Goal: Task Accomplishment & Management: Use online tool/utility

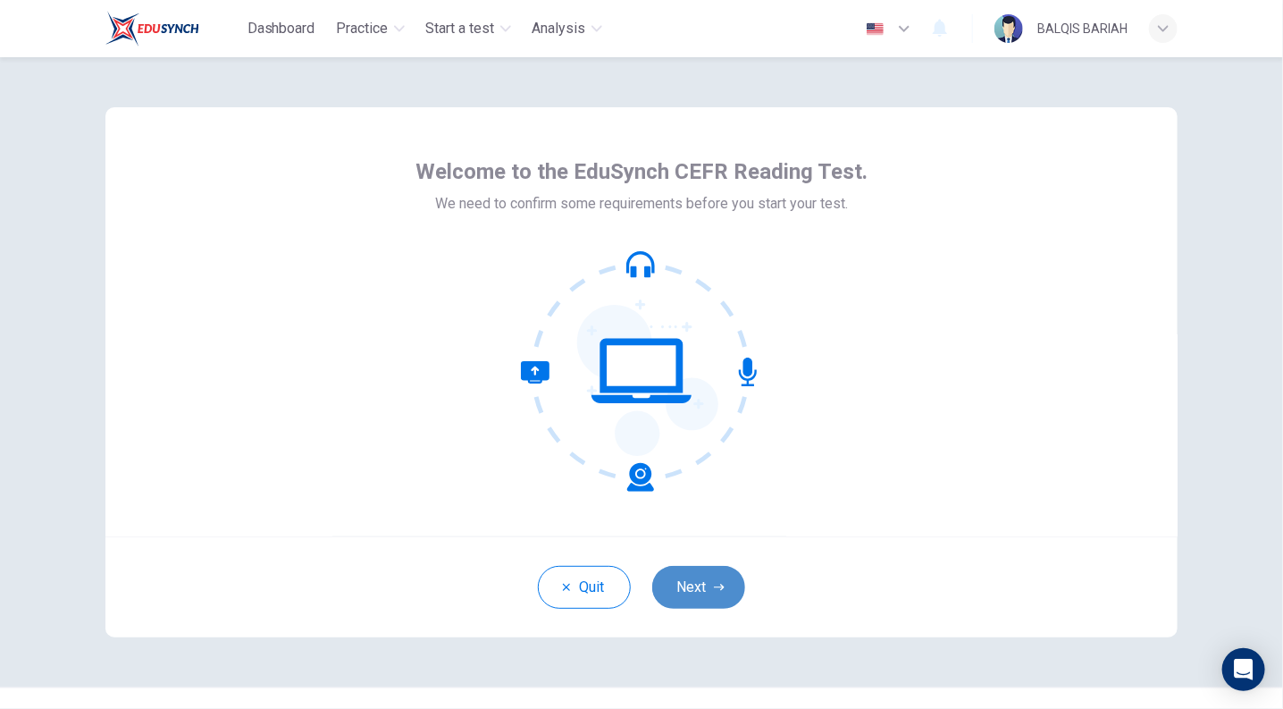
click at [712, 572] on button "Next" at bounding box center [698, 587] width 93 height 43
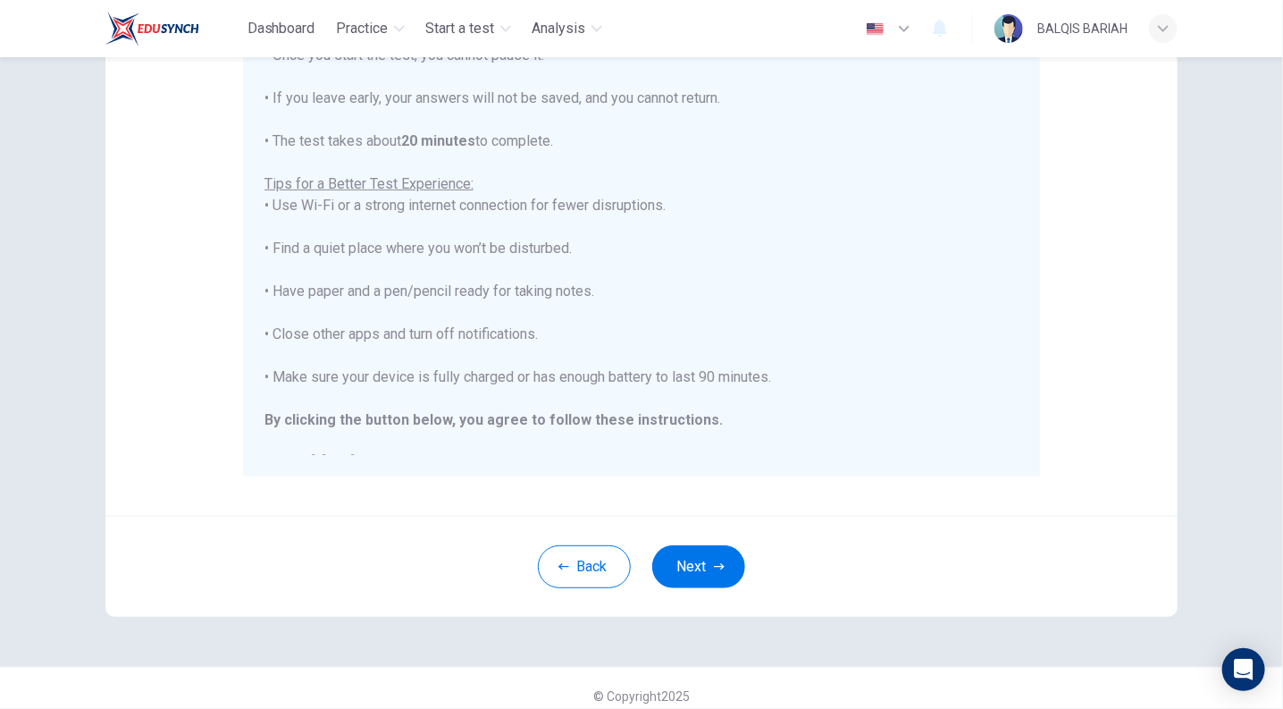
scroll to position [272, 0]
click at [591, 562] on button "Back" at bounding box center [584, 564] width 93 height 43
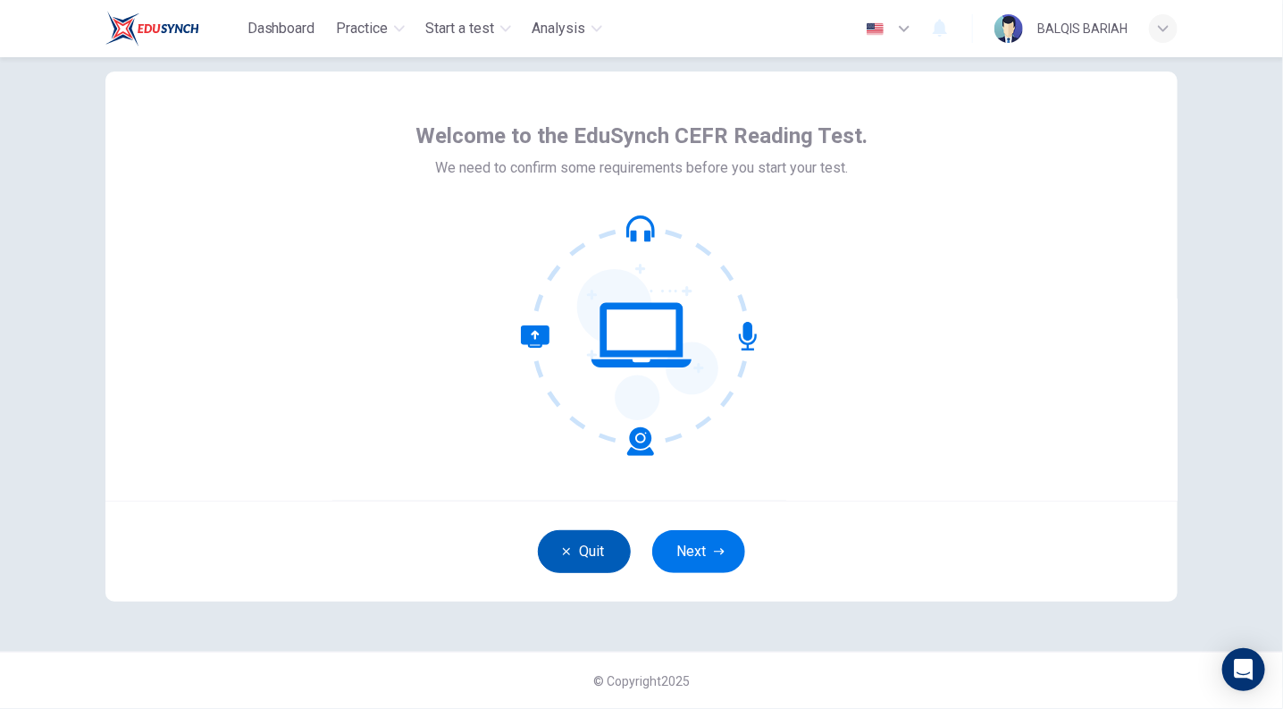
scroll to position [36, 0]
click at [714, 540] on button "Next" at bounding box center [698, 551] width 93 height 43
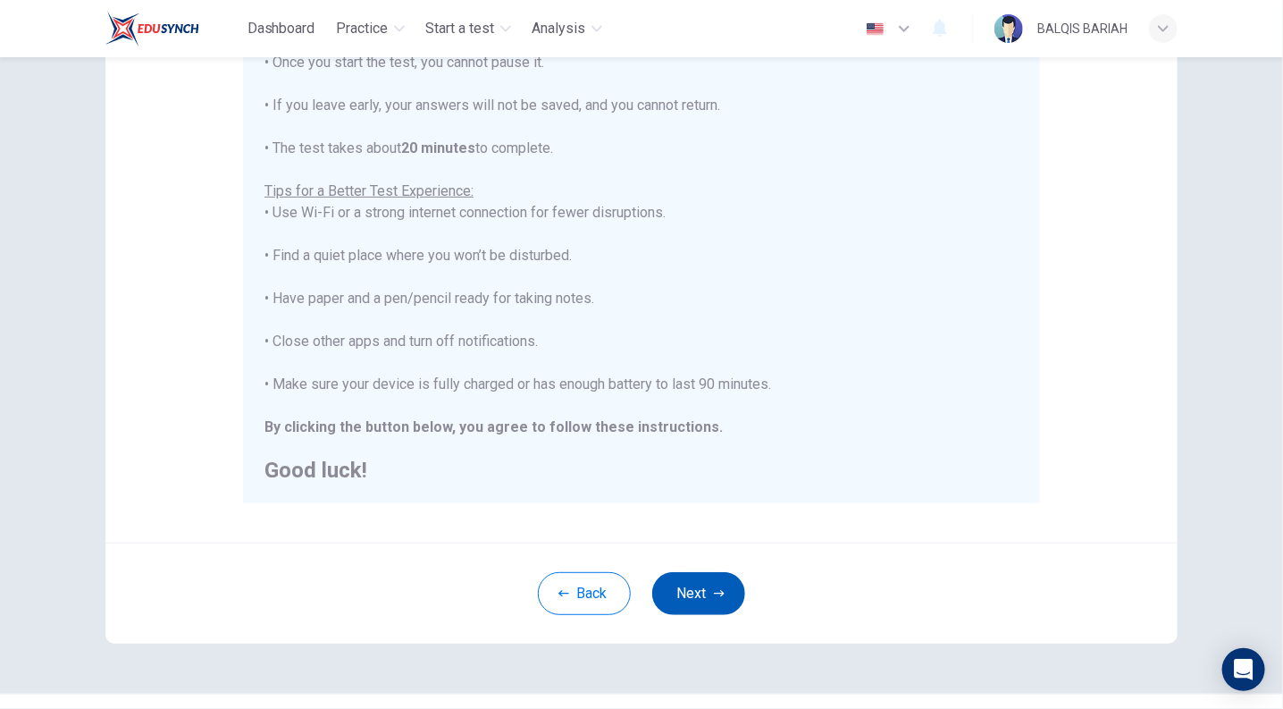
scroll to position [246, 0]
click at [714, 597] on button "Next" at bounding box center [698, 590] width 93 height 43
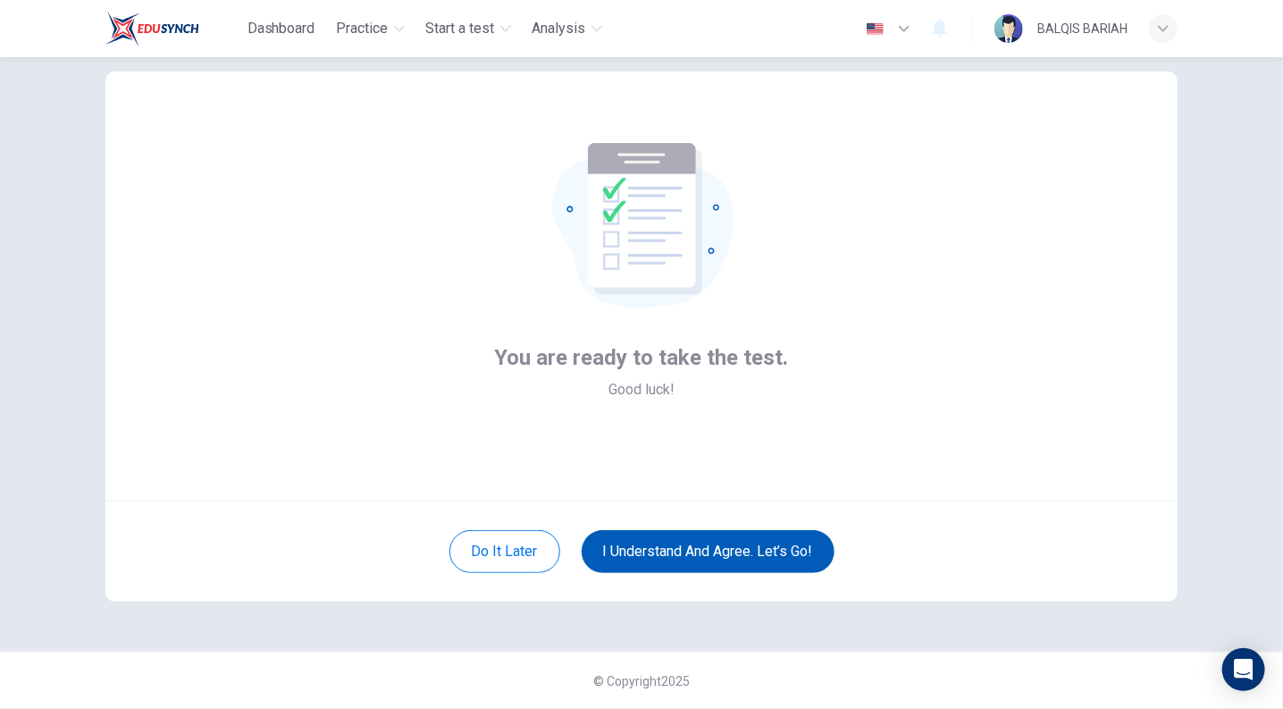
scroll to position [36, 0]
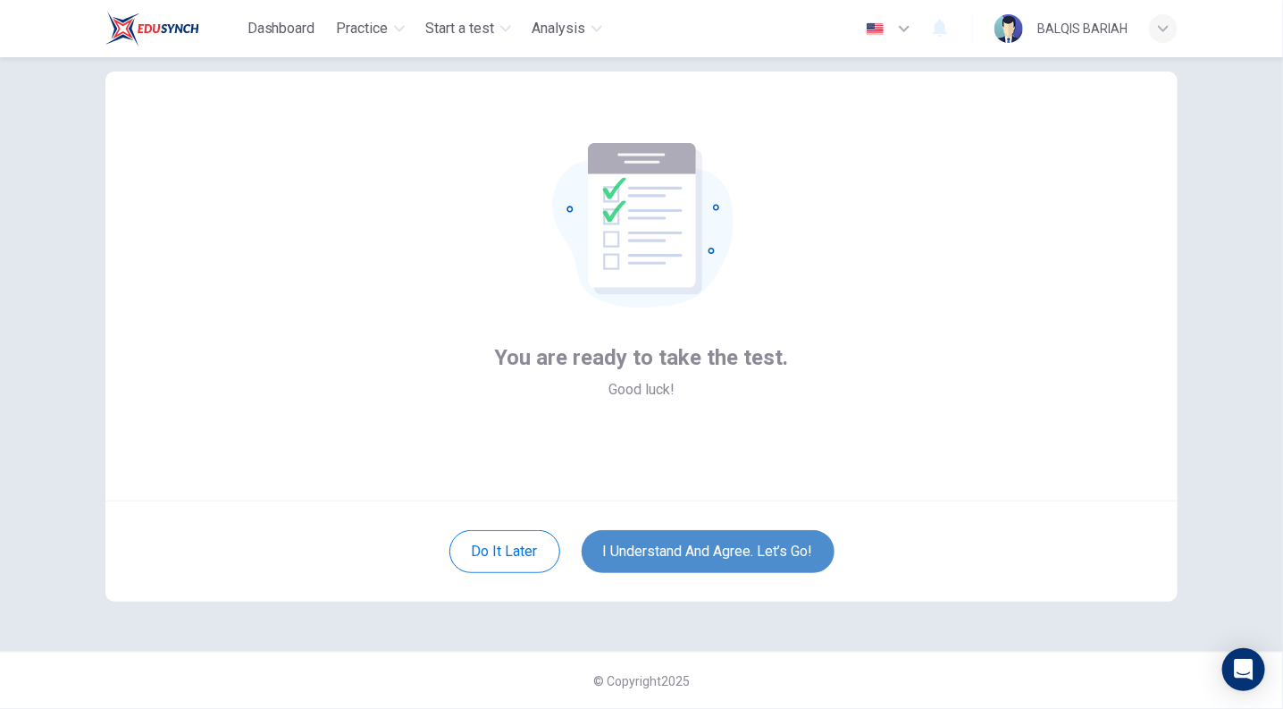
click at [793, 559] on button "I understand and agree. Let’s go!" at bounding box center [708, 551] width 253 height 43
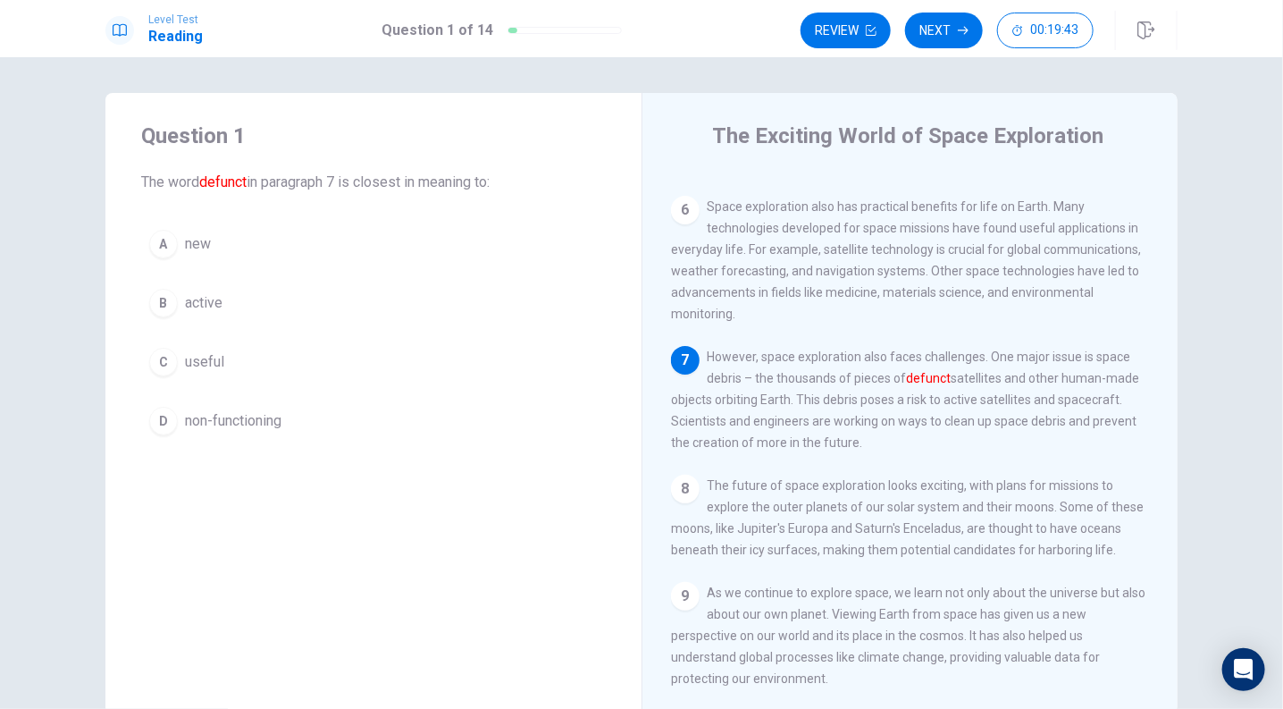
scroll to position [688, 0]
click at [156, 421] on div "D" at bounding box center [163, 421] width 29 height 29
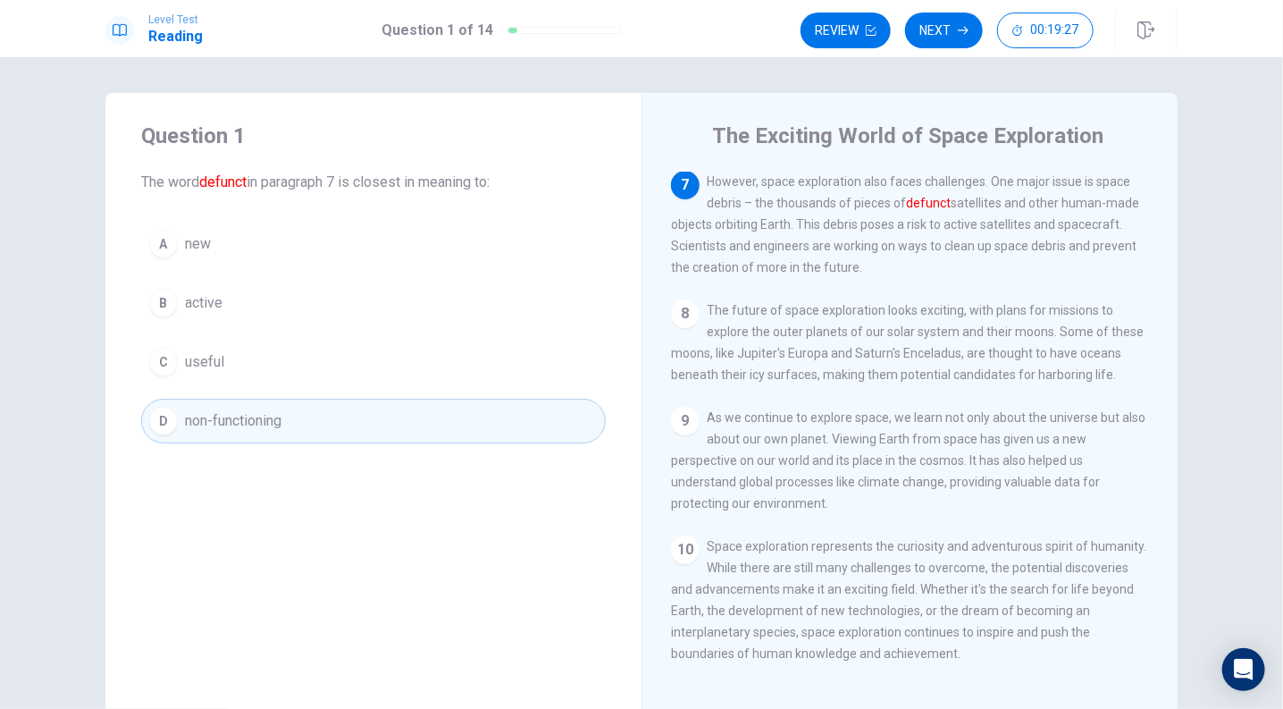
scroll to position [0, 0]
click at [949, 34] on button "Next" at bounding box center [944, 31] width 78 height 36
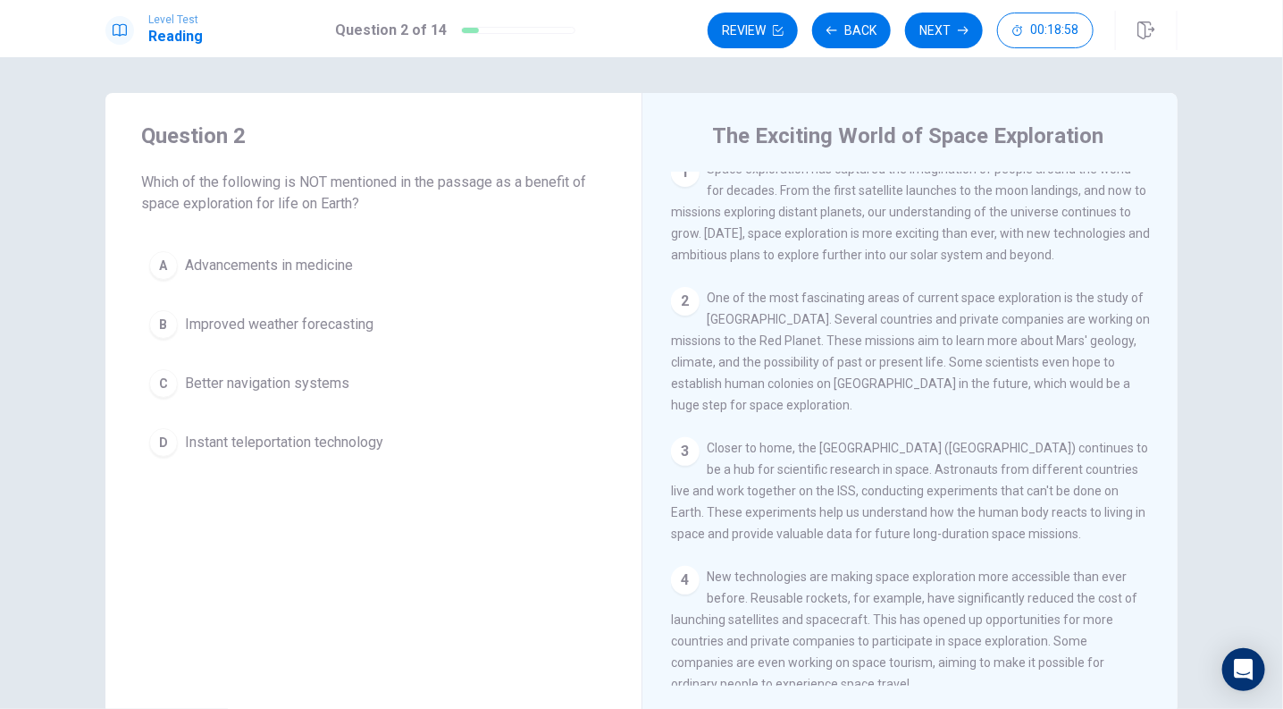
scroll to position [37, 0]
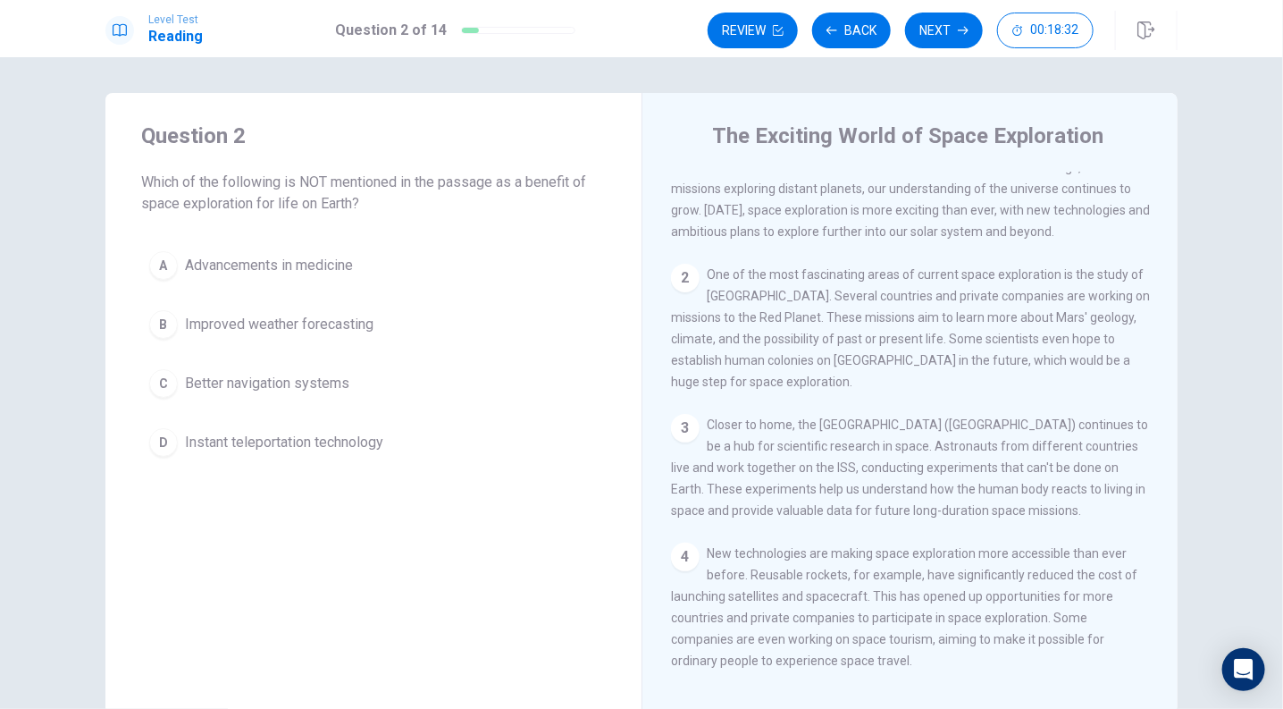
drag, startPoint x: 699, startPoint y: 273, endPoint x: 713, endPoint y: 282, distance: 16.9
click at [713, 282] on div "2 One of the most fascinating areas of current space exploration is the study o…" at bounding box center [910, 328] width 479 height 129
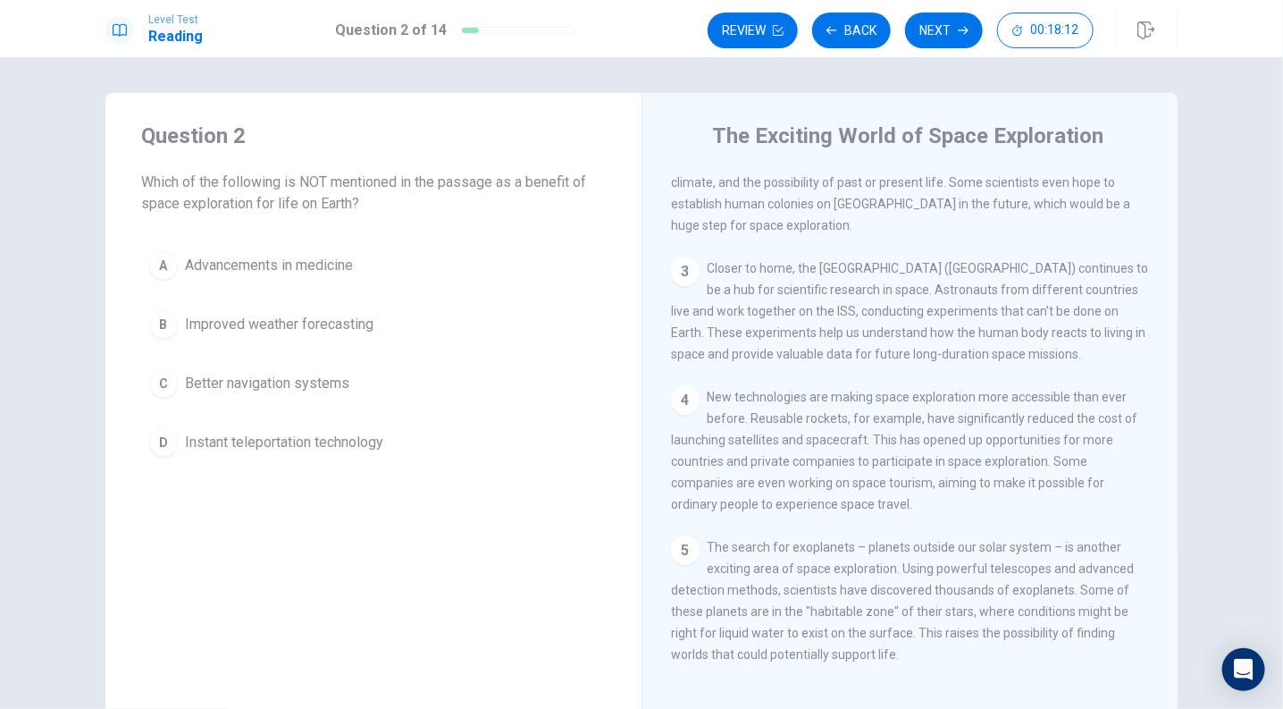
scroll to position [215, 0]
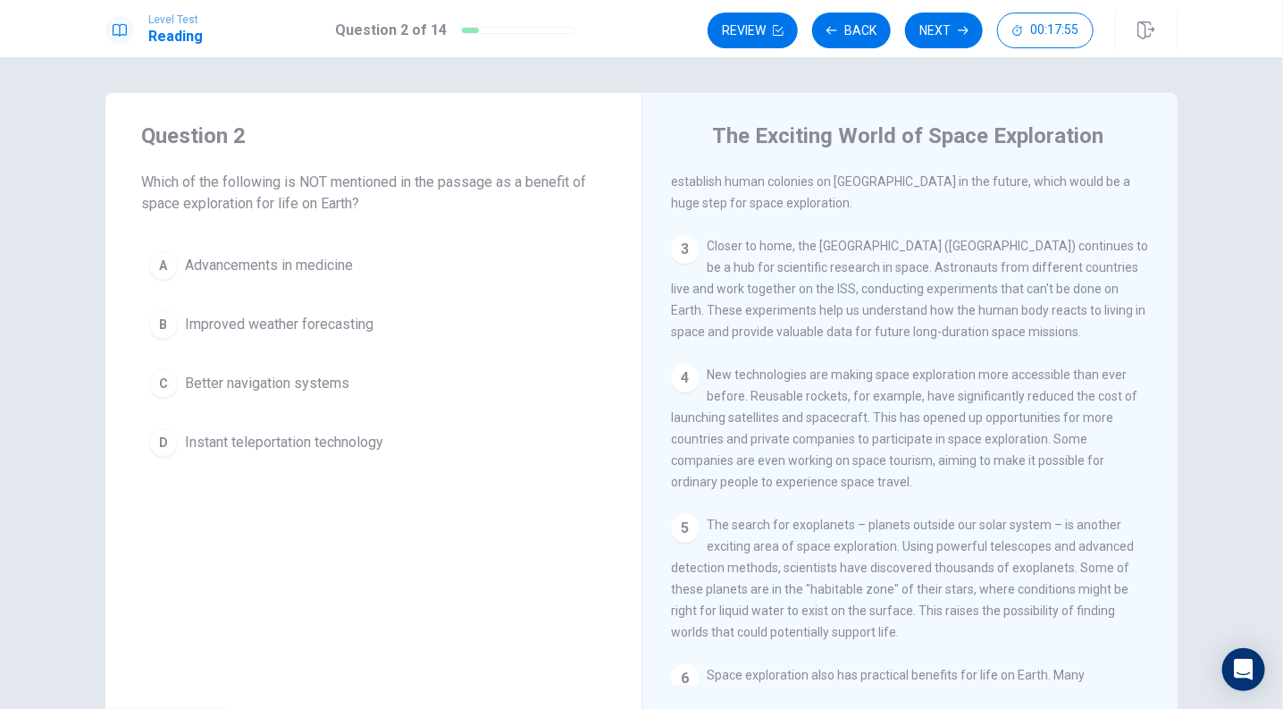
drag, startPoint x: 786, startPoint y: 271, endPoint x: 800, endPoint y: 314, distance: 44.9
click at [800, 314] on span "Closer to home, the International Space Station (ISS) continues to be a hub for…" at bounding box center [909, 289] width 477 height 100
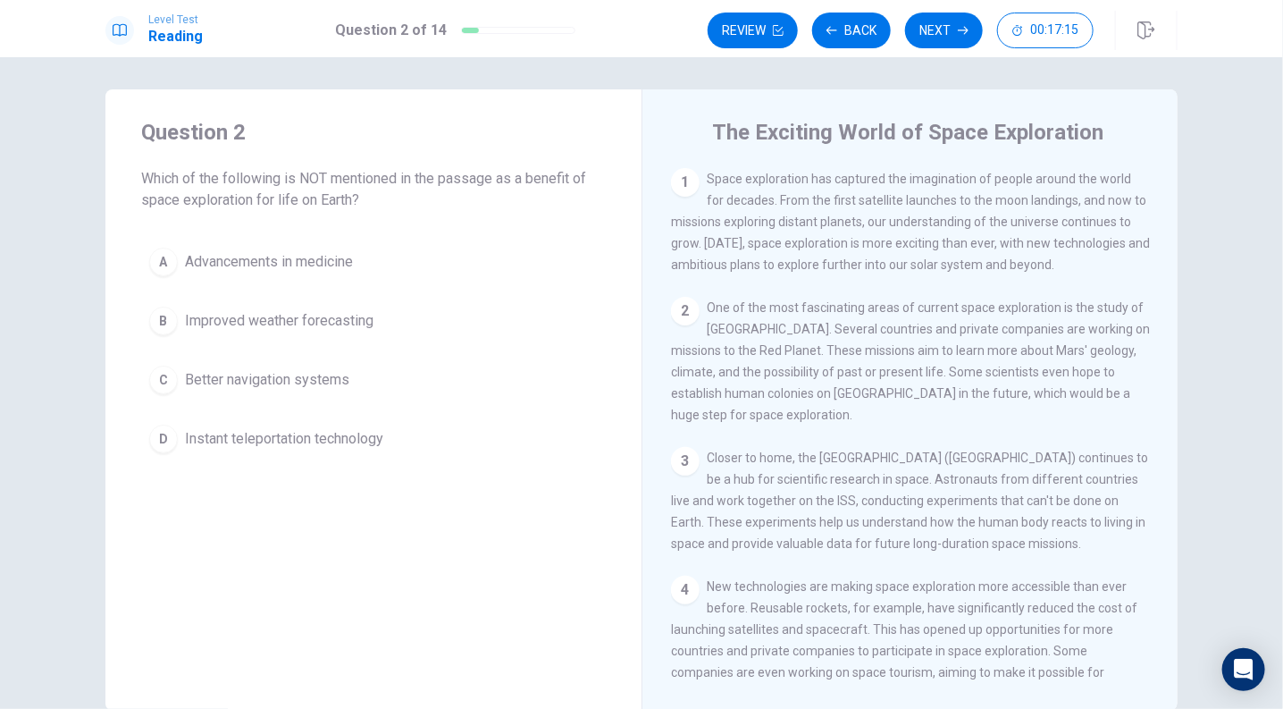
scroll to position [0, 0]
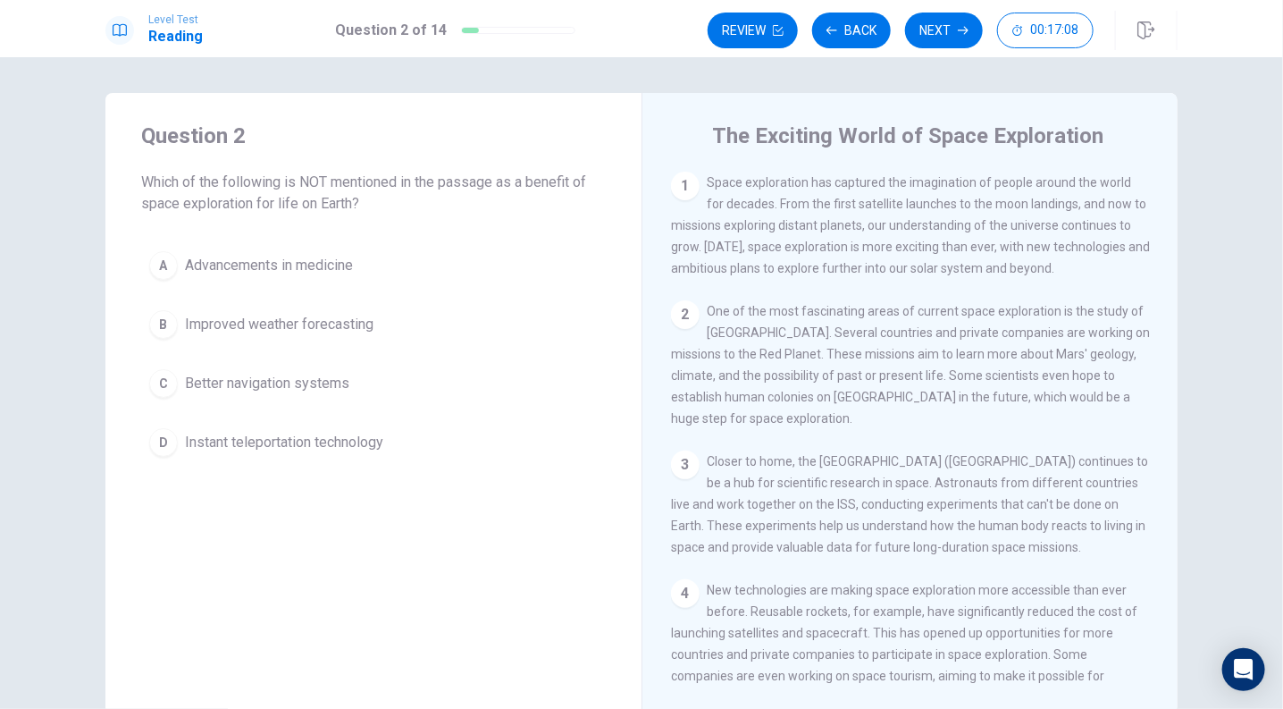
drag, startPoint x: 781, startPoint y: 337, endPoint x: 806, endPoint y: 387, distance: 56.0
click at [806, 387] on span "One of the most fascinating areas of current space exploration is the study of …" at bounding box center [910, 365] width 479 height 122
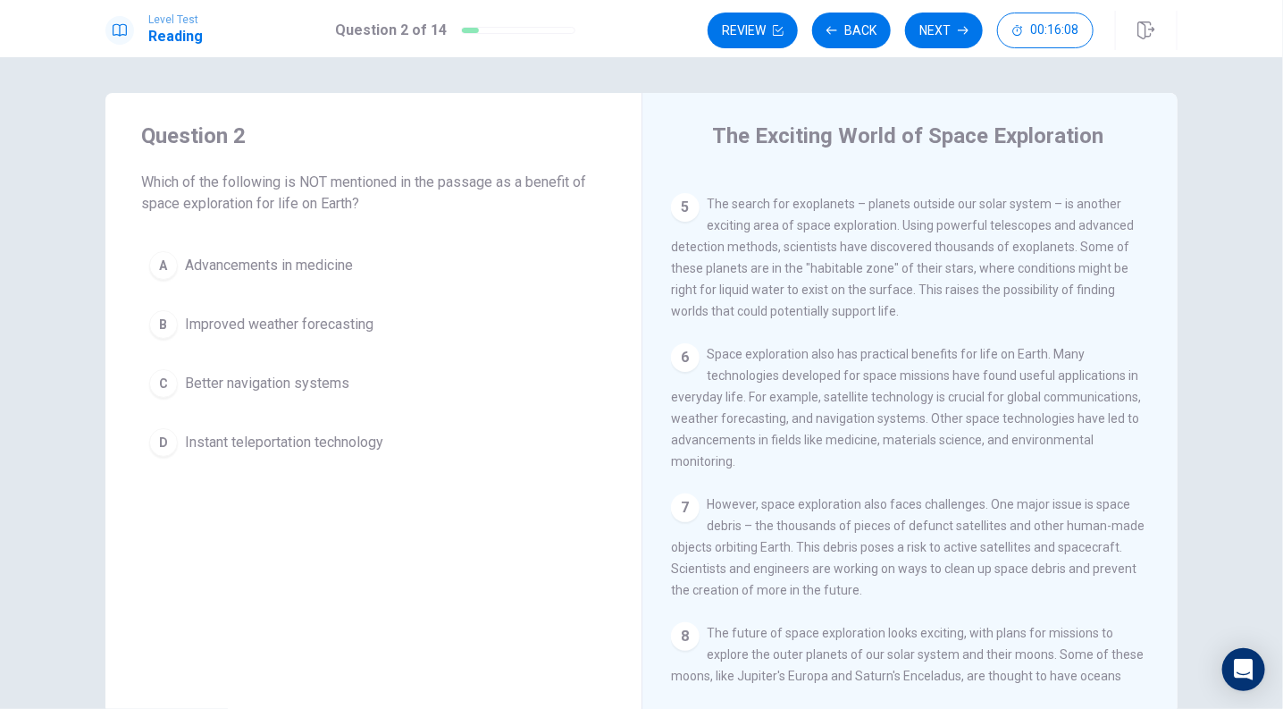
scroll to position [625, 0]
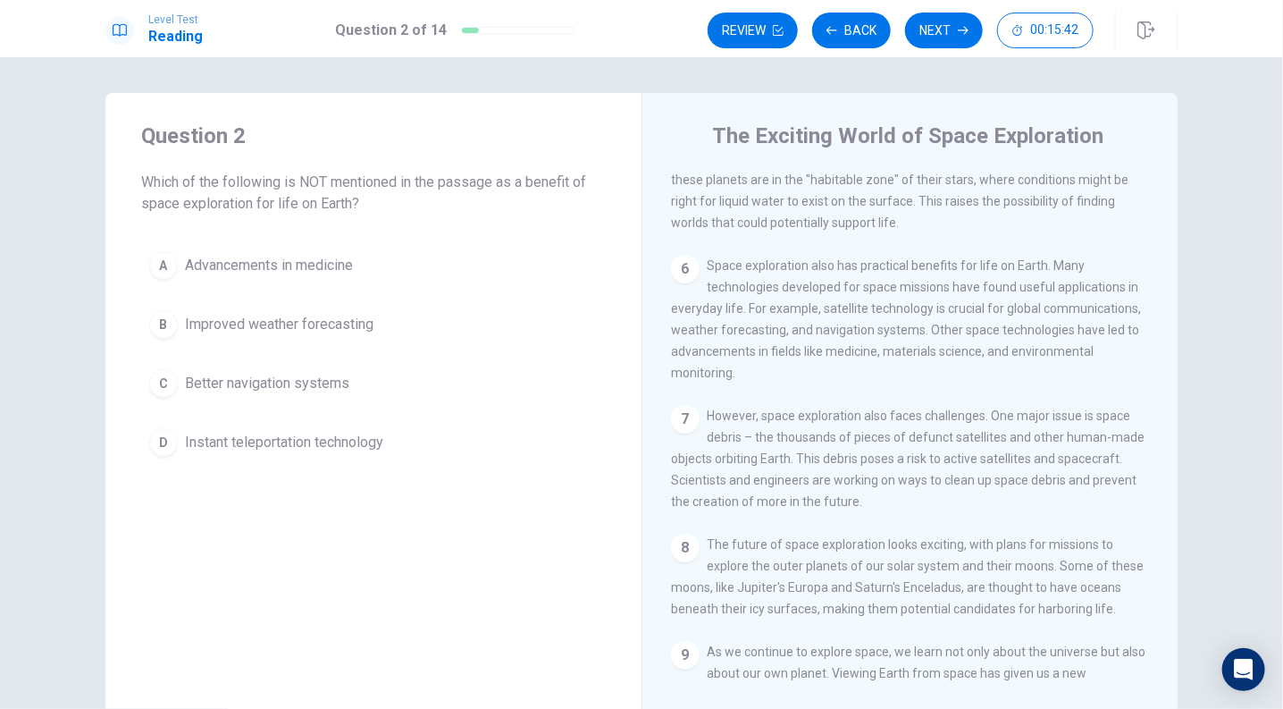
click at [346, 432] on span "Instant teleportation technology" at bounding box center [284, 442] width 198 height 21
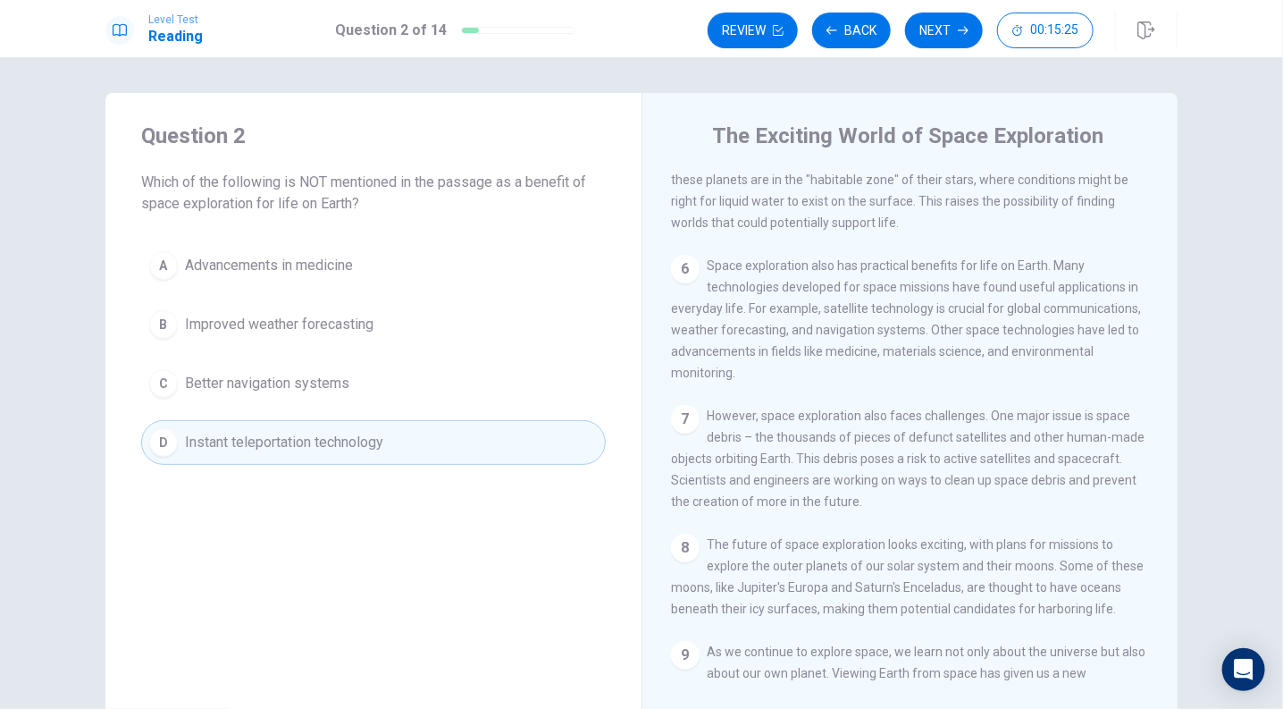
drag, startPoint x: 702, startPoint y: 289, endPoint x: 1071, endPoint y: 322, distance: 371.4
click at [1071, 322] on div "6 Space exploration also has practical benefits for life on Earth. Many technol…" at bounding box center [910, 319] width 479 height 129
drag, startPoint x: 1046, startPoint y: 265, endPoint x: 1051, endPoint y: 290, distance: 25.4
click at [1051, 290] on span "Space exploration also has practical benefits for life on Earth. Many technolog…" at bounding box center [906, 319] width 470 height 122
click at [927, 32] on button "Next" at bounding box center [944, 31] width 78 height 36
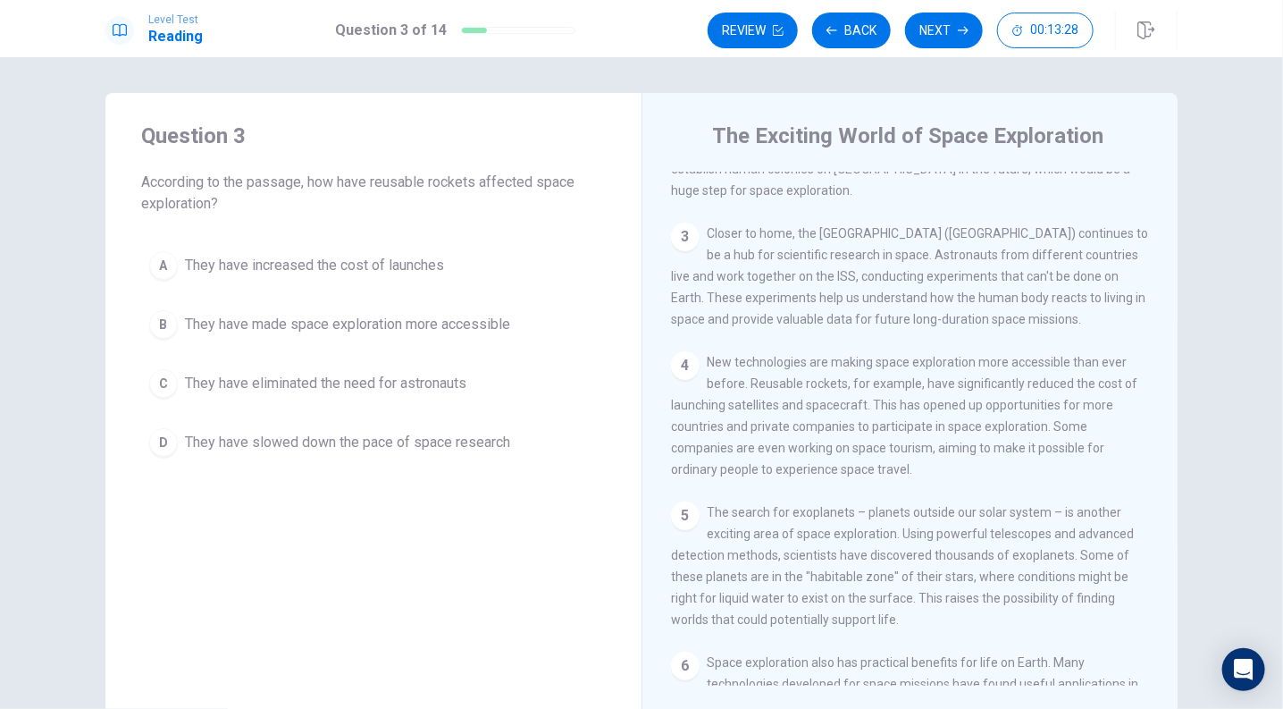
scroll to position [268, 0]
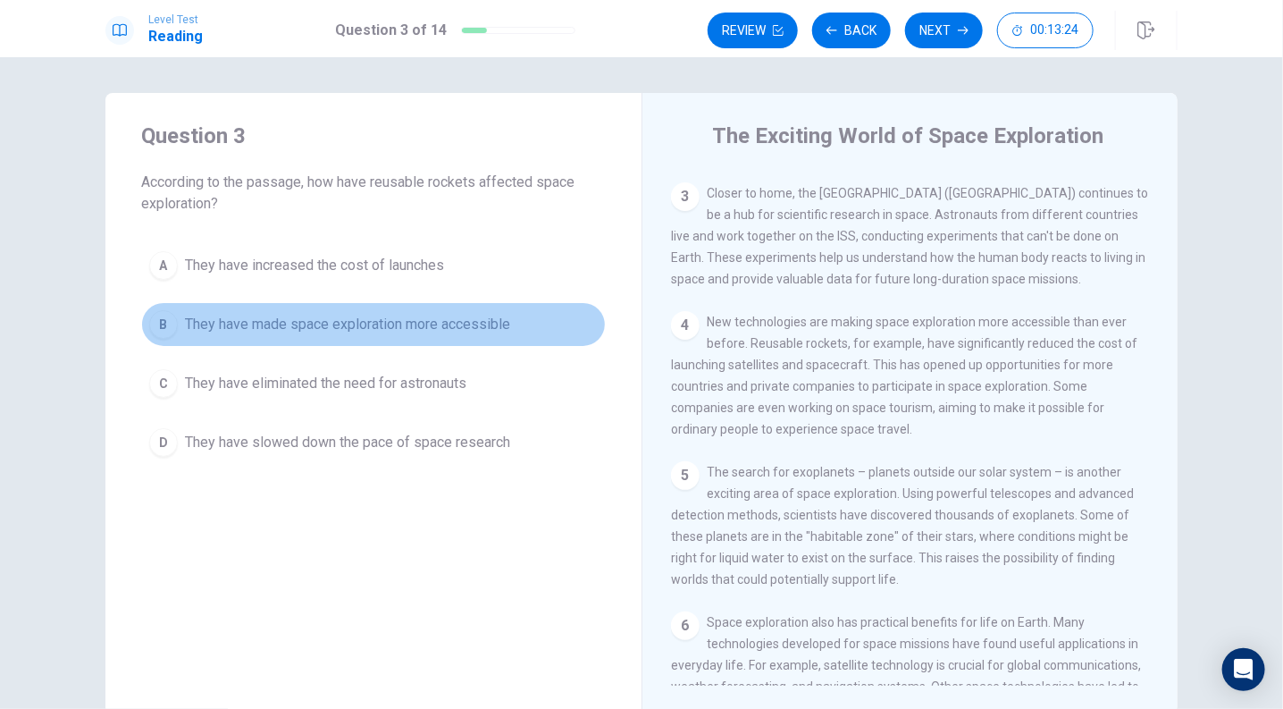
click at [343, 321] on span "They have made space exploration more accessible" at bounding box center [347, 324] width 325 height 21
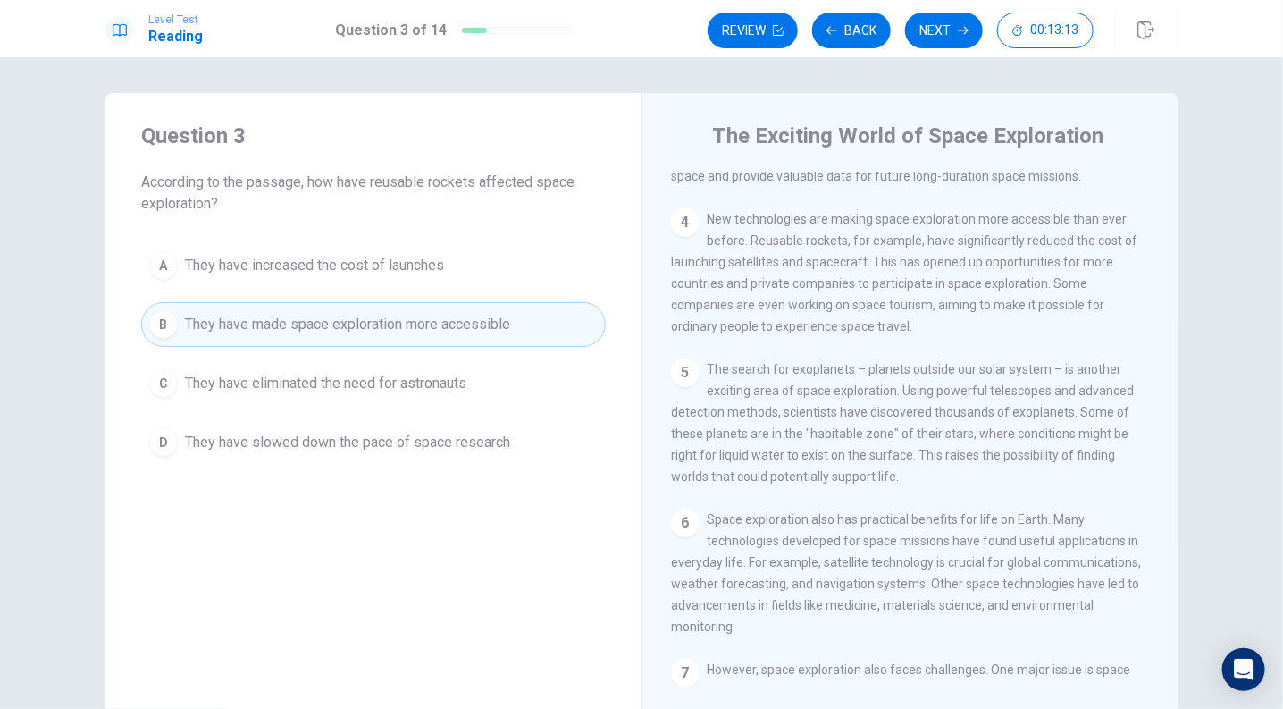
scroll to position [446, 0]
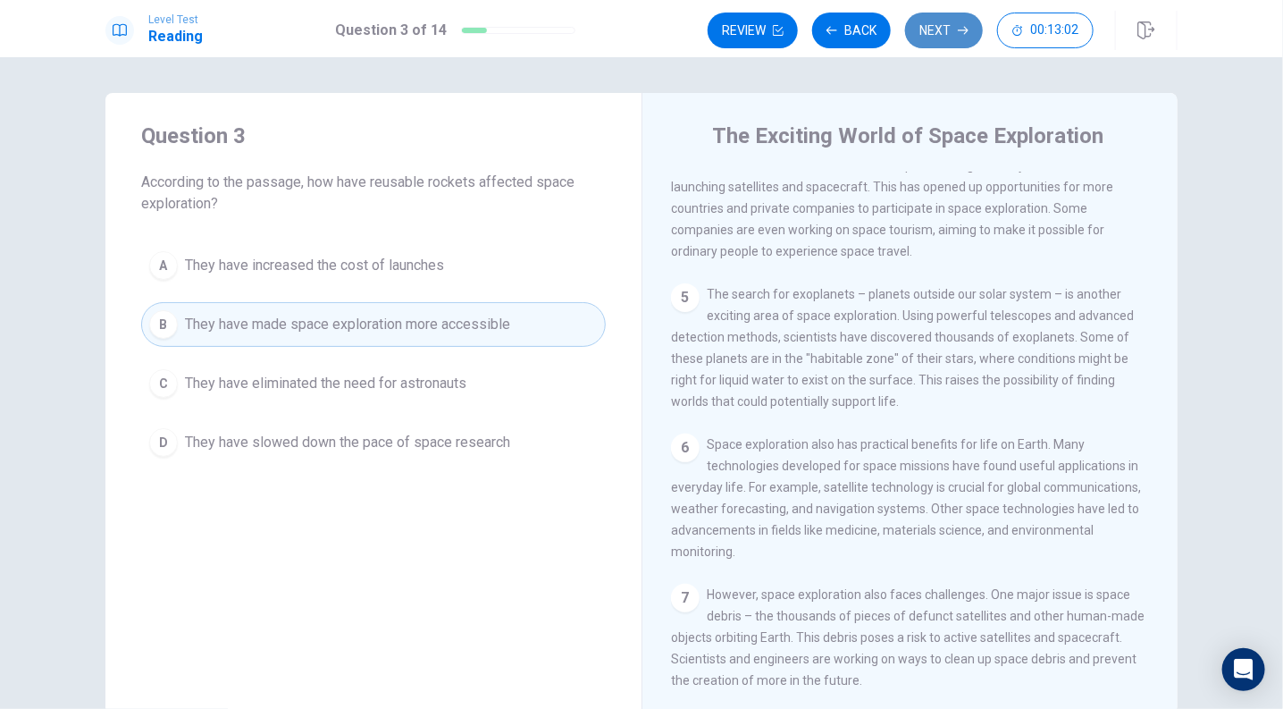
click at [952, 32] on button "Next" at bounding box center [944, 31] width 78 height 36
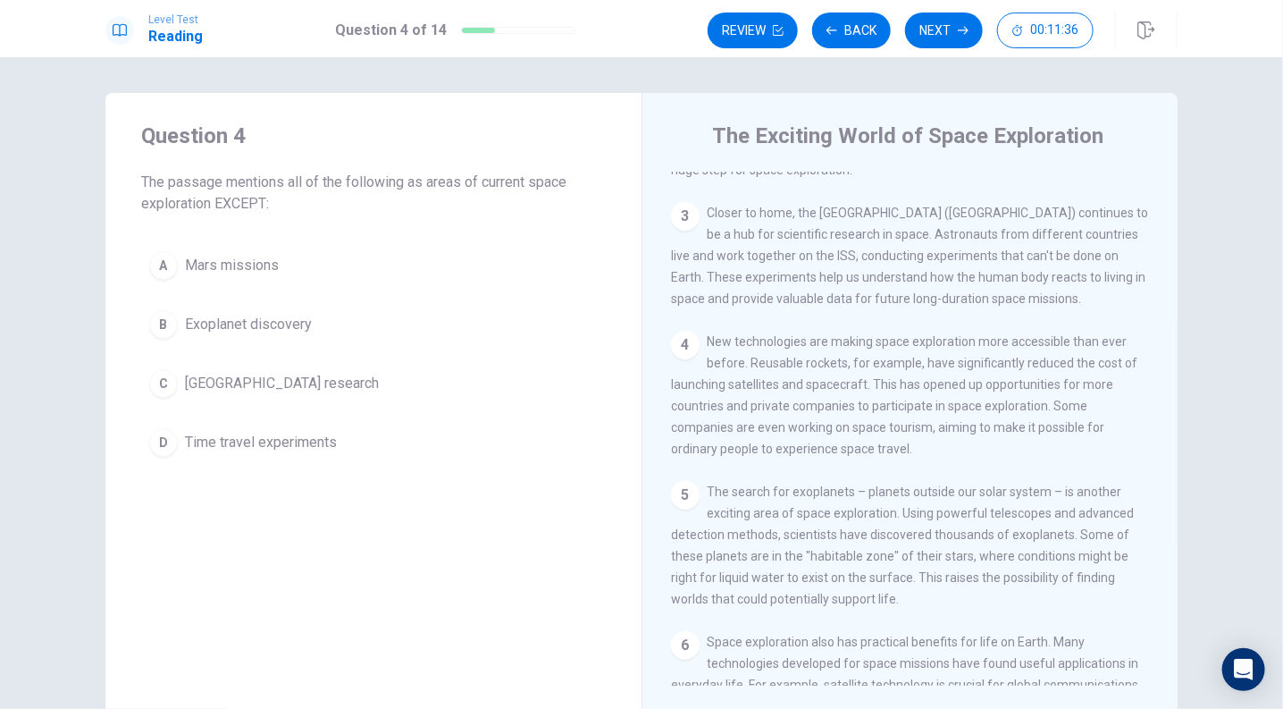
scroll to position [357, 0]
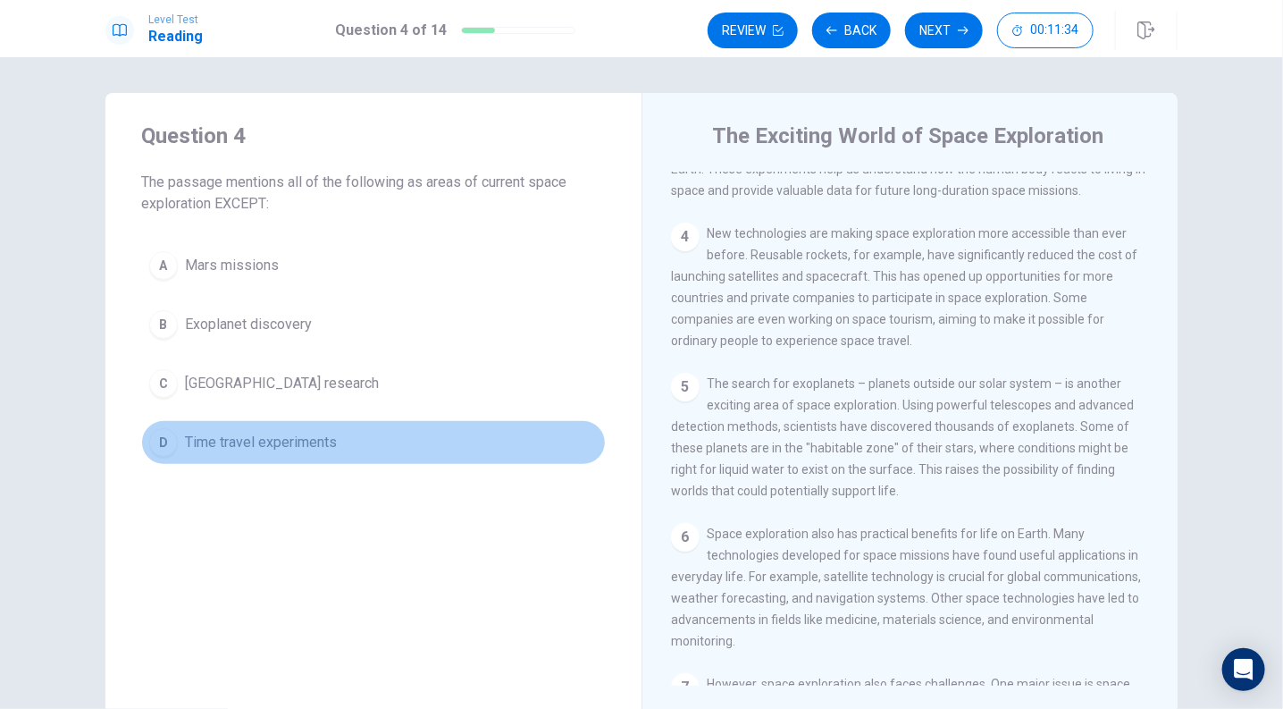
click at [219, 434] on span "Time travel experiments" at bounding box center [261, 442] width 152 height 21
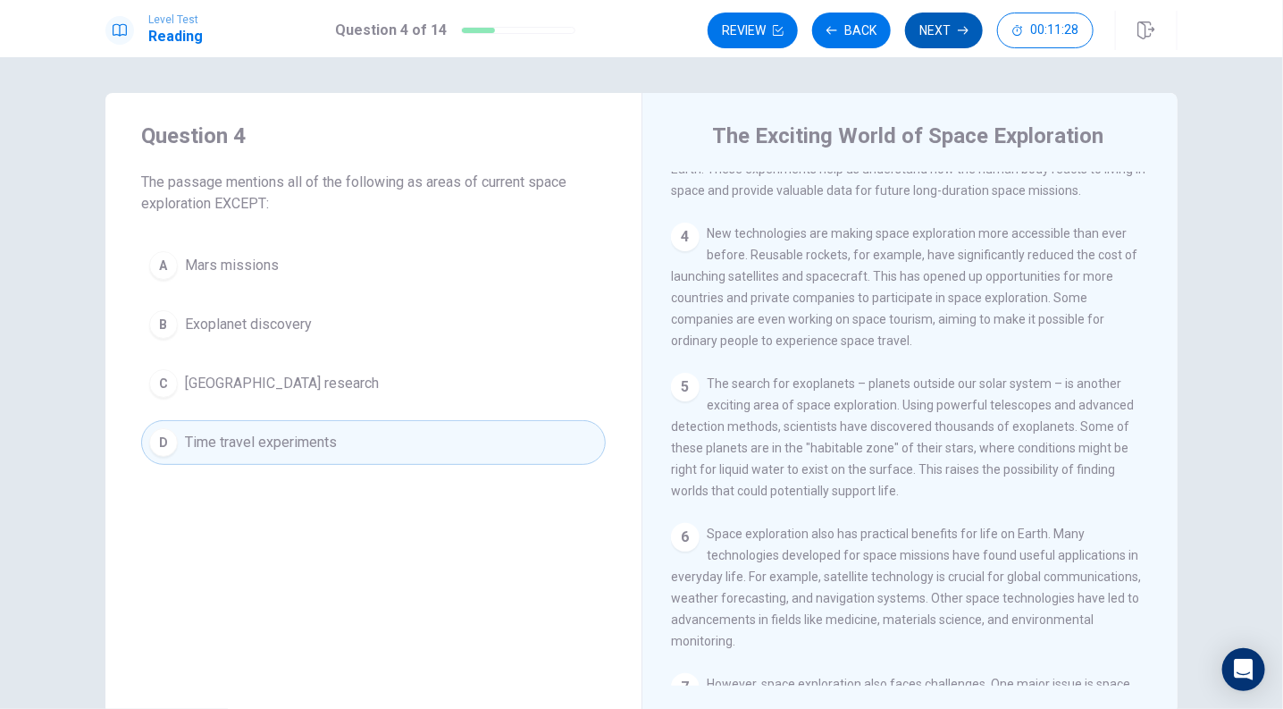
click at [950, 35] on button "Next" at bounding box center [944, 31] width 78 height 36
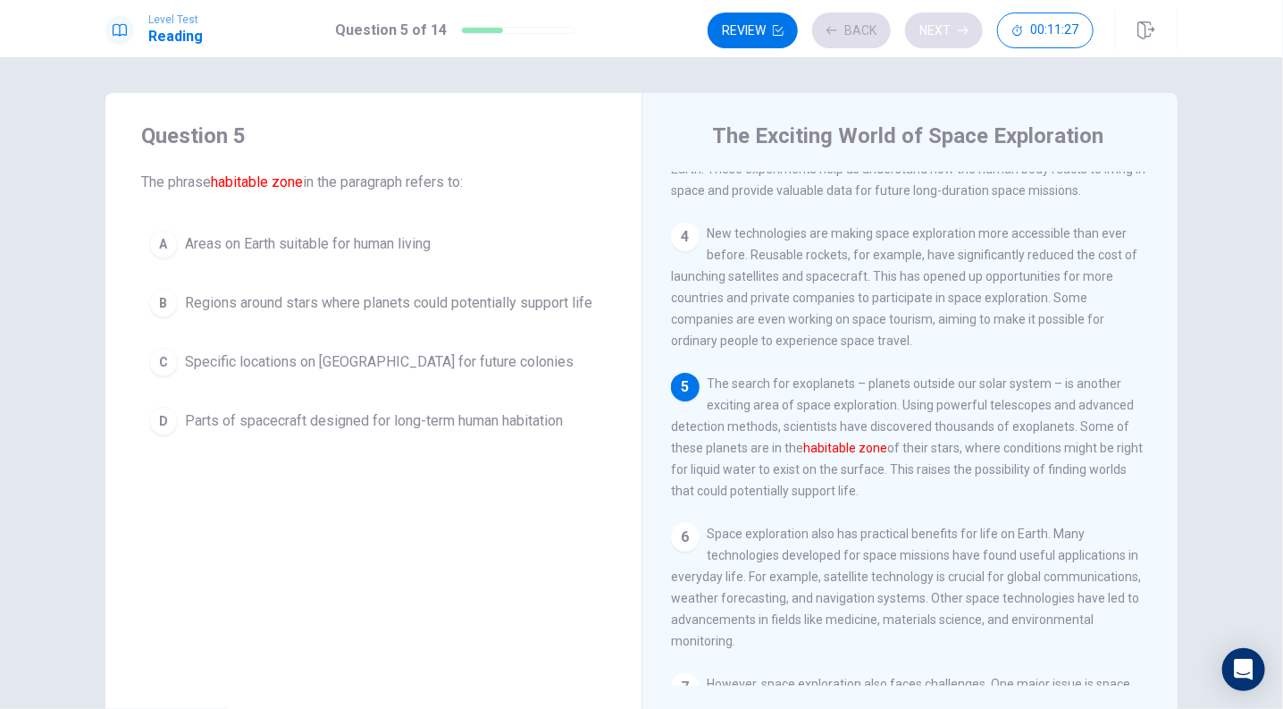
scroll to position [352, 0]
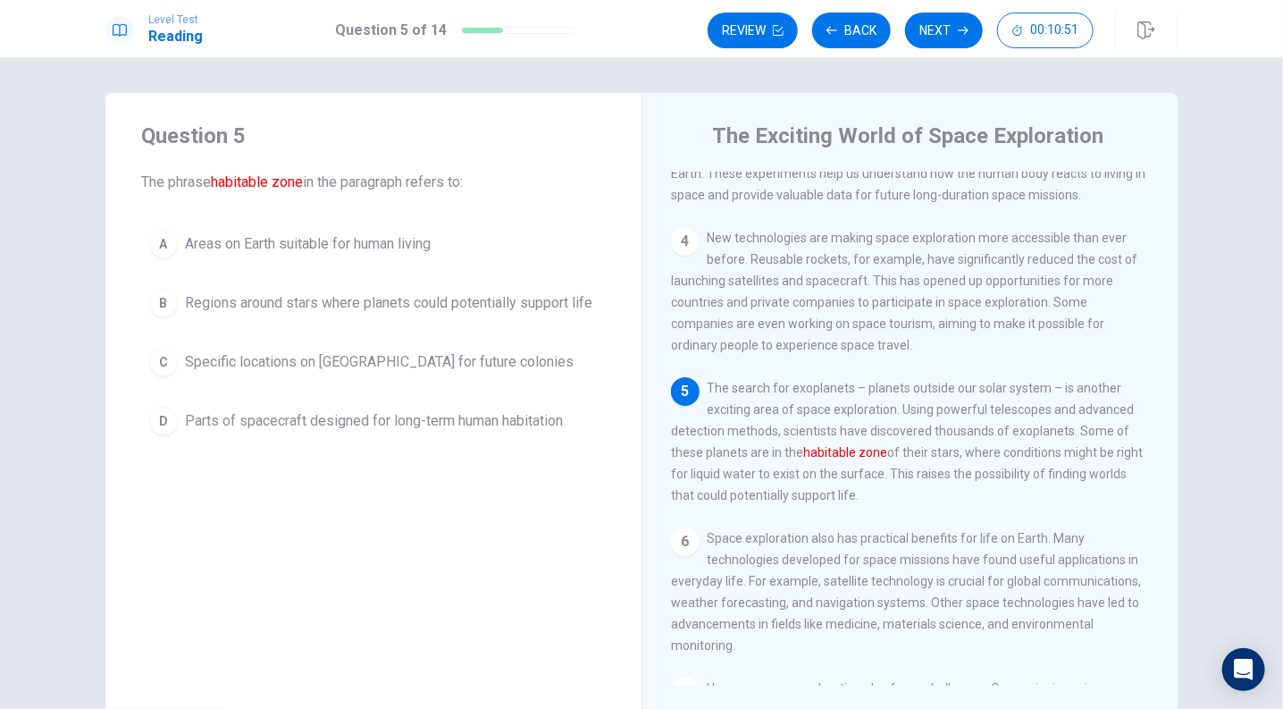
click at [571, 302] on span "Regions around stars where planets could potentially support life" at bounding box center [389, 302] width 408 height 21
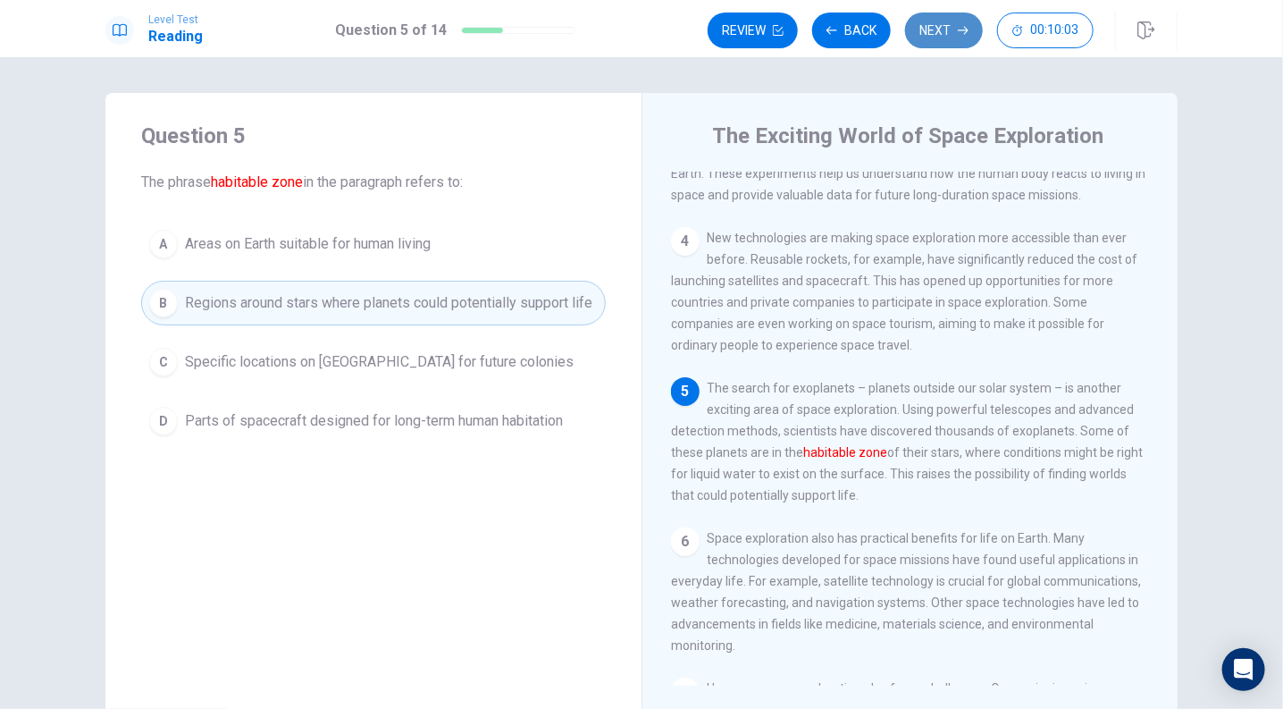
click at [936, 33] on button "Next" at bounding box center [944, 31] width 78 height 36
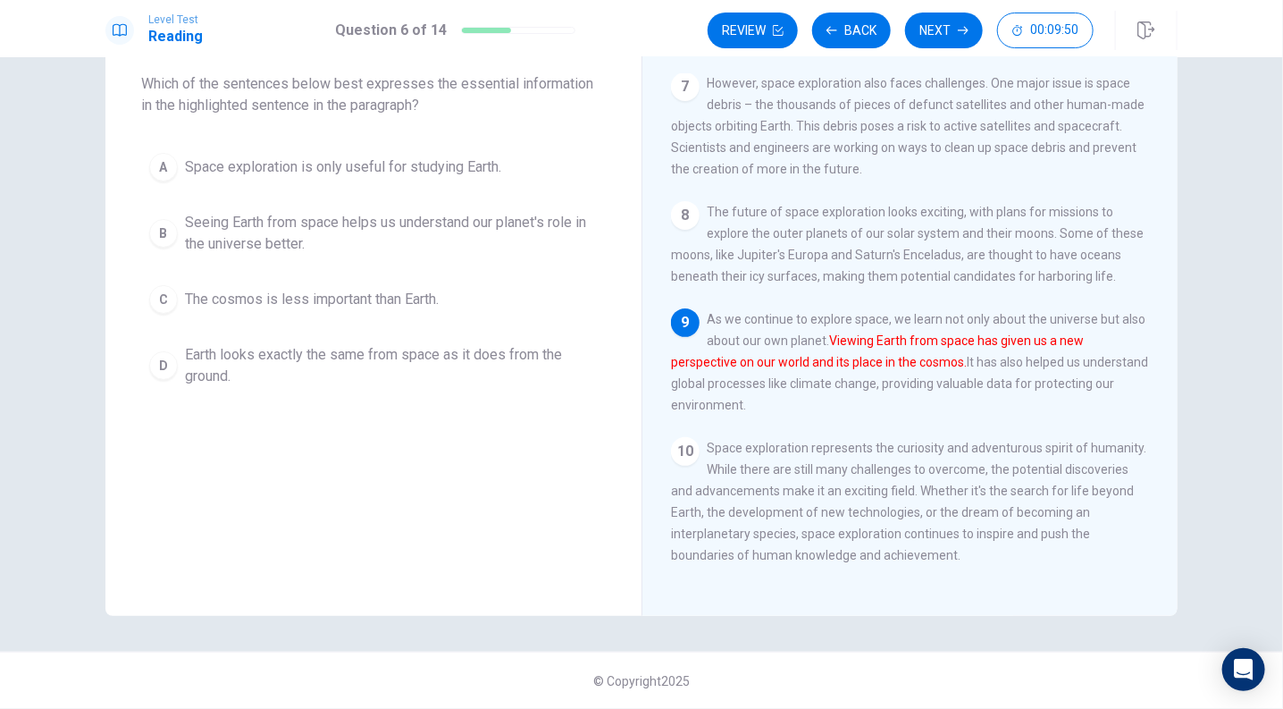
scroll to position [0, 0]
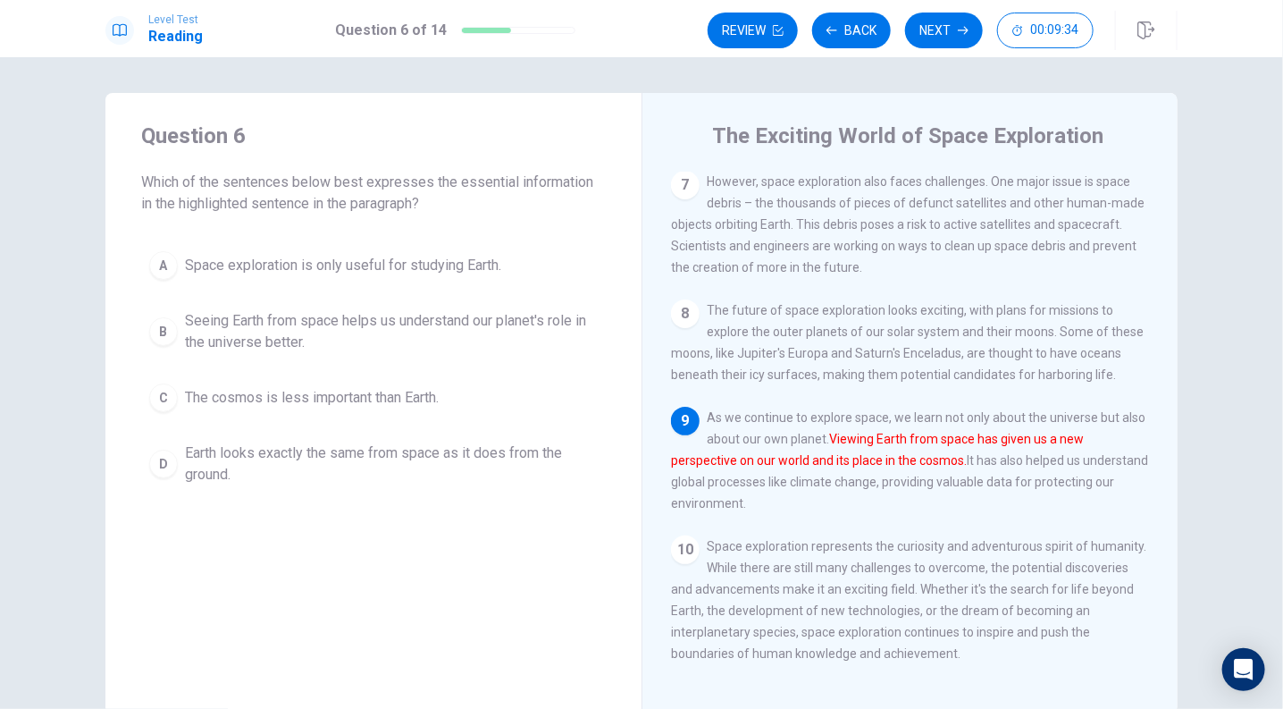
click at [492, 324] on span "Seeing Earth from space helps us understand our planet's role in the universe b…" at bounding box center [391, 331] width 413 height 43
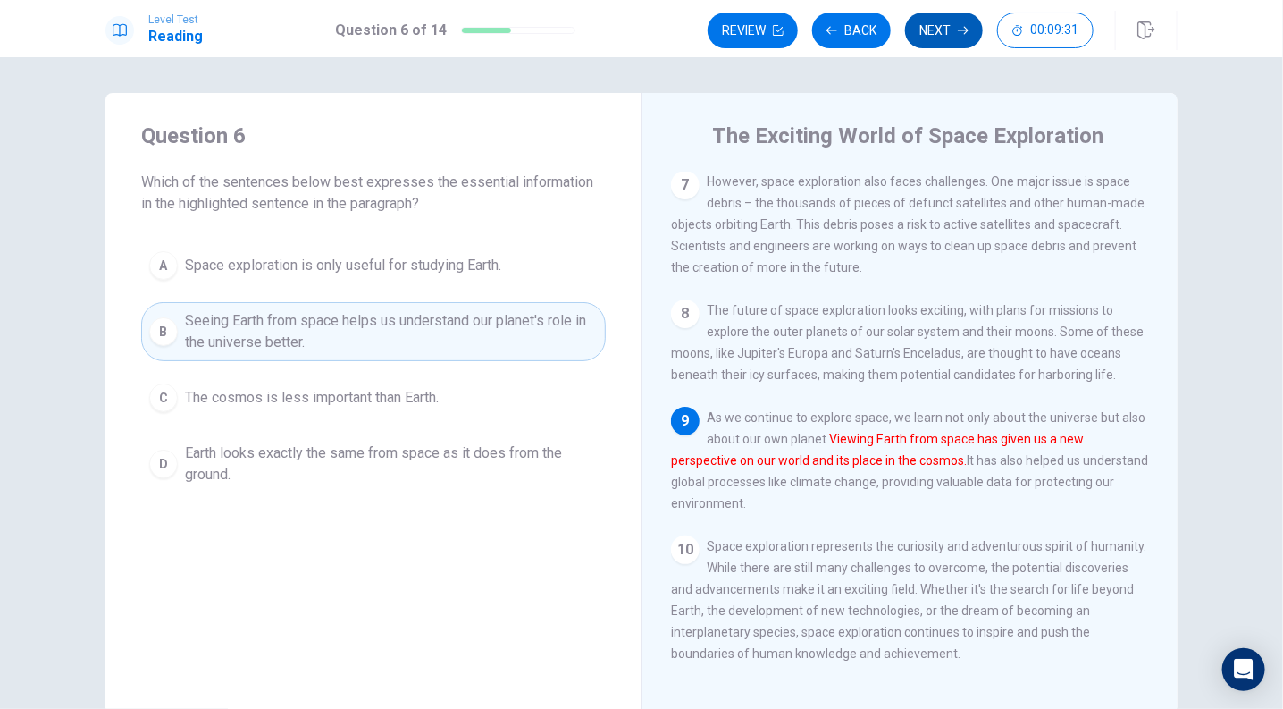
click at [945, 37] on button "Next" at bounding box center [944, 31] width 78 height 36
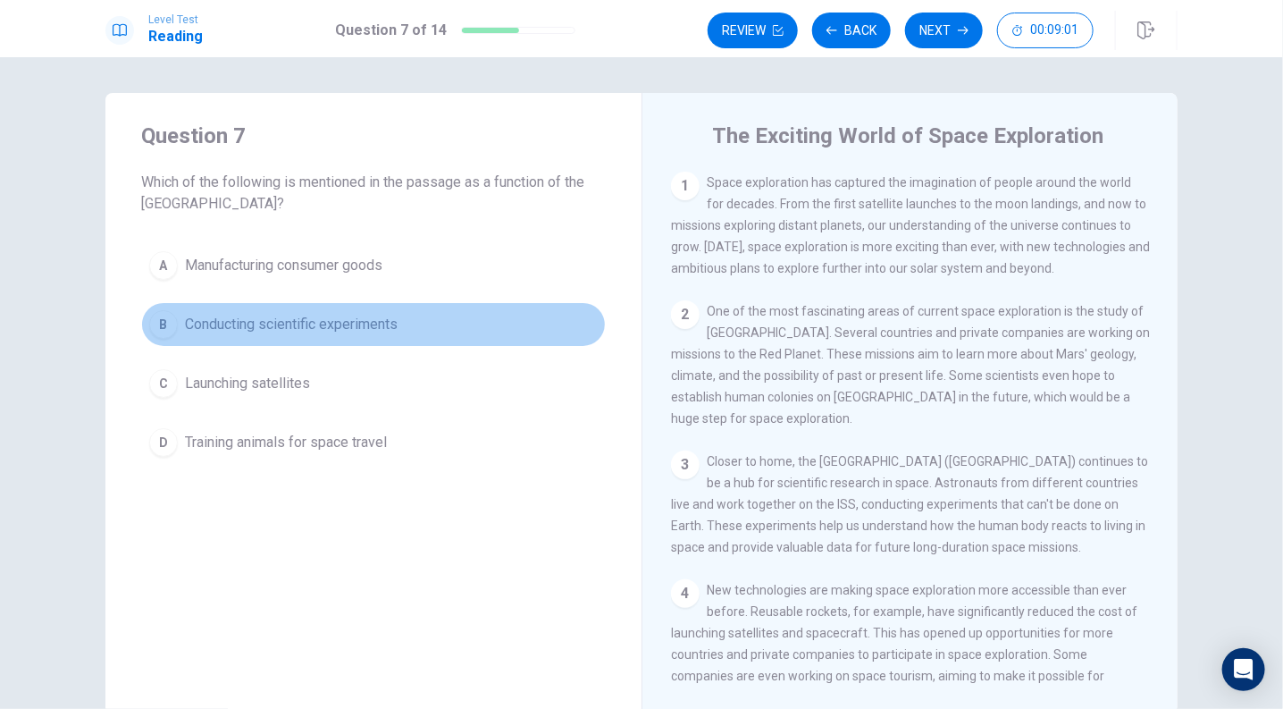
click at [164, 317] on div "B" at bounding box center [163, 324] width 29 height 29
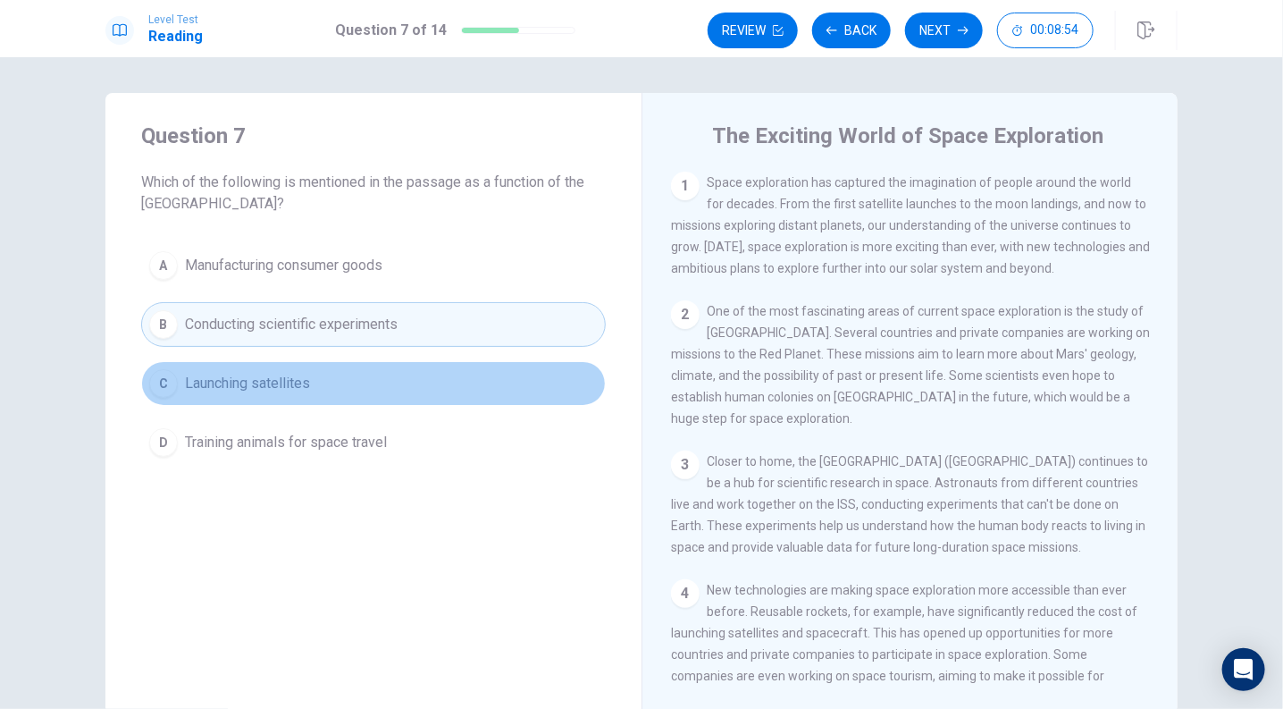
click at [298, 374] on span "Launching satellites" at bounding box center [247, 383] width 125 height 21
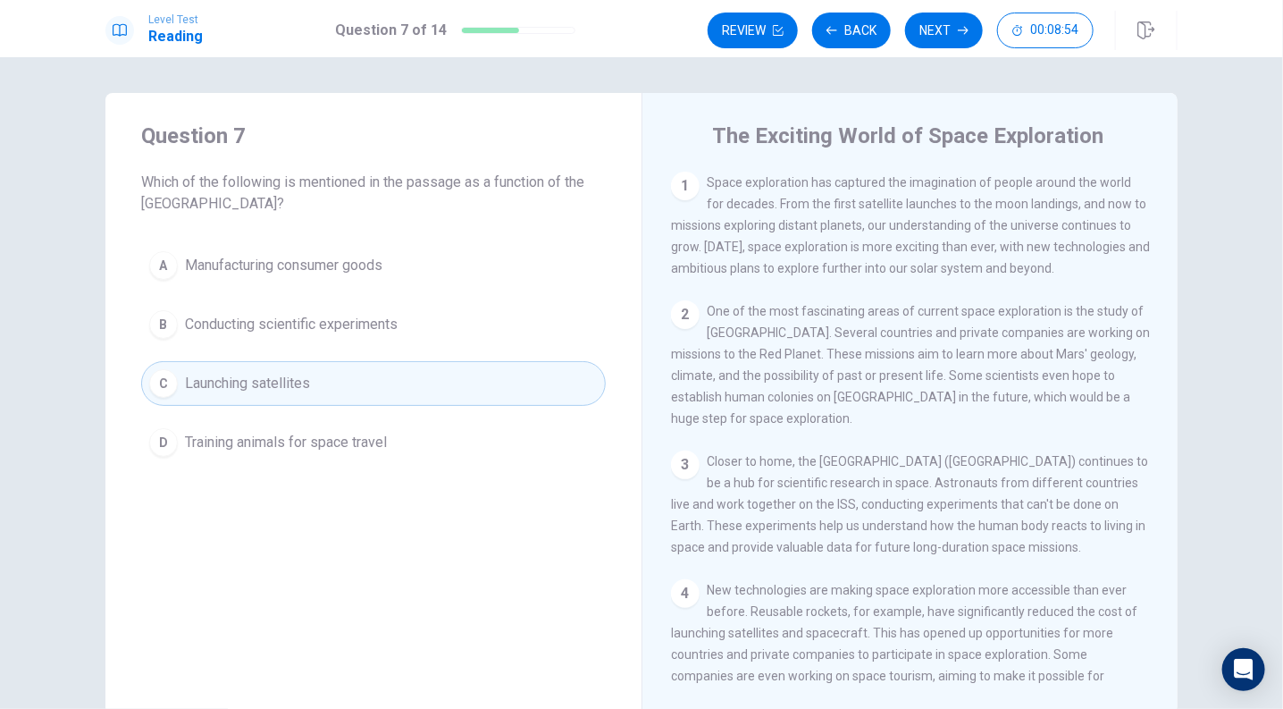
click at [299, 338] on button "B Conducting scientific experiments" at bounding box center [373, 324] width 465 height 45
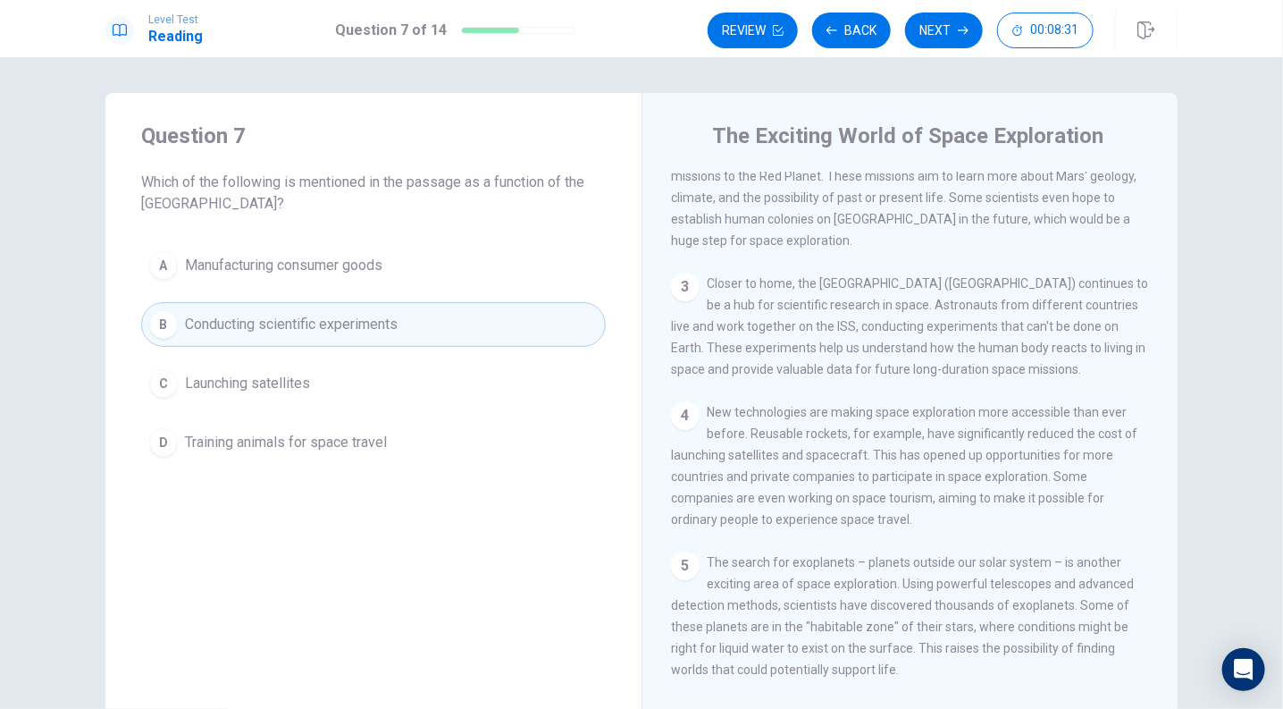
scroll to position [166, 0]
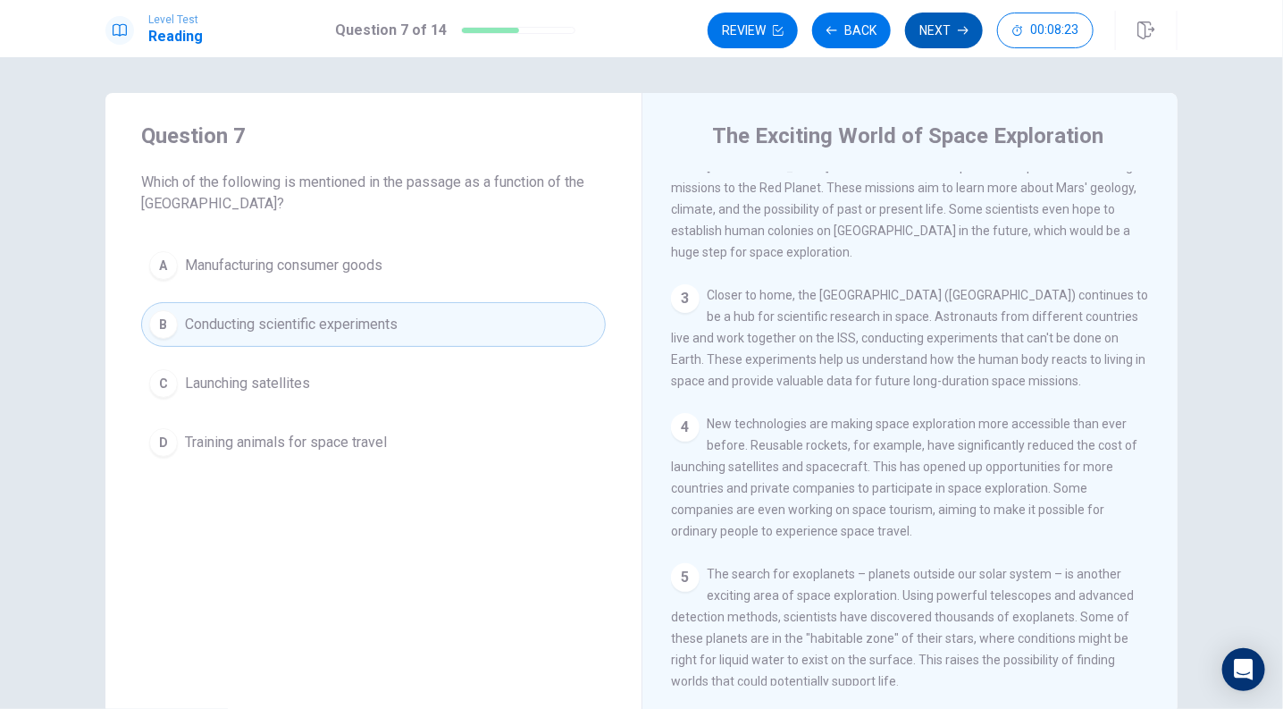
click at [945, 18] on button "Next" at bounding box center [944, 31] width 78 height 36
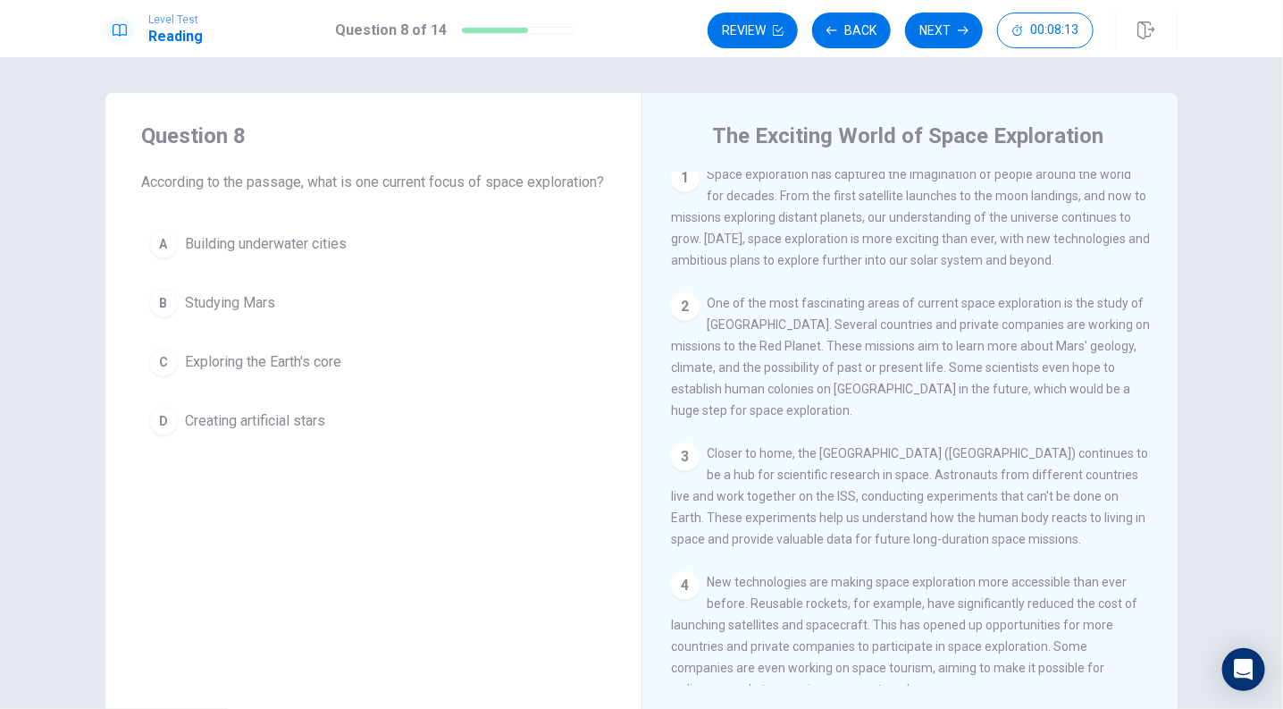
scroll to position [0, 0]
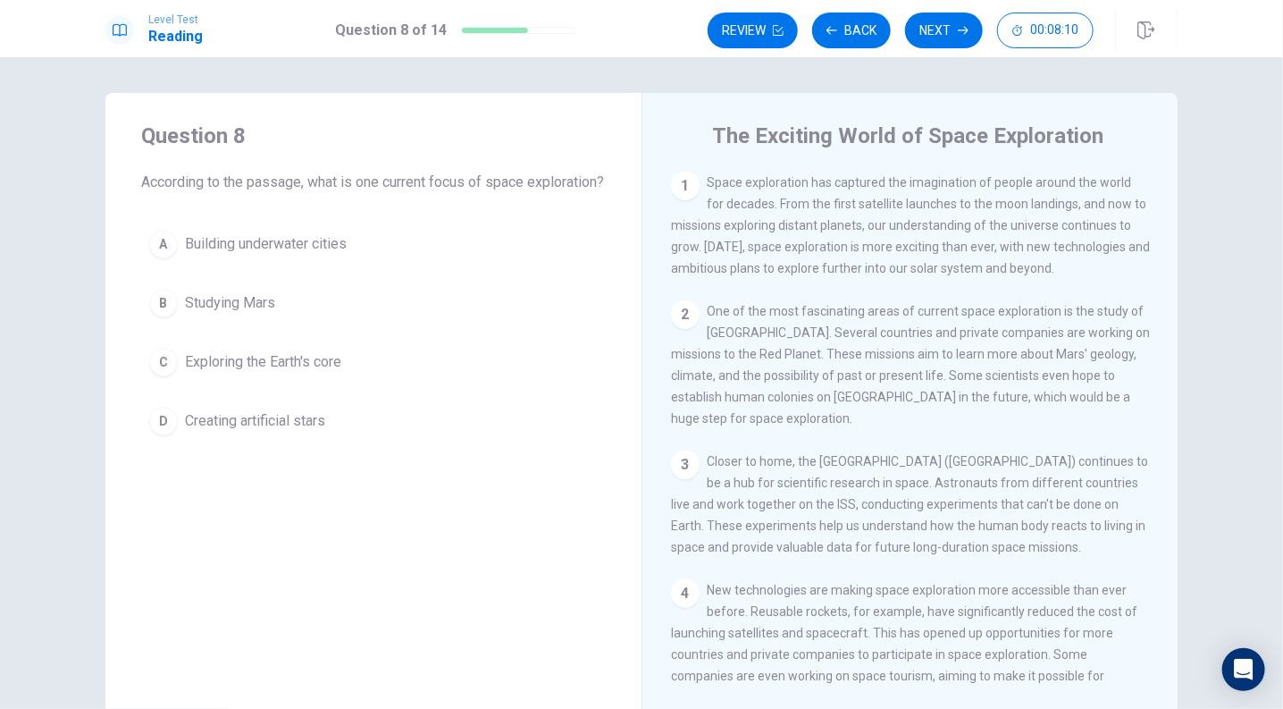
click at [210, 325] on button "B Studying Mars" at bounding box center [373, 303] width 465 height 45
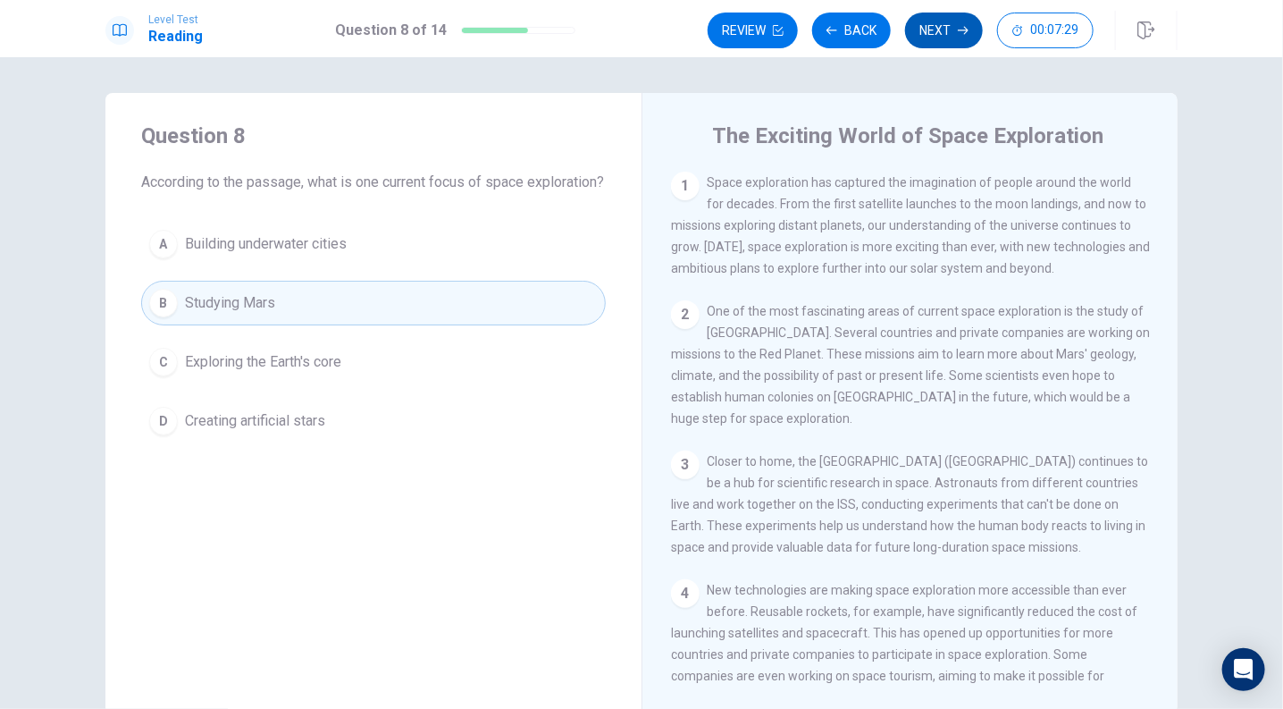
click at [945, 33] on button "Next" at bounding box center [944, 31] width 78 height 36
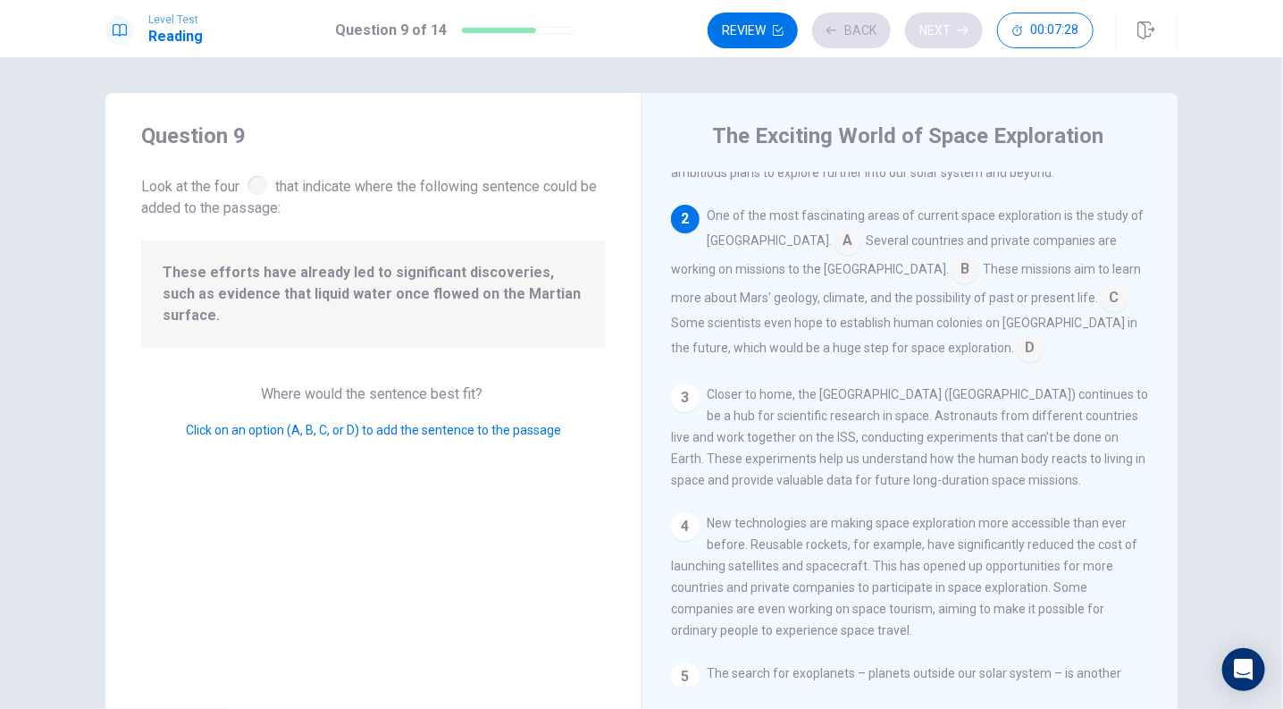
scroll to position [132, 0]
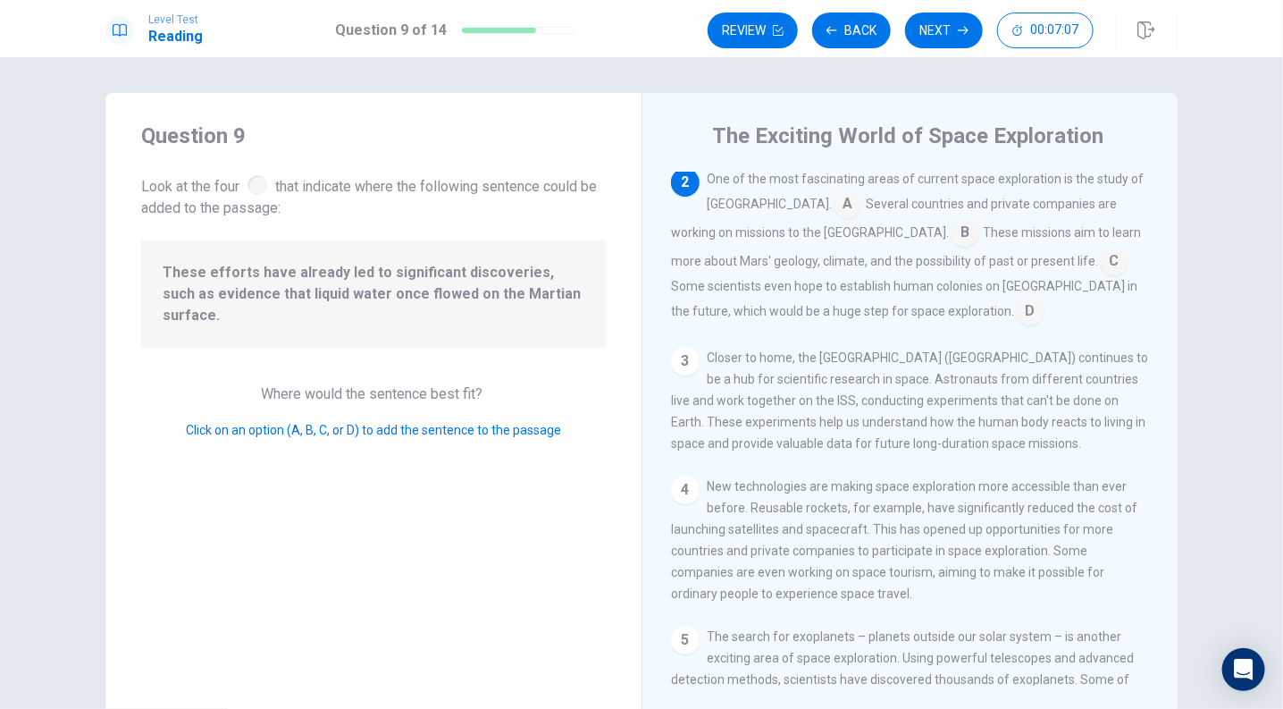
click at [1016, 313] on input at bounding box center [1030, 312] width 29 height 29
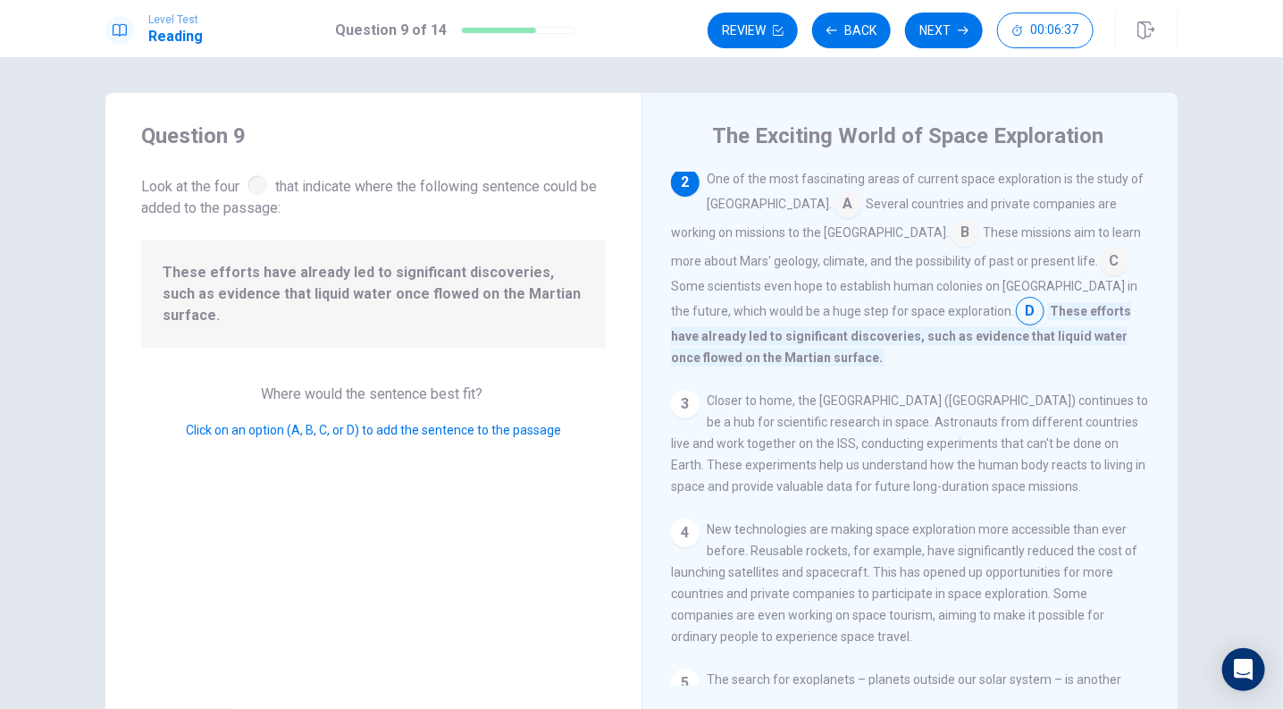
click at [1100, 257] on input at bounding box center [1114, 262] width 29 height 29
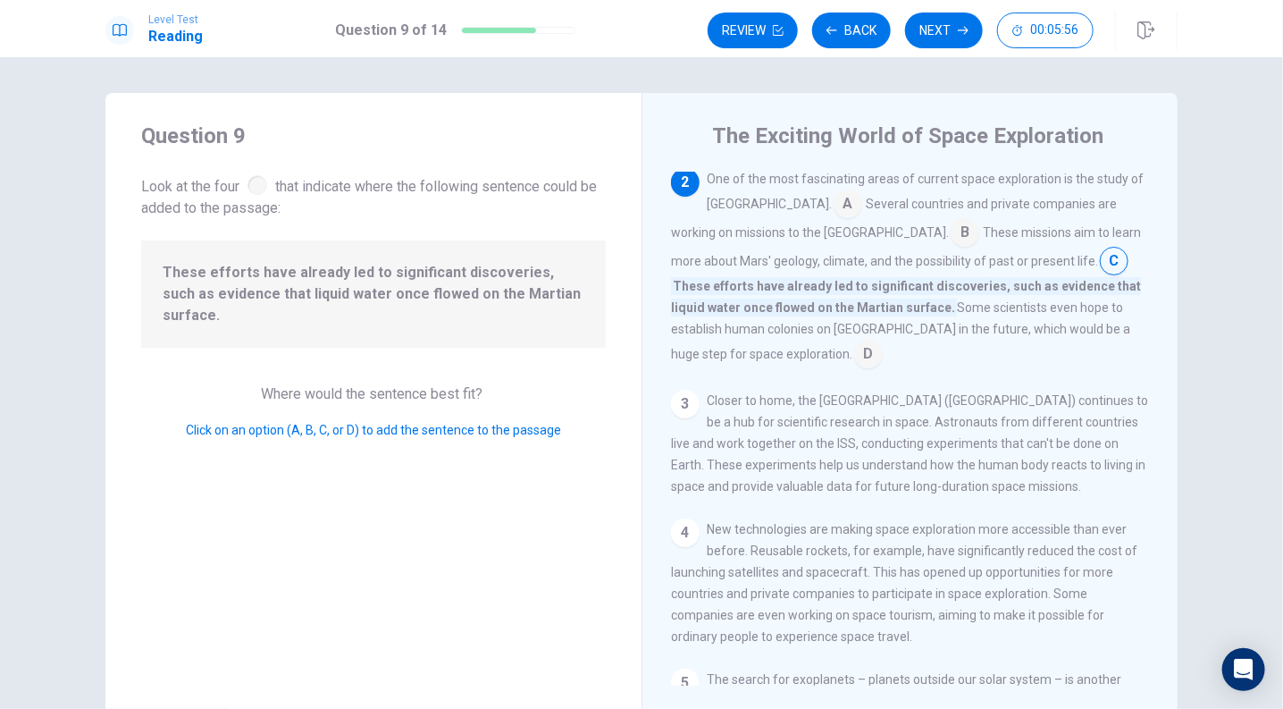
click at [854, 353] on input at bounding box center [868, 355] width 29 height 29
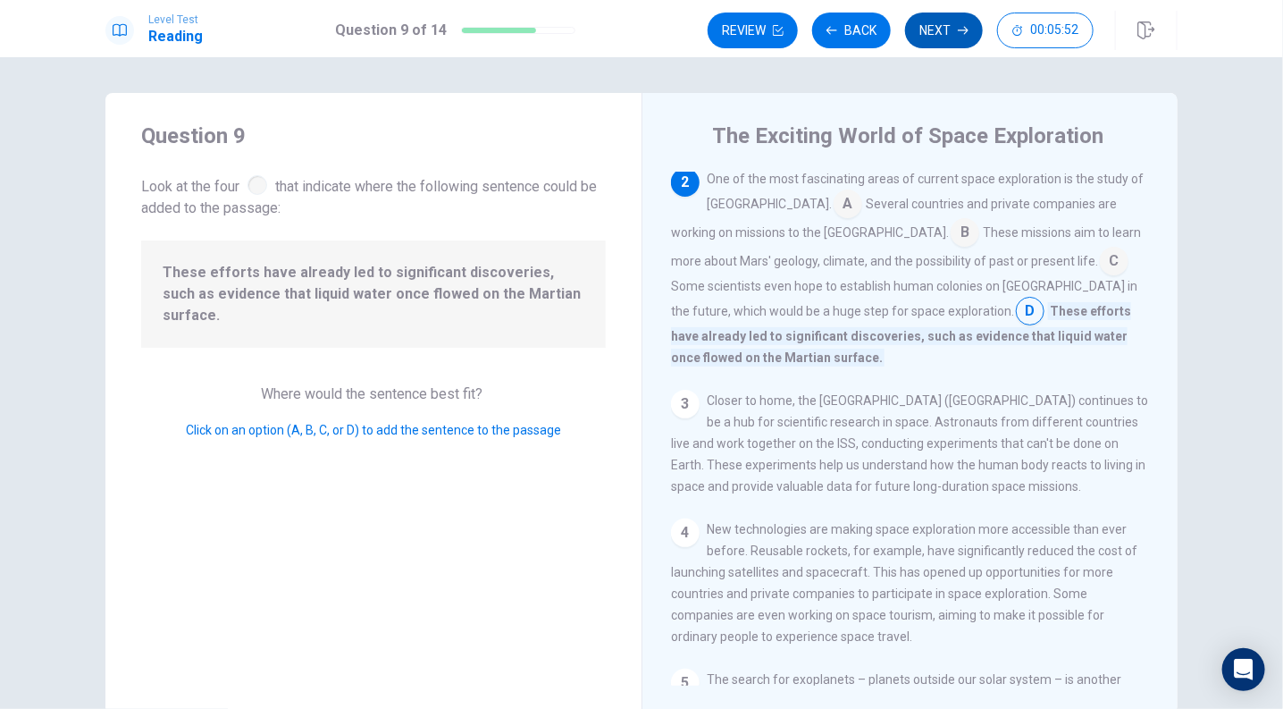
click at [930, 36] on button "Next" at bounding box center [944, 31] width 78 height 36
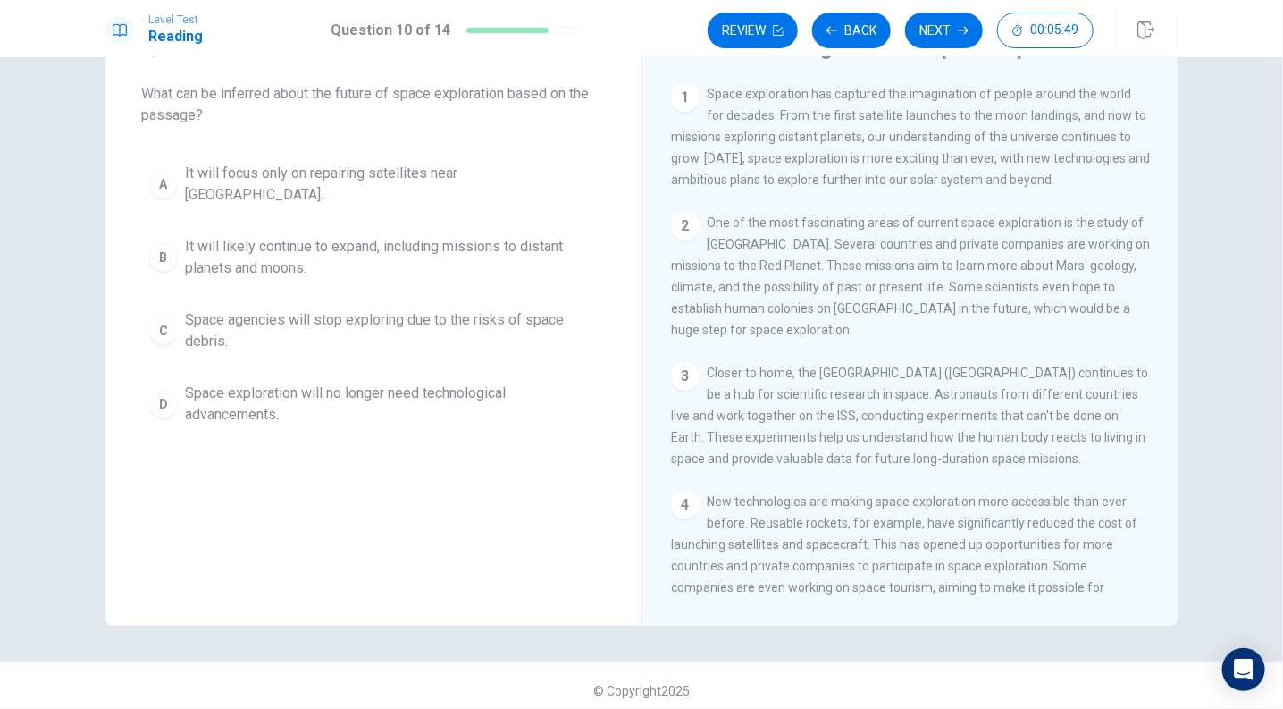
scroll to position [0, 0]
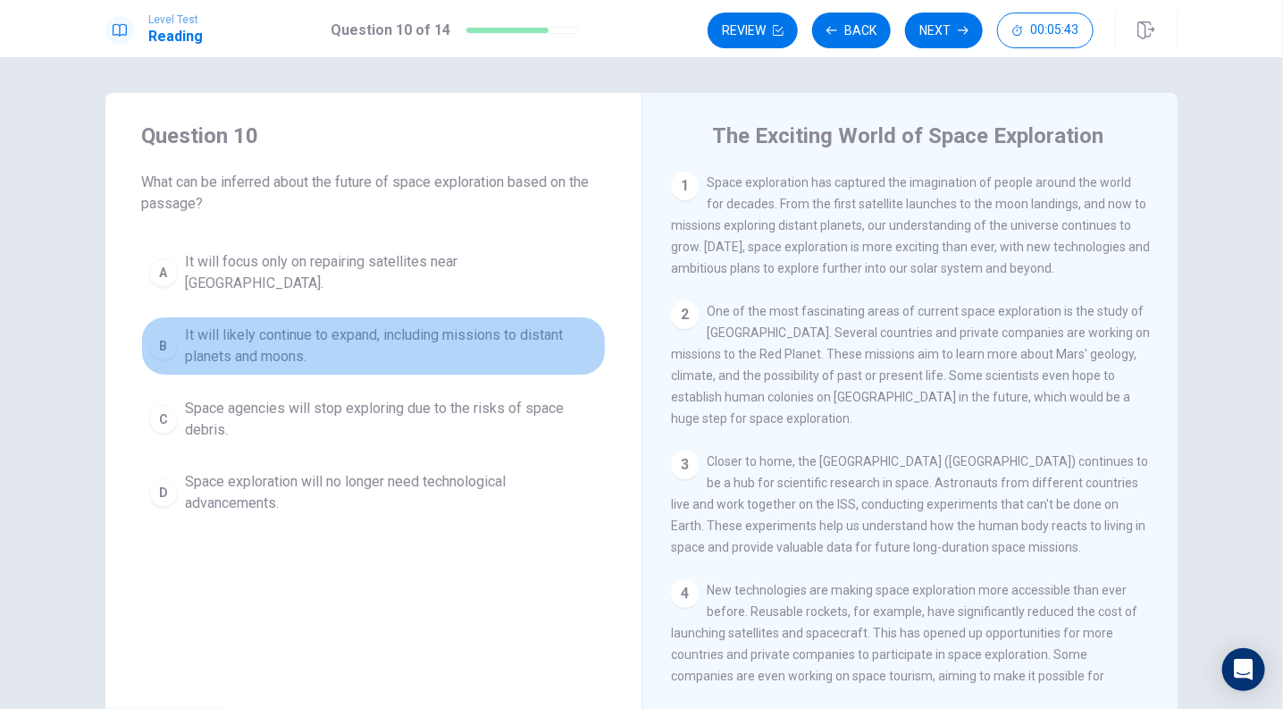
click at [450, 324] on span "It will likely continue to expand, including missions to distant planets and mo…" at bounding box center [391, 345] width 413 height 43
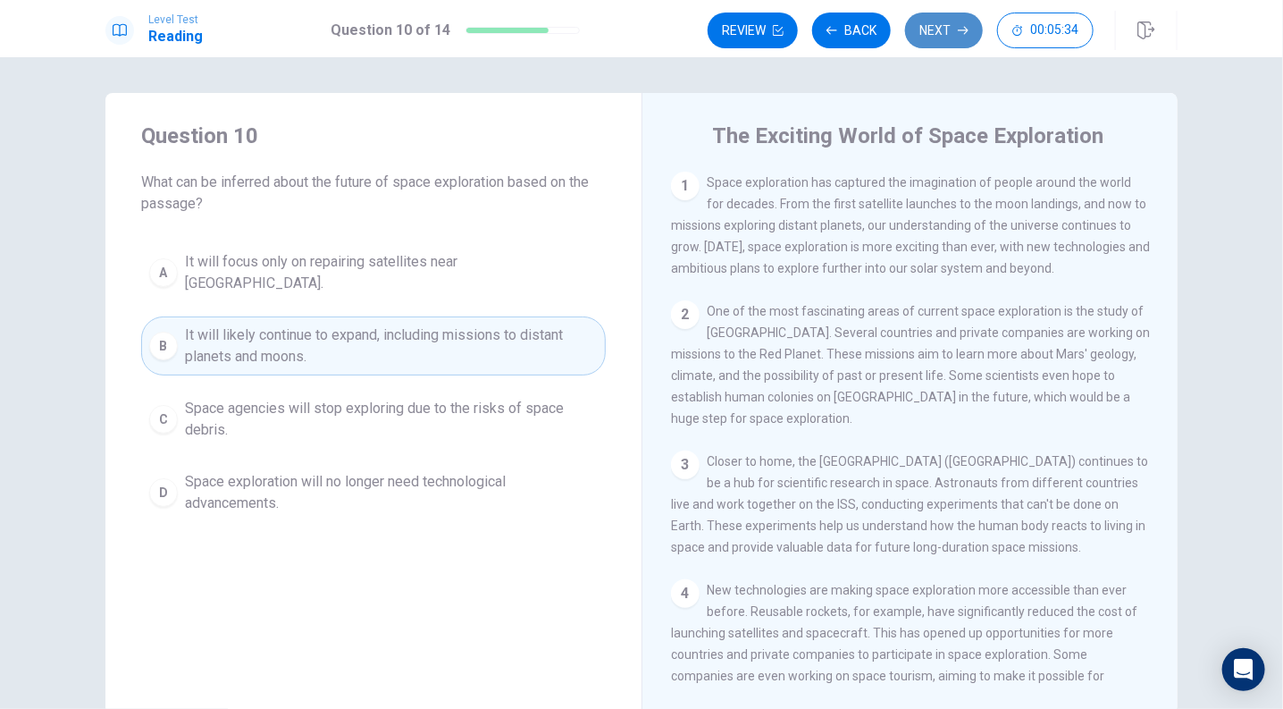
click at [932, 32] on button "Next" at bounding box center [944, 31] width 78 height 36
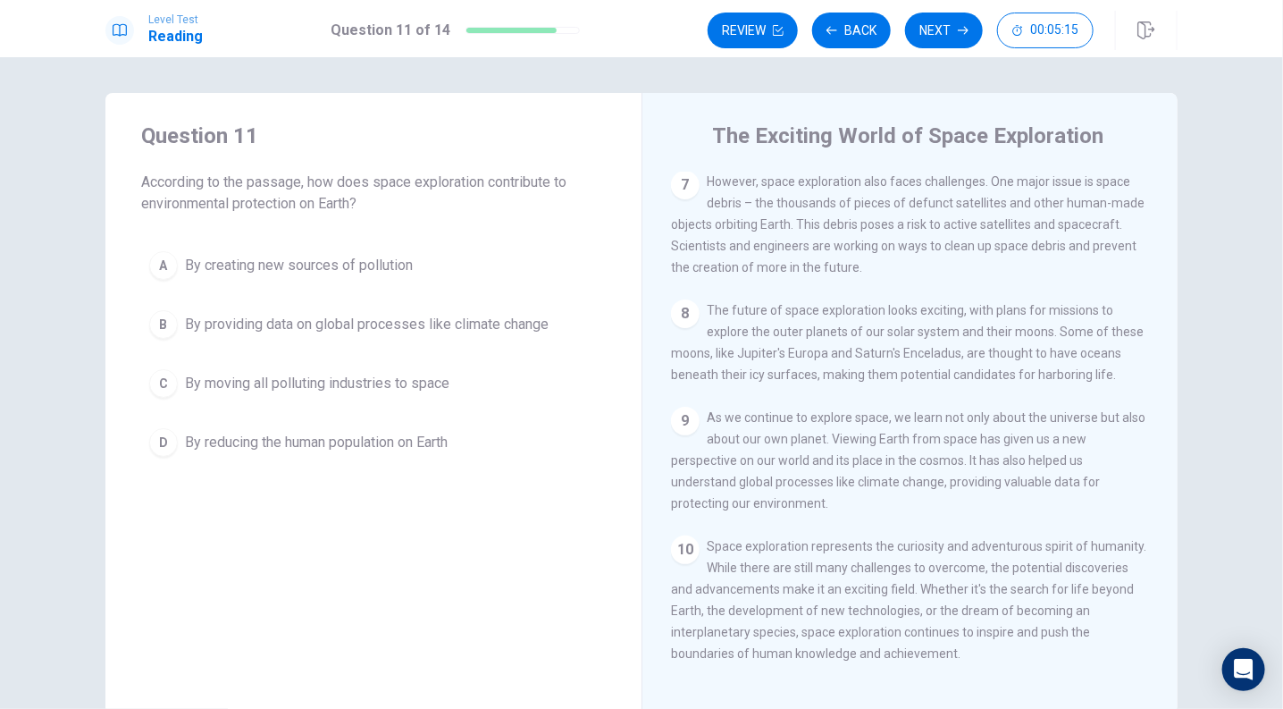
scroll to position [88, 0]
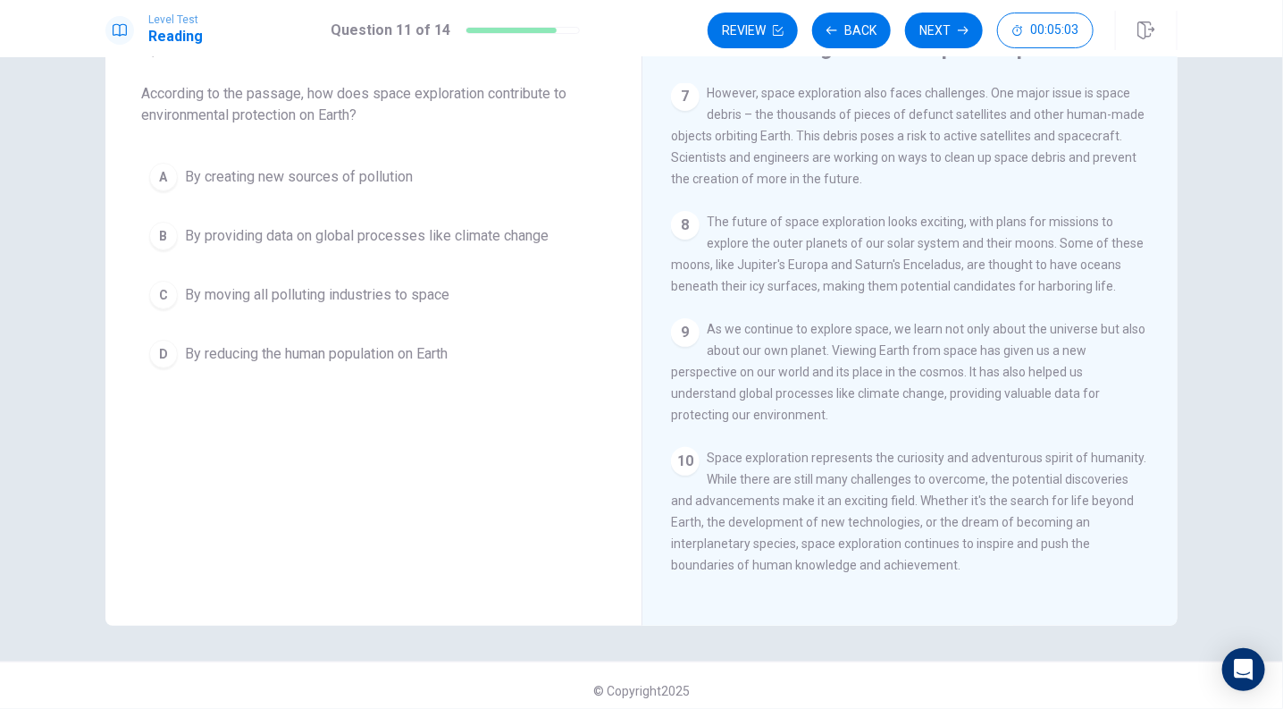
click at [414, 236] on span "By providing data on global processes like climate change" at bounding box center [367, 235] width 364 height 21
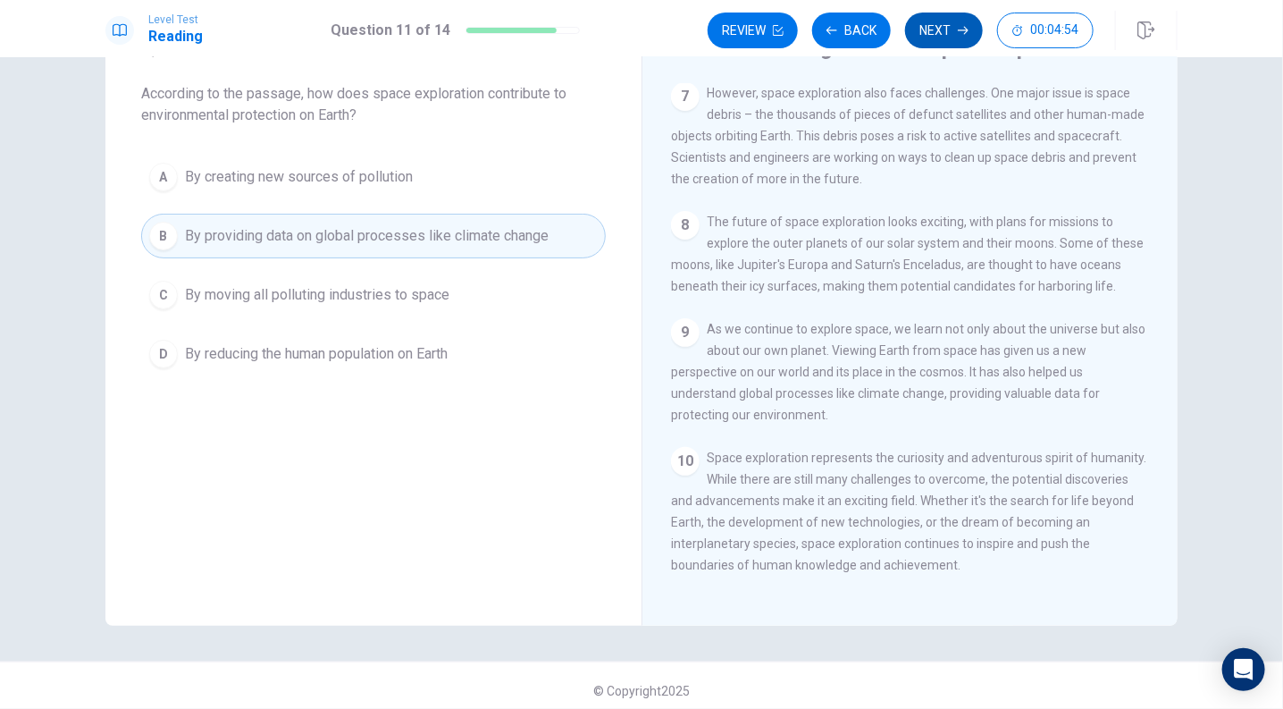
click at [929, 29] on button "Next" at bounding box center [944, 31] width 78 height 36
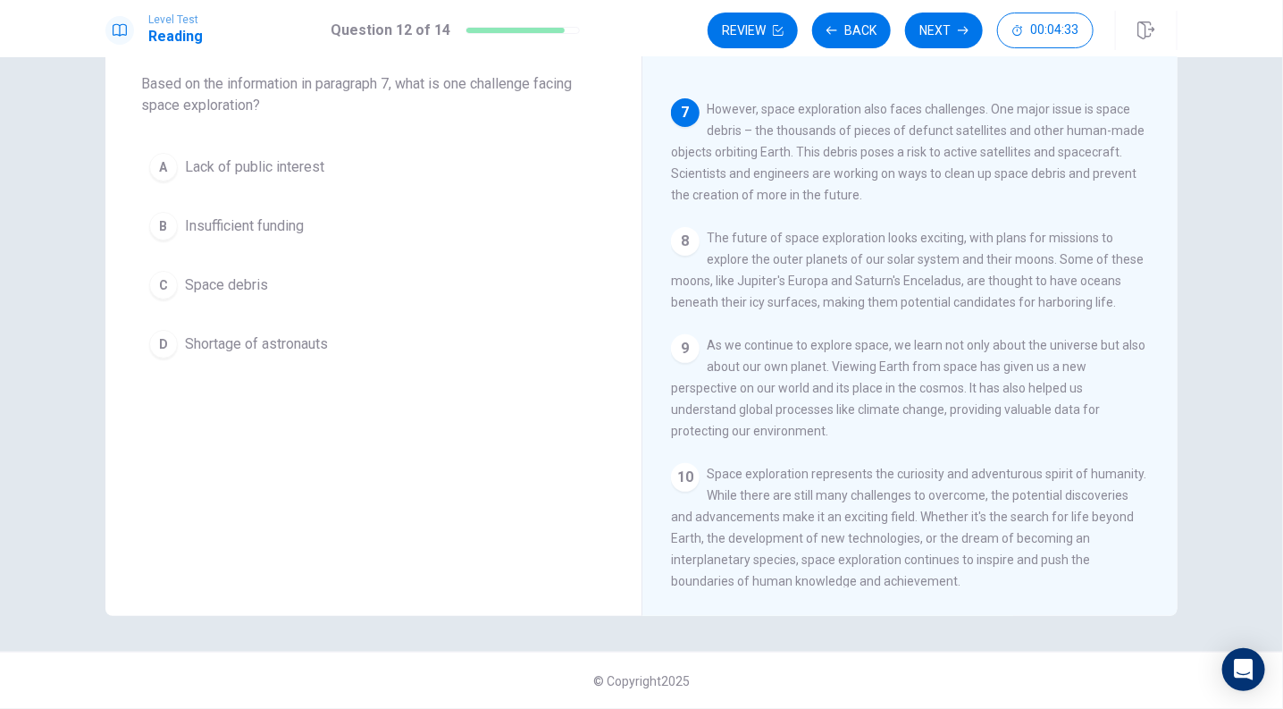
scroll to position [792, 0]
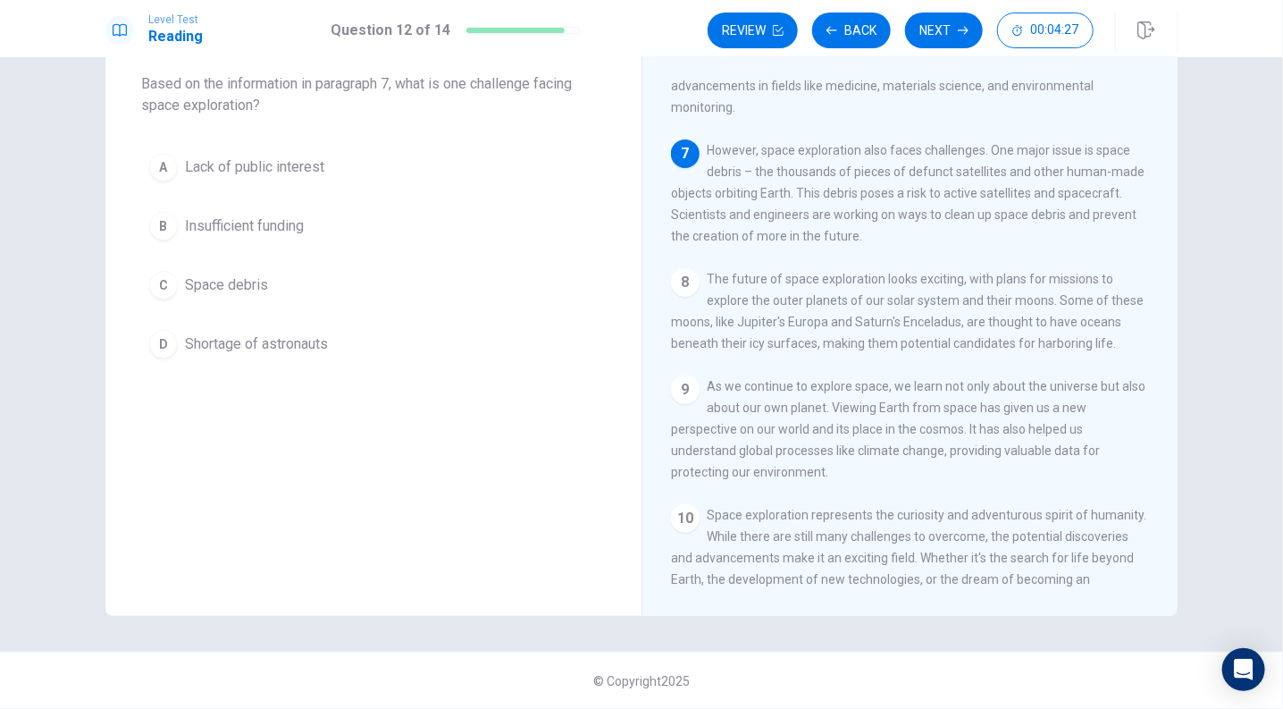
click at [179, 300] on button "C Space debris" at bounding box center [373, 285] width 465 height 45
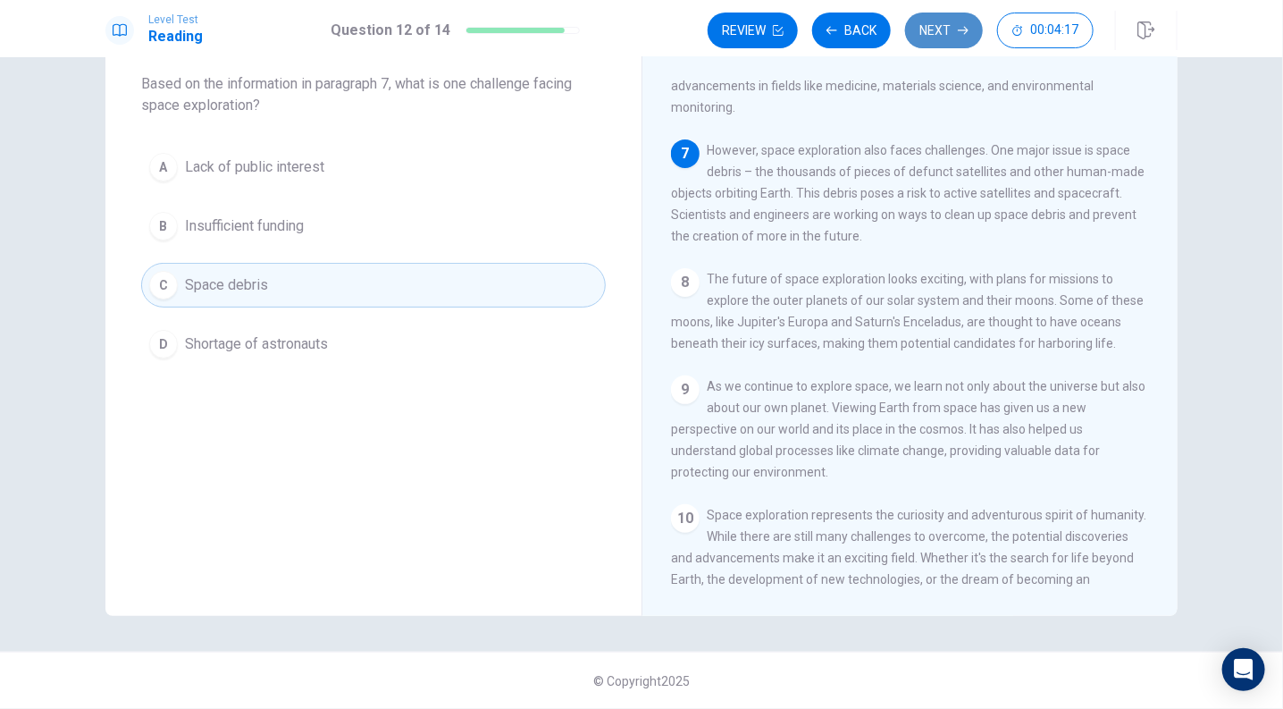
click at [943, 41] on button "Next" at bounding box center [944, 31] width 78 height 36
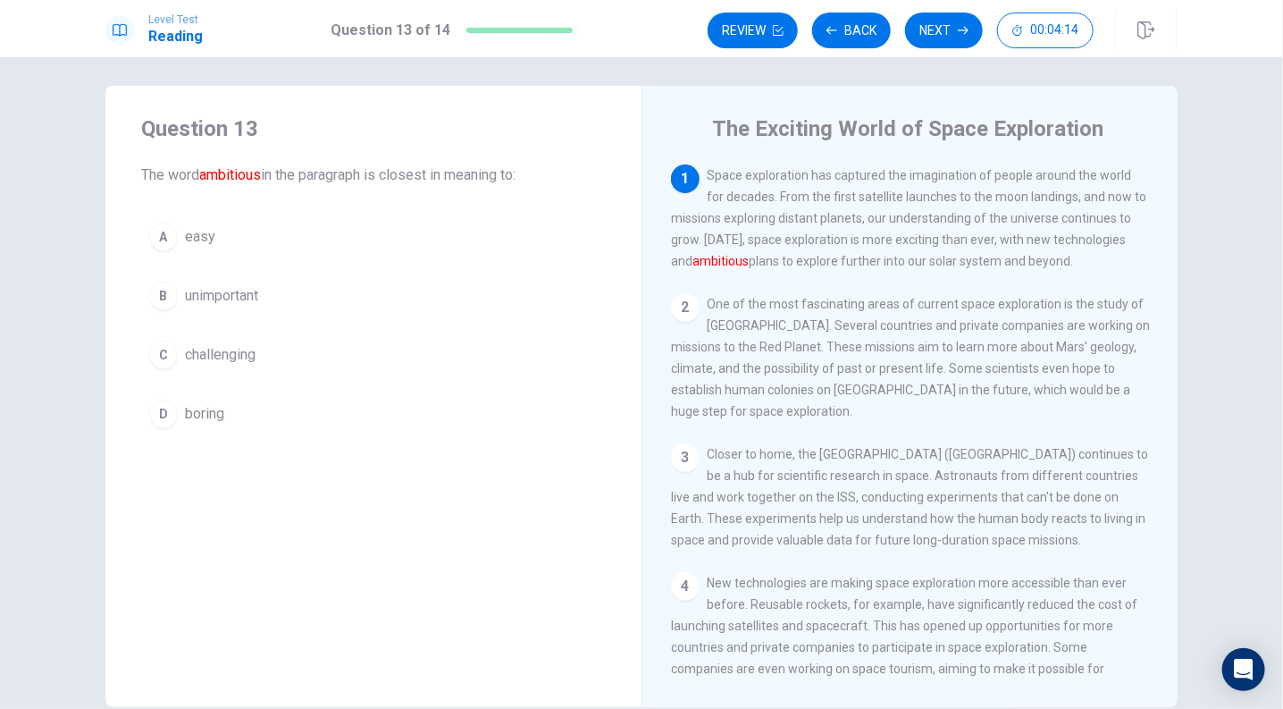
scroll to position [0, 0]
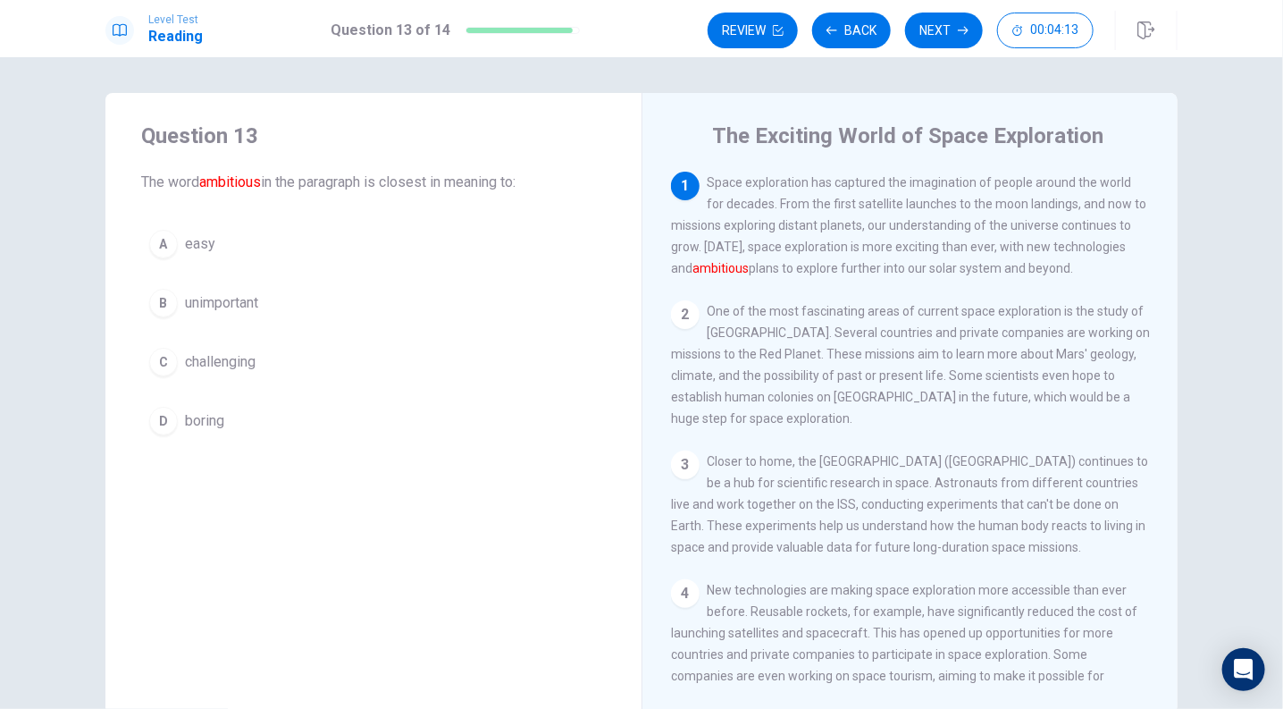
click at [222, 366] on span "challenging" at bounding box center [220, 361] width 71 height 21
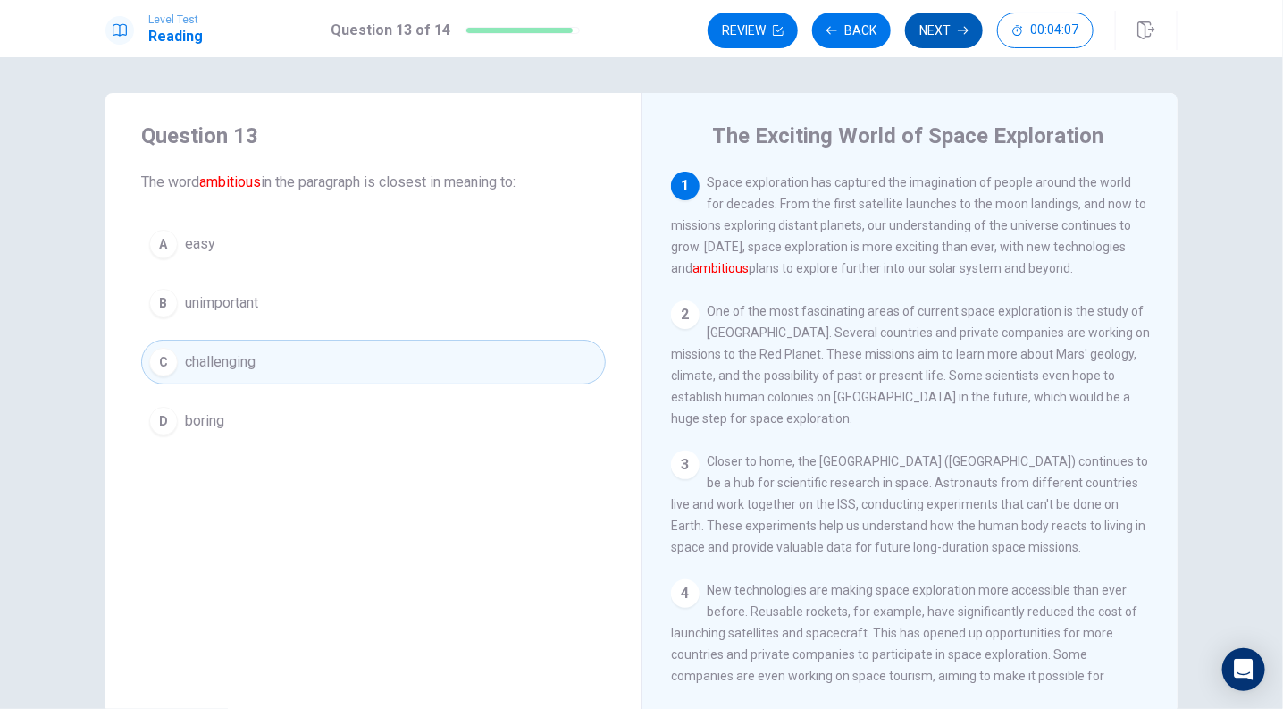
click at [931, 37] on button "Next" at bounding box center [944, 31] width 78 height 36
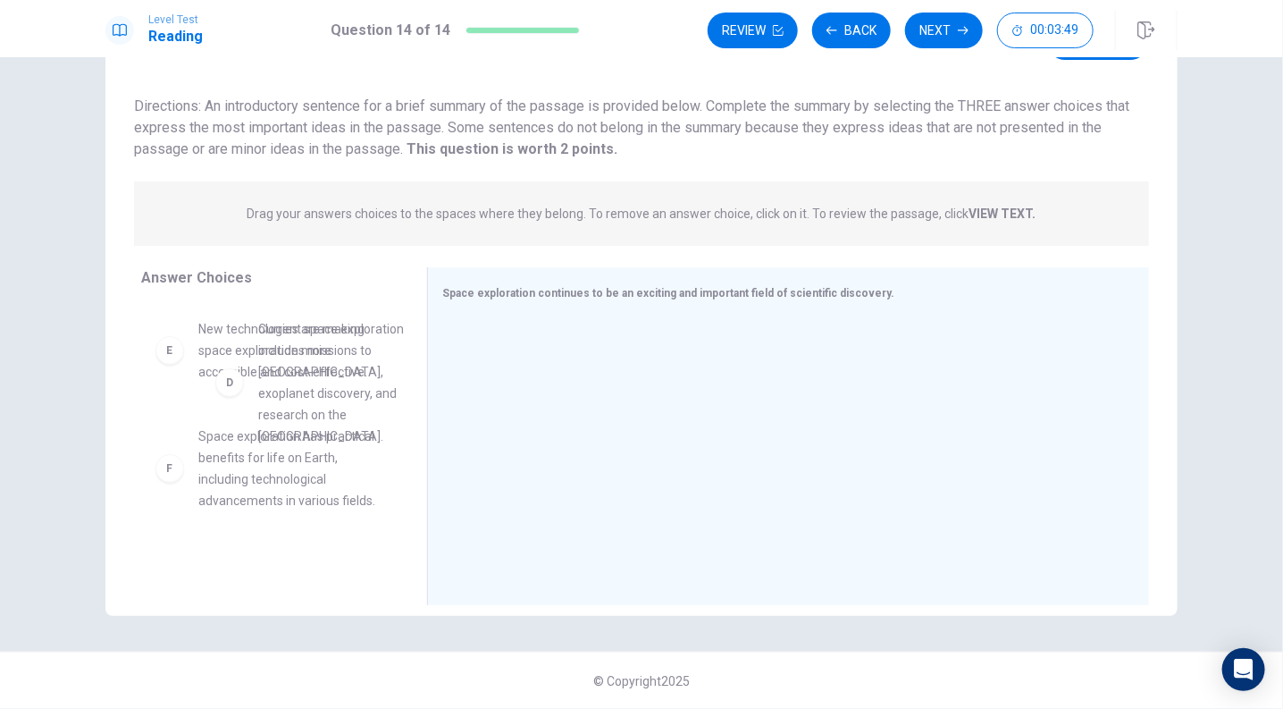
scroll to position [298, 0]
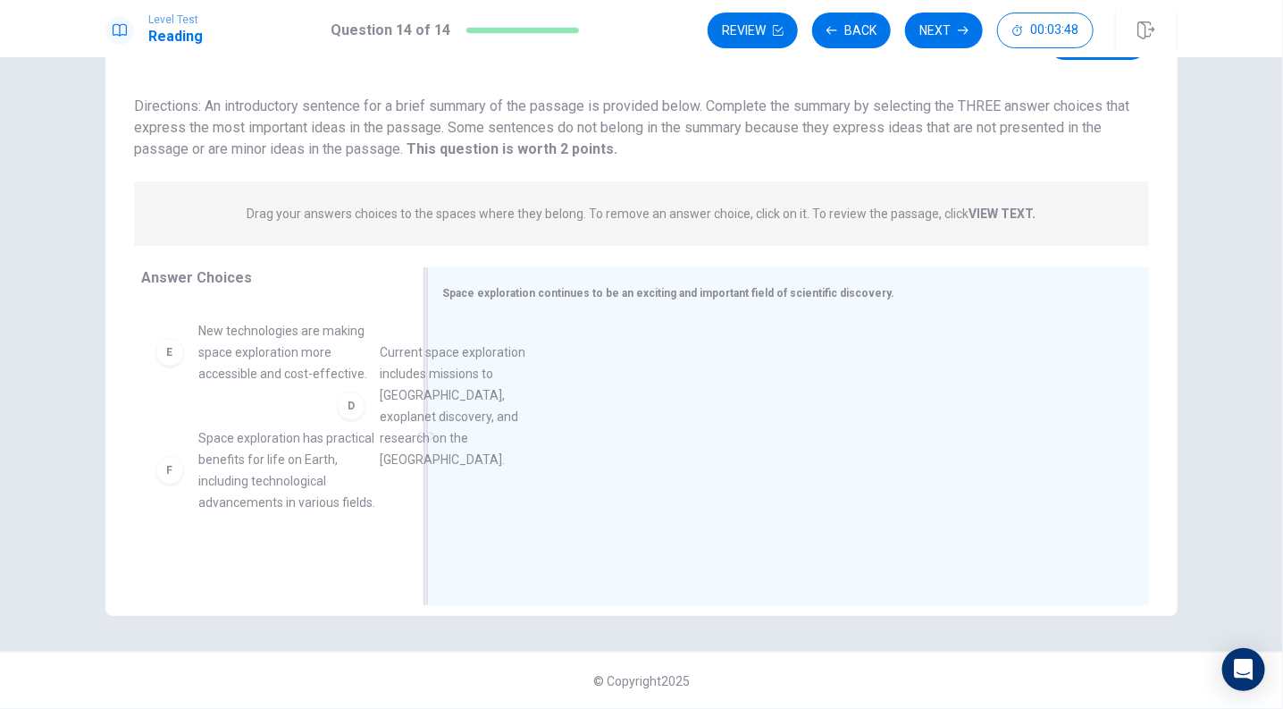
drag, startPoint x: 309, startPoint y: 388, endPoint x: 634, endPoint y: 445, distance: 329.4
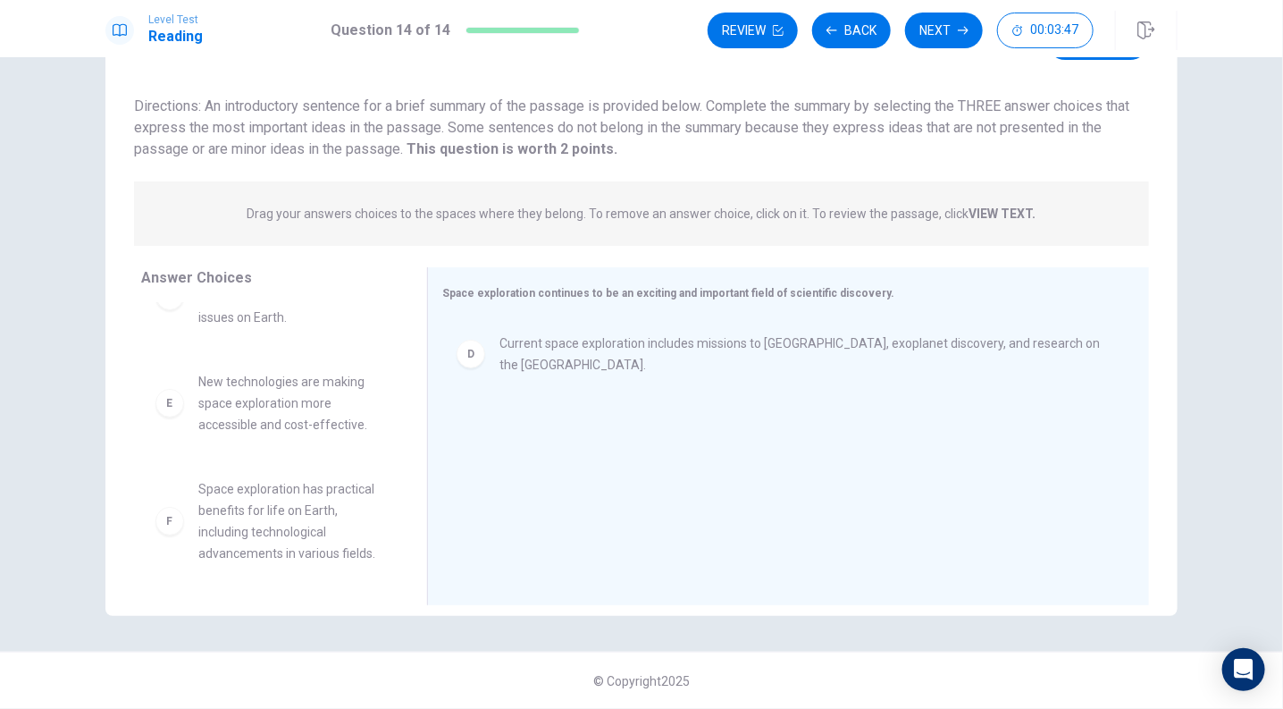
scroll to position [268, 0]
drag, startPoint x: 277, startPoint y: 534, endPoint x: 253, endPoint y: 534, distance: 24.1
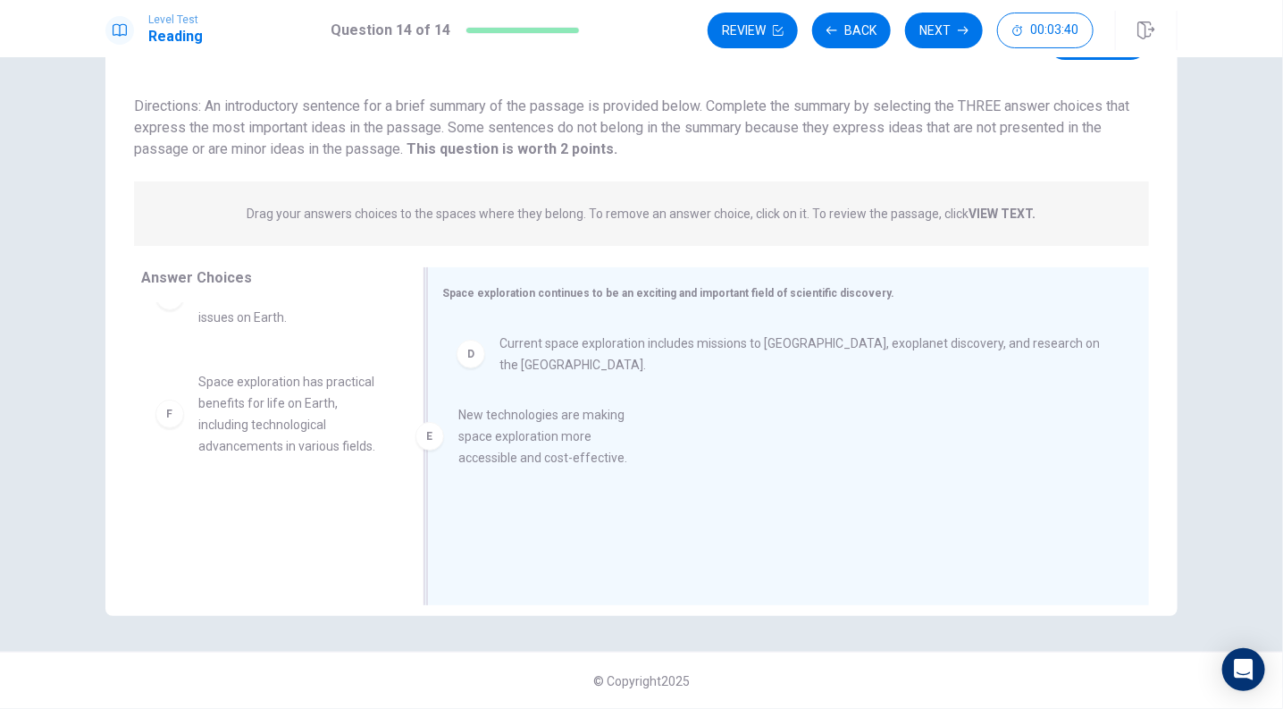
drag, startPoint x: 255, startPoint y: 400, endPoint x: 527, endPoint y: 434, distance: 274.7
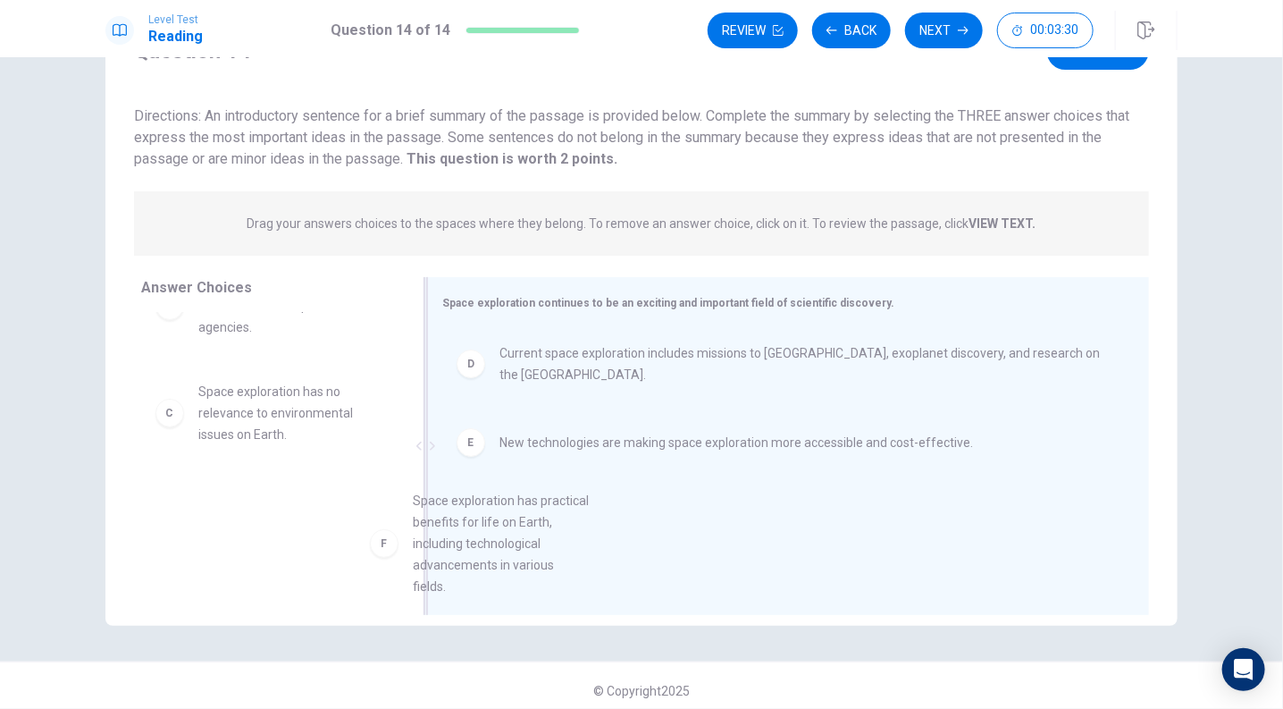
scroll to position [25, 0]
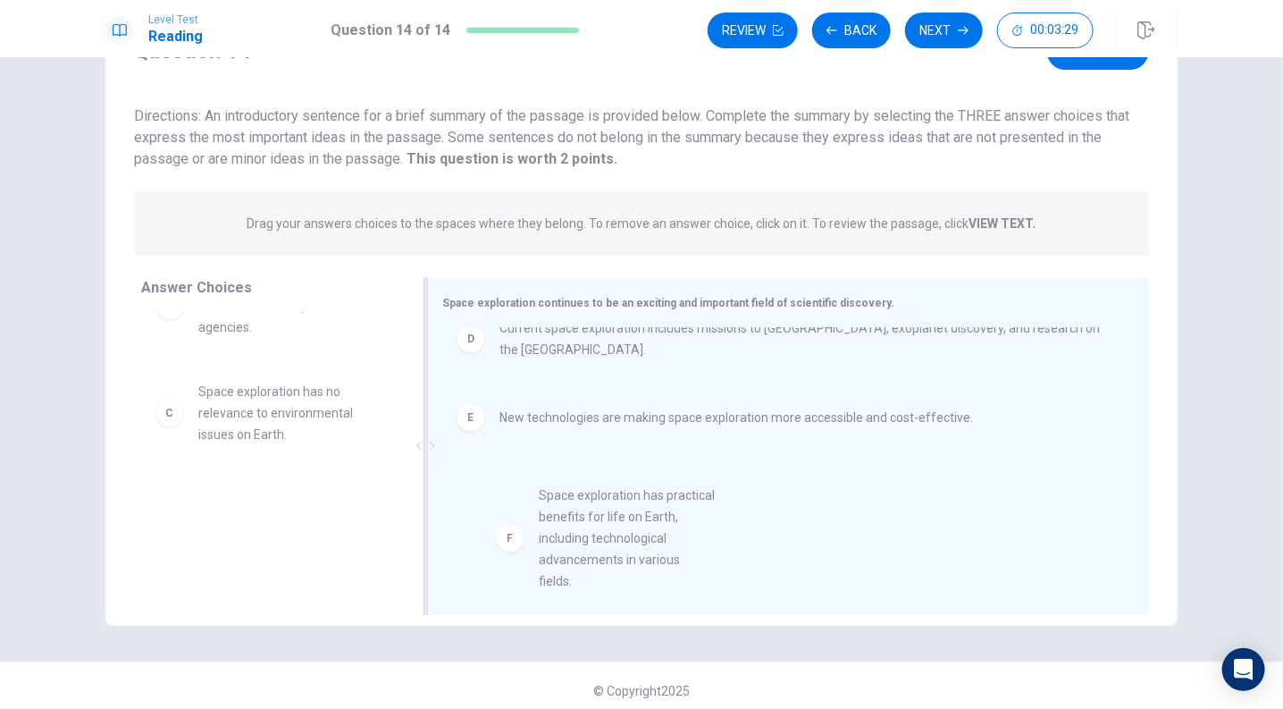
drag, startPoint x: 273, startPoint y: 524, endPoint x: 625, endPoint y: 522, distance: 352.1
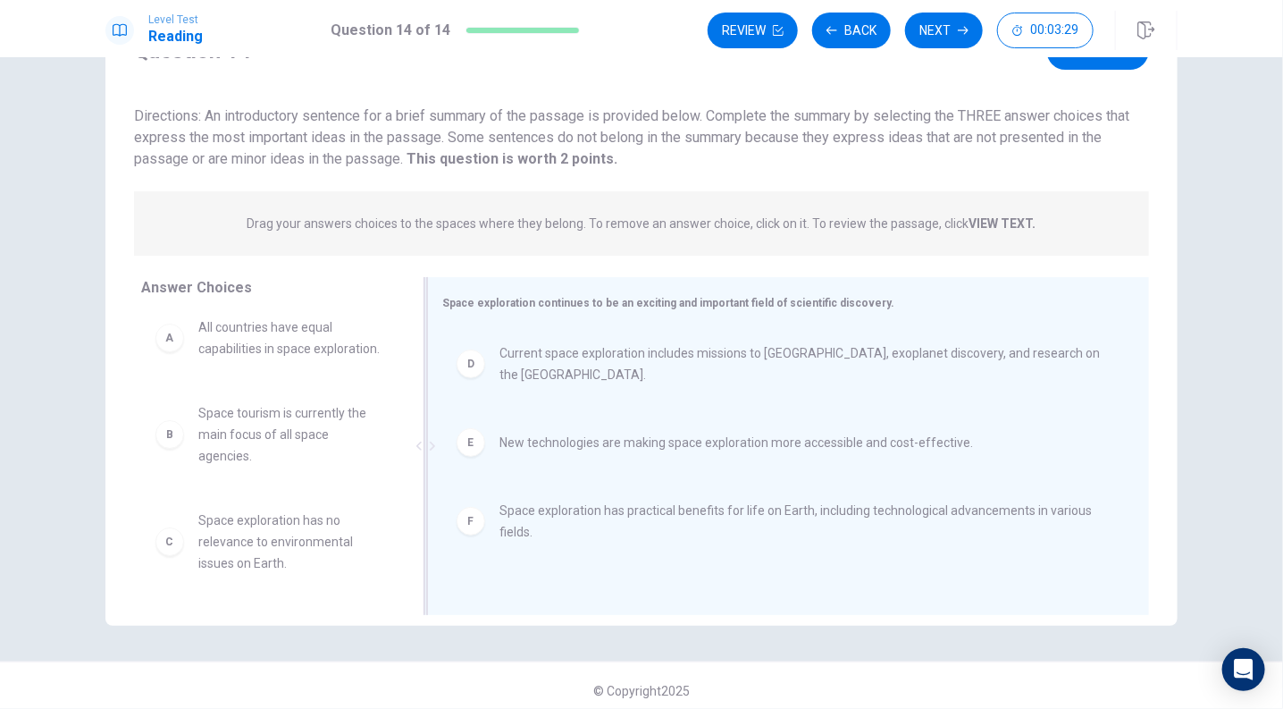
scroll to position [31, 0]
click at [942, 39] on button "Next" at bounding box center [944, 31] width 78 height 36
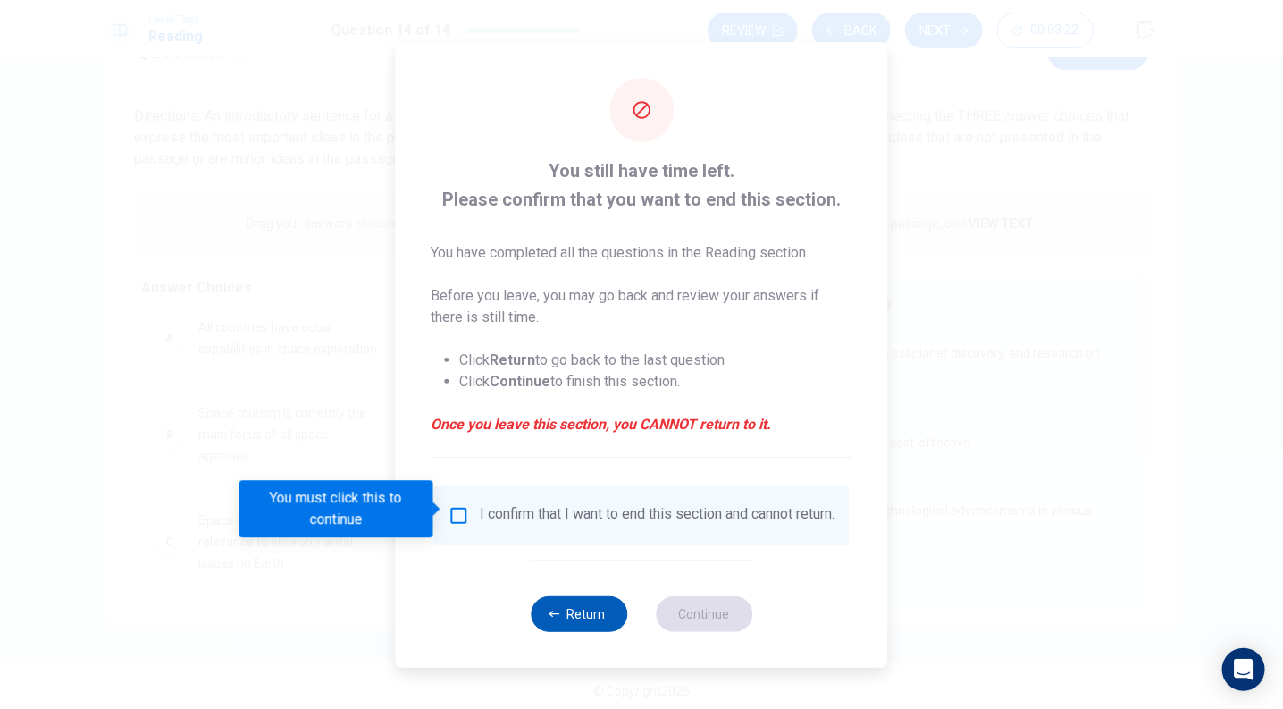
click at [554, 625] on button "Return" at bounding box center [579, 614] width 97 height 36
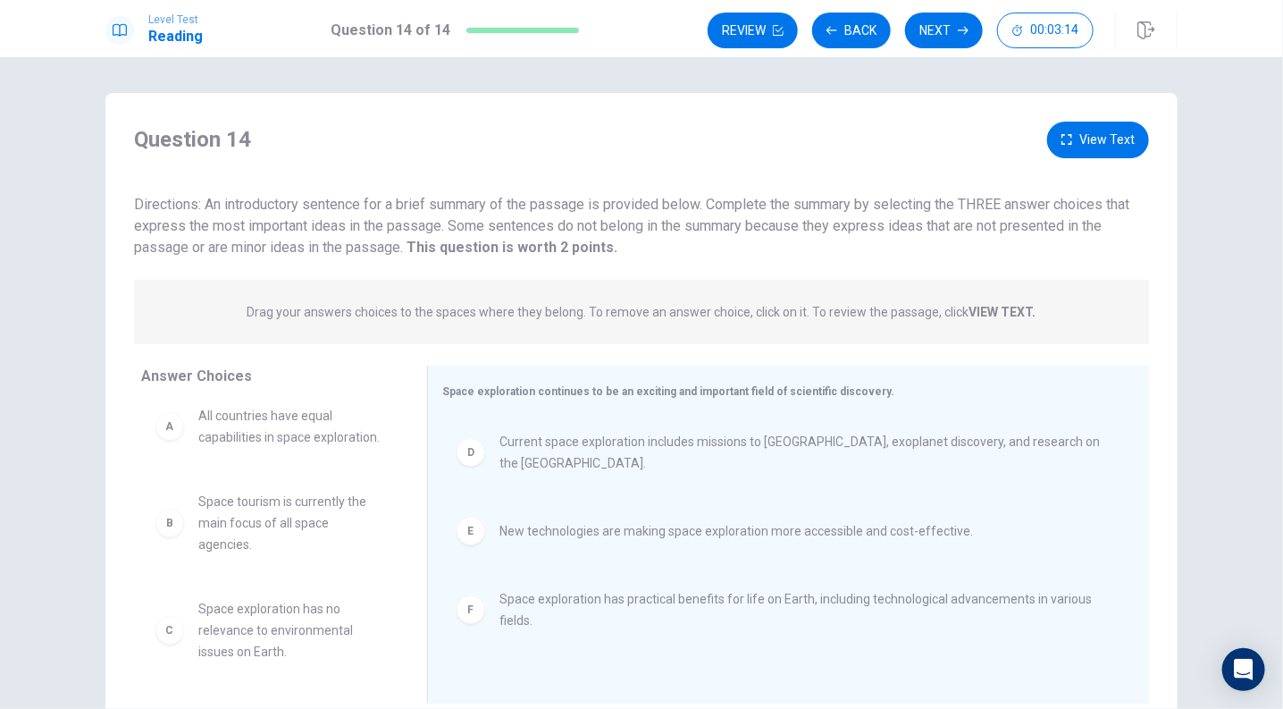
scroll to position [0, 0]
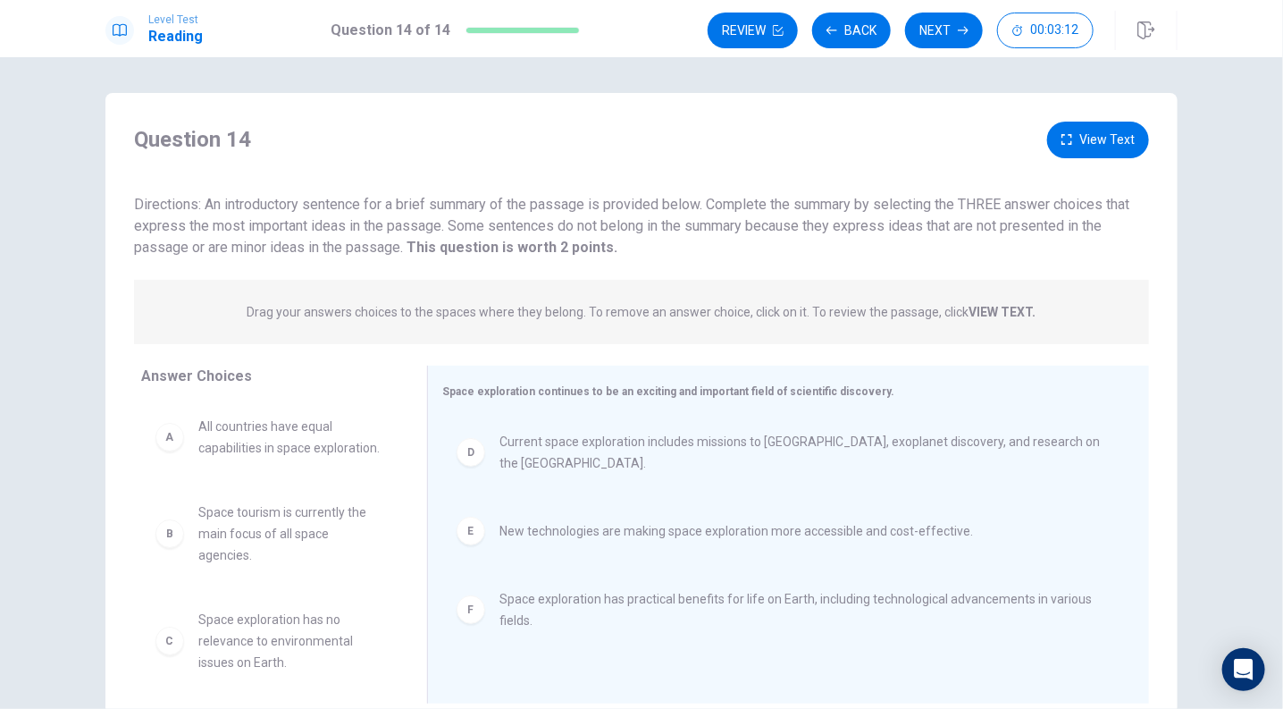
click at [990, 308] on strong "VIEW TEXT." at bounding box center [1003, 312] width 67 height 14
click at [1094, 147] on button "View Text" at bounding box center [1098, 140] width 102 height 37
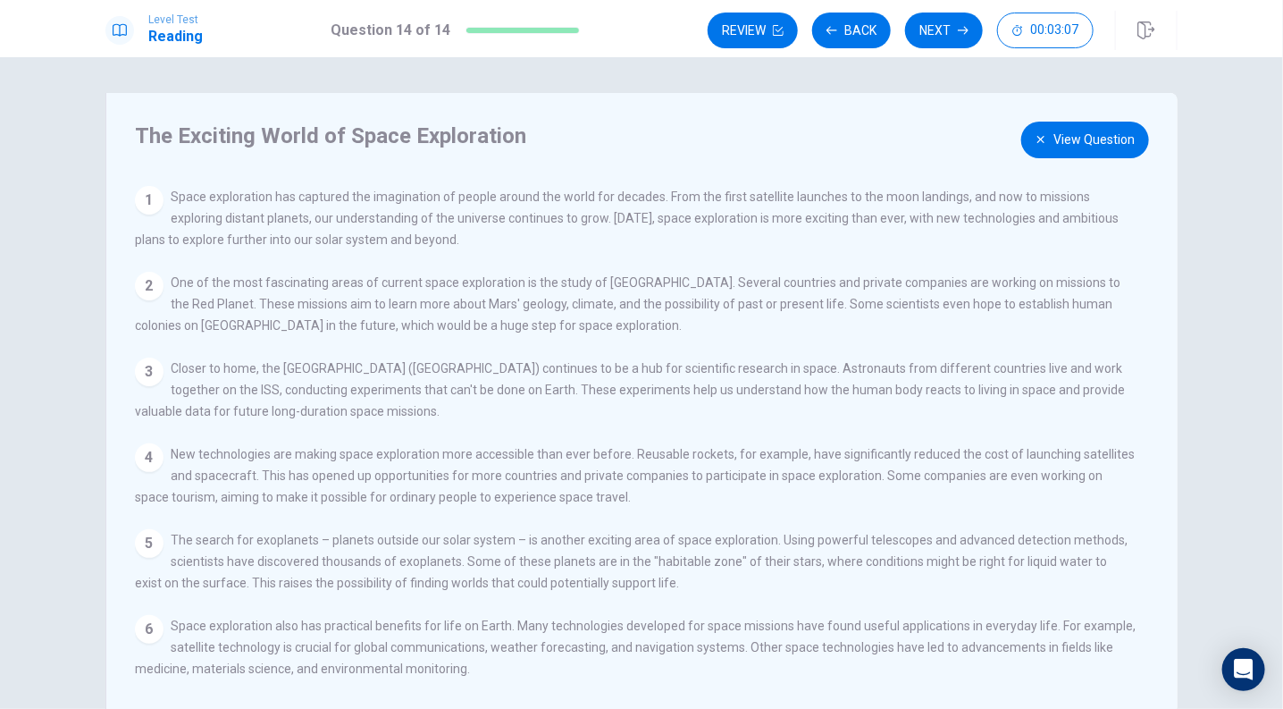
drag, startPoint x: 232, startPoint y: 191, endPoint x: 466, endPoint y: 223, distance: 235.5
click at [466, 223] on span "Space exploration has captured the imagination of people around the world for d…" at bounding box center [627, 217] width 984 height 57
drag, startPoint x: 472, startPoint y: 218, endPoint x: 461, endPoint y: 284, distance: 67.0
click at [461, 284] on div "View Question 1 Space exploration has captured the imagination of people around…" at bounding box center [647, 443] width 1024 height 514
drag, startPoint x: 171, startPoint y: 289, endPoint x: 482, endPoint y: 302, distance: 311.3
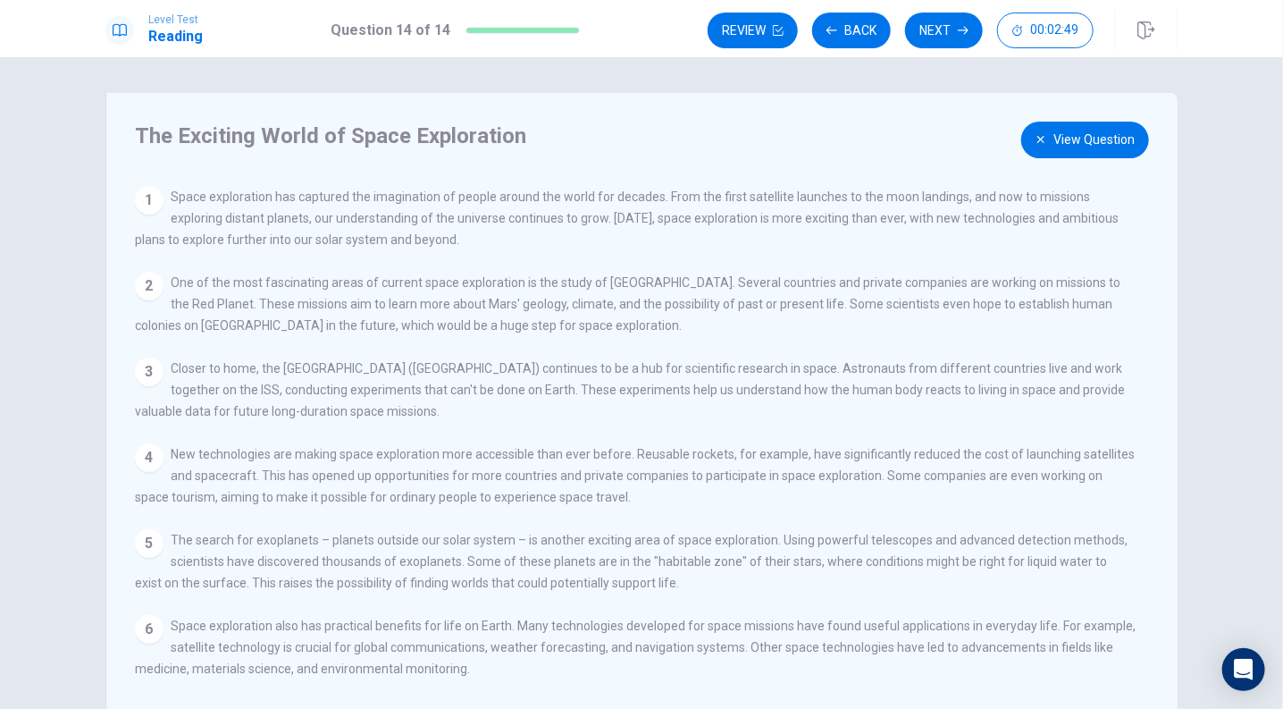
click at [482, 302] on span "One of the most fascinating areas of current space exploration is the study of …" at bounding box center [628, 303] width 986 height 57
drag, startPoint x: 513, startPoint y: 301, endPoint x: 516, endPoint y: 325, distance: 24.3
click at [516, 325] on div "2 One of the most fascinating areas of current space exploration is the study o…" at bounding box center [635, 304] width 1001 height 64
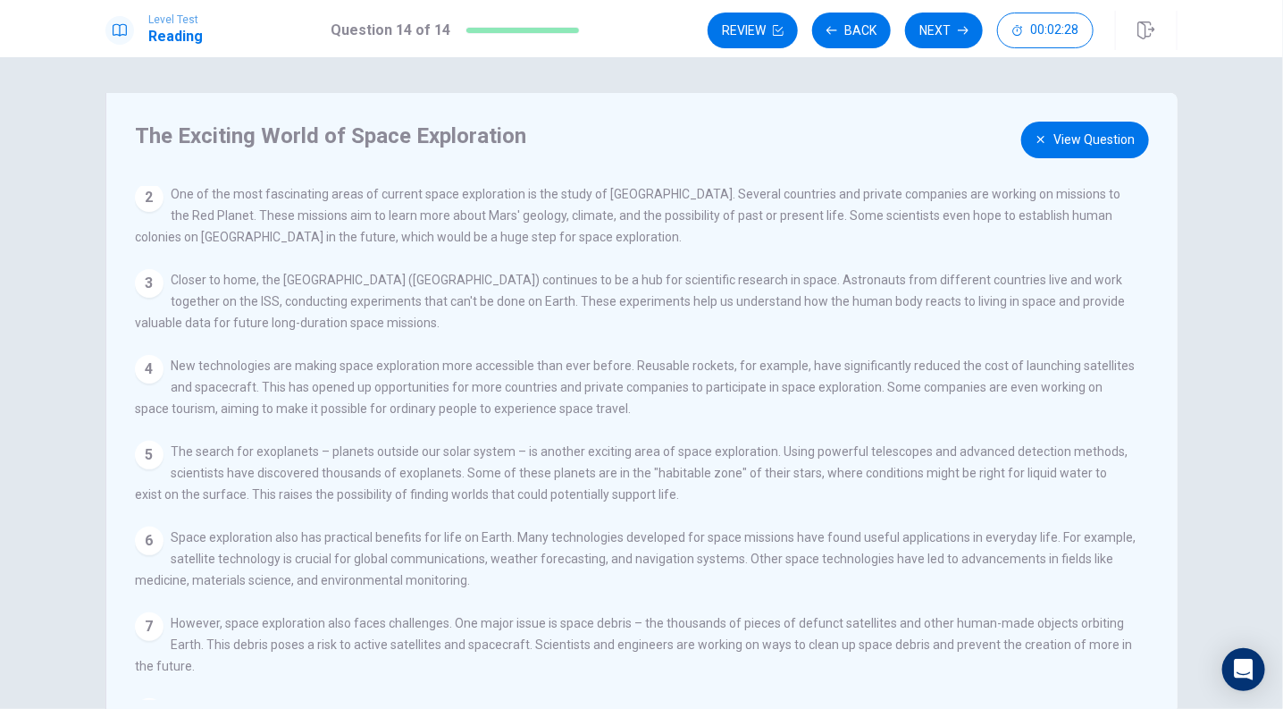
scroll to position [178, 0]
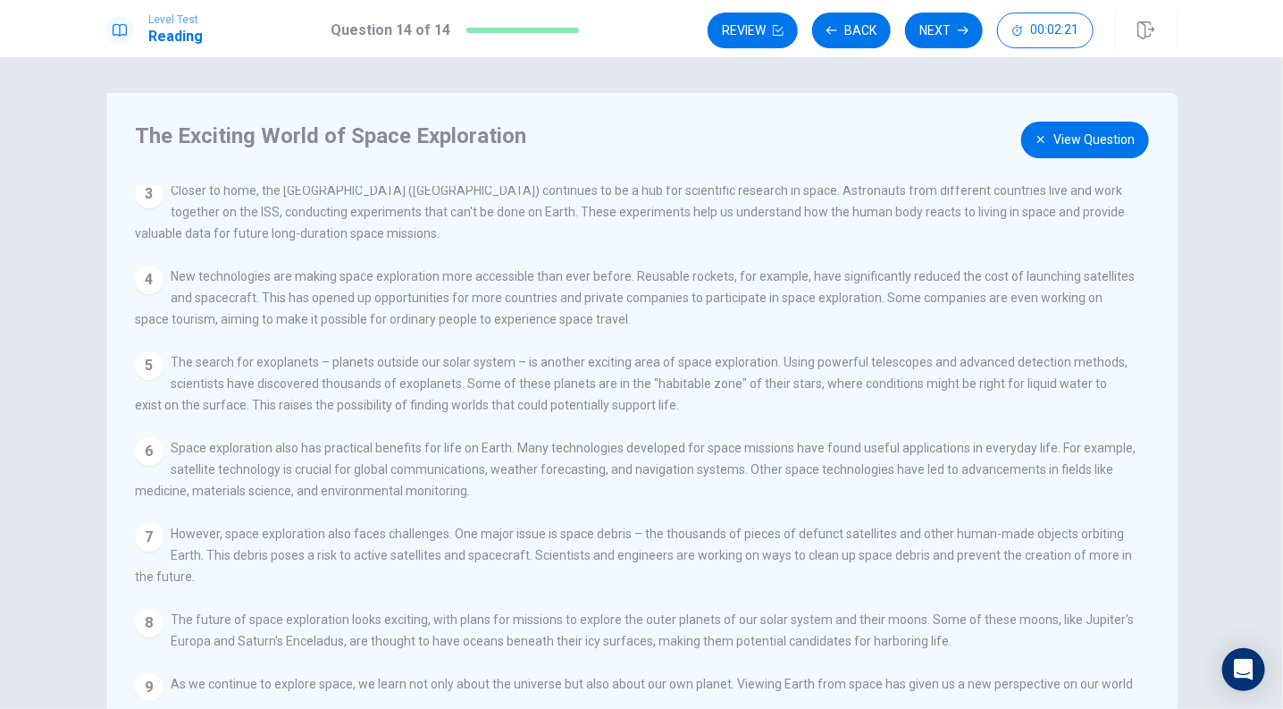
click at [1059, 140] on button "View Question" at bounding box center [1085, 140] width 128 height 37
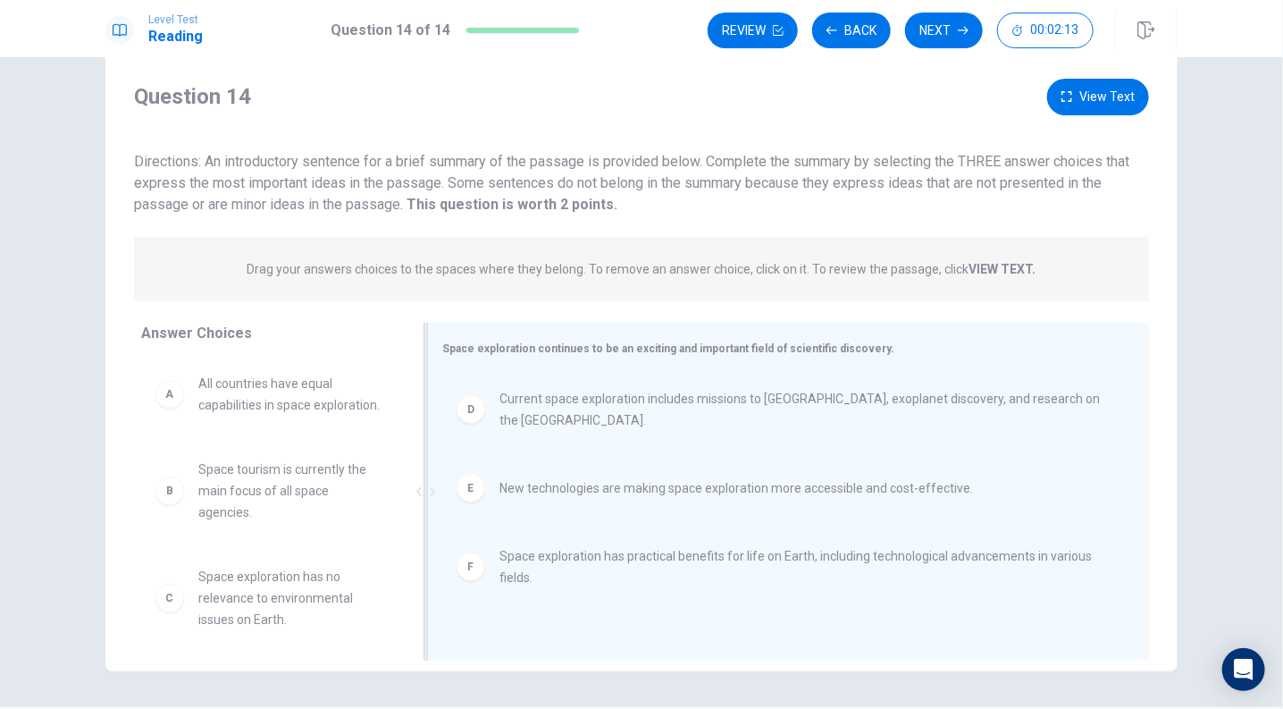
scroll to position [0, 0]
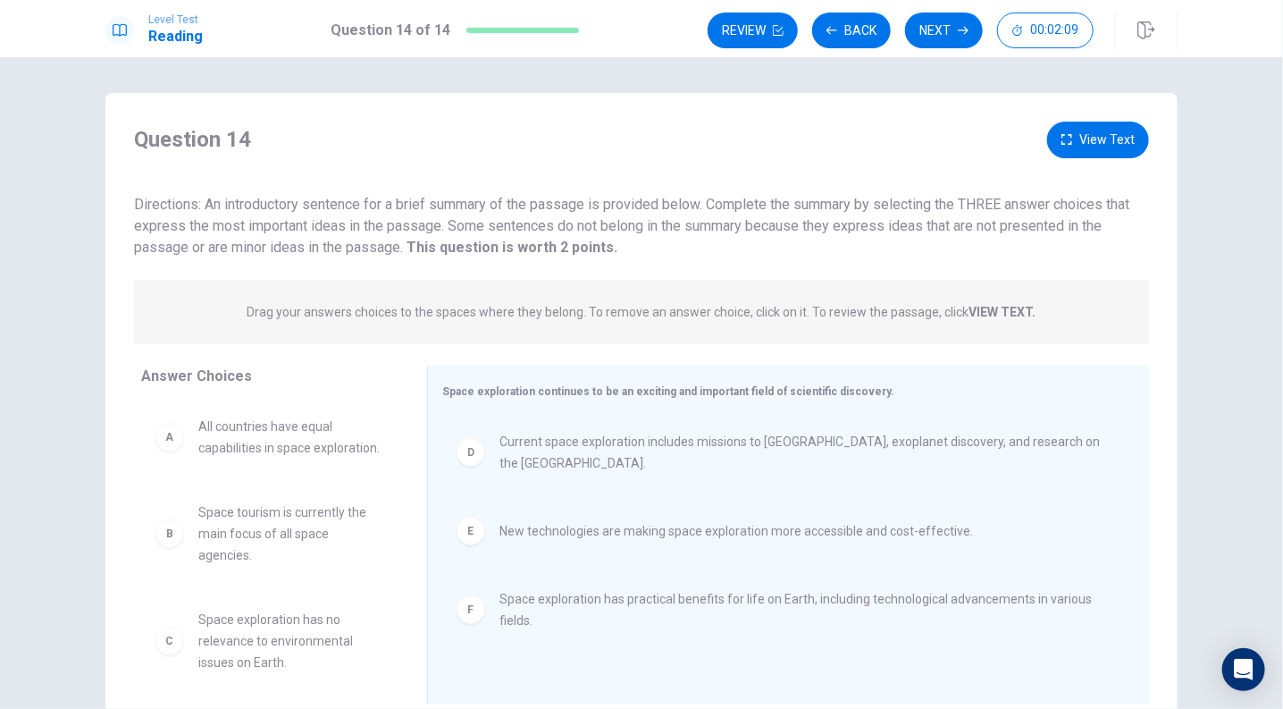
click at [1099, 147] on button "View Text" at bounding box center [1098, 140] width 102 height 37
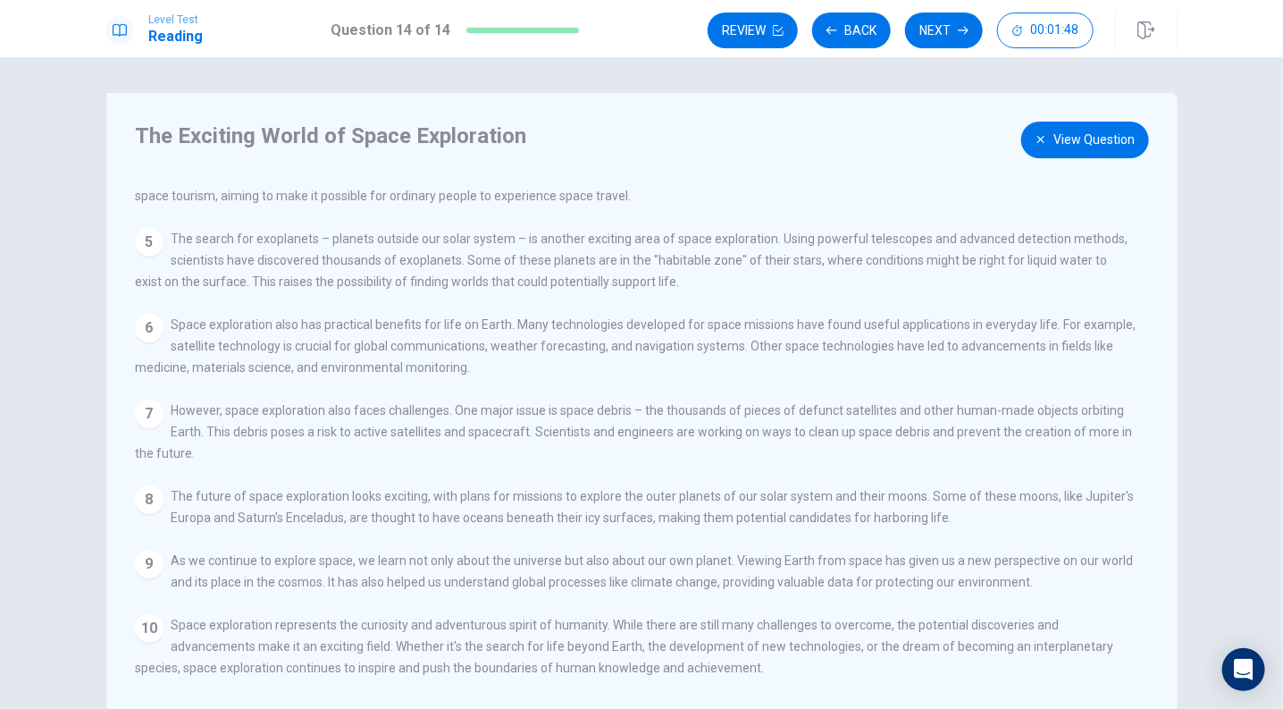
scroll to position [324, 0]
click at [1071, 134] on button "View Question" at bounding box center [1085, 140] width 128 height 37
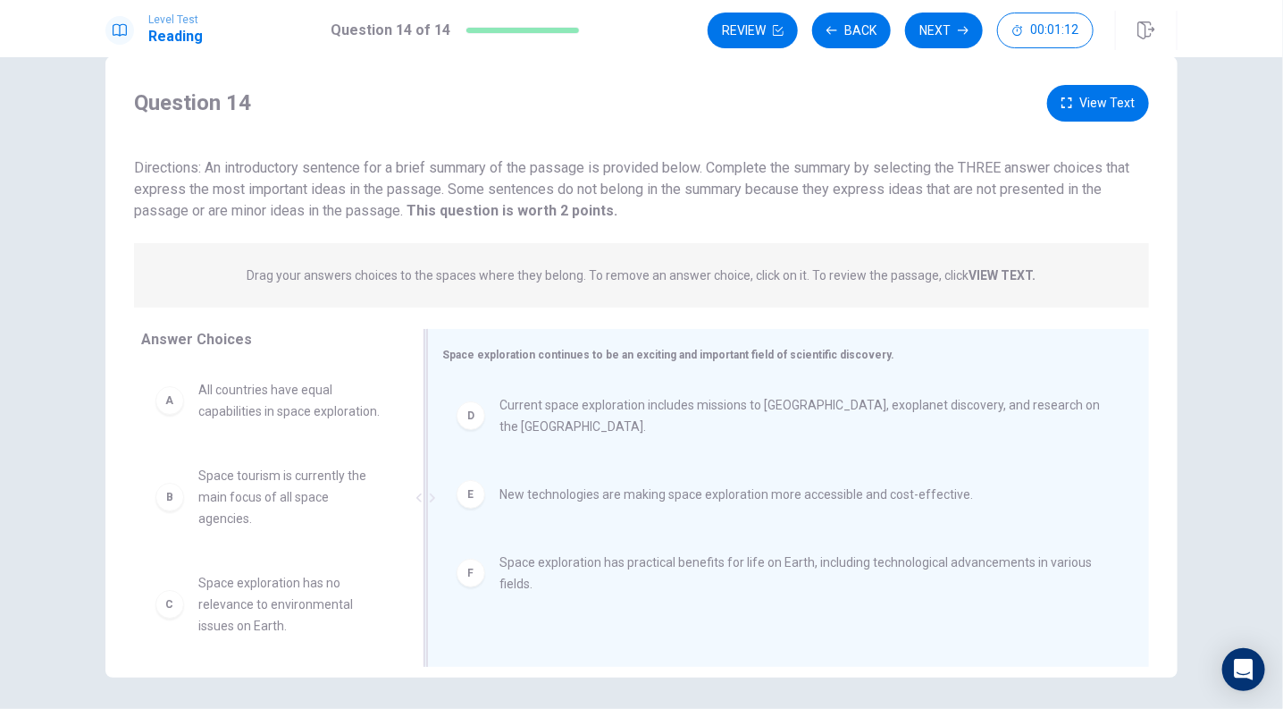
scroll to position [0, 0]
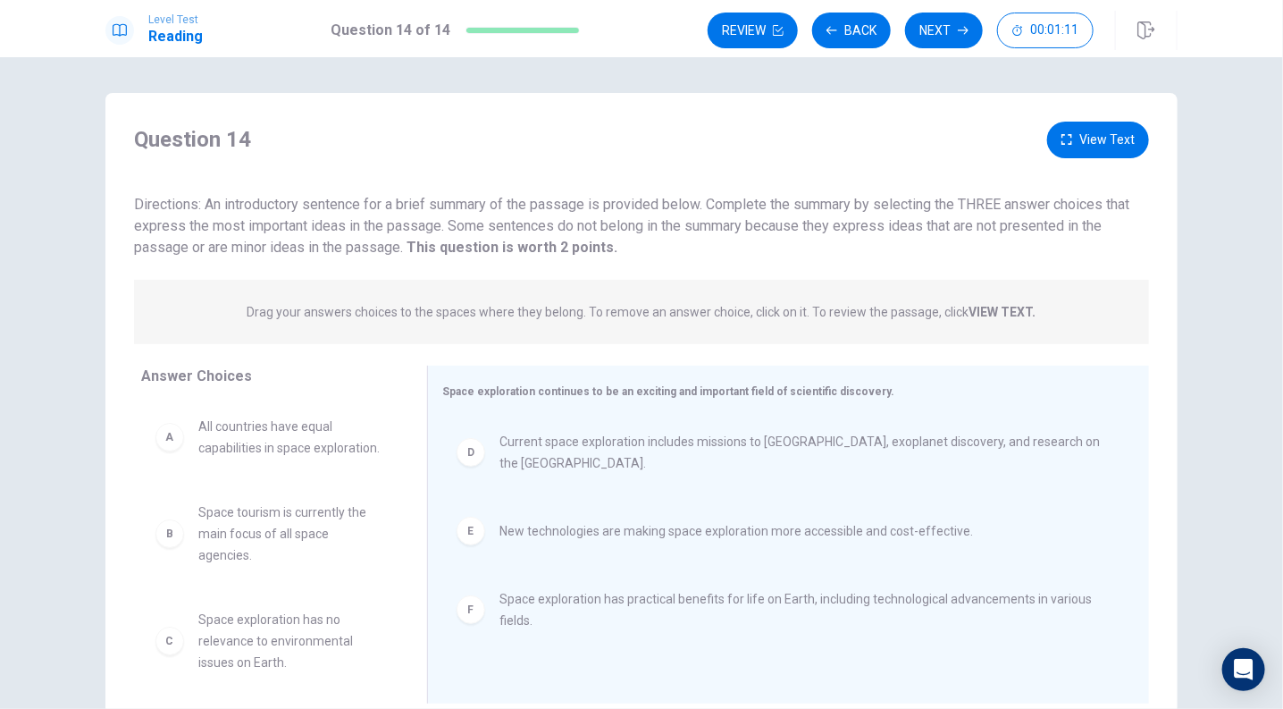
click at [1088, 131] on button "View Text" at bounding box center [1098, 140] width 102 height 37
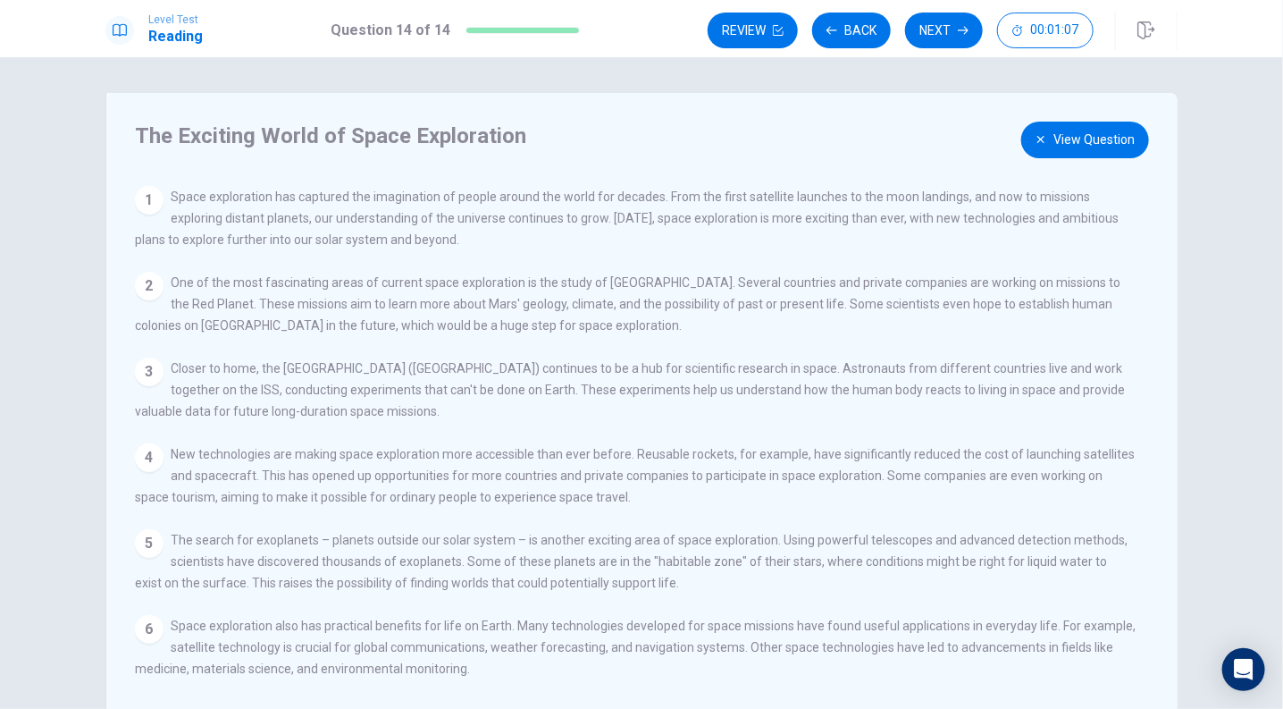
click at [1044, 136] on button "View Question" at bounding box center [1085, 140] width 128 height 37
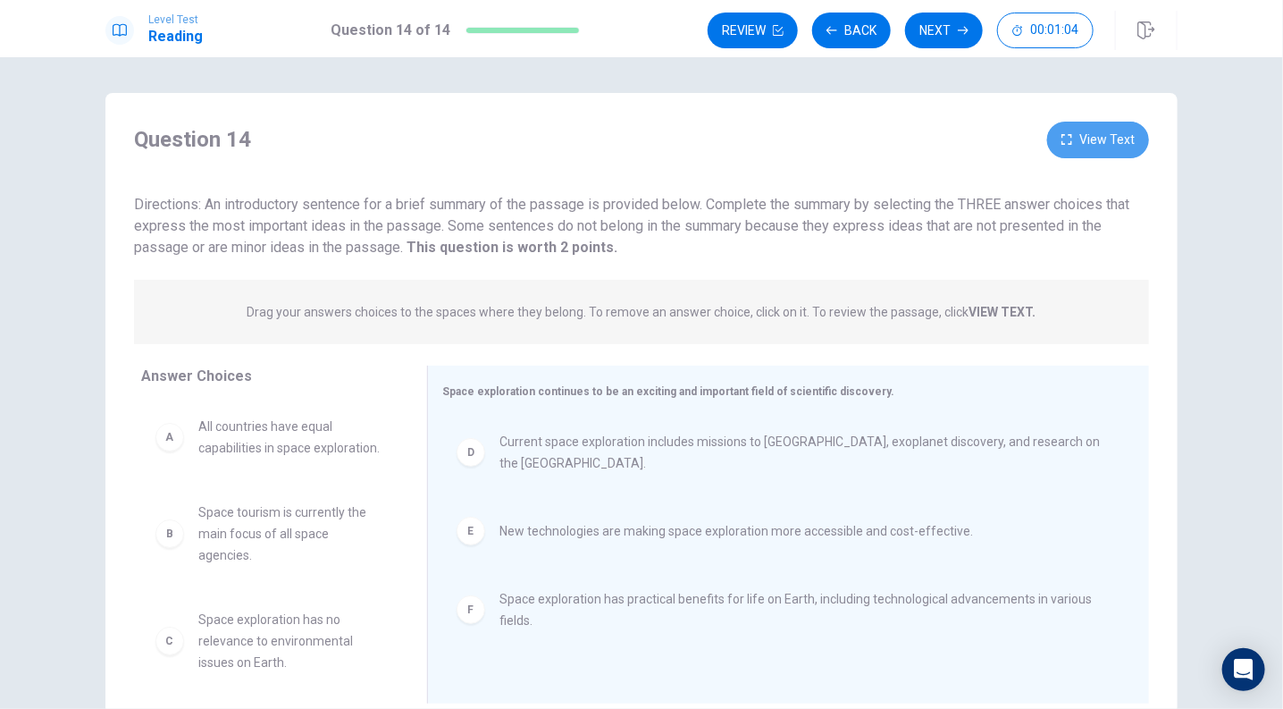
click at [1088, 145] on button "View Text" at bounding box center [1098, 140] width 102 height 37
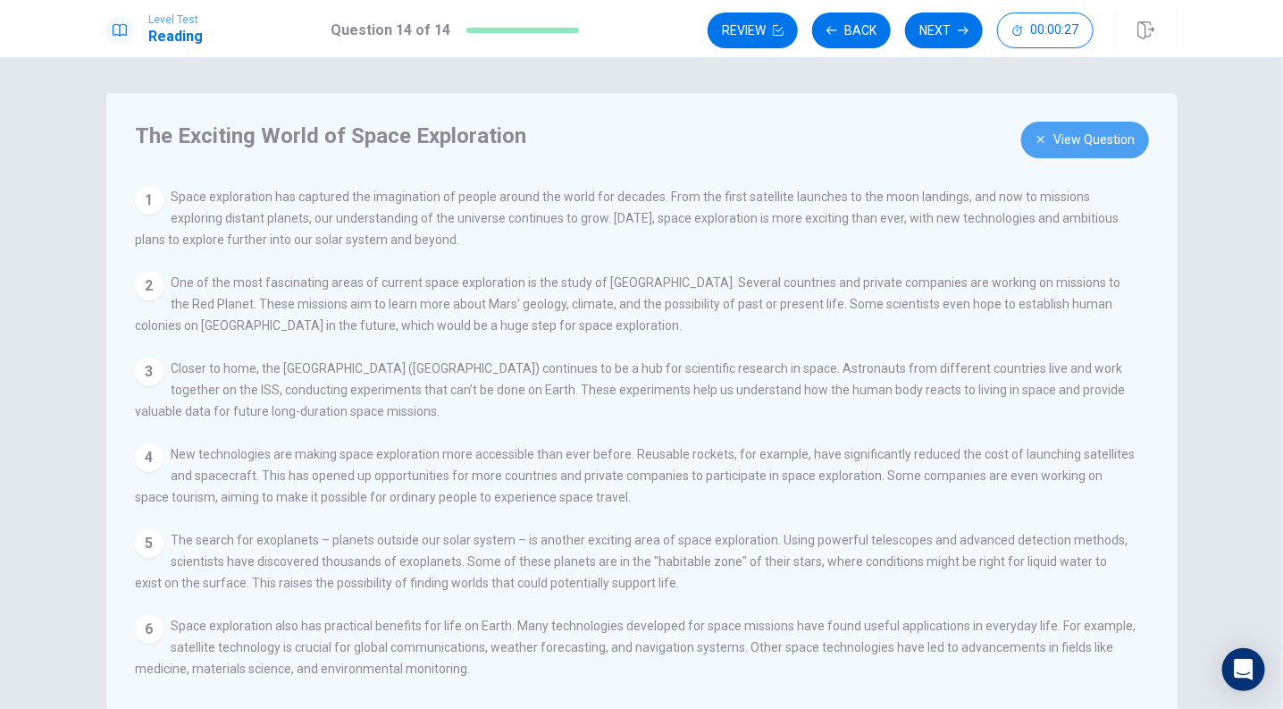
click at [1038, 150] on button "View Question" at bounding box center [1085, 140] width 128 height 37
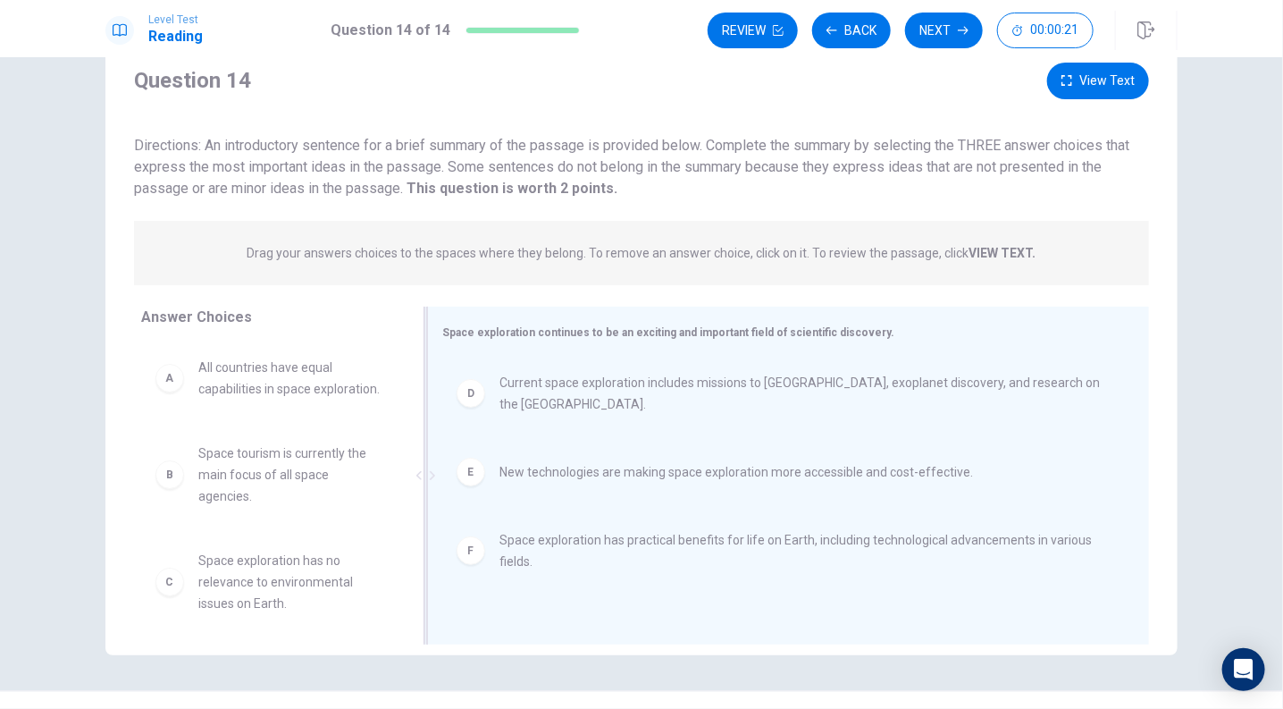
scroll to position [98, 0]
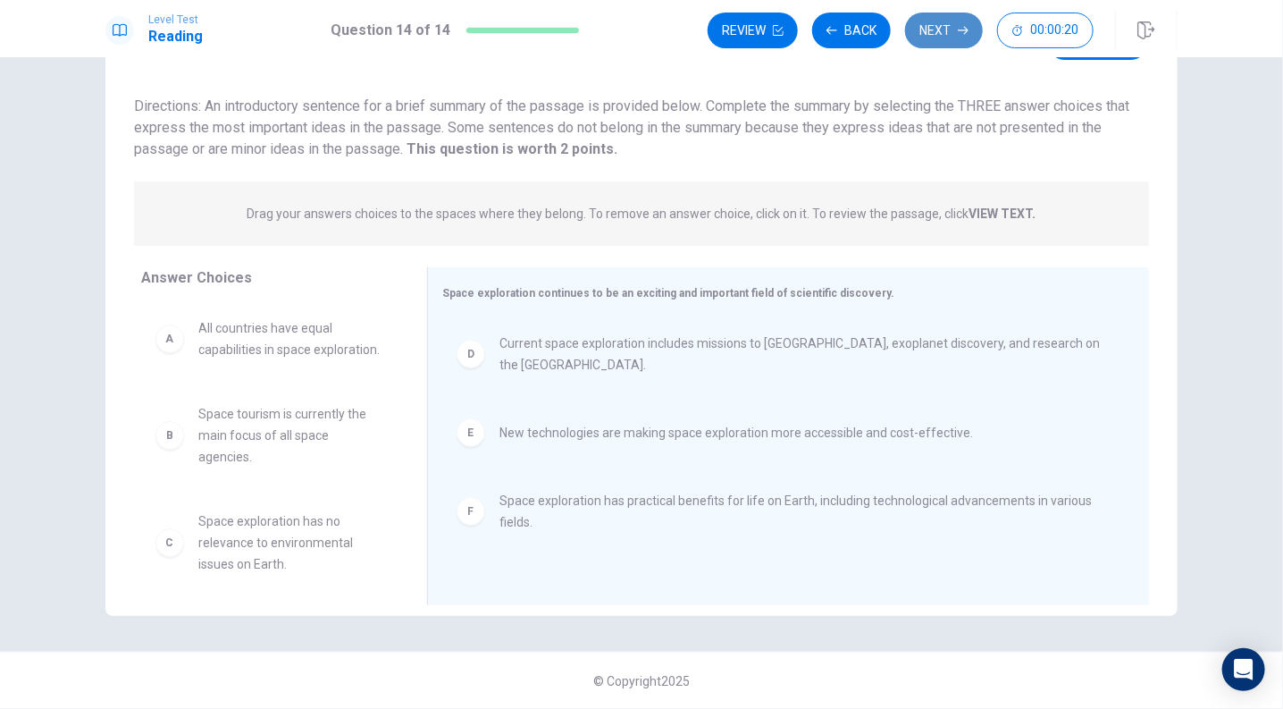
click at [945, 41] on button "Next" at bounding box center [944, 31] width 78 height 36
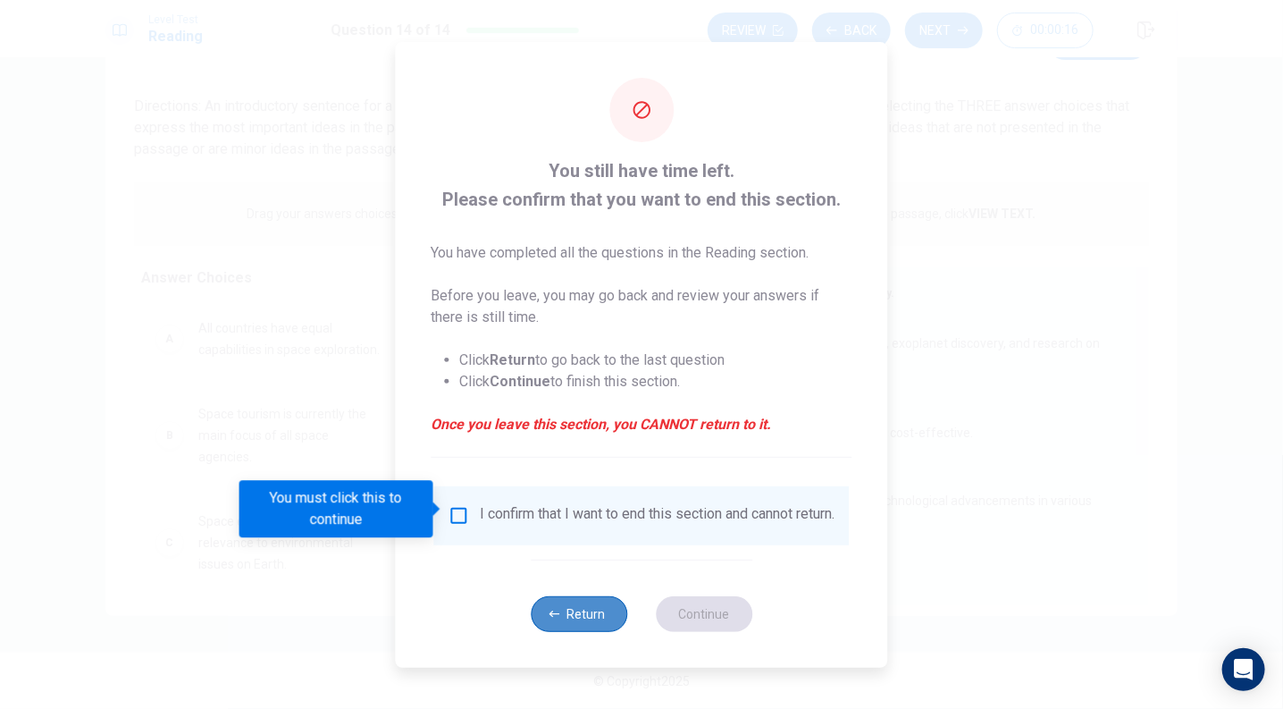
click at [571, 632] on button "Return" at bounding box center [579, 614] width 97 height 36
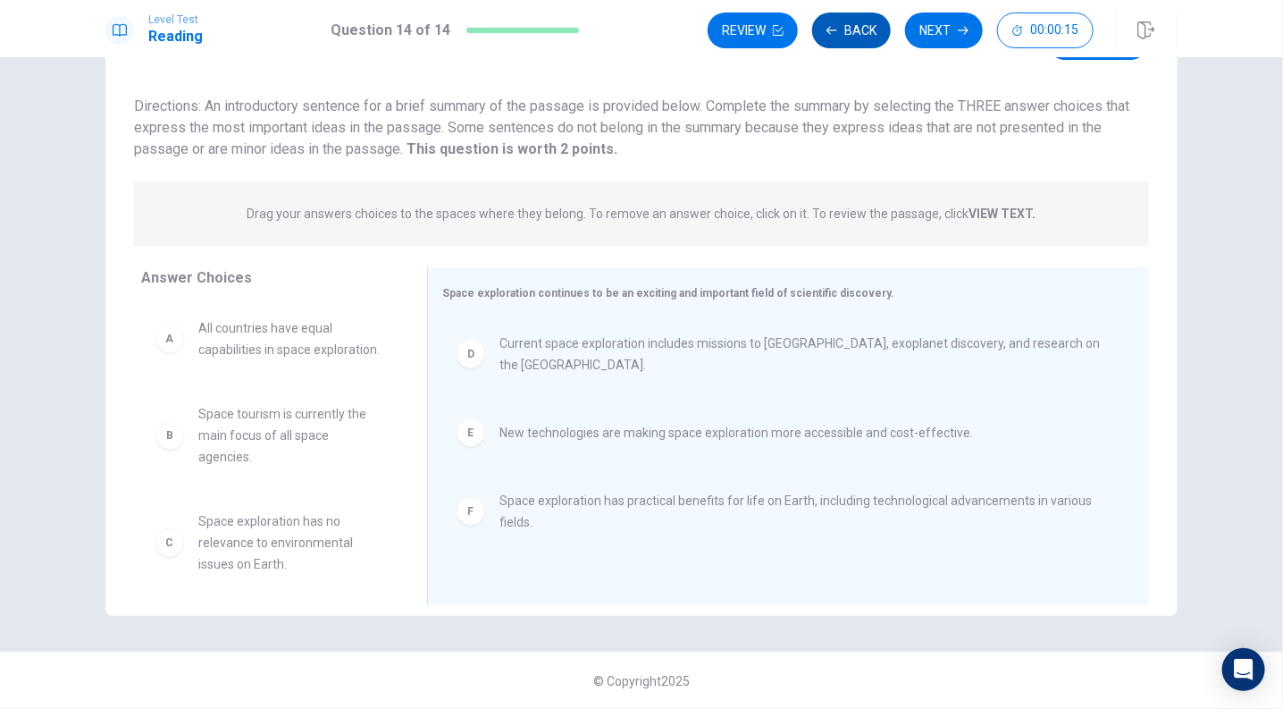
click at [842, 34] on button "Back" at bounding box center [851, 31] width 79 height 36
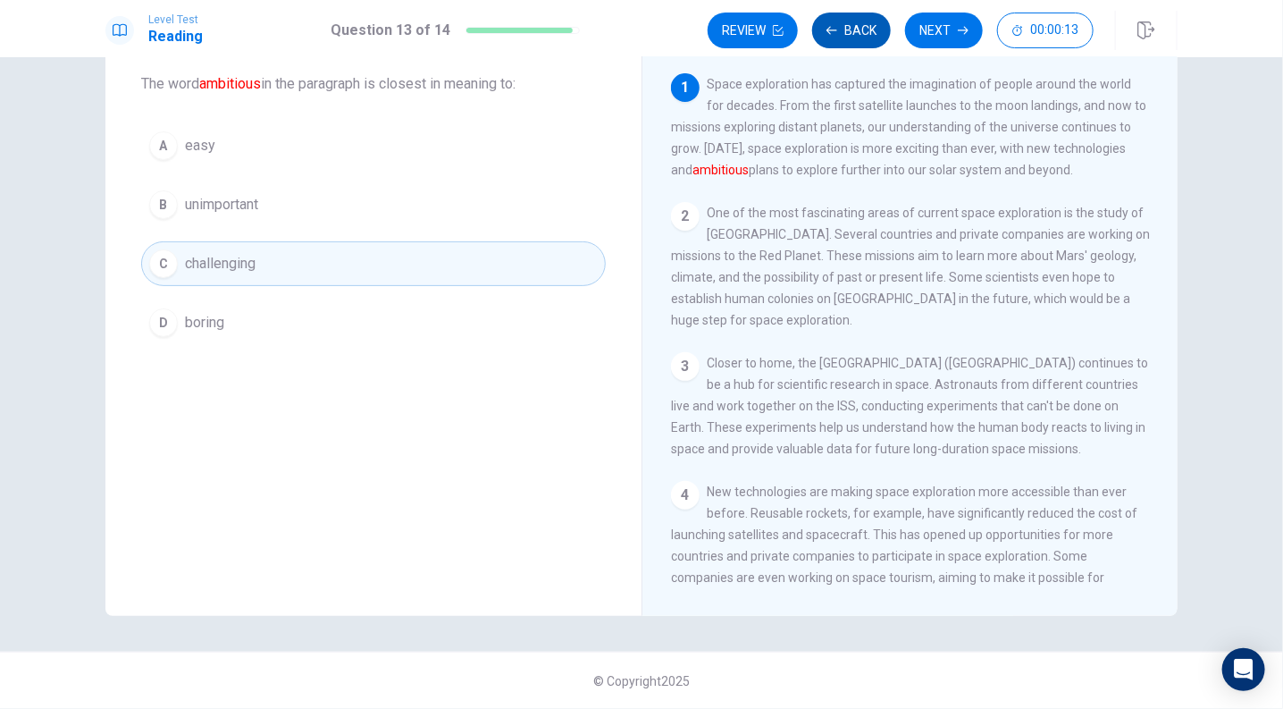
click at [842, 34] on button "Back" at bounding box center [851, 31] width 79 height 36
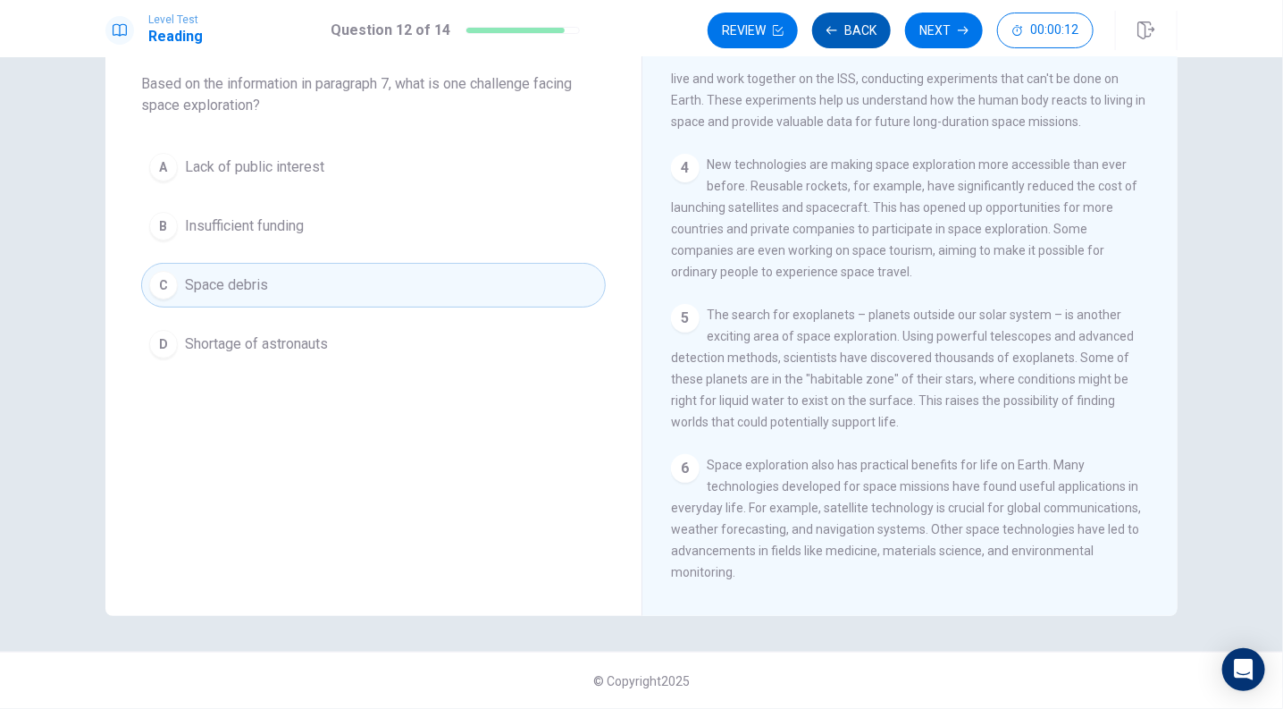
scroll to position [640, 0]
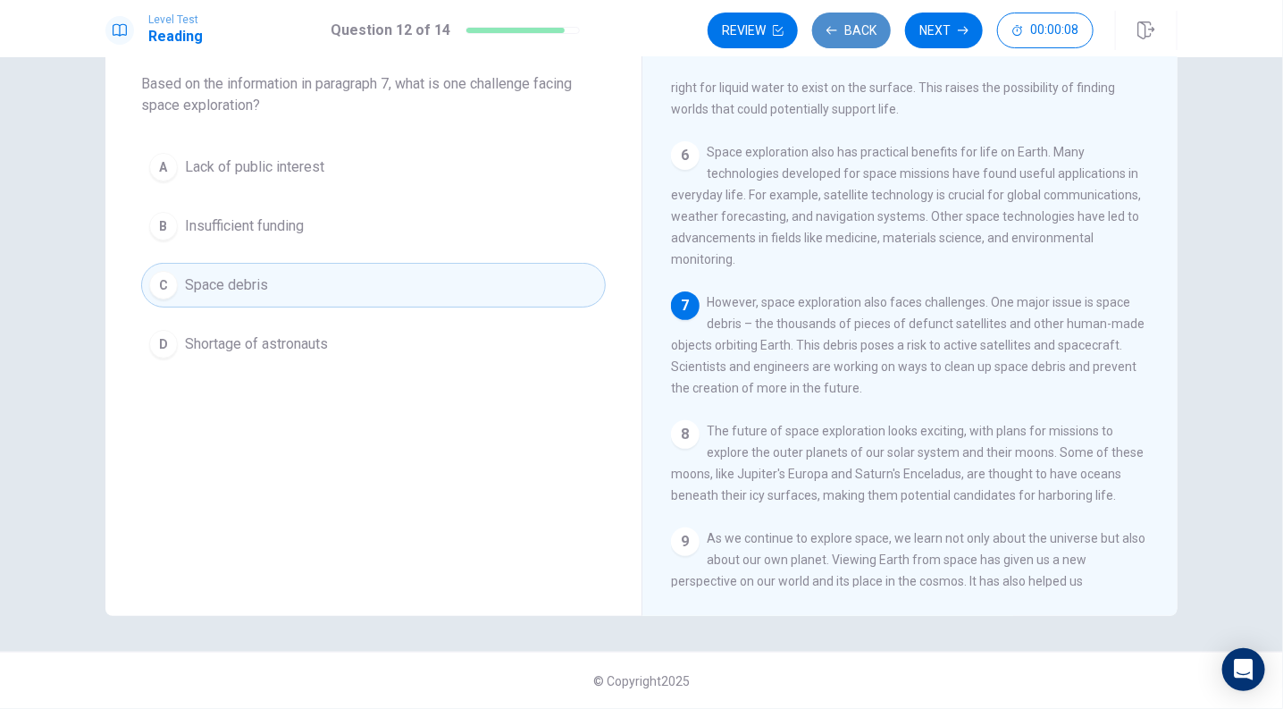
click at [842, 34] on button "Back" at bounding box center [851, 31] width 79 height 36
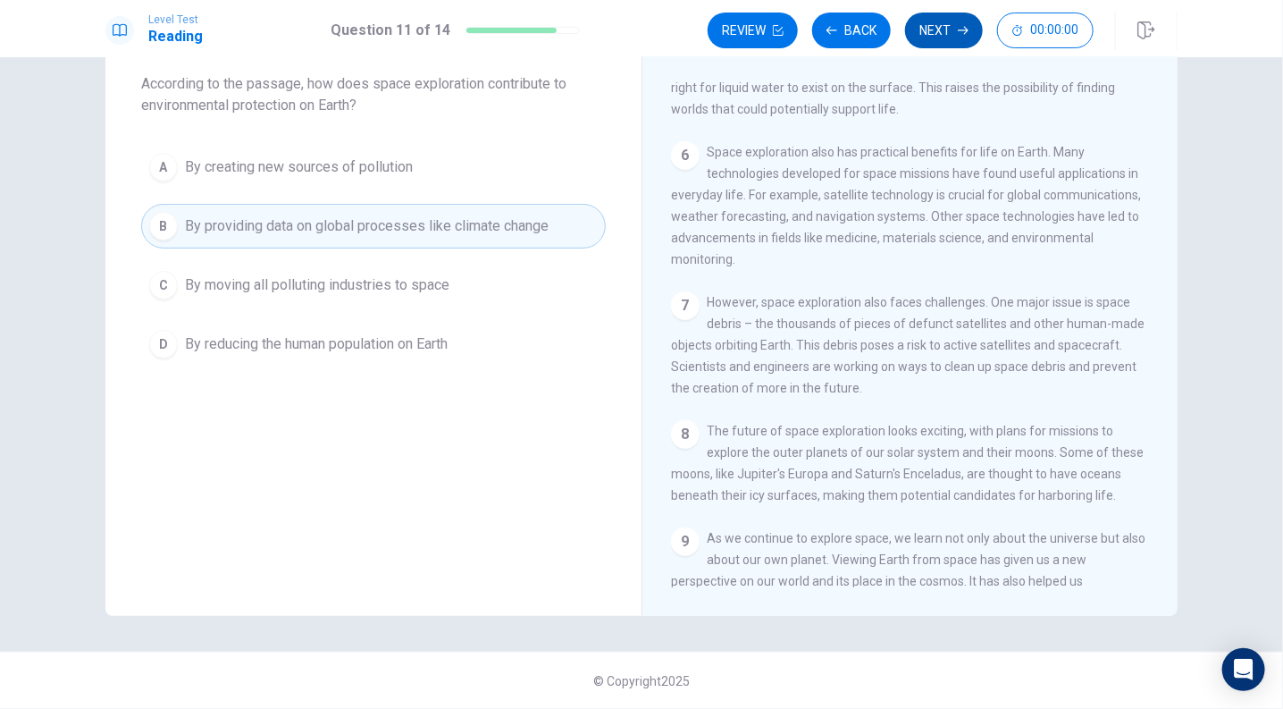
click at [916, 43] on button "Next" at bounding box center [944, 31] width 78 height 36
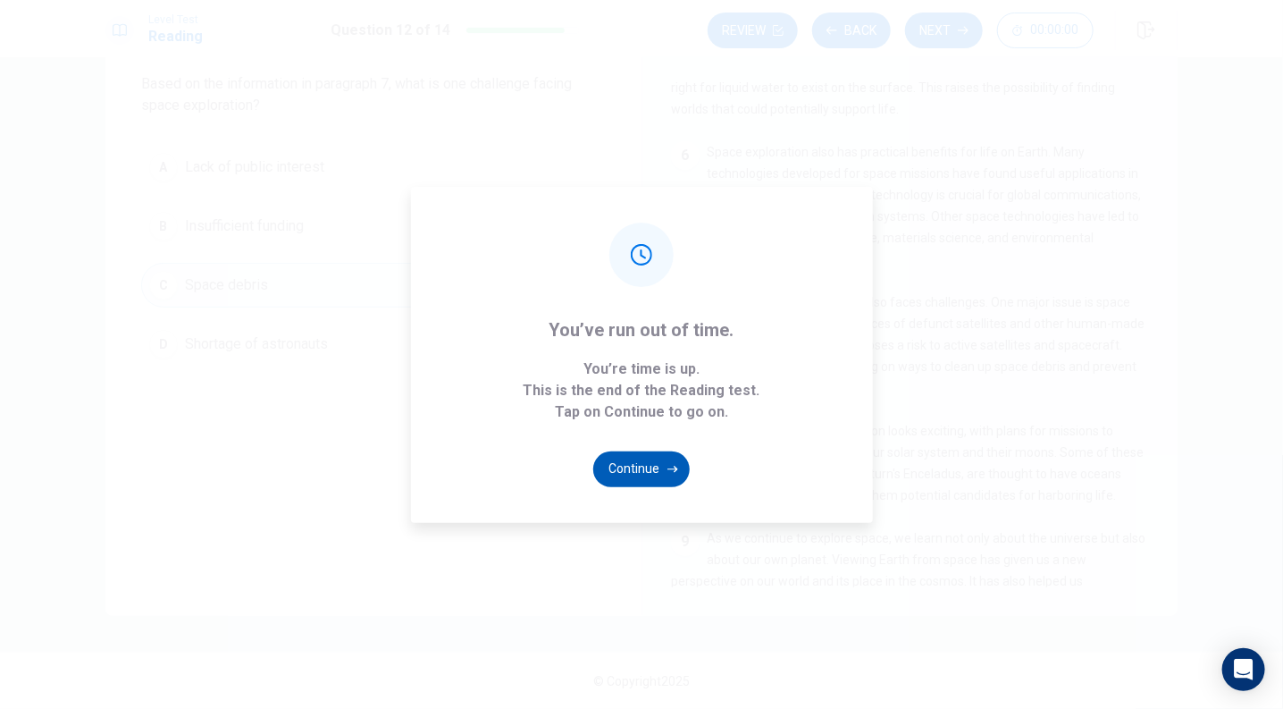
click at [669, 485] on button "Continue" at bounding box center [641, 469] width 97 height 36
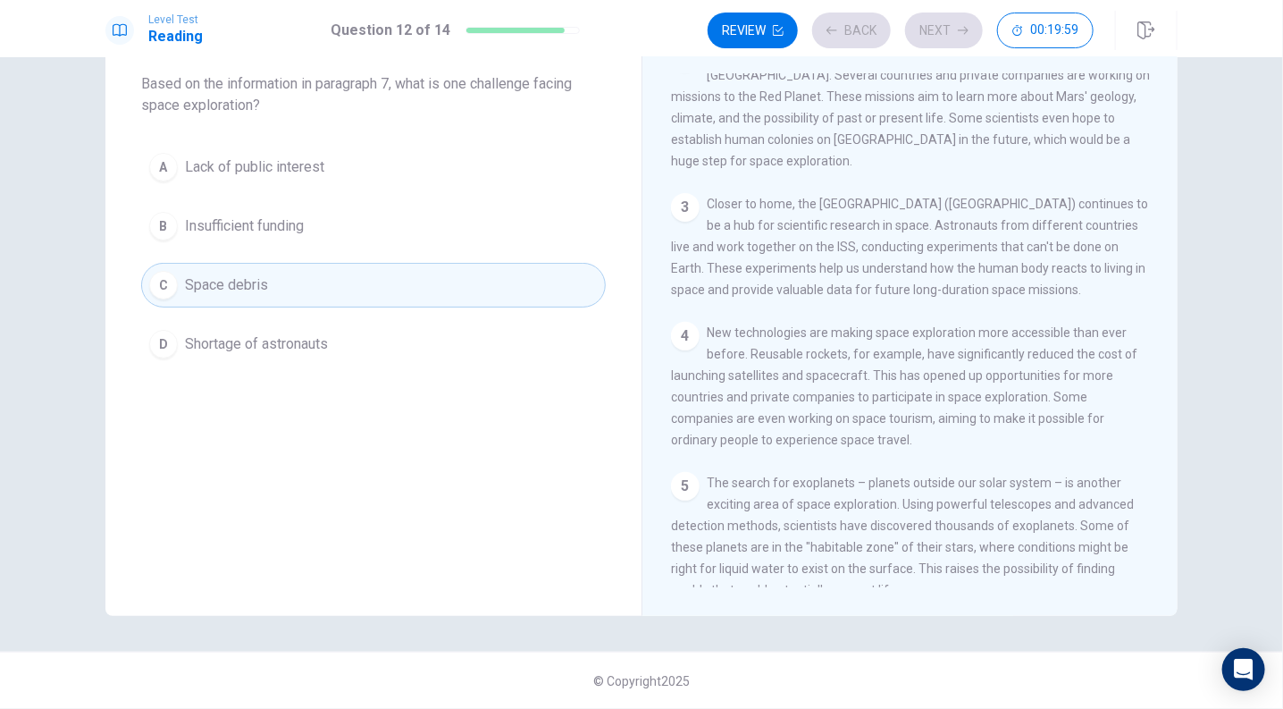
scroll to position [0, 0]
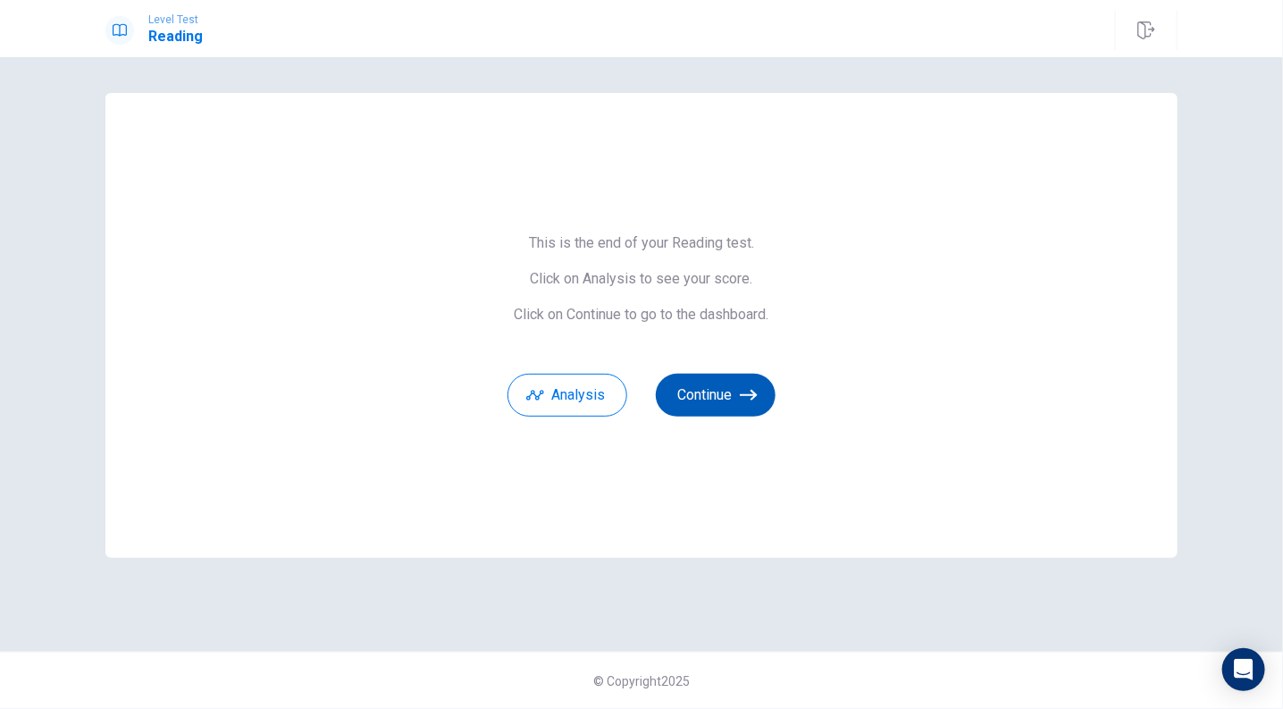
click at [732, 398] on button "Continue" at bounding box center [716, 395] width 120 height 43
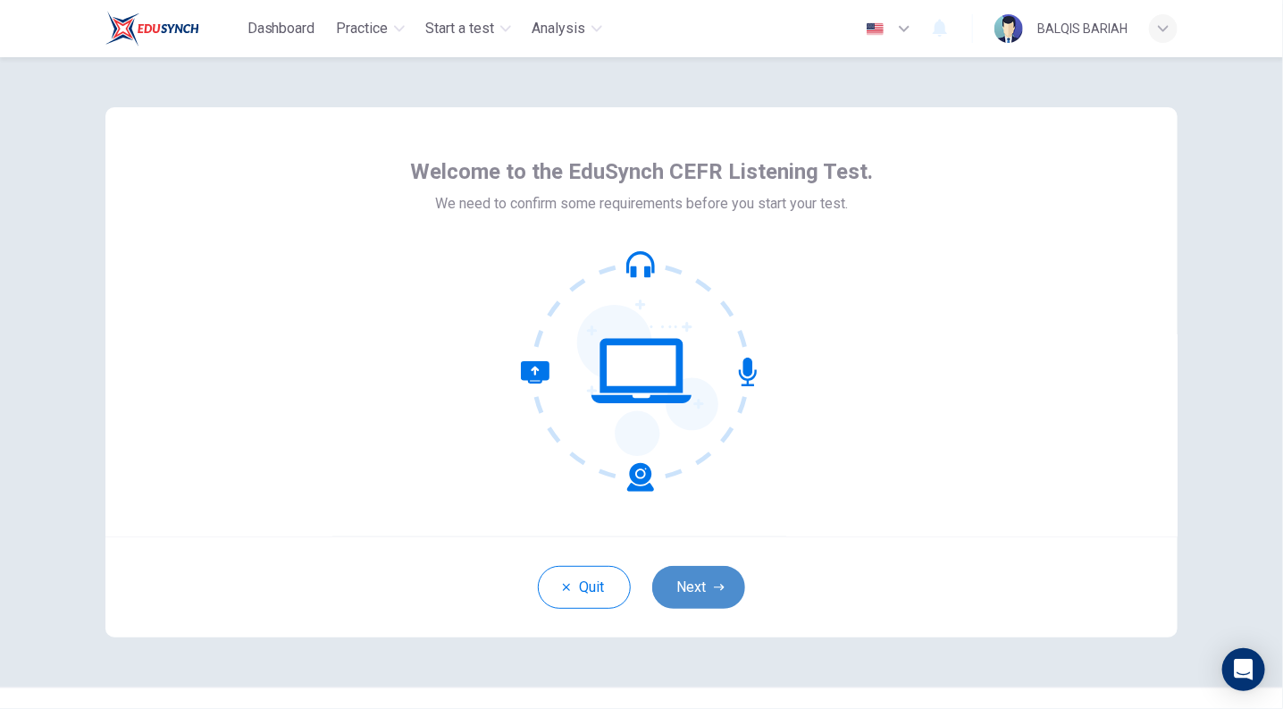
click at [720, 593] on button "Next" at bounding box center [698, 587] width 93 height 43
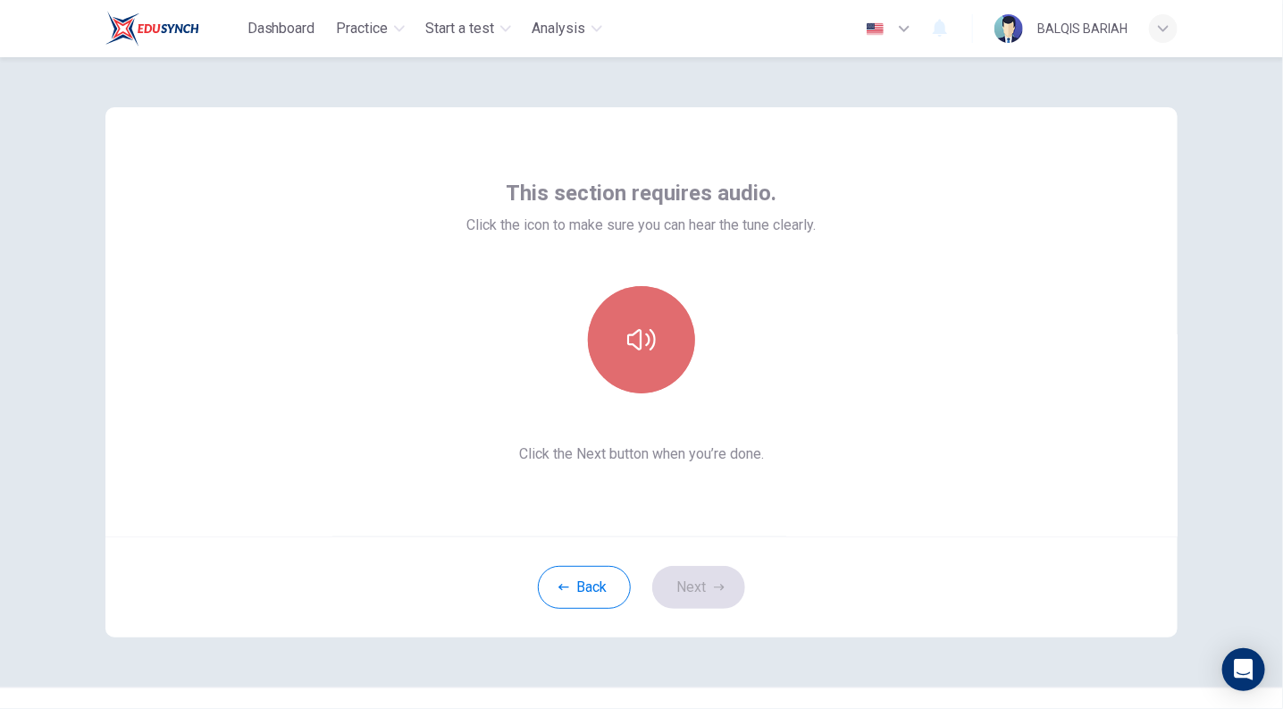
click at [612, 376] on button "button" at bounding box center [641, 339] width 107 height 107
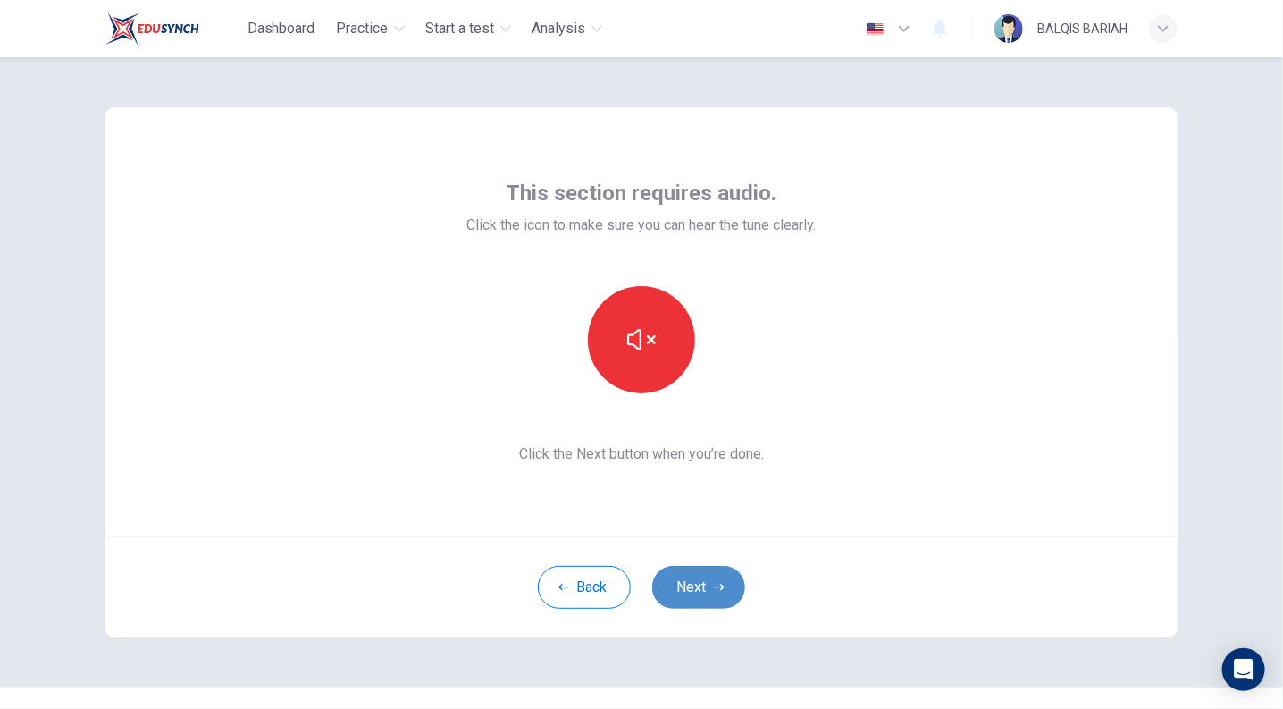
click at [698, 600] on button "Next" at bounding box center [698, 587] width 93 height 43
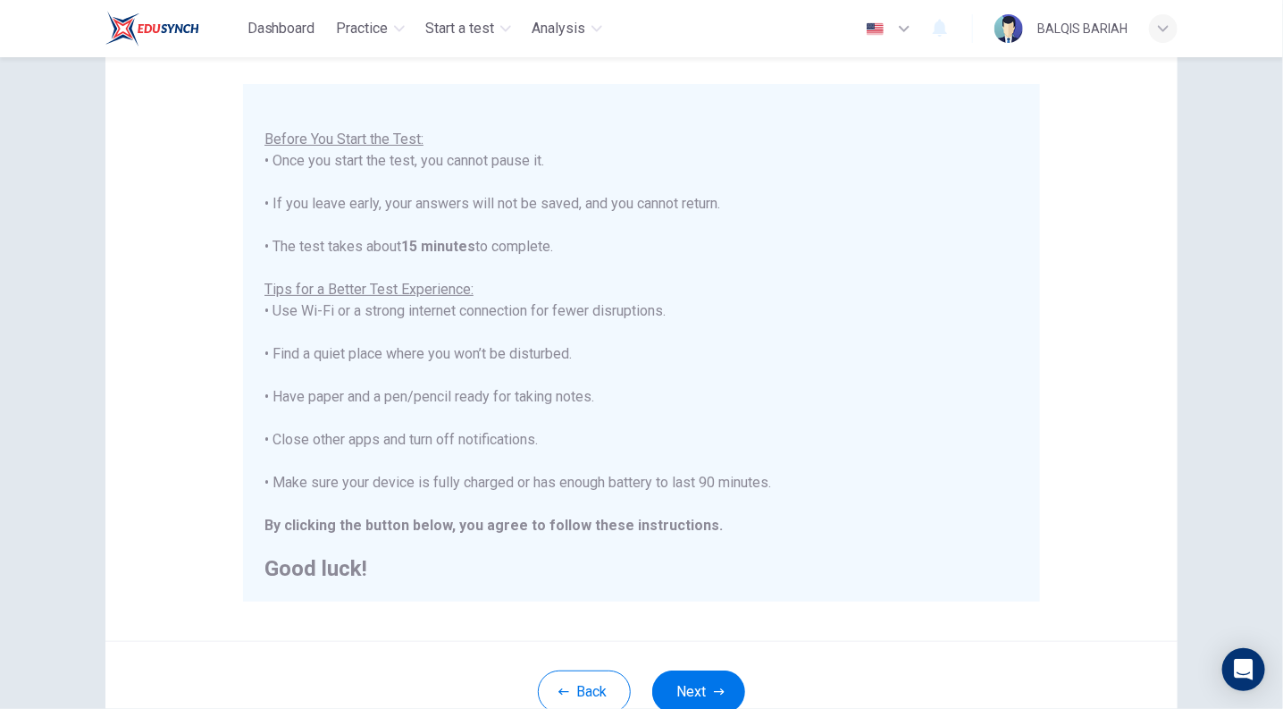
scroll to position [144, 0]
click at [720, 683] on button "Next" at bounding box center [698, 692] width 93 height 43
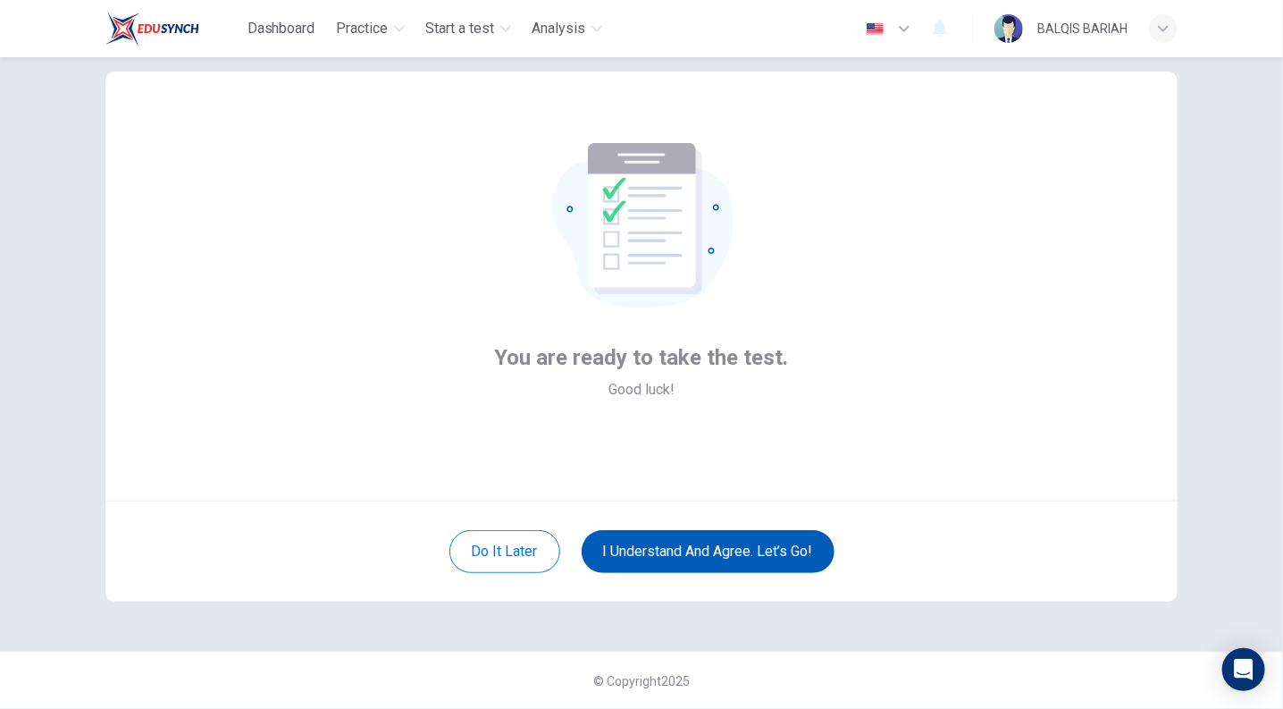
scroll to position [36, 0]
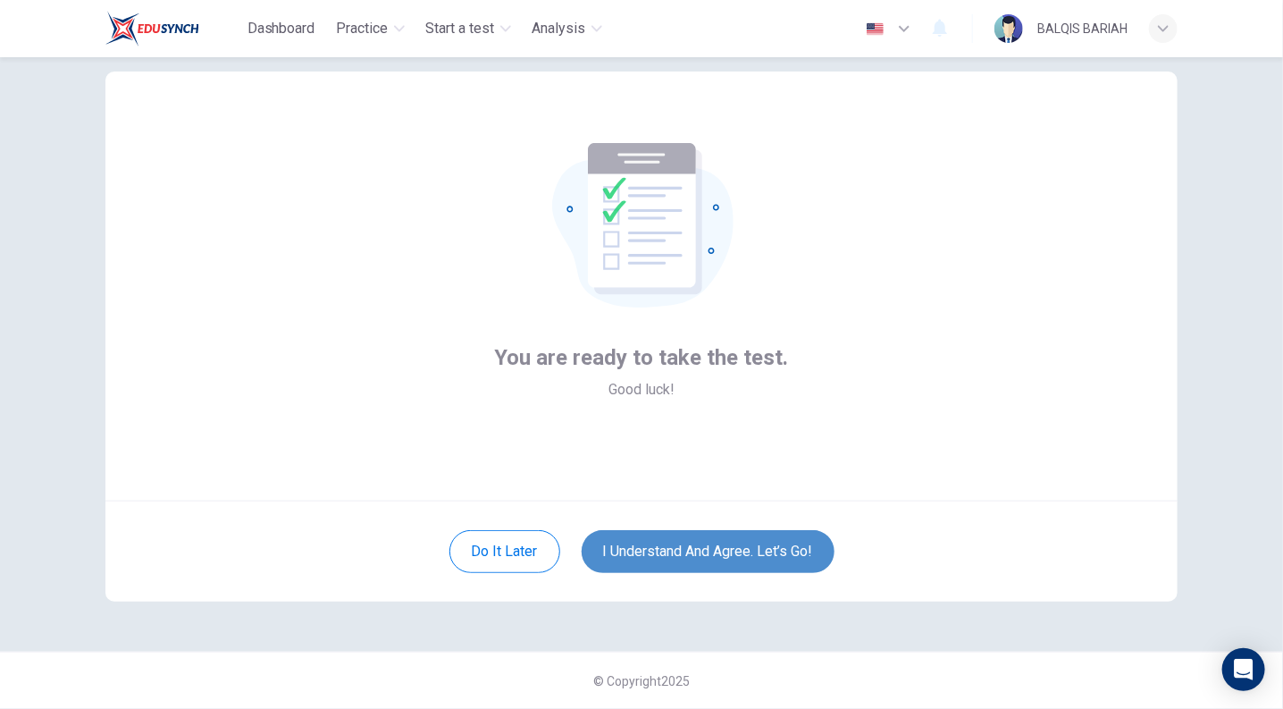
click at [738, 560] on button "I understand and agree. Let’s go!" at bounding box center [708, 551] width 253 height 43
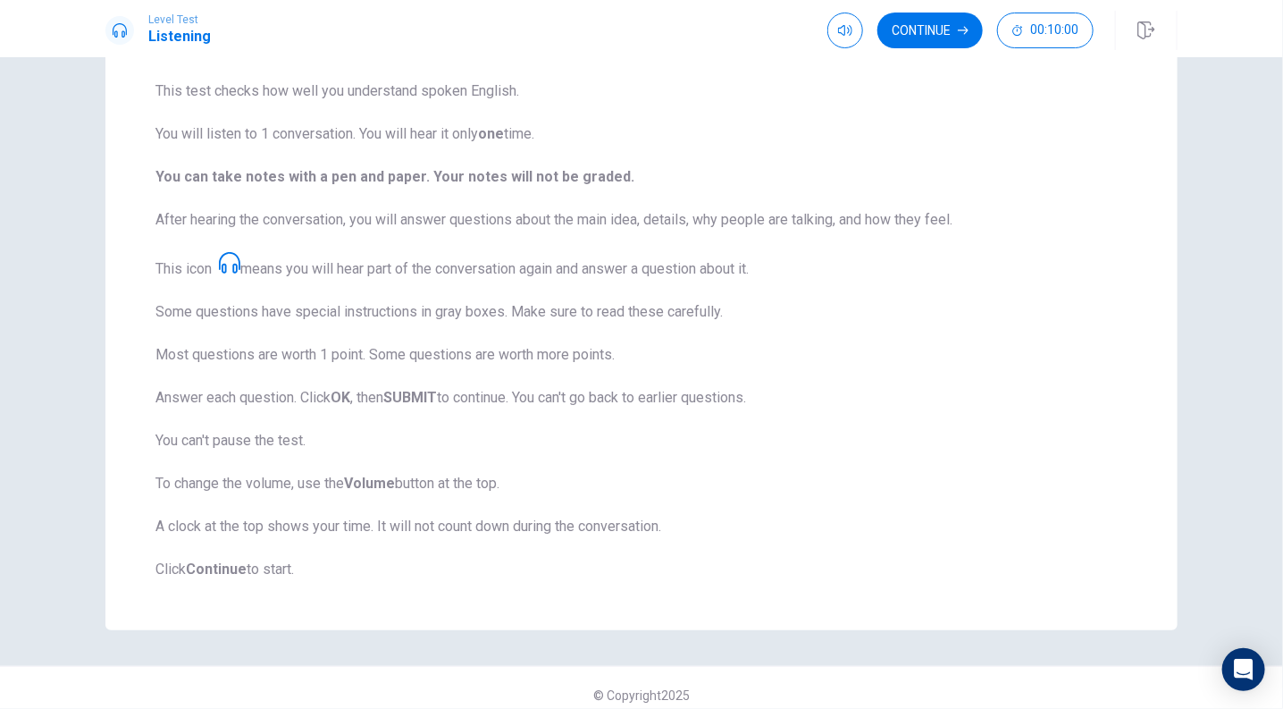
scroll to position [135, 0]
click at [947, 18] on button "Continue" at bounding box center [930, 31] width 105 height 36
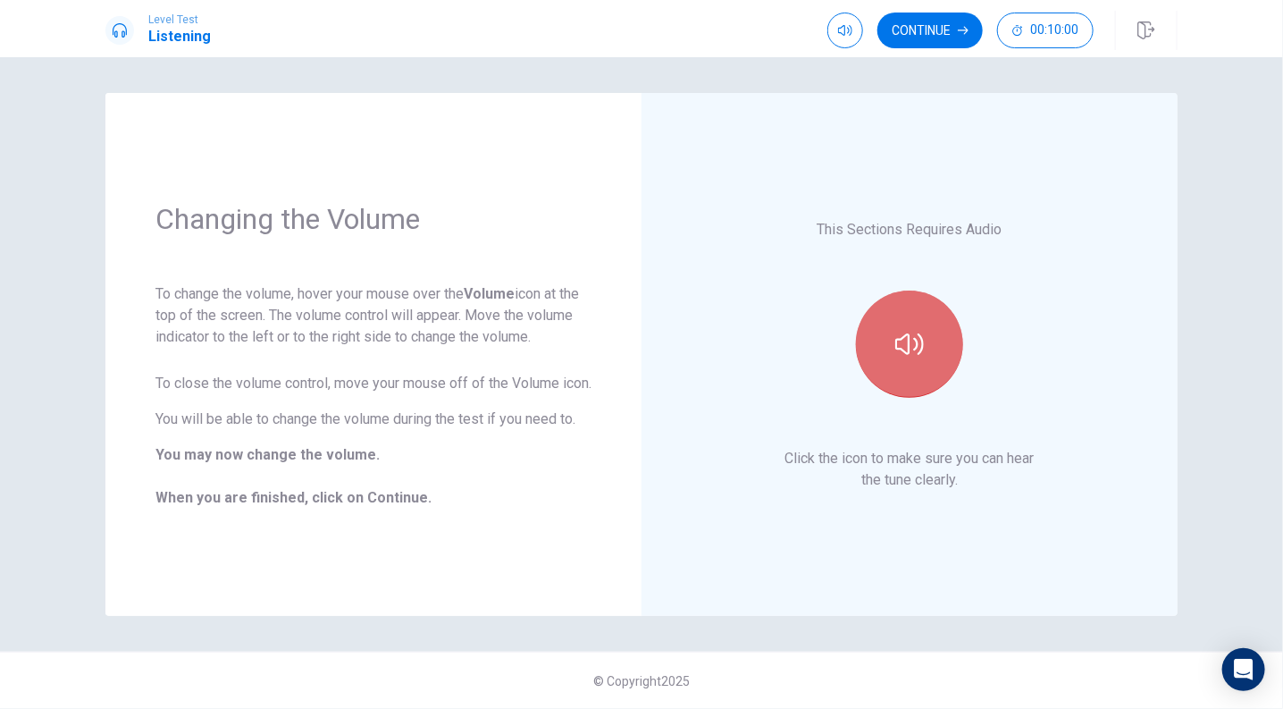
click at [886, 343] on button "button" at bounding box center [909, 343] width 107 height 107
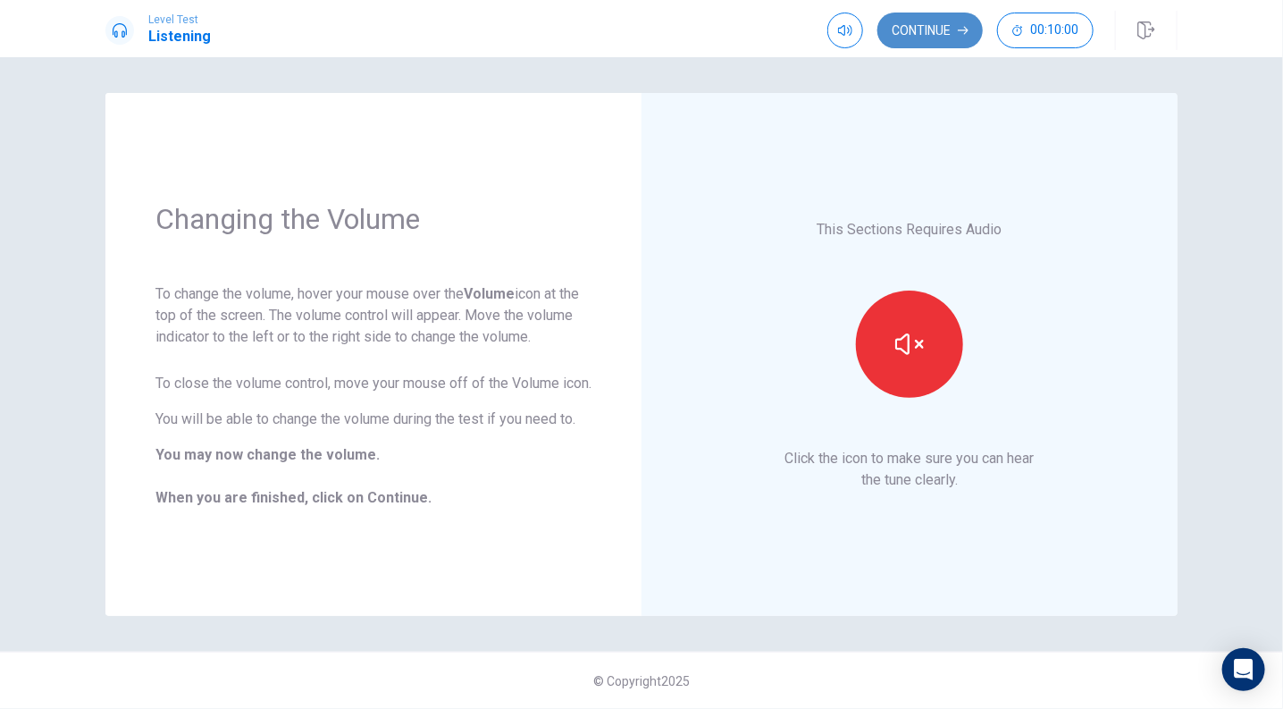
click at [929, 45] on button "Continue" at bounding box center [930, 31] width 105 height 36
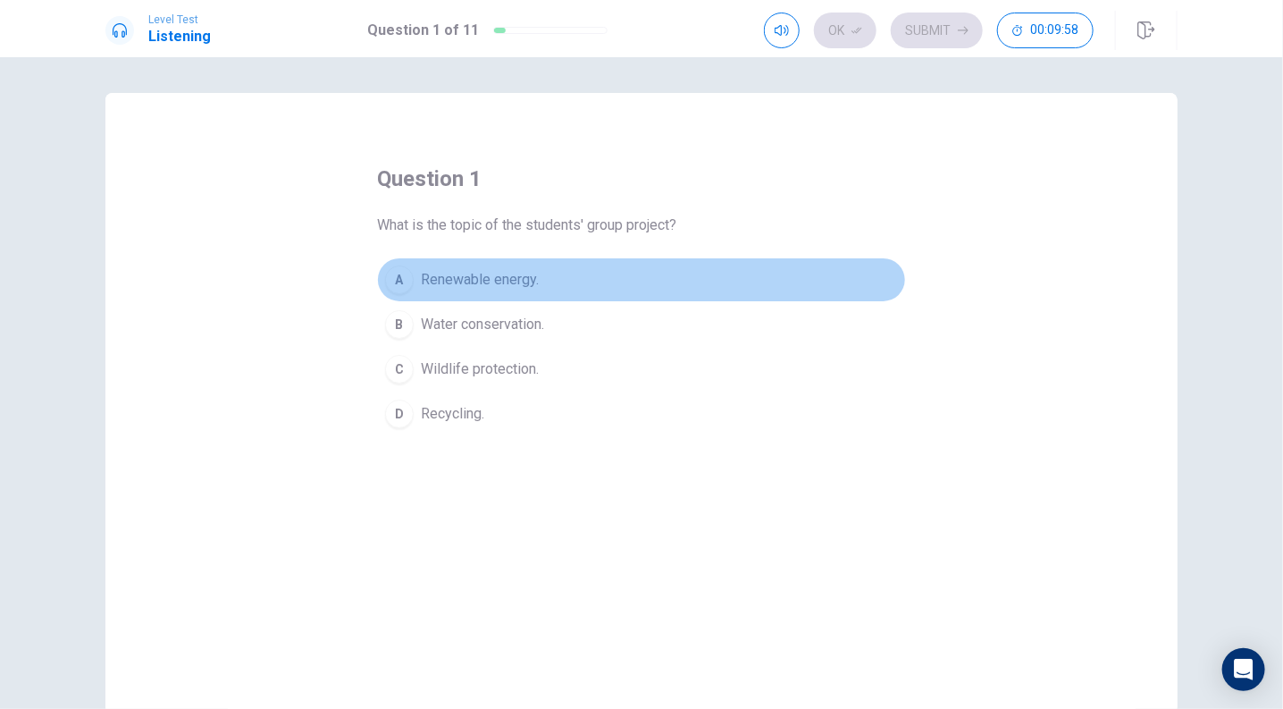
click at [470, 298] on button "A Renewable energy." at bounding box center [641, 279] width 529 height 45
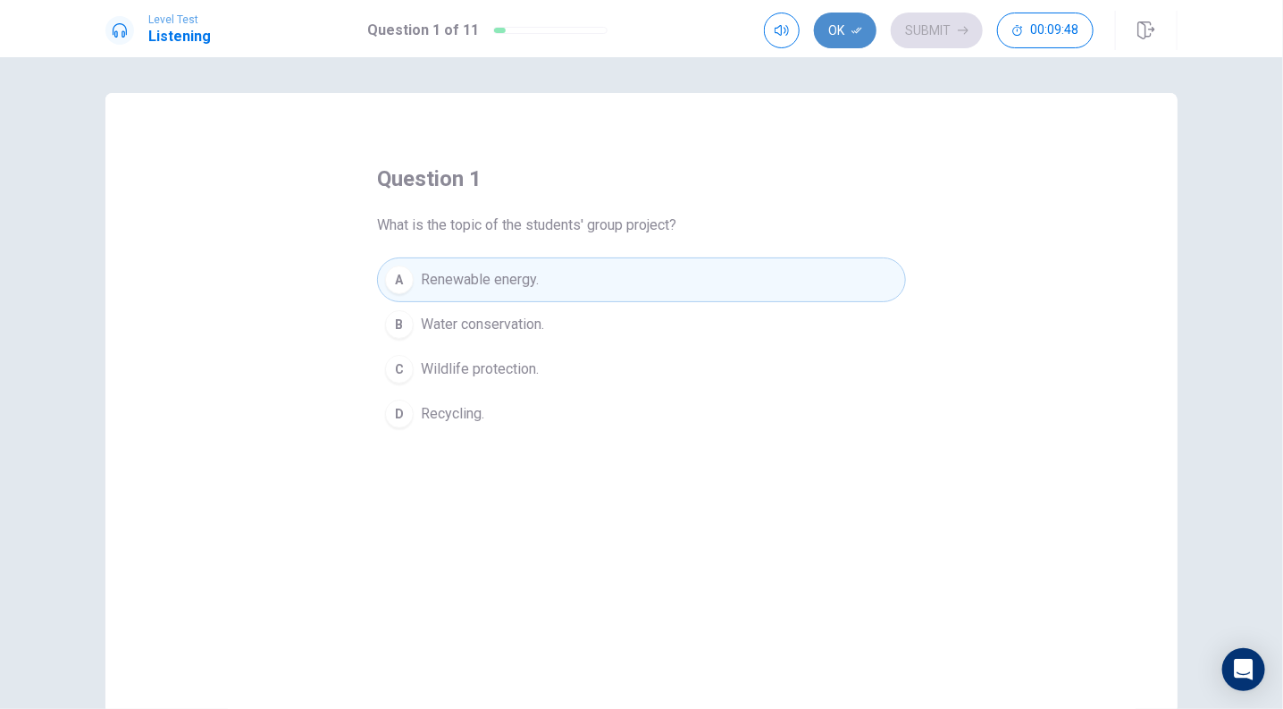
click at [846, 35] on button "Ok" at bounding box center [845, 31] width 63 height 36
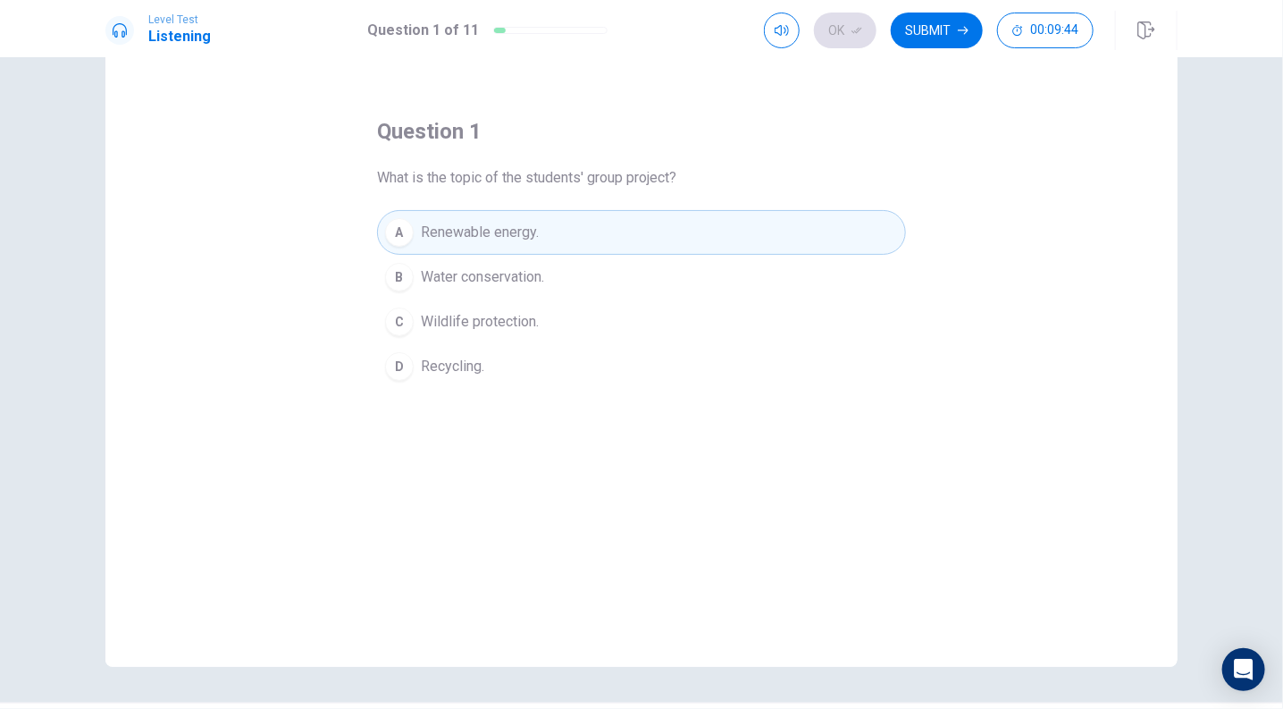
scroll to position [48, 0]
click at [937, 44] on button "Submit" at bounding box center [937, 31] width 92 height 36
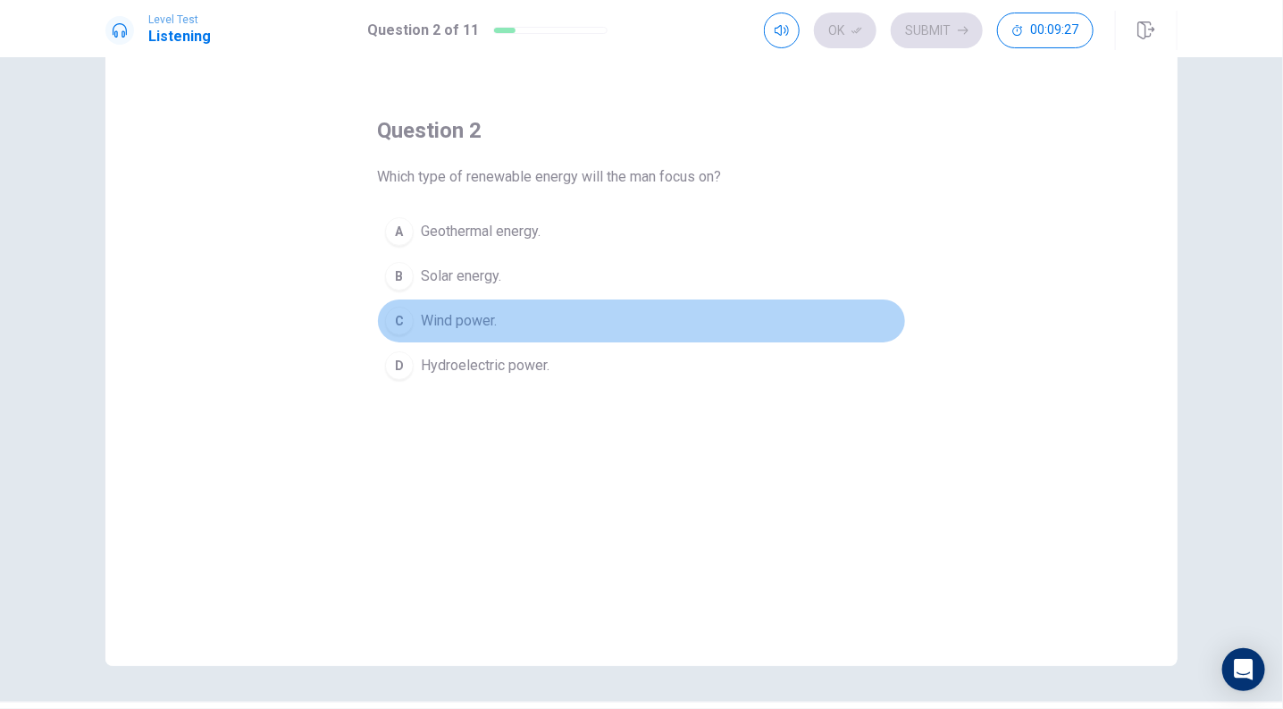
click at [452, 307] on button "C Wind power." at bounding box center [641, 320] width 529 height 45
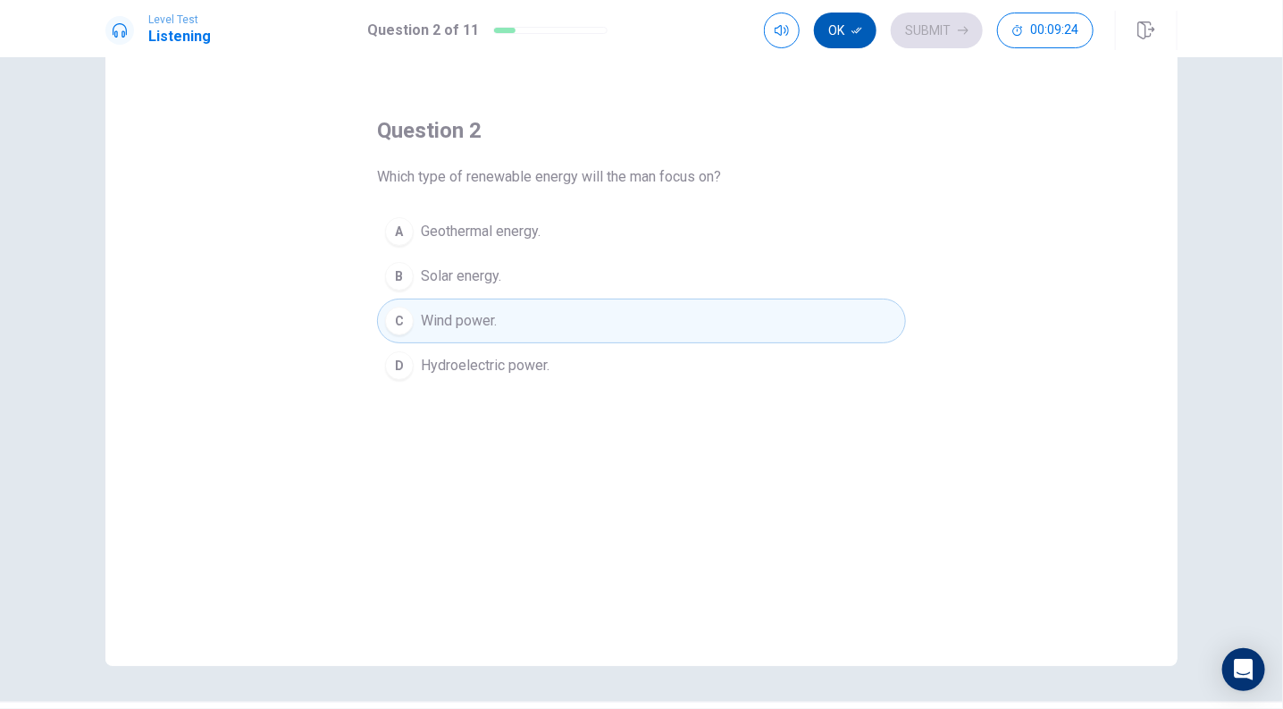
click at [851, 38] on button "Ok" at bounding box center [845, 31] width 63 height 36
click at [941, 27] on button "Submit" at bounding box center [937, 31] width 92 height 36
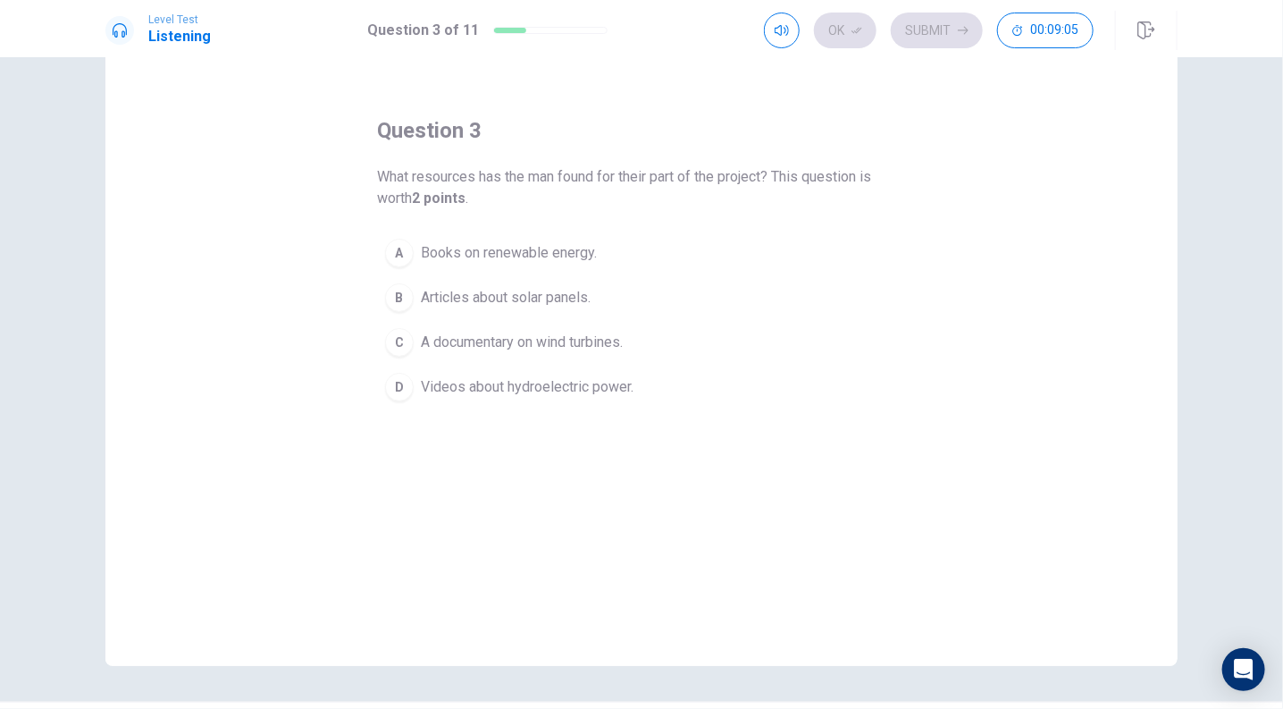
click at [559, 350] on span "A documentary on wind turbines." at bounding box center [522, 342] width 202 height 21
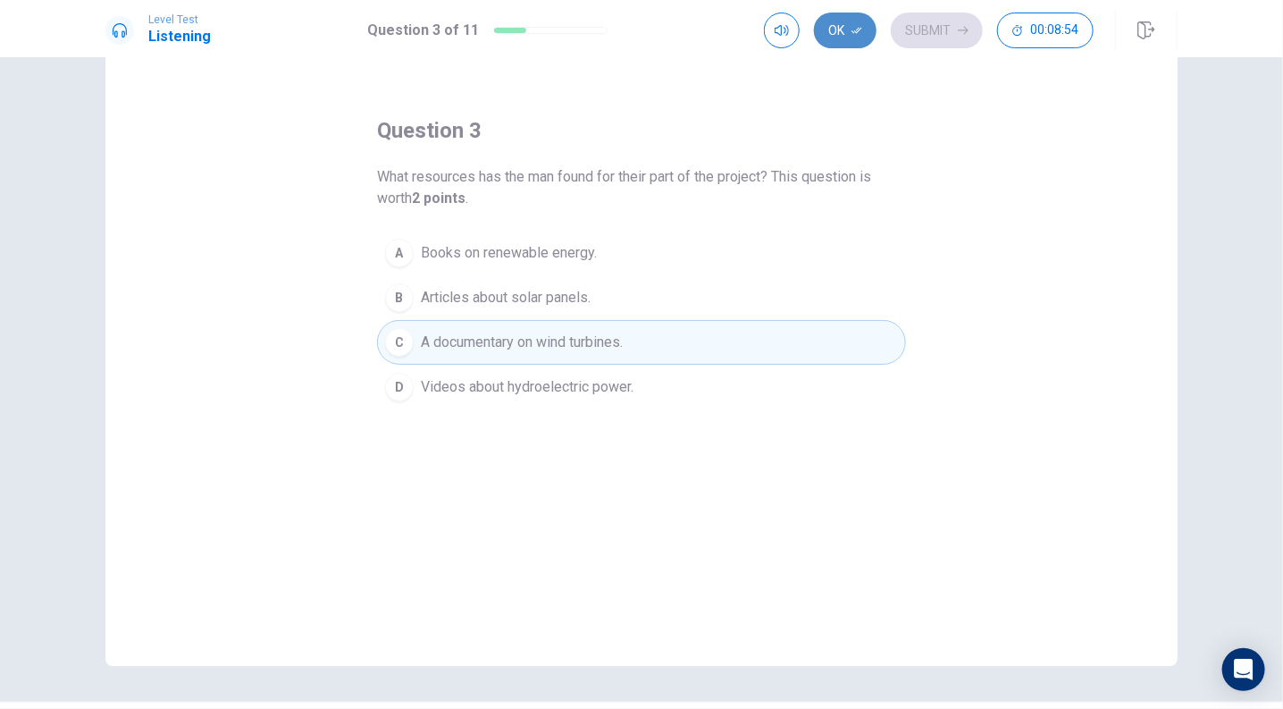
click at [863, 33] on button "Ok" at bounding box center [845, 31] width 63 height 36
click at [934, 42] on button "Submit" at bounding box center [937, 31] width 92 height 36
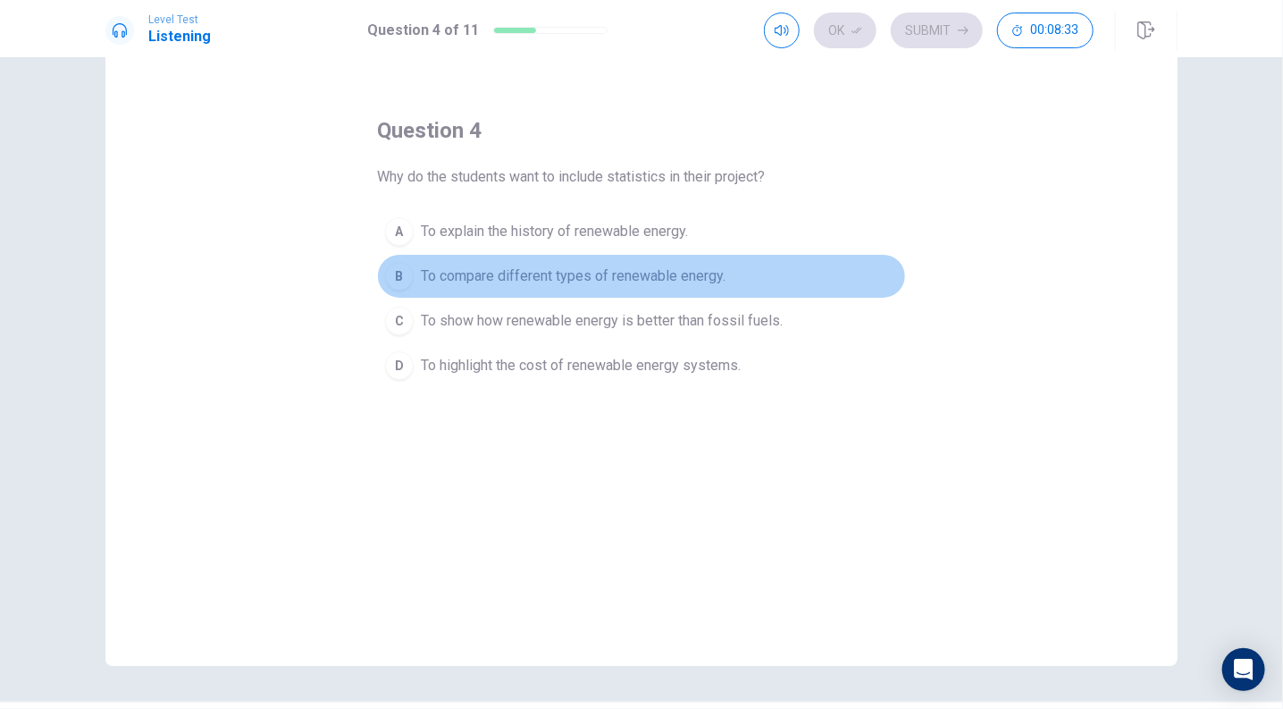
click at [505, 287] on button "B To compare different types of renewable energy." at bounding box center [641, 276] width 529 height 45
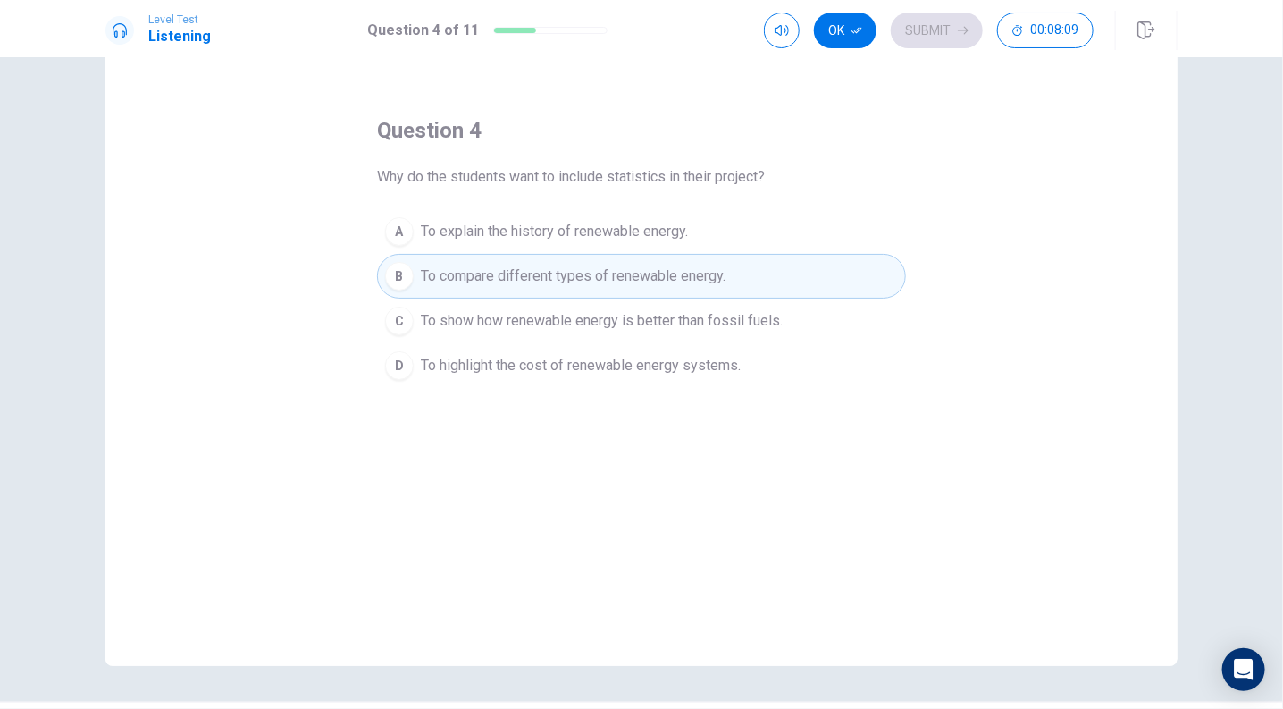
click at [758, 343] on button "D To highlight the cost of renewable energy systems." at bounding box center [641, 365] width 529 height 45
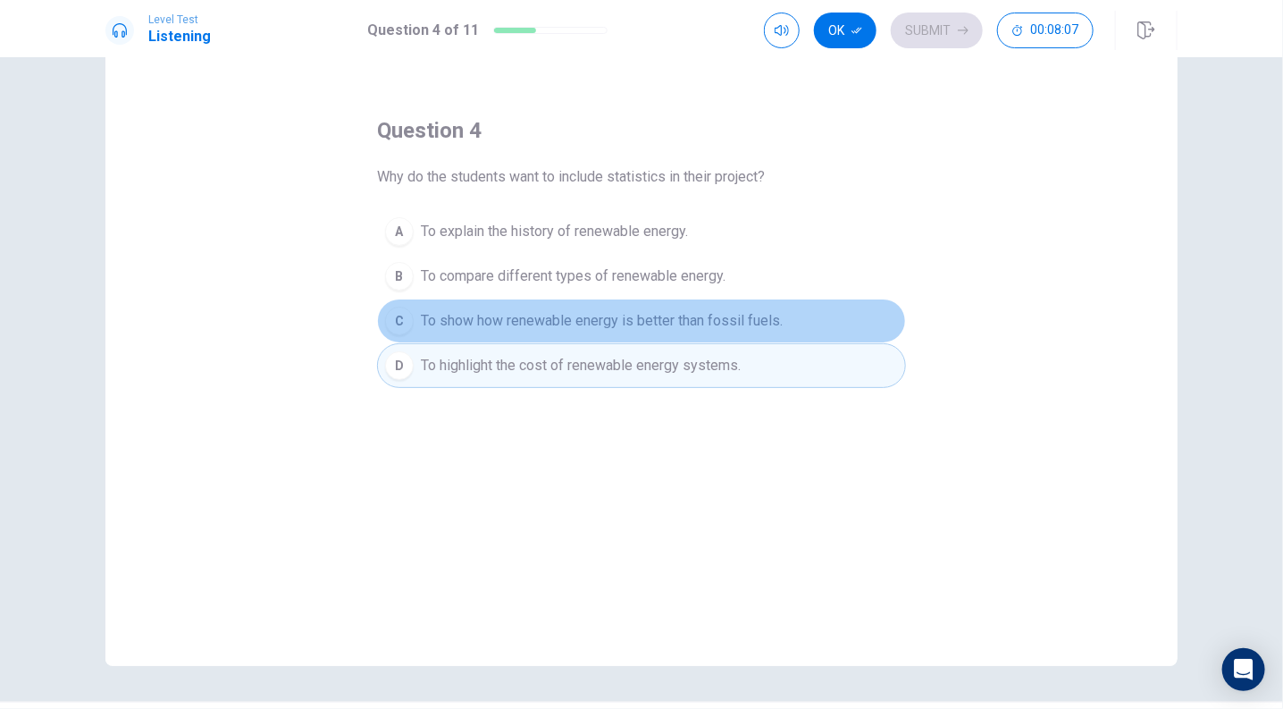
click at [741, 298] on button "C To show how renewable energy is better than fossil fuels." at bounding box center [641, 320] width 529 height 45
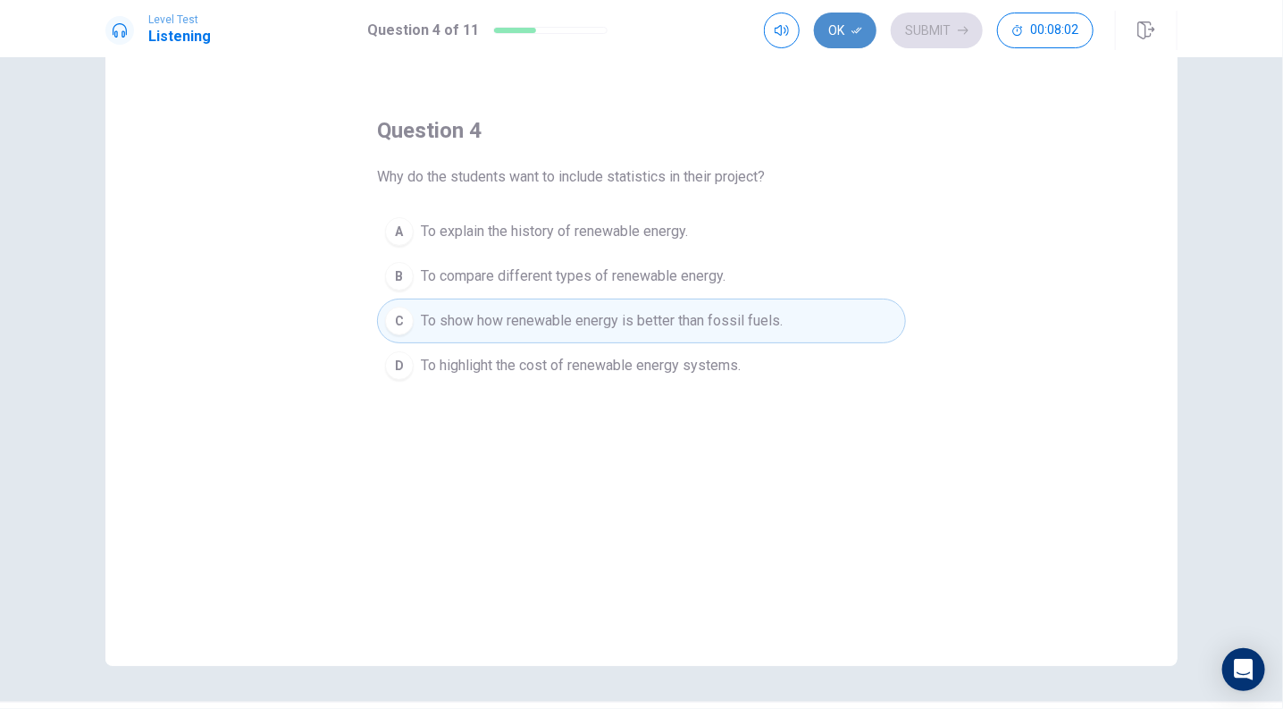
click at [857, 18] on button "Ok" at bounding box center [845, 31] width 63 height 36
click at [936, 35] on button "Submit" at bounding box center [937, 31] width 92 height 36
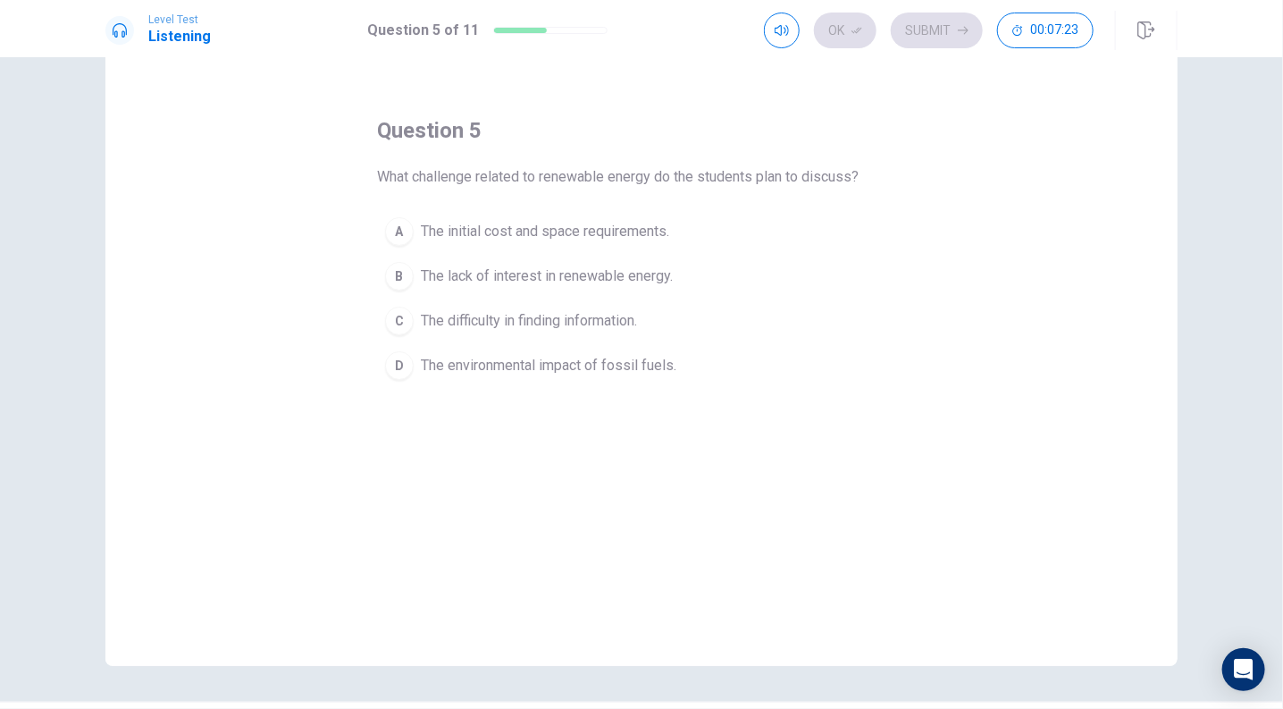
click at [612, 233] on span "The initial cost and space requirements." at bounding box center [545, 231] width 248 height 21
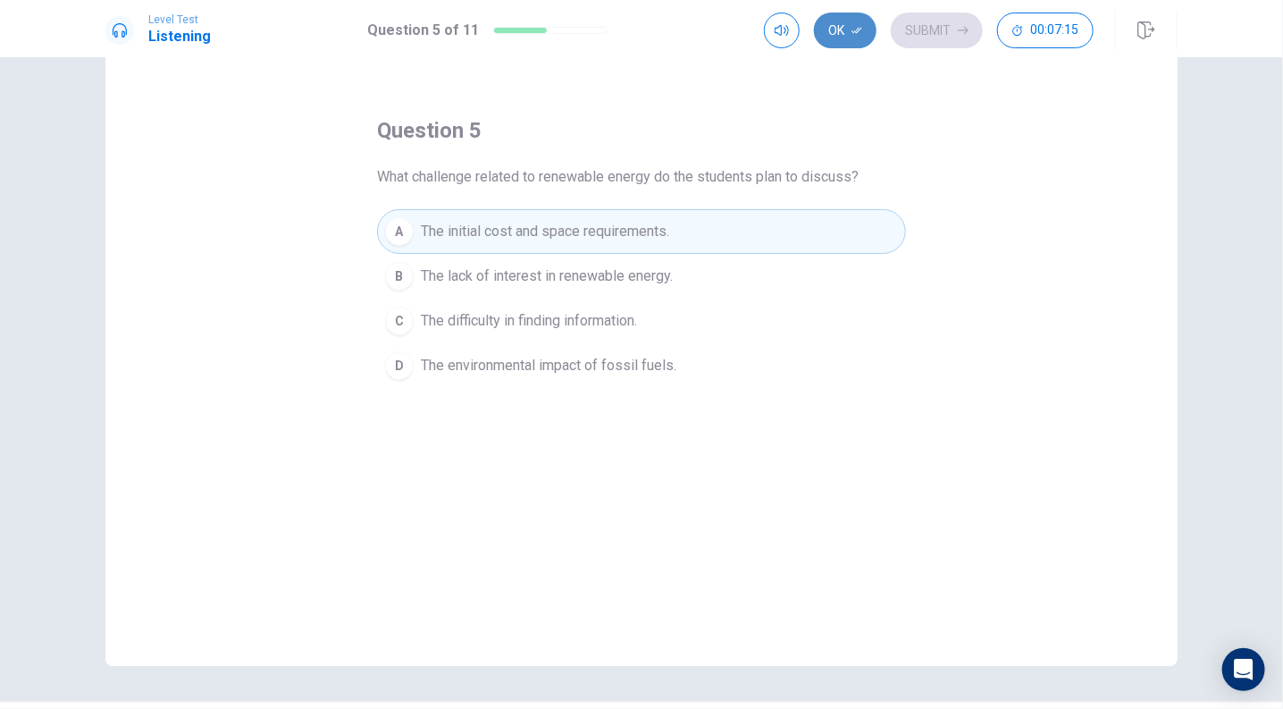
click at [850, 36] on button "Ok" at bounding box center [845, 31] width 63 height 36
click at [931, 38] on button "Submit" at bounding box center [937, 31] width 92 height 36
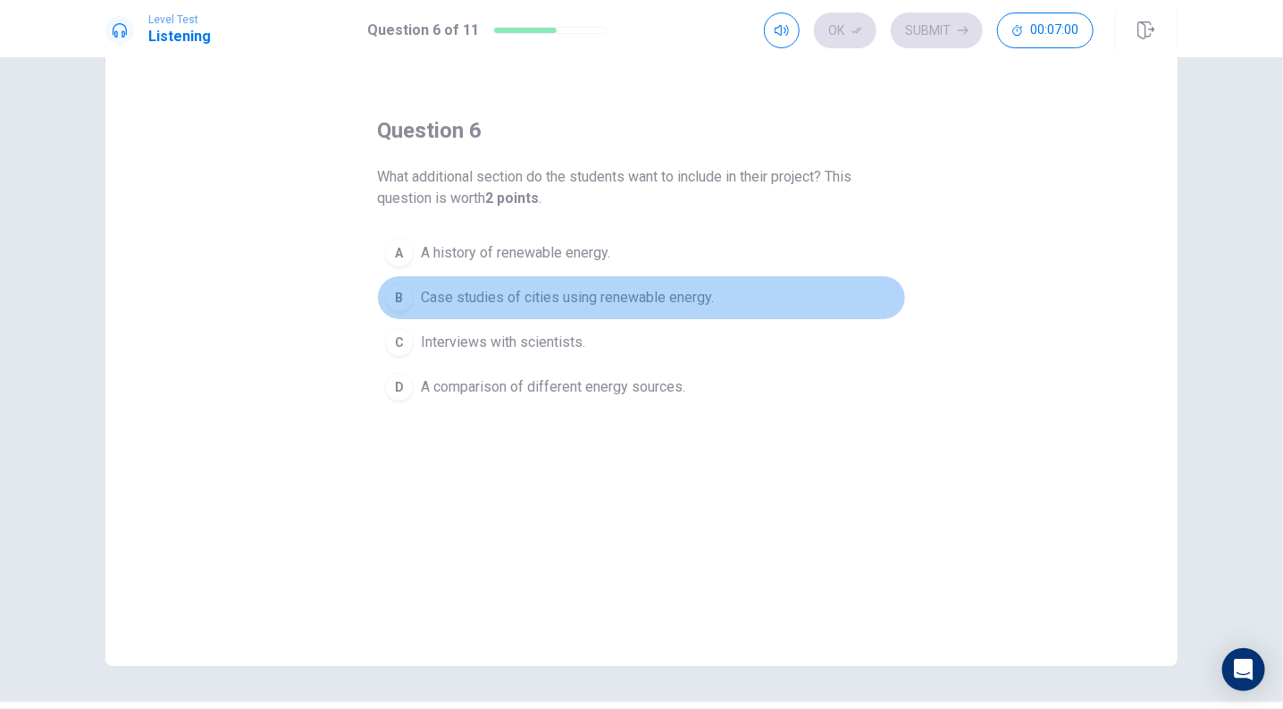
click at [530, 307] on span "Case studies of cities using renewable energy." at bounding box center [567, 297] width 293 height 21
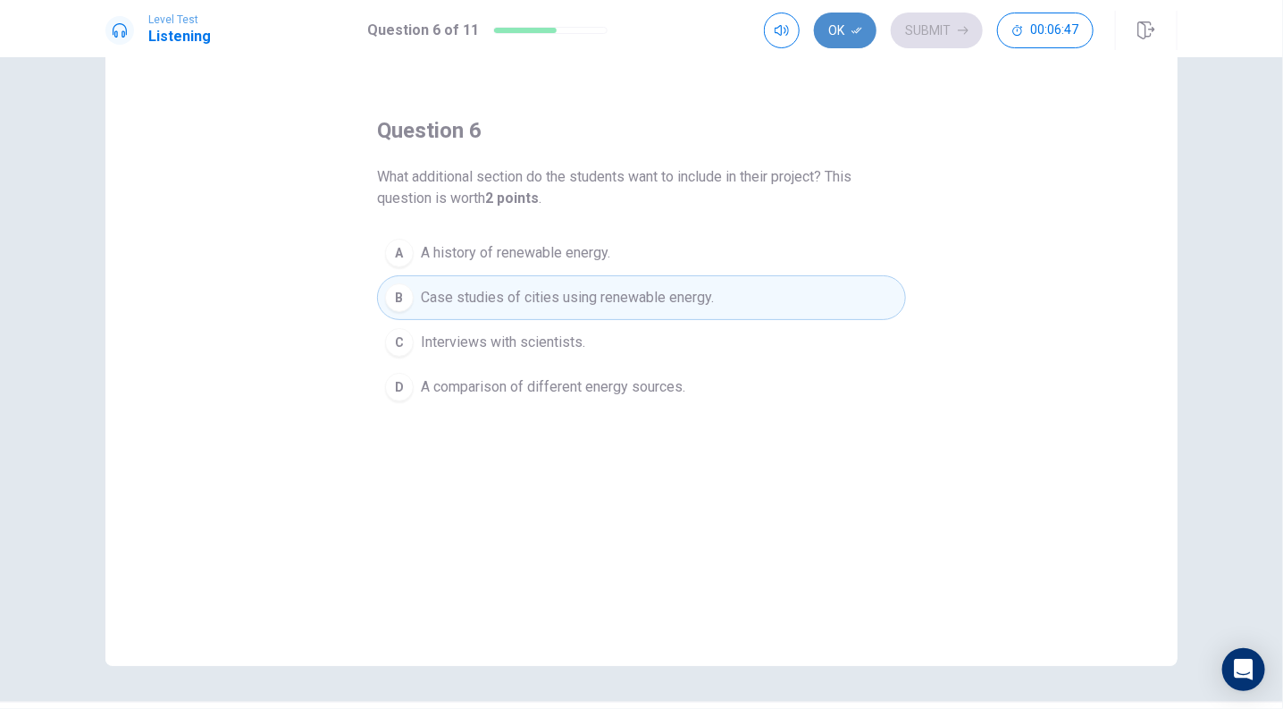
click at [838, 37] on button "Ok" at bounding box center [845, 31] width 63 height 36
click at [931, 34] on button "Submit" at bounding box center [937, 31] width 92 height 36
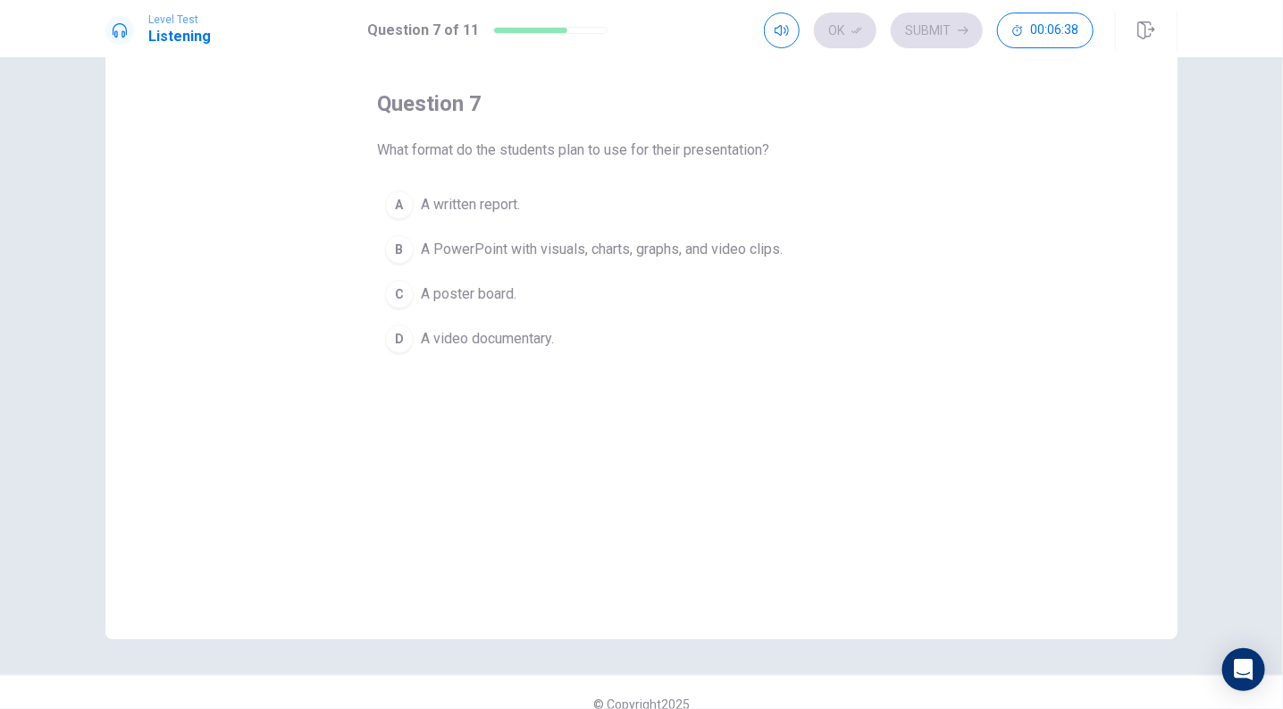
scroll to position [74, 0]
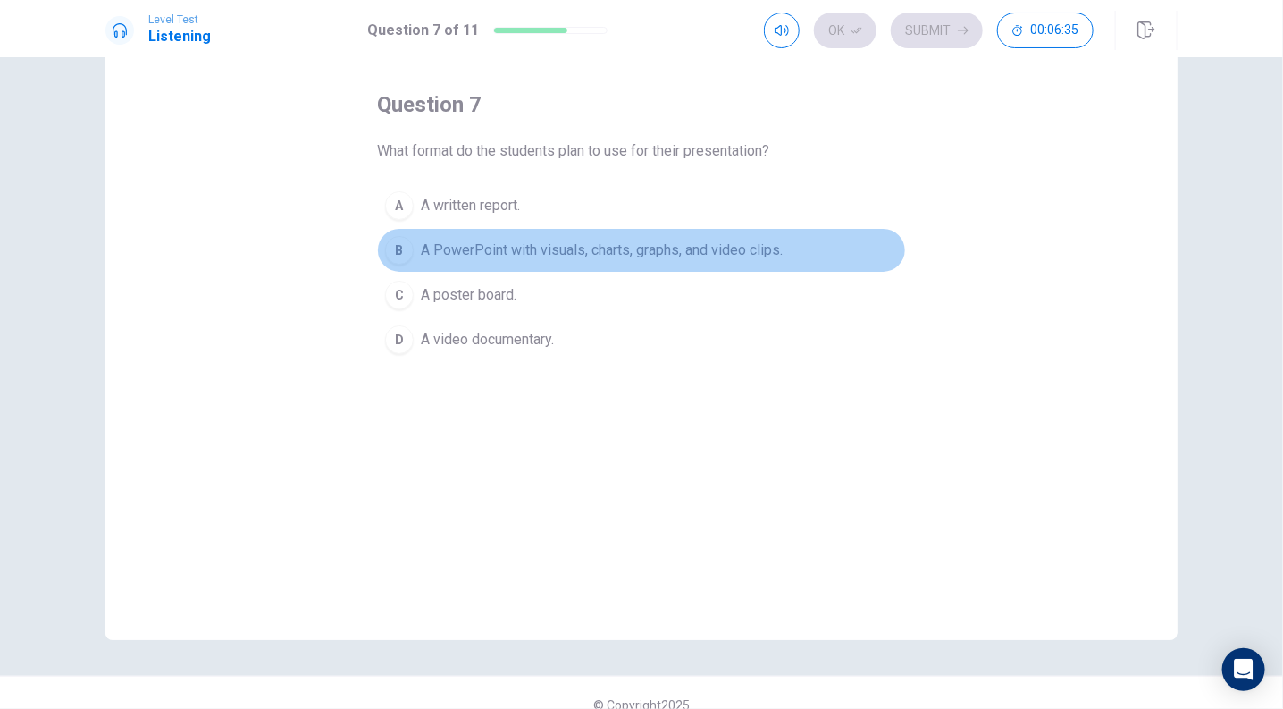
click at [559, 248] on span "A PowerPoint with visuals, charts, graphs, and video clips." at bounding box center [602, 249] width 362 height 21
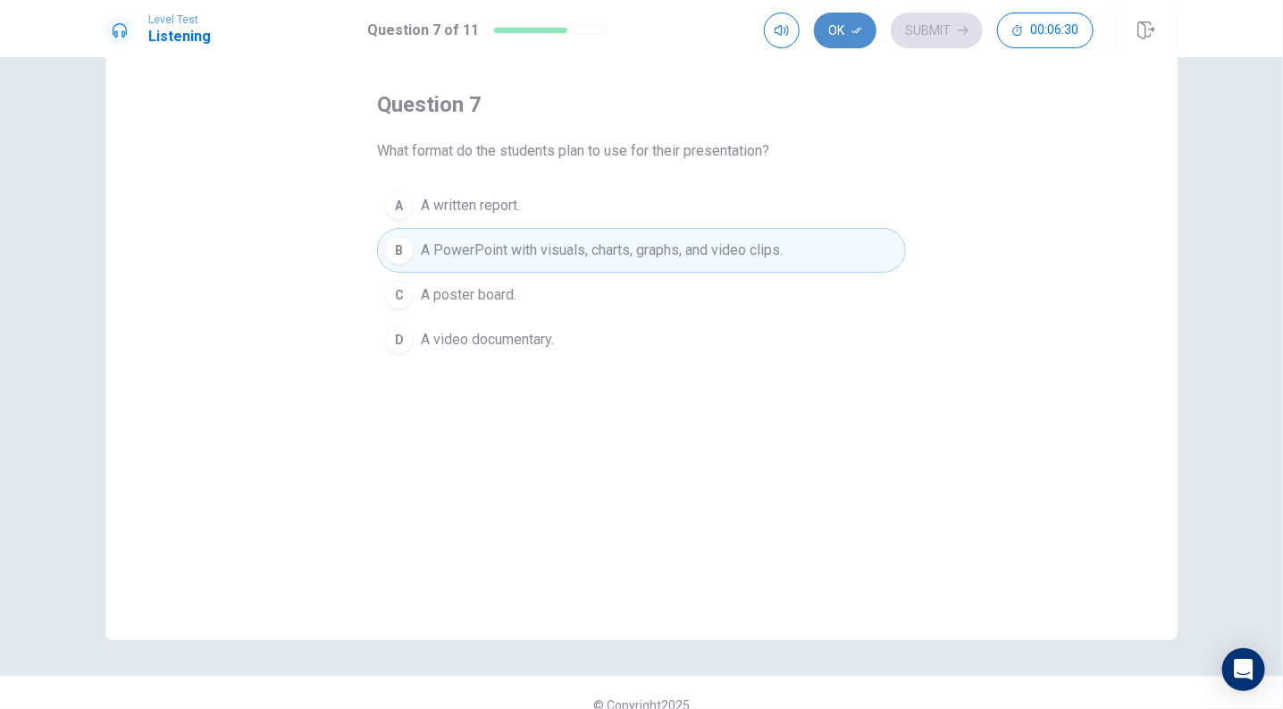
click at [830, 26] on button "Ok" at bounding box center [845, 31] width 63 height 36
click at [930, 25] on button "Submit" at bounding box center [937, 31] width 92 height 36
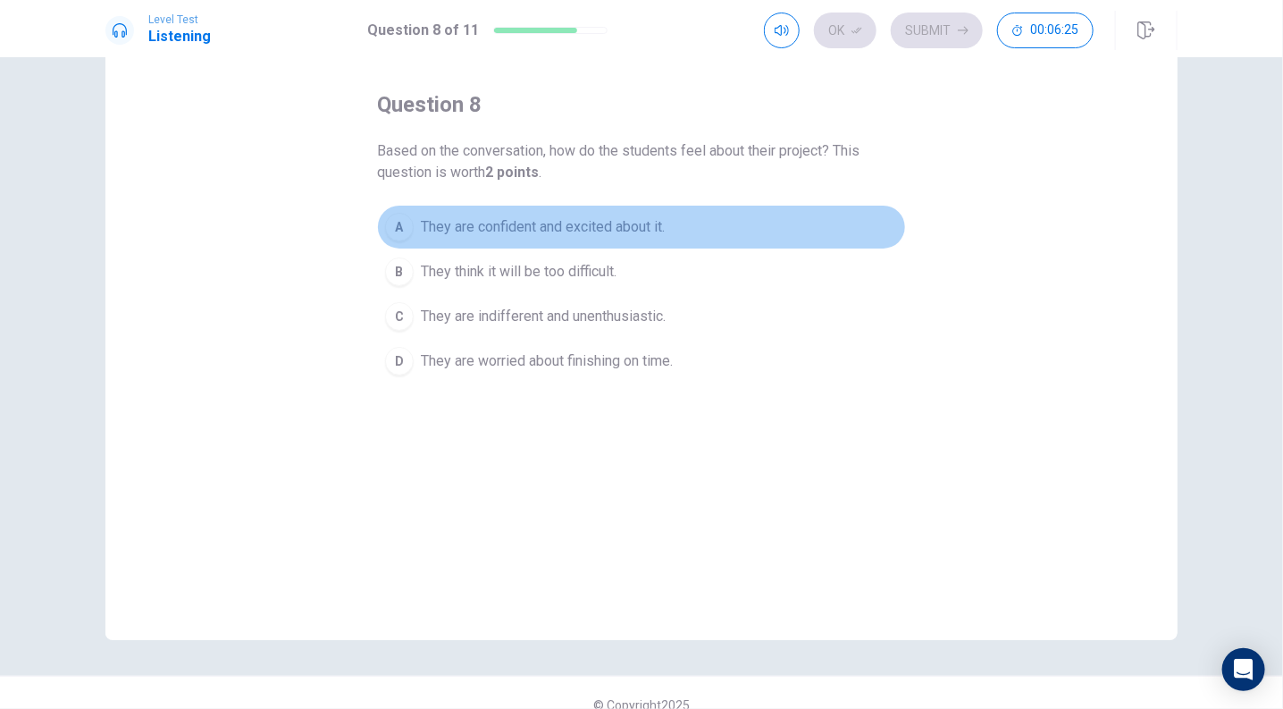
click at [618, 227] on span "They are confident and excited about it." at bounding box center [543, 226] width 244 height 21
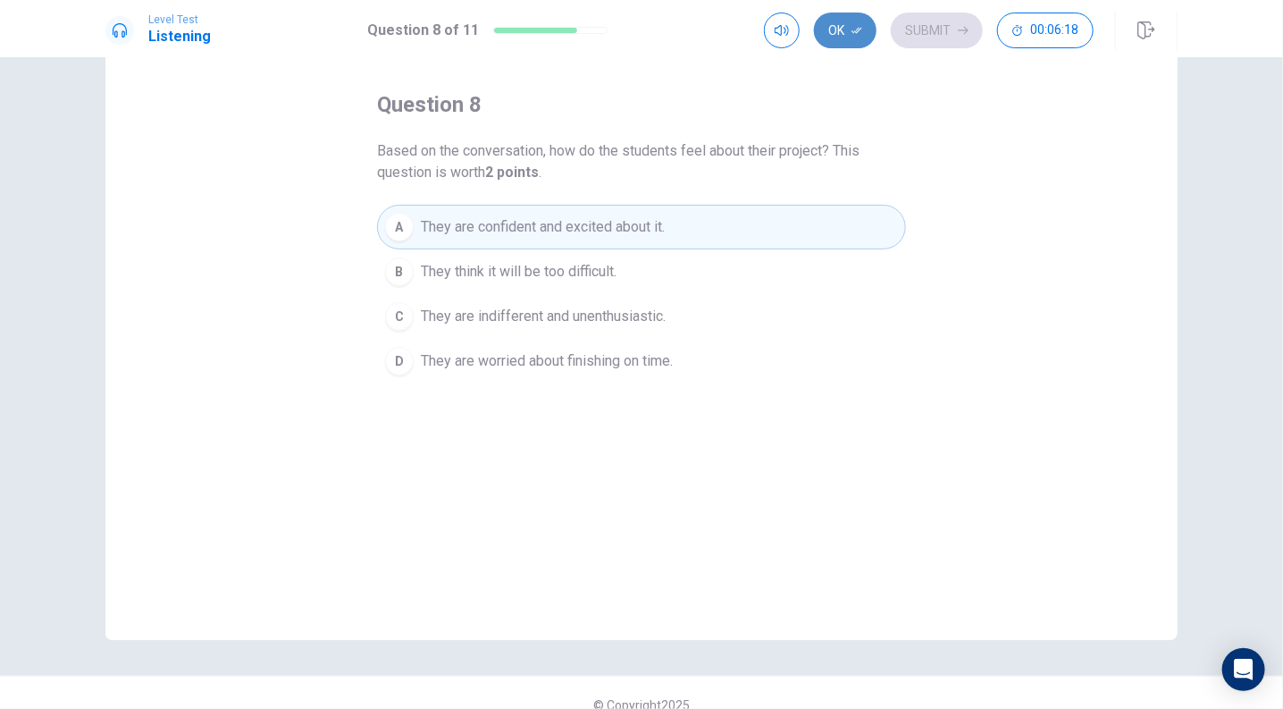
click at [848, 40] on button "Ok" at bounding box center [845, 31] width 63 height 36
click at [915, 36] on button "Submit" at bounding box center [937, 31] width 92 height 36
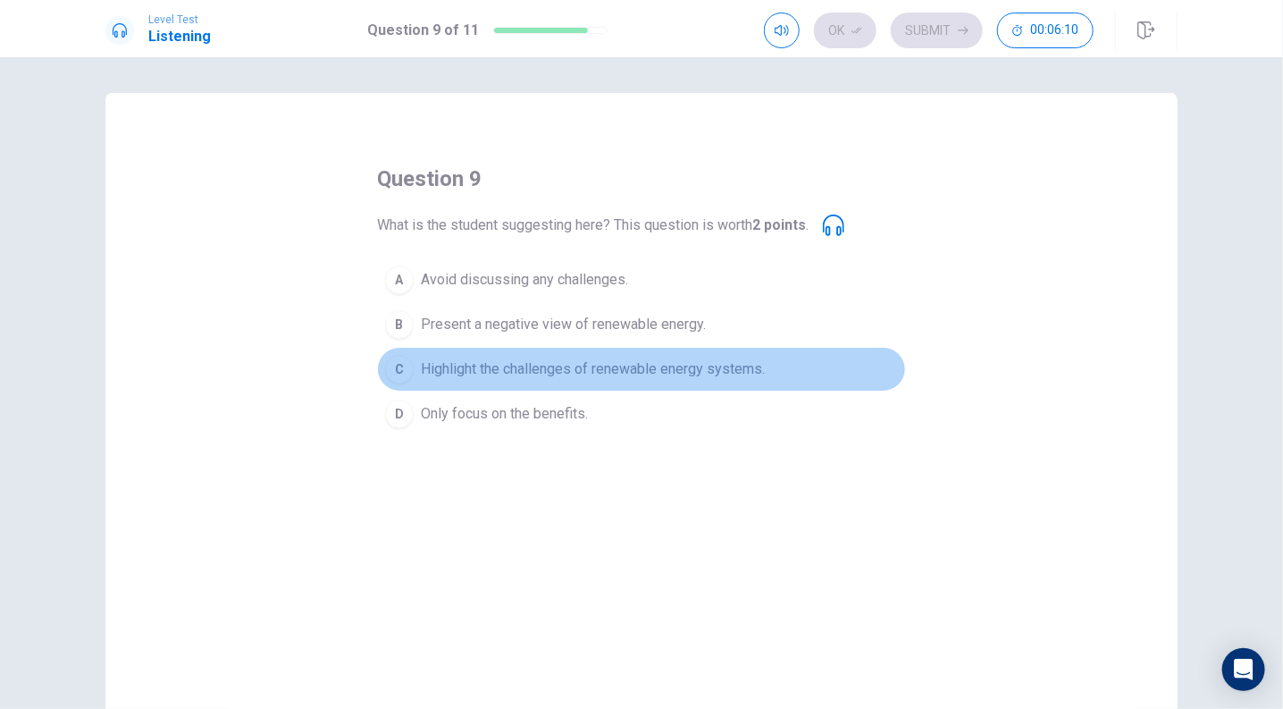
click at [469, 357] on button "C Highlight the challenges of renewable energy systems." at bounding box center [641, 369] width 529 height 45
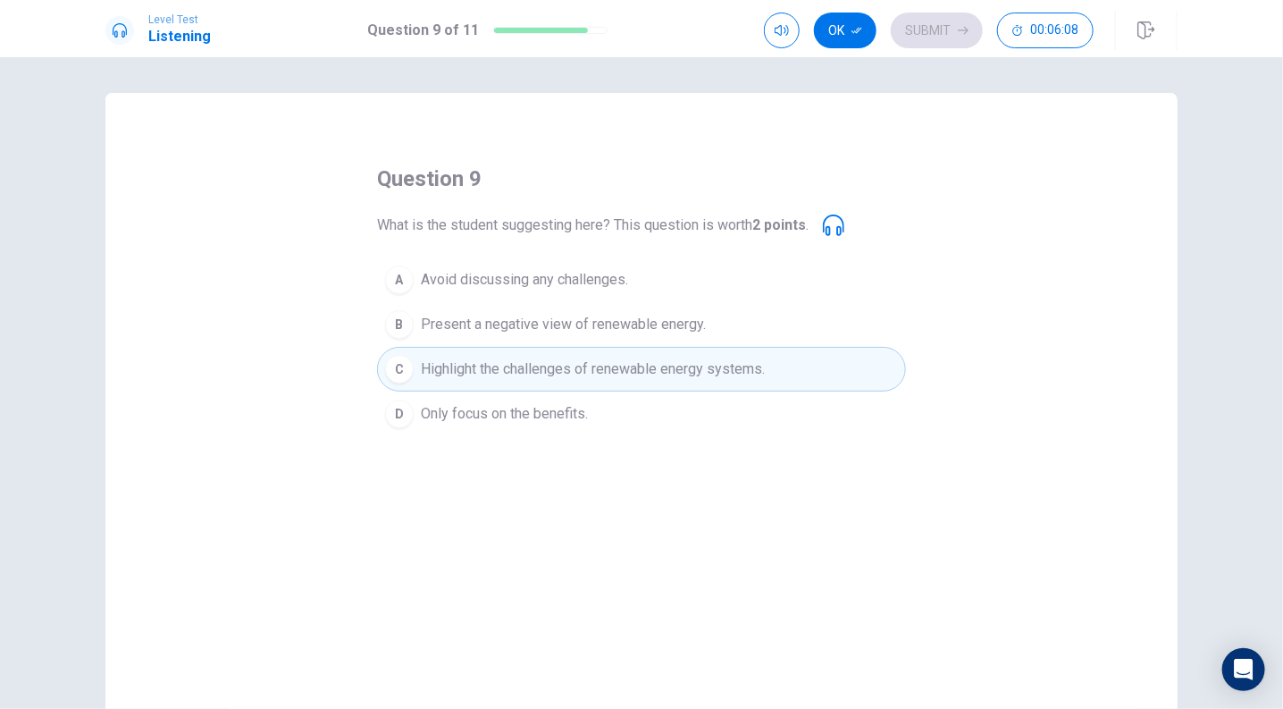
click at [433, 323] on span "Present a negative view of renewable energy." at bounding box center [563, 324] width 285 height 21
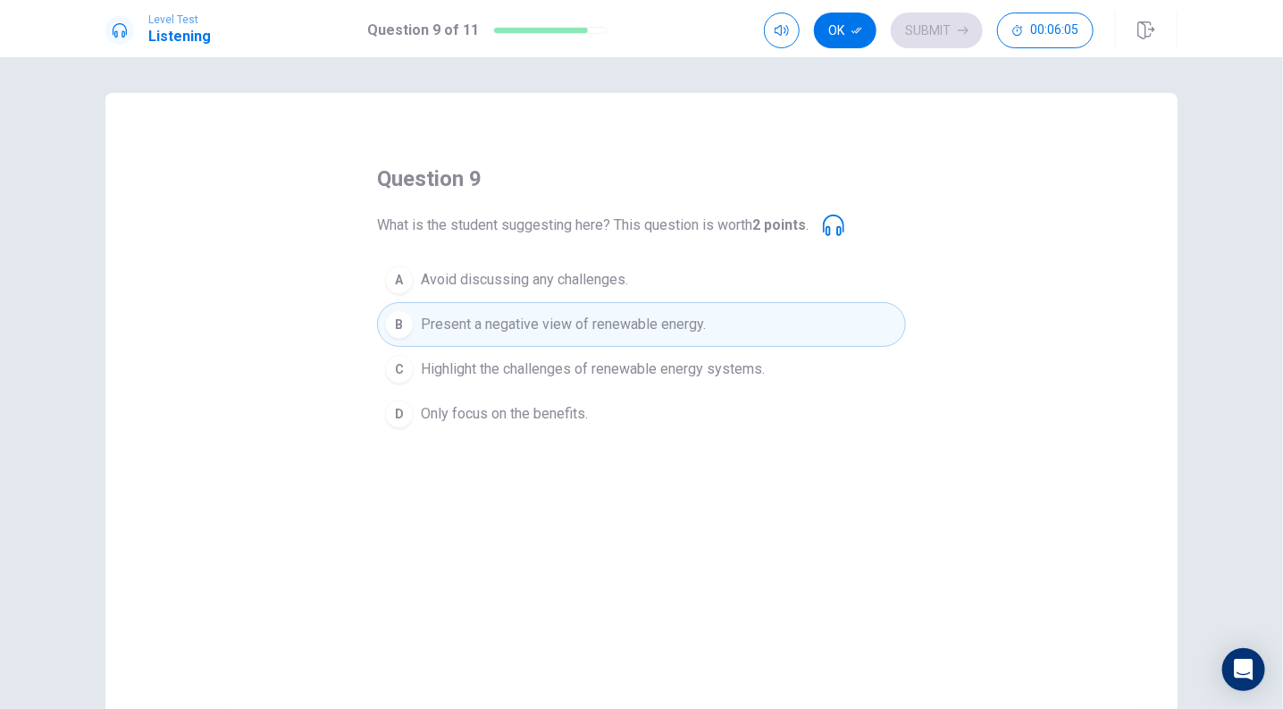
click at [422, 373] on span "Highlight the challenges of renewable energy systems." at bounding box center [593, 368] width 344 height 21
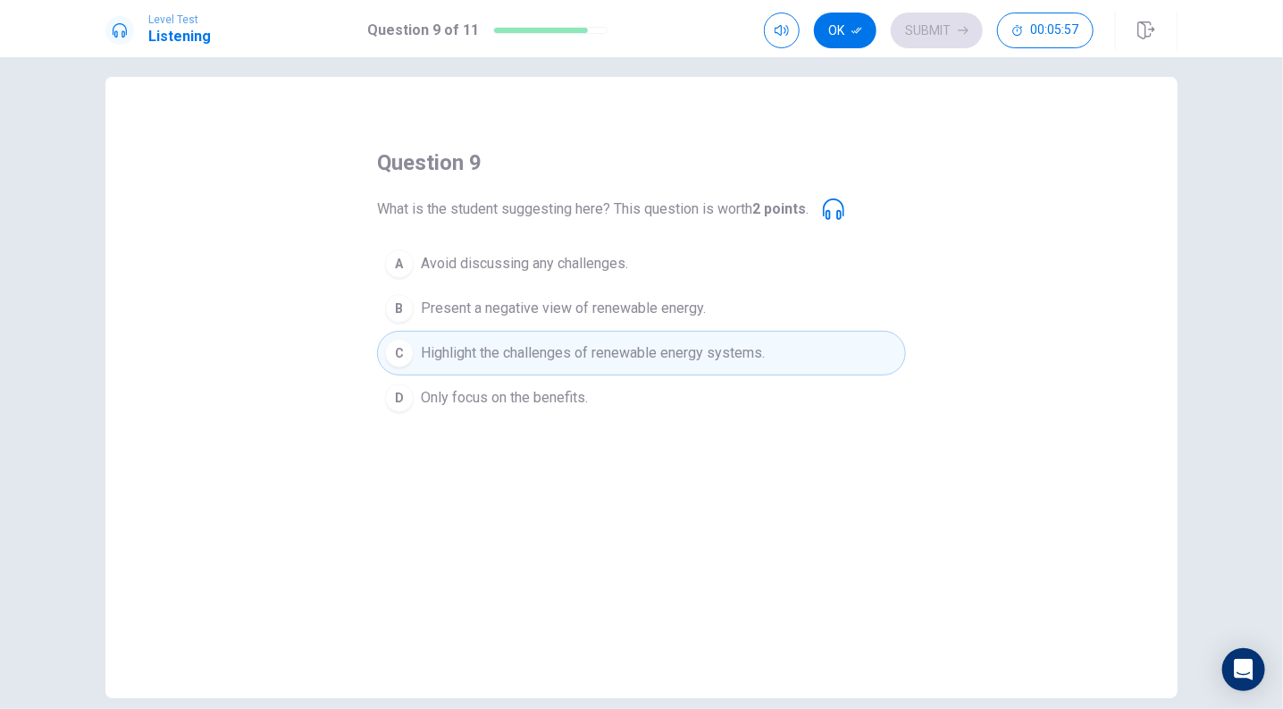
scroll to position [13, 0]
click at [855, 21] on button "Ok" at bounding box center [845, 31] width 63 height 36
click at [944, 30] on button "Submit" at bounding box center [937, 31] width 92 height 36
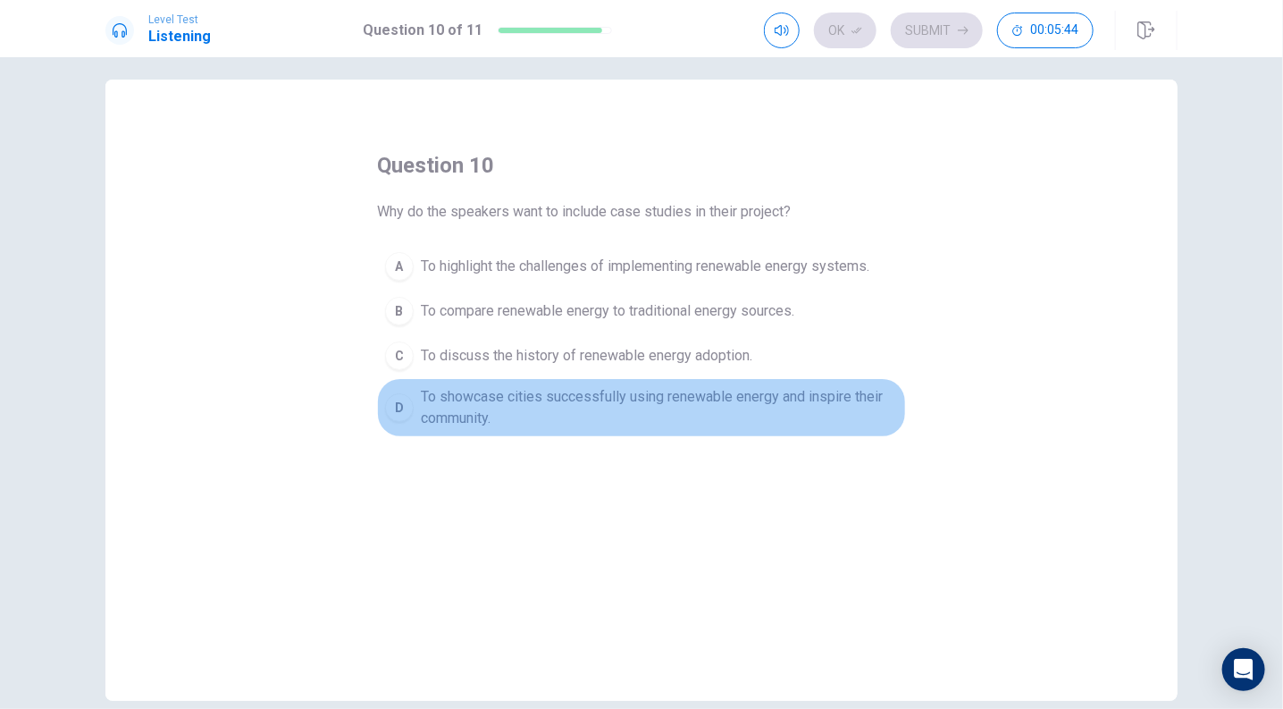
click at [676, 411] on span "To showcase cities successfully using renewable energy and inspire their commun…" at bounding box center [659, 407] width 477 height 43
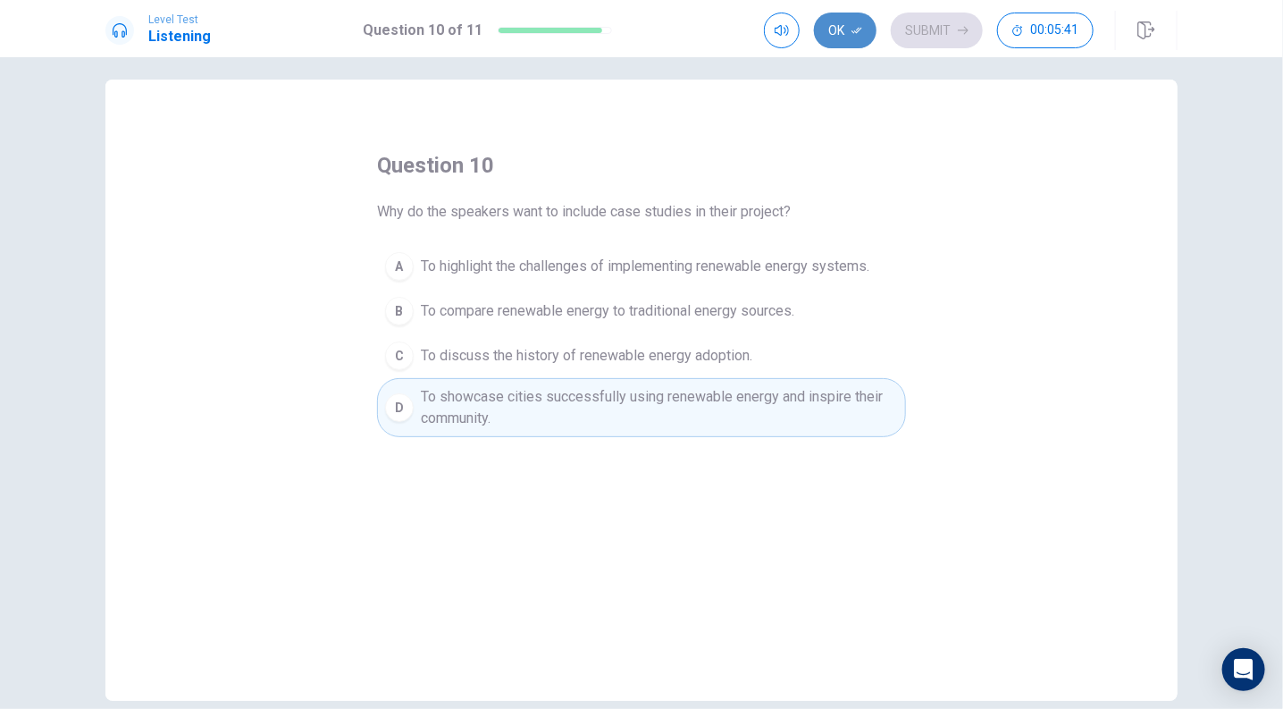
click at [849, 29] on button "Ok" at bounding box center [845, 31] width 63 height 36
click at [912, 30] on button "Submit" at bounding box center [937, 31] width 92 height 36
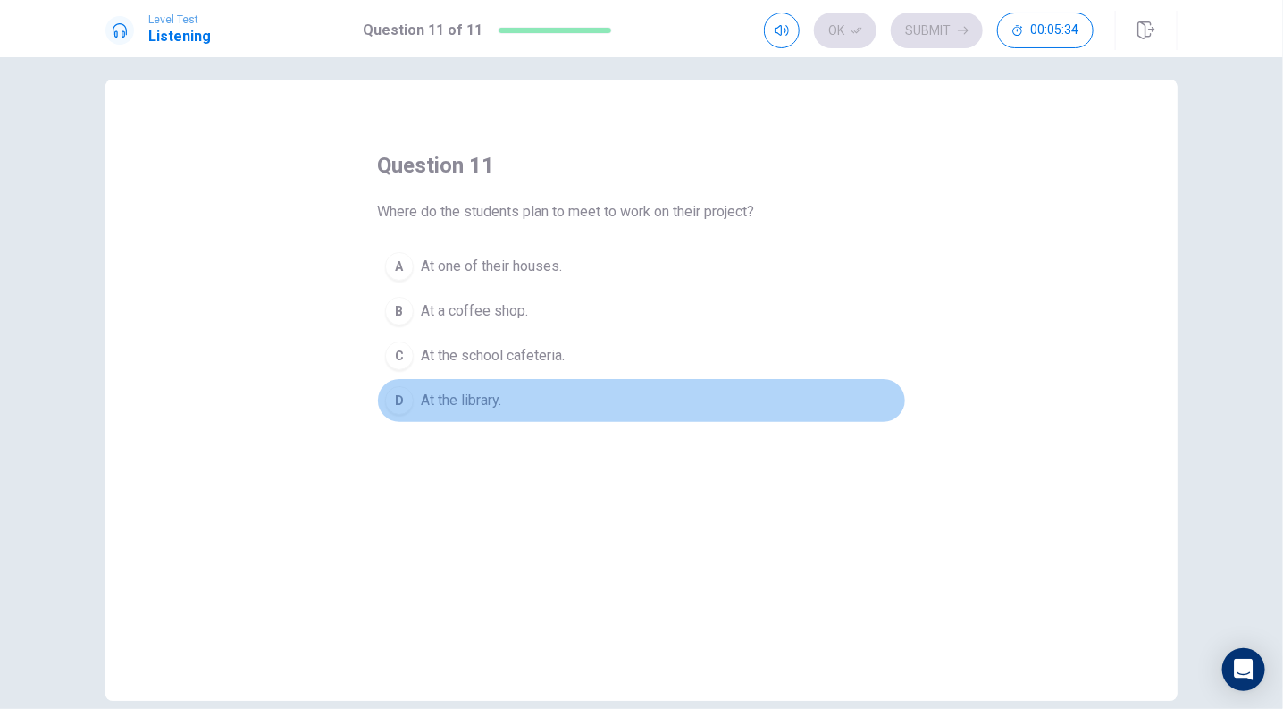
click at [465, 412] on button "D At the library." at bounding box center [641, 400] width 529 height 45
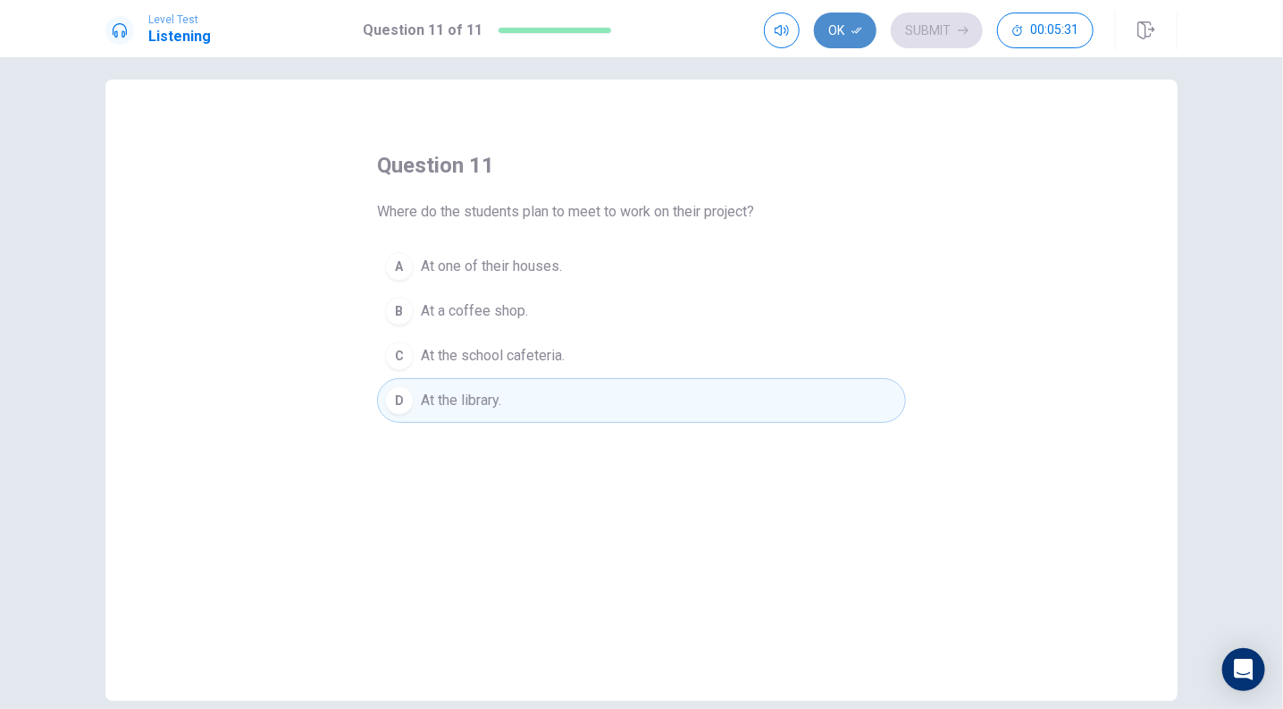
click at [842, 25] on button "Ok" at bounding box center [845, 31] width 63 height 36
click at [922, 36] on button "Submit" at bounding box center [937, 31] width 92 height 36
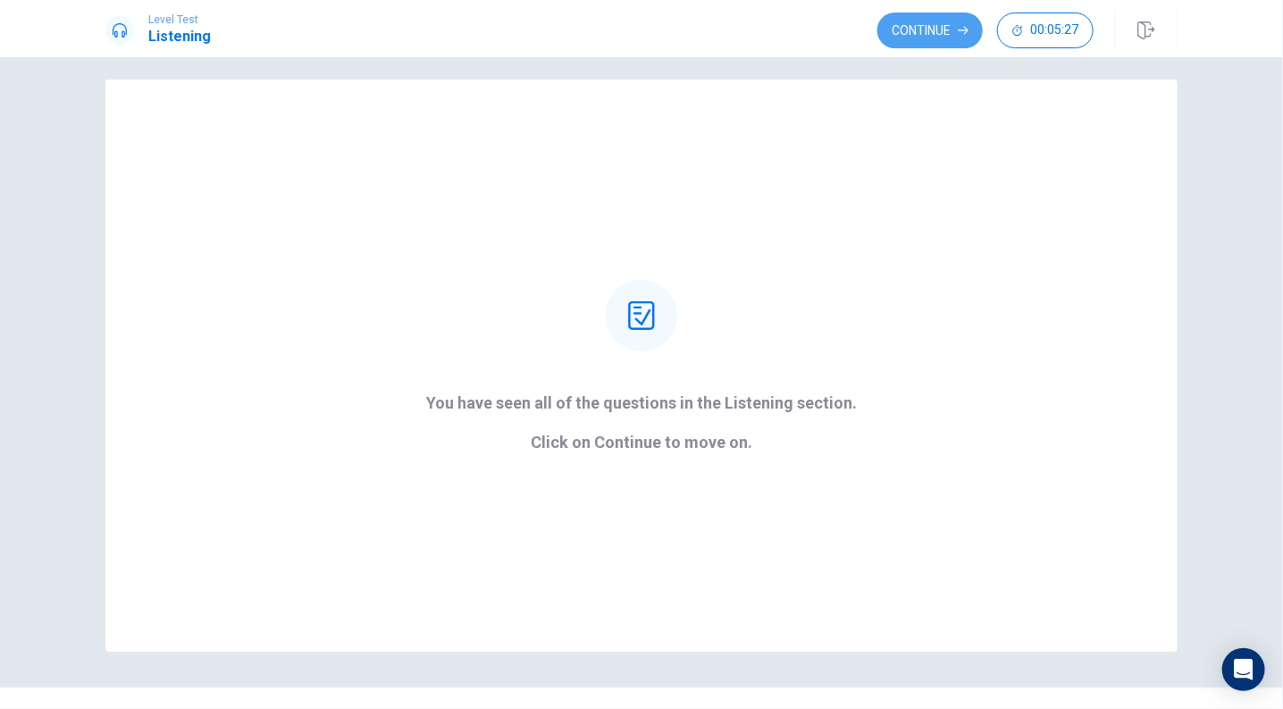
click at [922, 36] on button "Continue" at bounding box center [930, 31] width 105 height 36
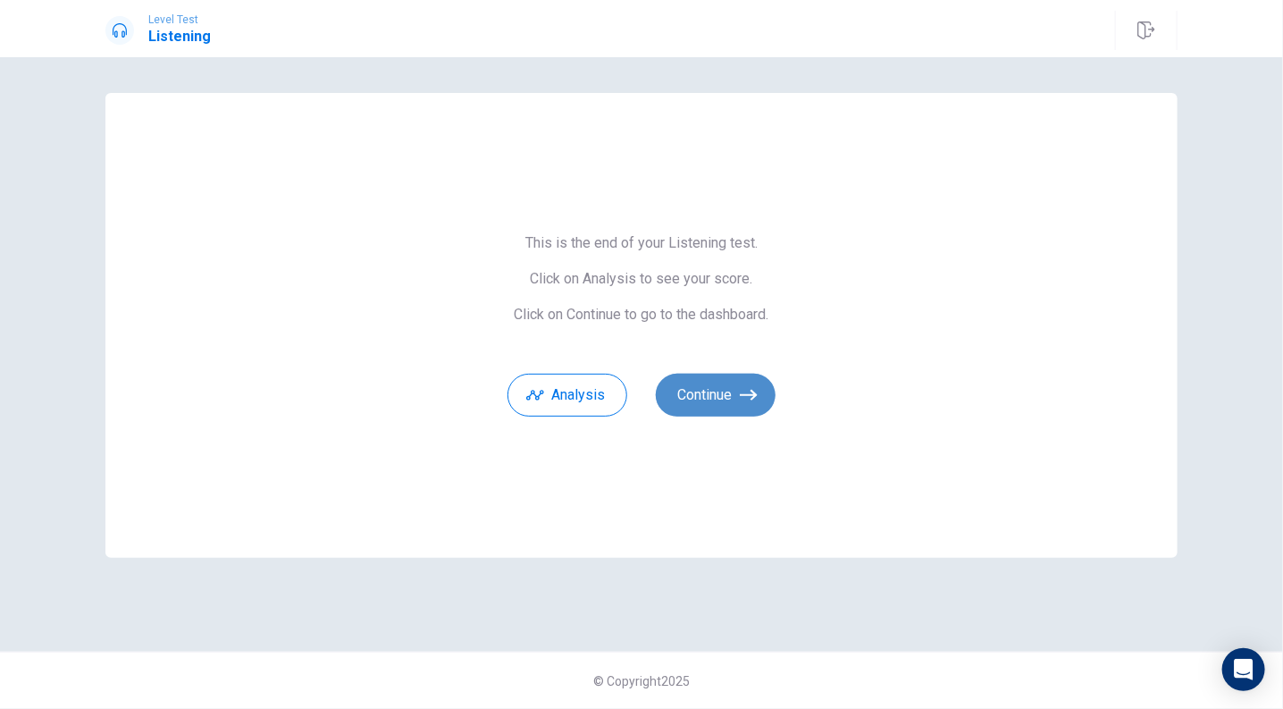
click at [702, 392] on button "Continue" at bounding box center [716, 395] width 120 height 43
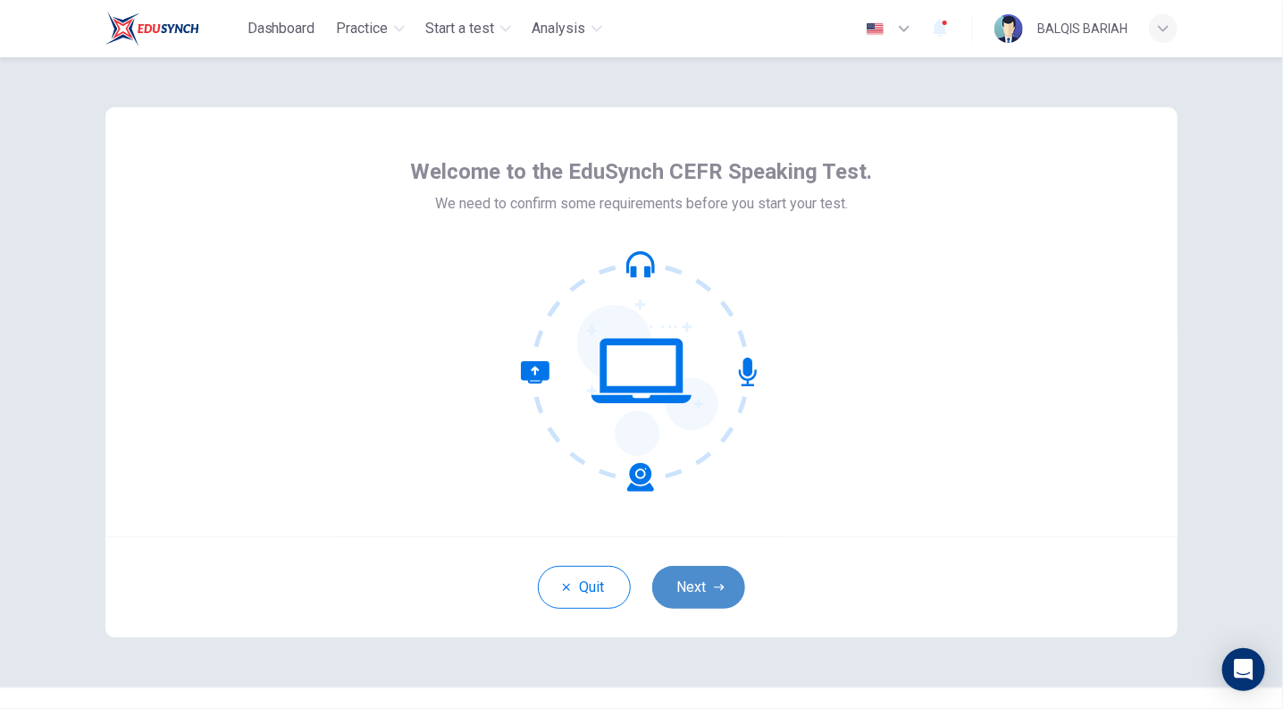
click at [695, 600] on button "Next" at bounding box center [698, 587] width 93 height 43
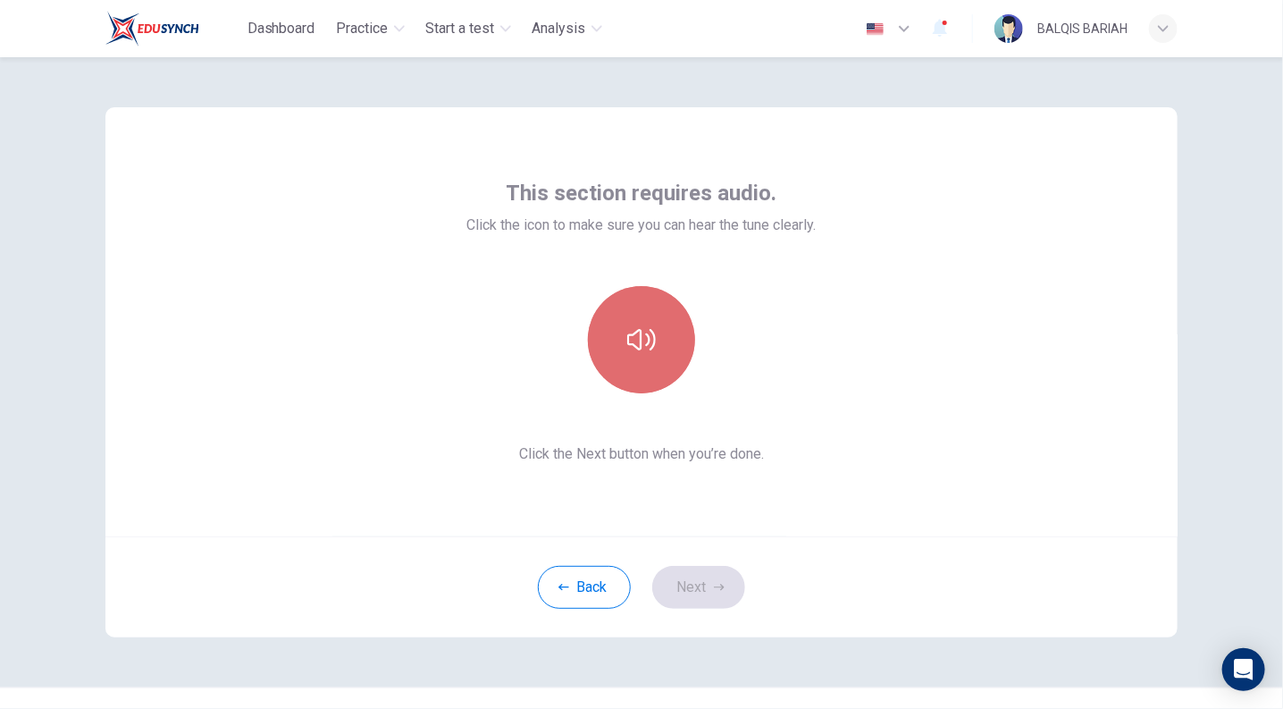
click at [615, 361] on button "button" at bounding box center [641, 339] width 107 height 107
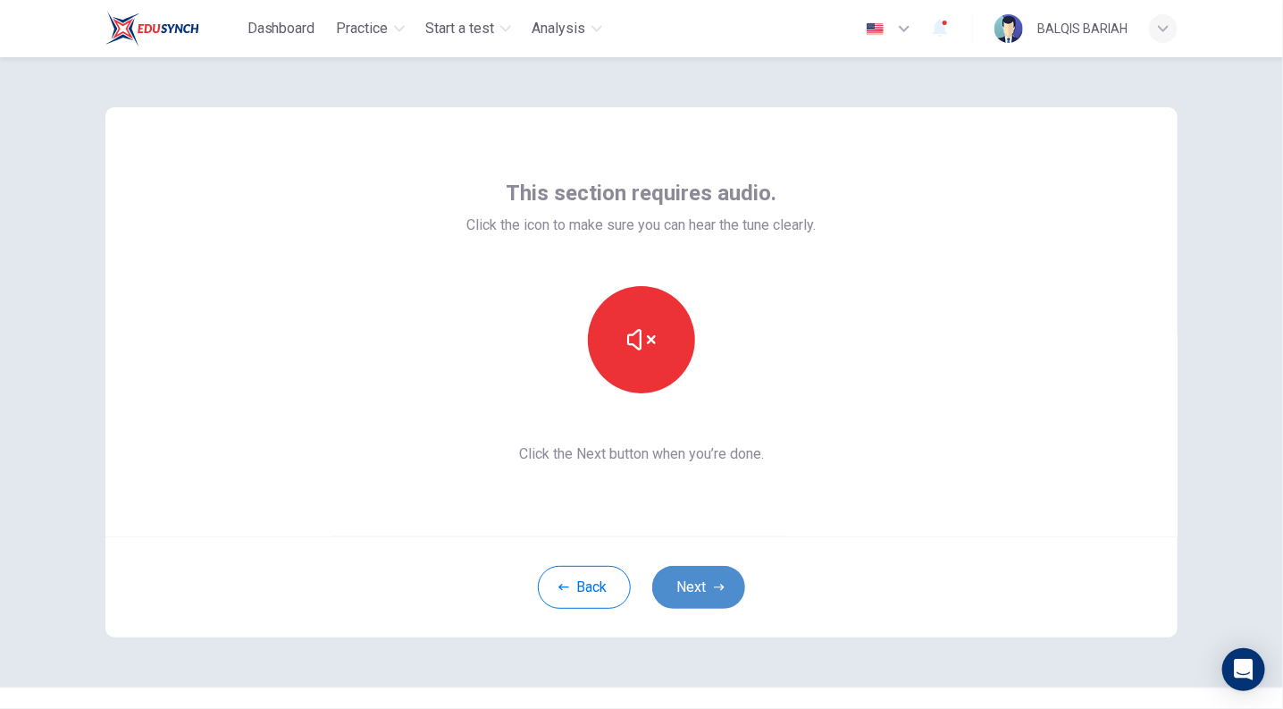
click at [686, 581] on button "Next" at bounding box center [698, 587] width 93 height 43
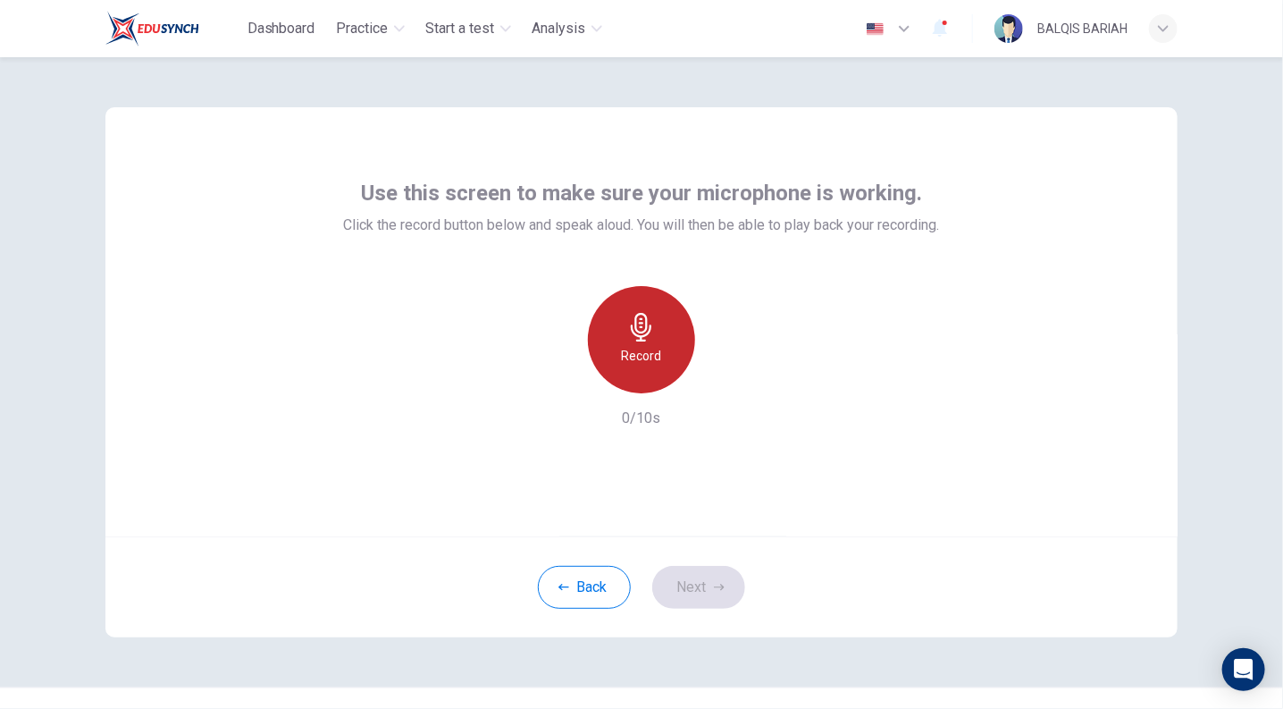
click at [648, 350] on h6 "Record" at bounding box center [642, 355] width 40 height 21
click at [648, 350] on h6 "Stop" at bounding box center [641, 355] width 27 height 21
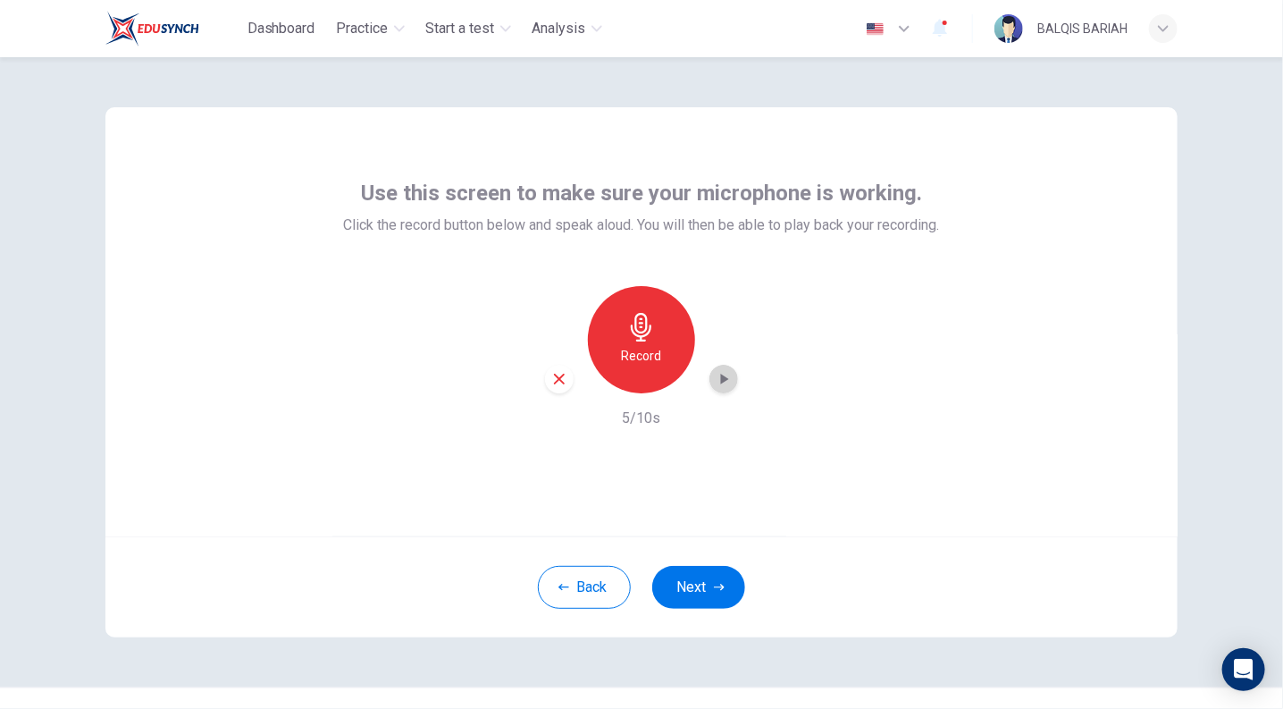
click at [715, 376] on icon "button" at bounding box center [724, 379] width 18 height 18
click at [697, 588] on button "Next" at bounding box center [698, 587] width 93 height 43
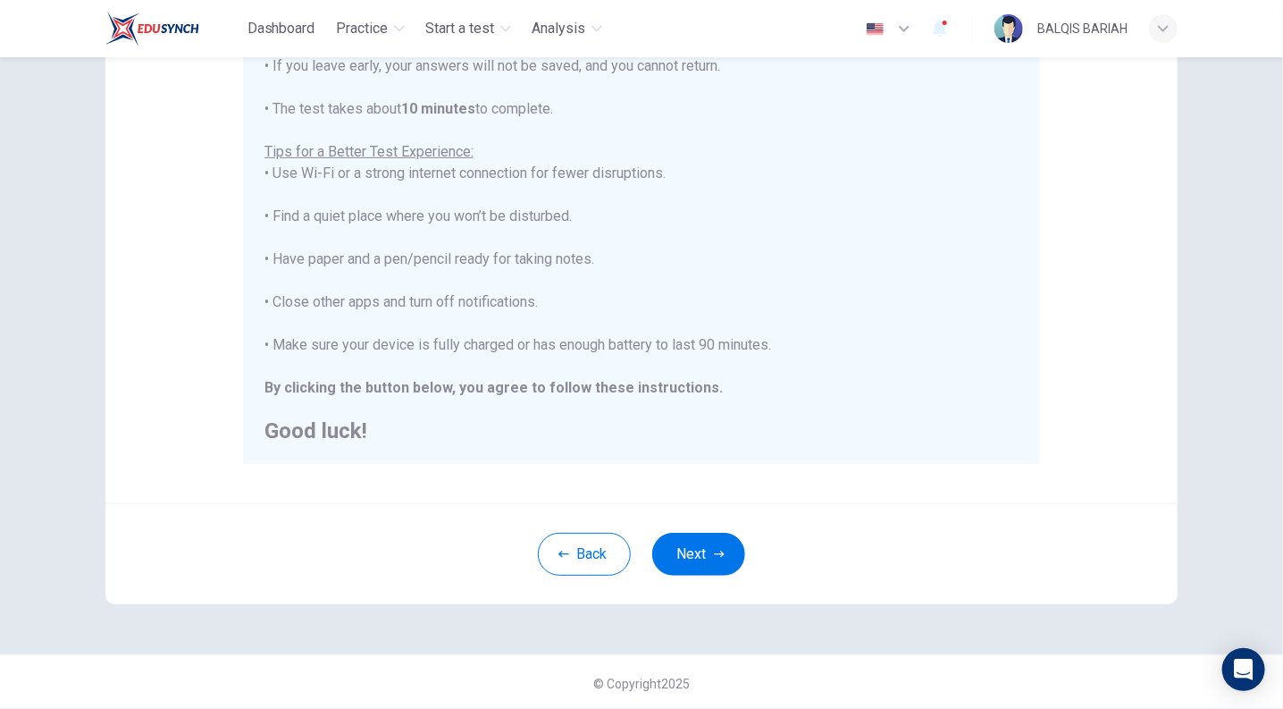
scroll to position [283, 0]
click at [667, 563] on button "Next" at bounding box center [698, 553] width 93 height 43
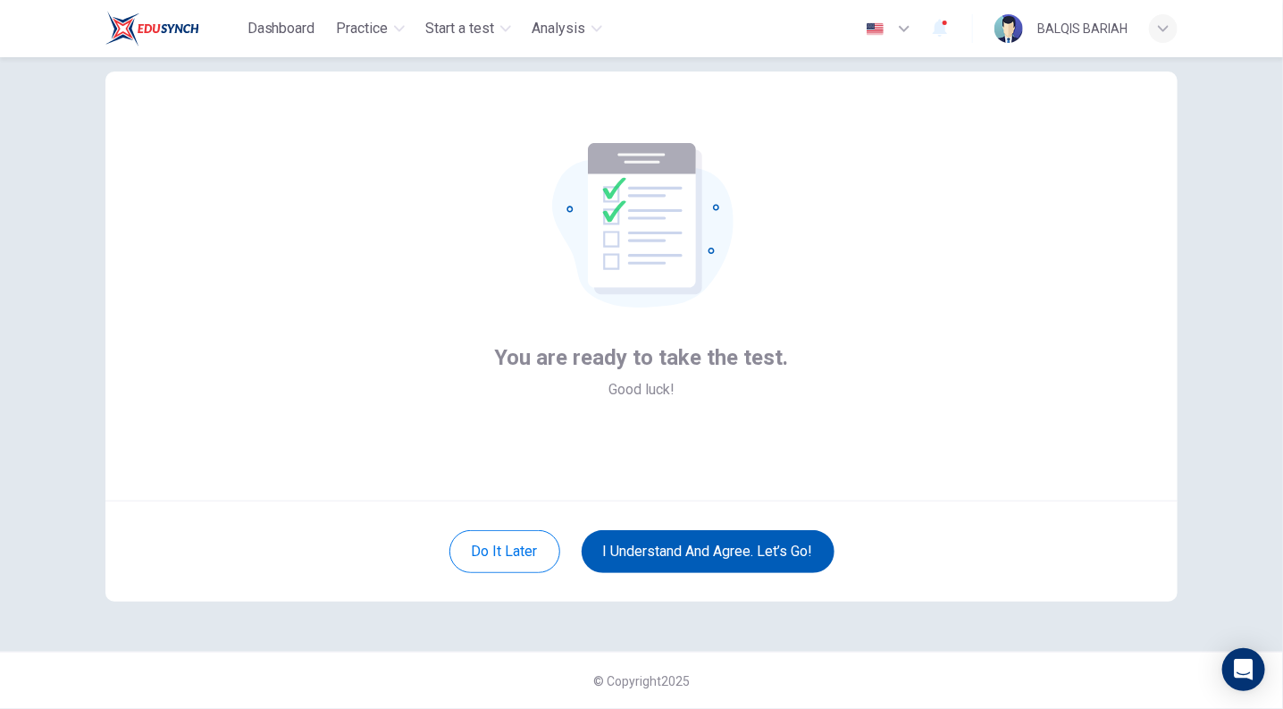
scroll to position [36, 0]
click at [769, 547] on button "I understand and agree. Let’s go!" at bounding box center [708, 551] width 253 height 43
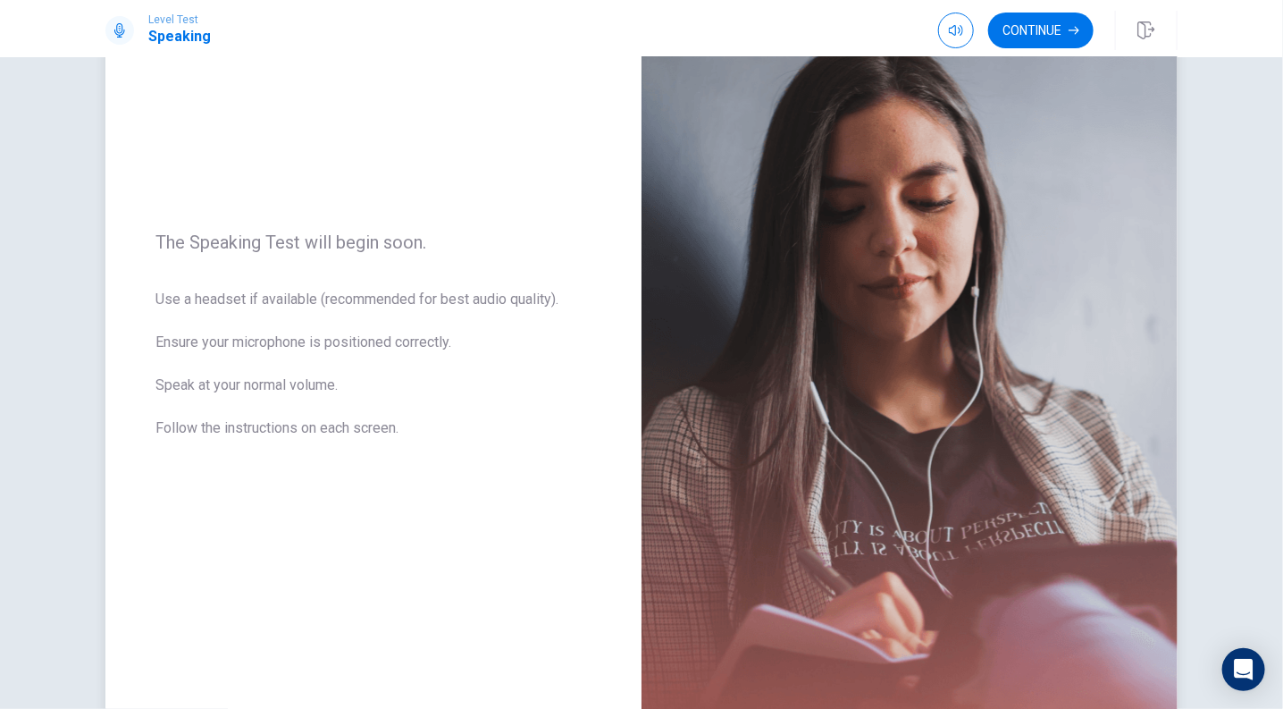
scroll to position [132, 0]
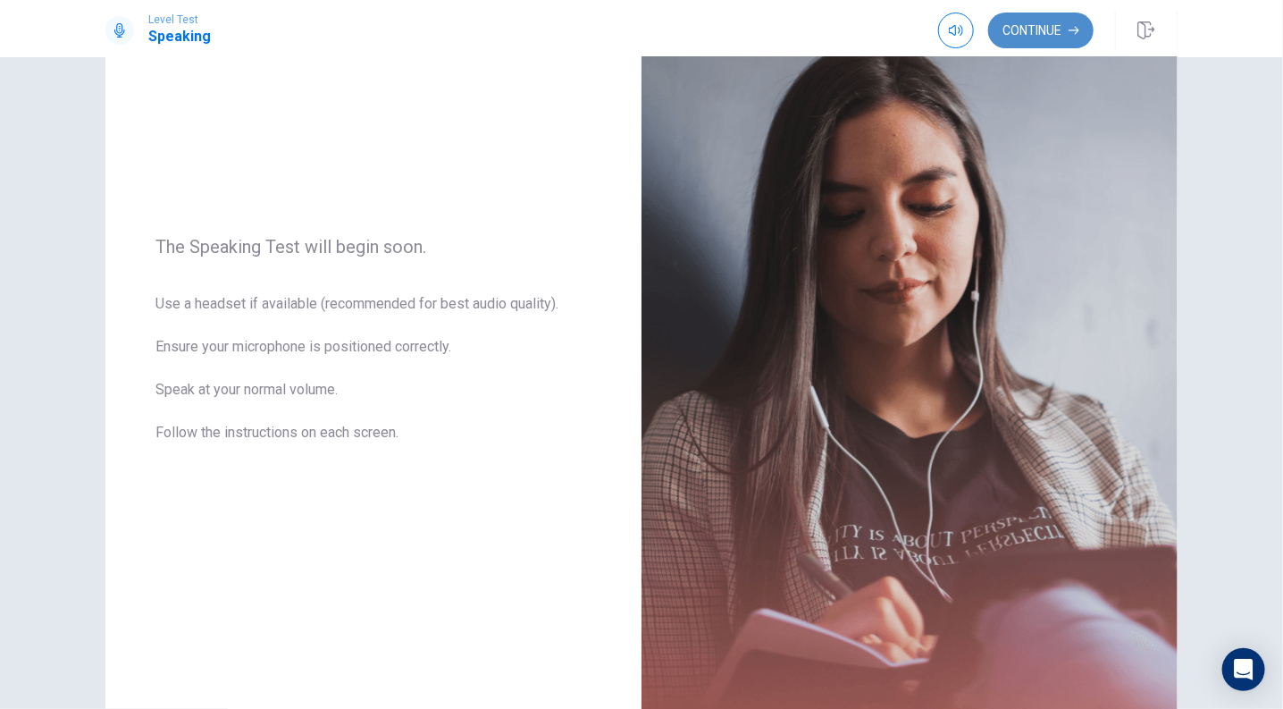
click at [1047, 43] on button "Continue" at bounding box center [1040, 31] width 105 height 36
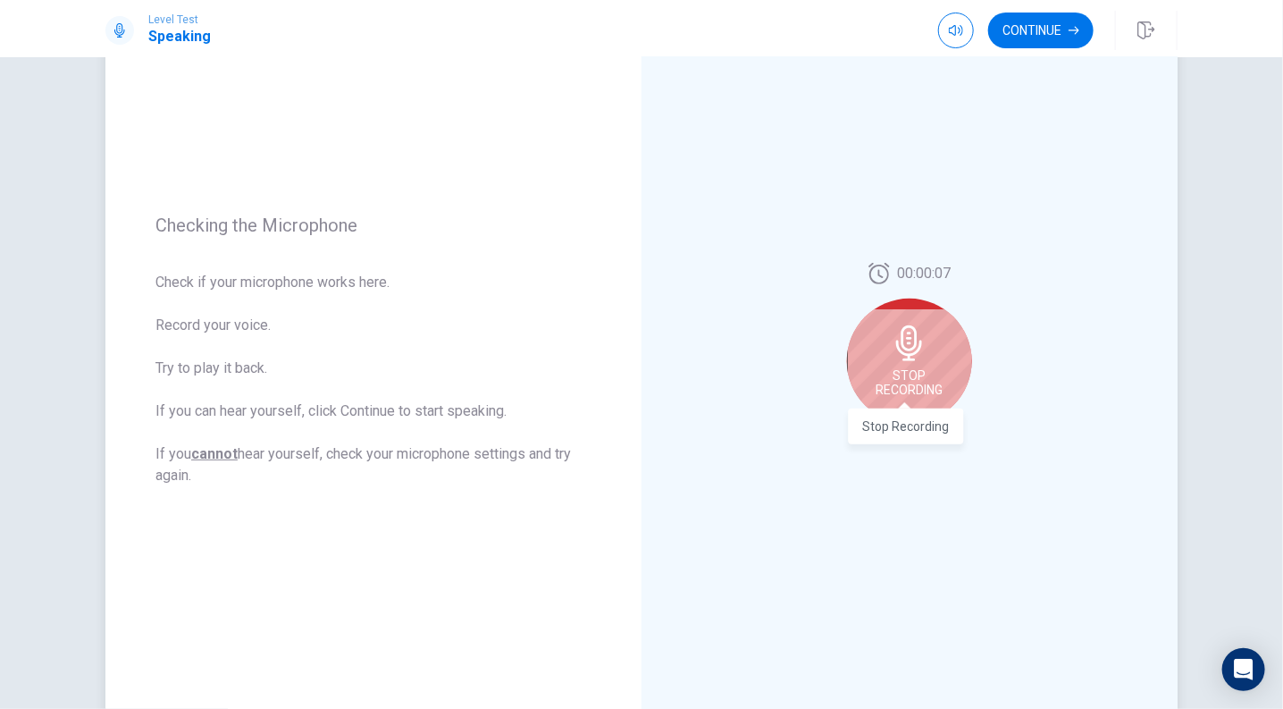
click at [937, 368] on span "Stop Recording" at bounding box center [910, 382] width 67 height 29
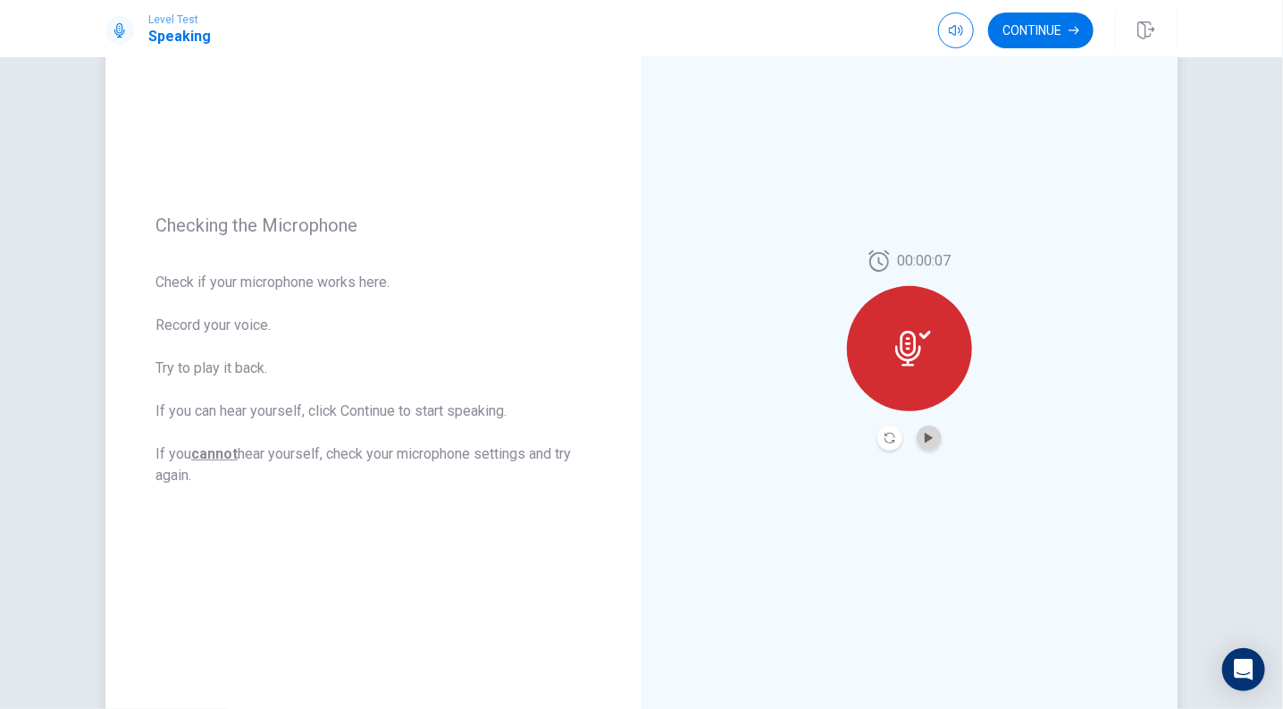
click at [921, 427] on button "Play Audio" at bounding box center [929, 437] width 25 height 25
click at [1036, 26] on button "Continue" at bounding box center [1040, 31] width 105 height 36
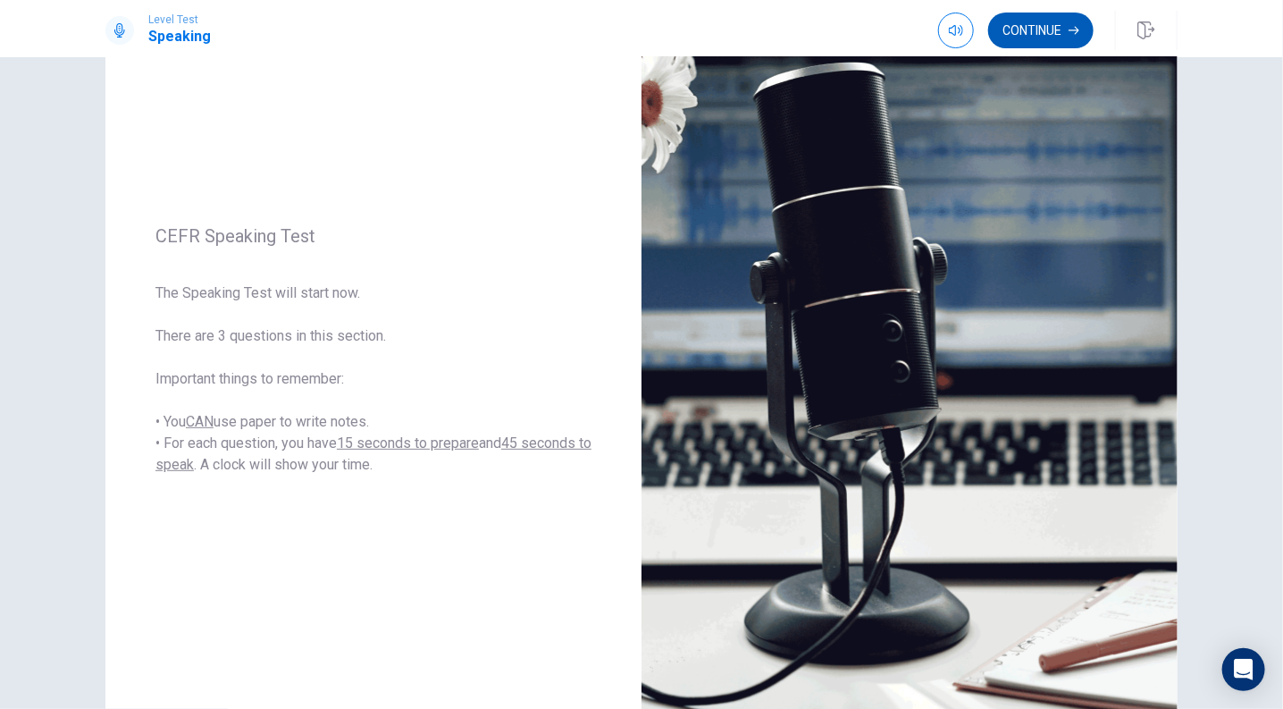
click at [1071, 37] on button "Continue" at bounding box center [1040, 31] width 105 height 36
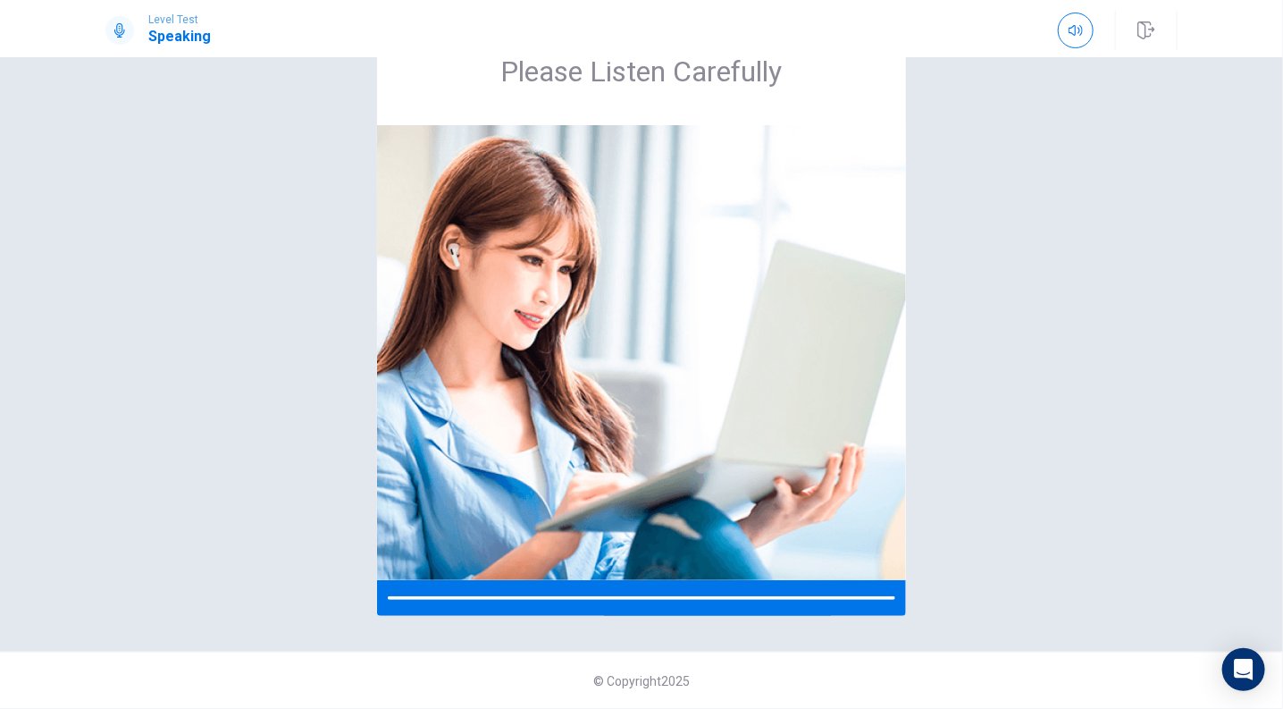
scroll to position [75, 0]
click at [794, 336] on img at bounding box center [641, 352] width 529 height 455
click at [682, 349] on img at bounding box center [641, 352] width 529 height 455
click at [720, 244] on img at bounding box center [641, 352] width 529 height 455
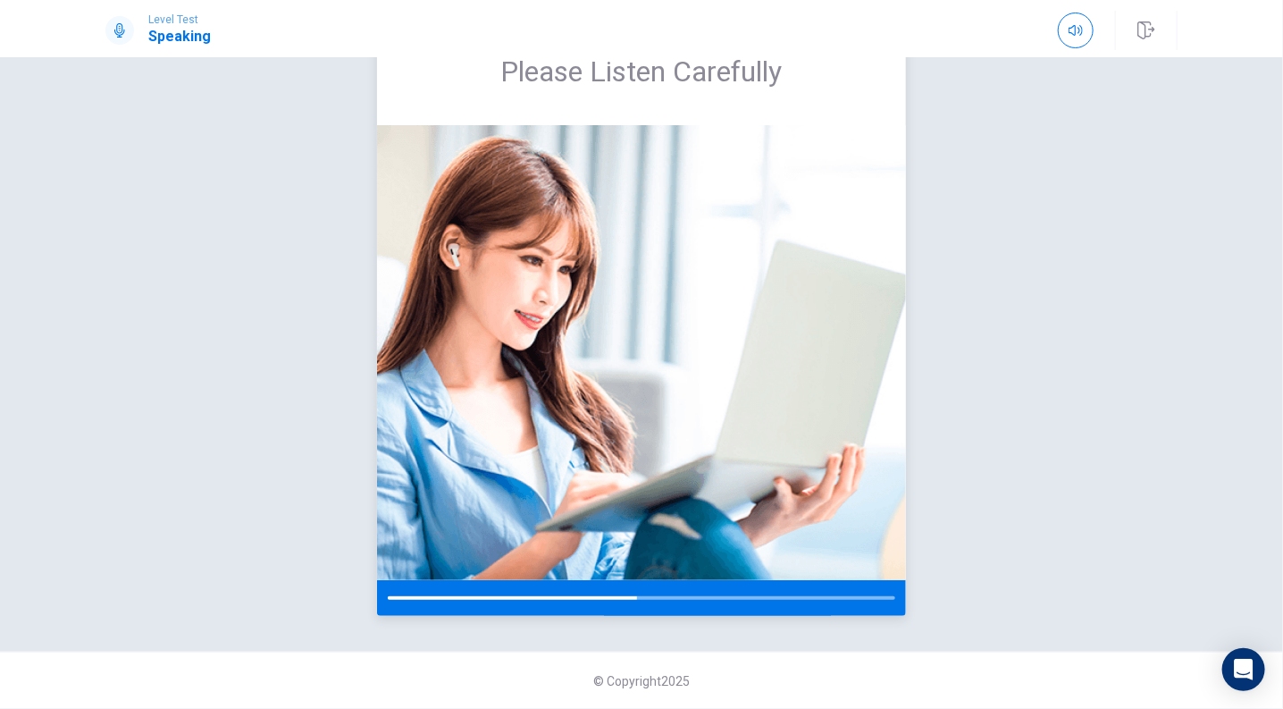
click at [720, 244] on img at bounding box center [641, 352] width 529 height 455
click at [783, 330] on img at bounding box center [641, 352] width 529 height 455
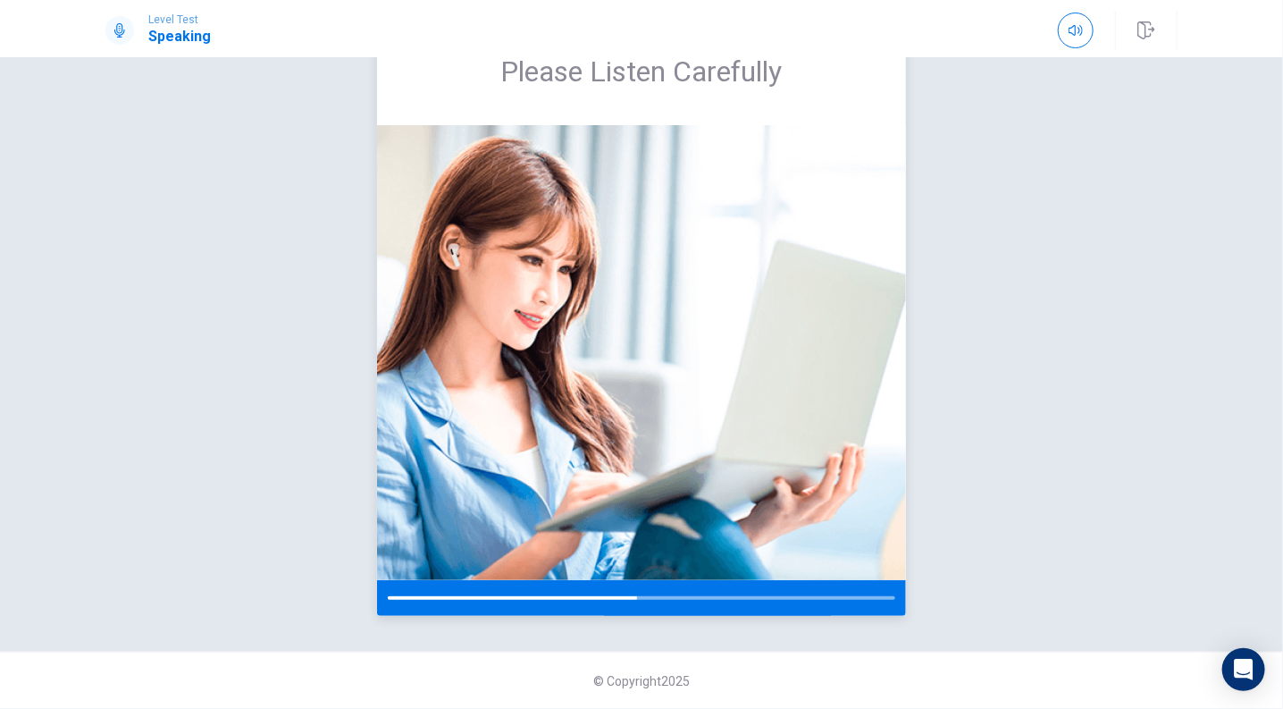
click at [783, 330] on img at bounding box center [641, 352] width 529 height 455
click at [114, 32] on icon at bounding box center [120, 30] width 14 height 14
drag, startPoint x: 170, startPoint y: 25, endPoint x: 793, endPoint y: 71, distance: 624.6
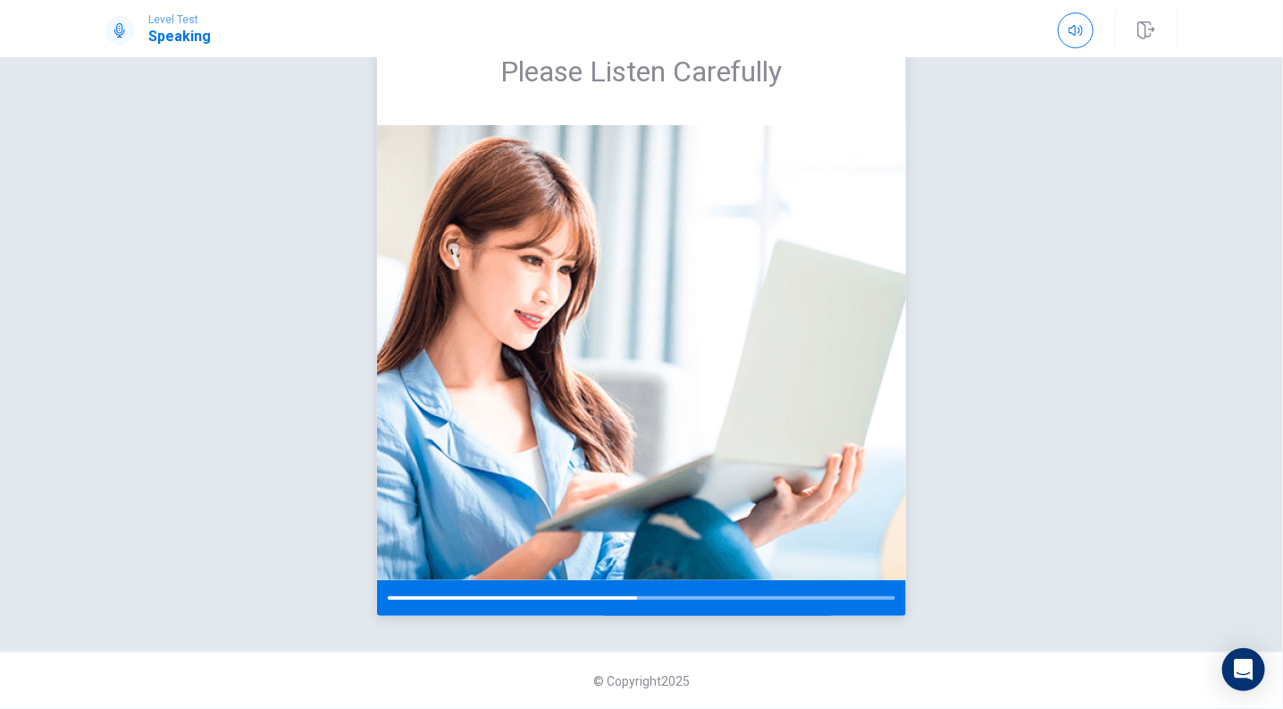
click at [793, 71] on div "Level Test Speaking Please Listen Carefully © Copyright 2025 Going somewhere? Y…" at bounding box center [641, 354] width 1283 height 709
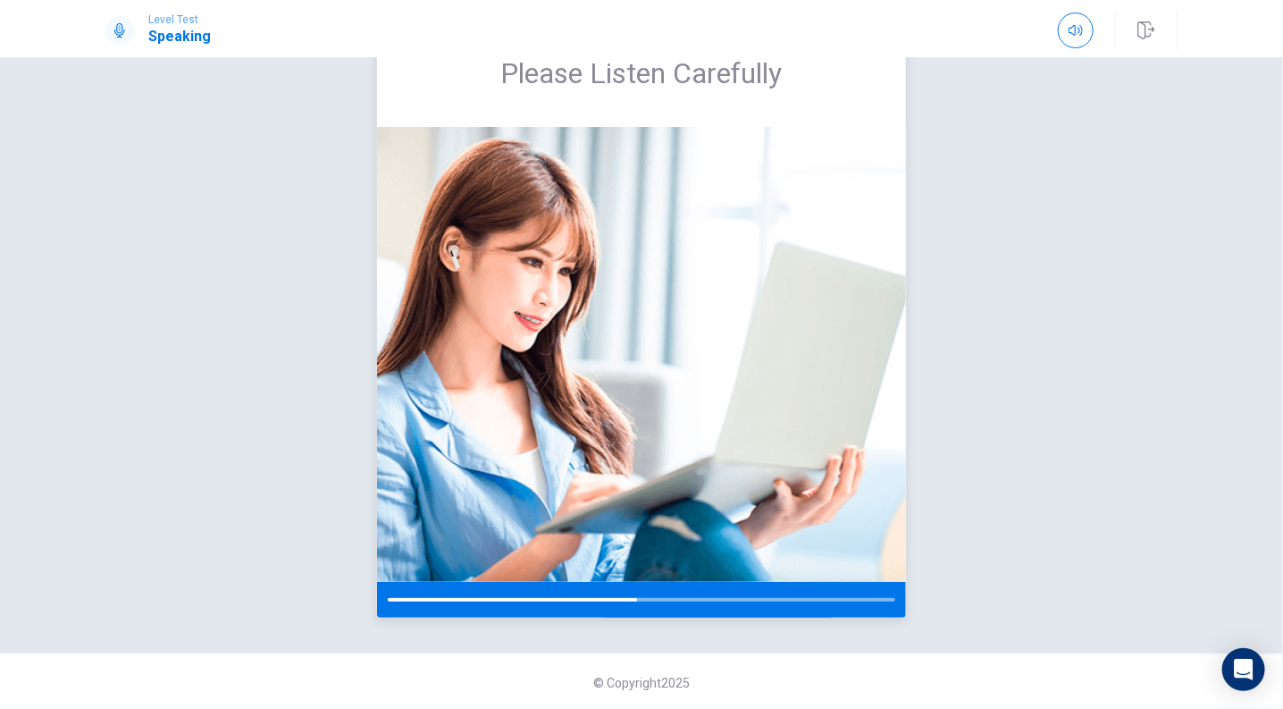
scroll to position [0, 0]
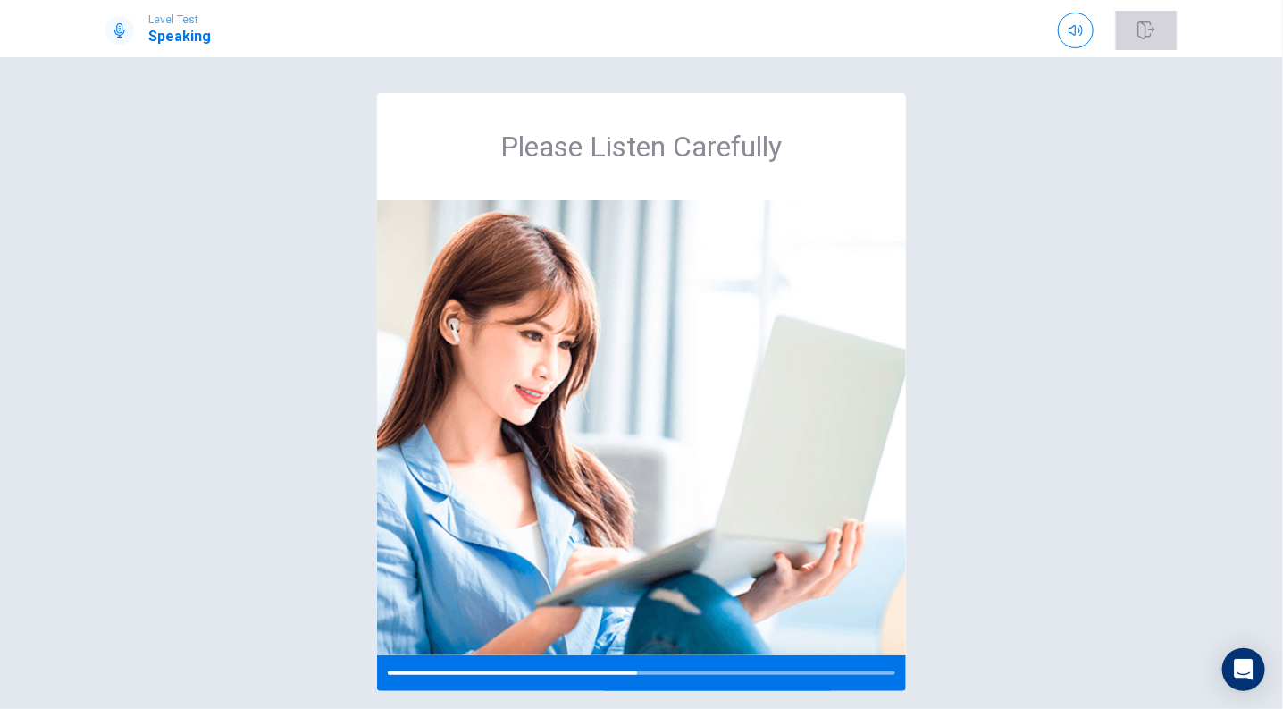
click at [1160, 37] on button "button" at bounding box center [1146, 30] width 63 height 39
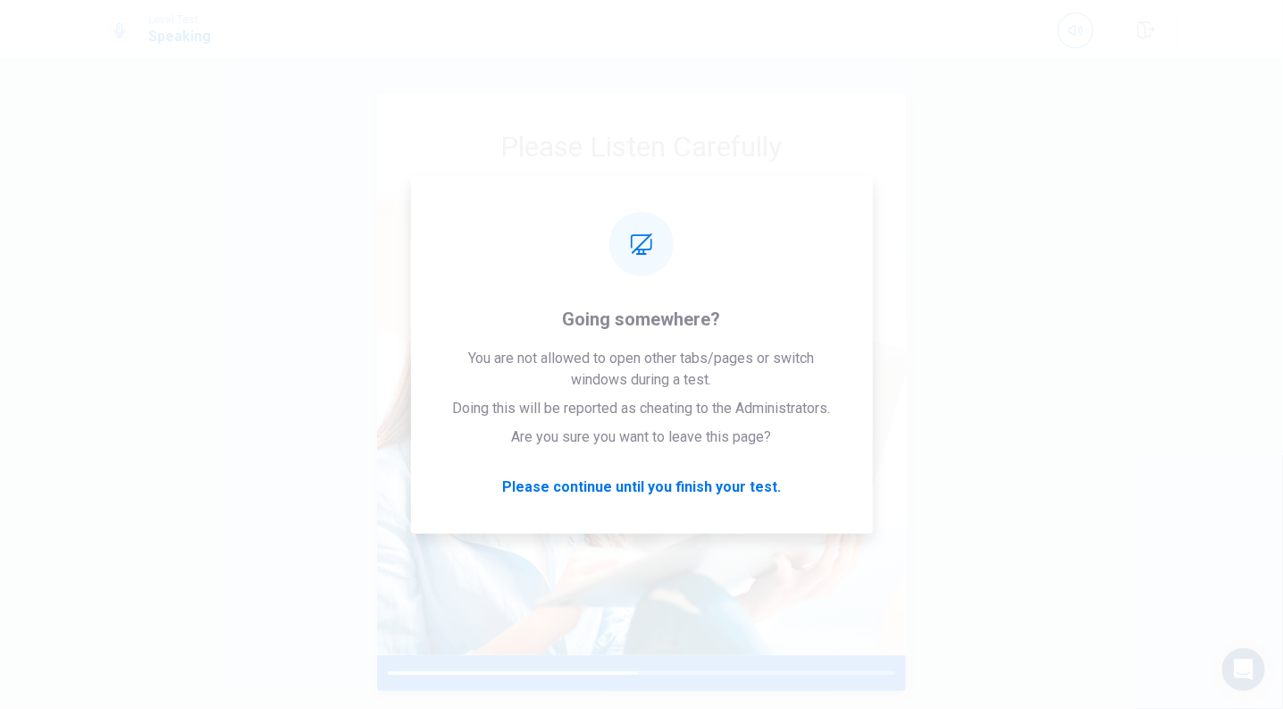
click at [669, 461] on img at bounding box center [641, 427] width 529 height 455
click at [673, 473] on img at bounding box center [641, 427] width 529 height 455
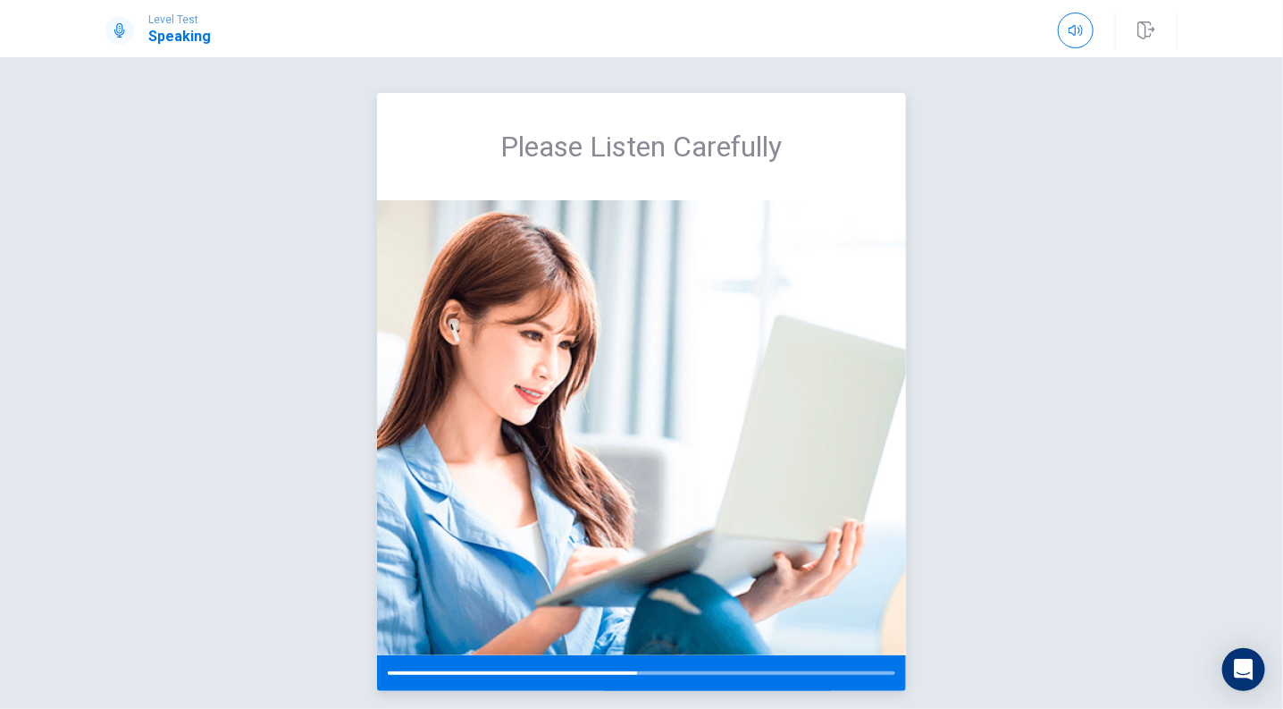
click at [616, 561] on img at bounding box center [641, 427] width 529 height 455
click at [1246, 670] on icon "Open Intercom Messenger" at bounding box center [1243, 669] width 21 height 23
click at [842, 481] on img at bounding box center [641, 427] width 529 height 455
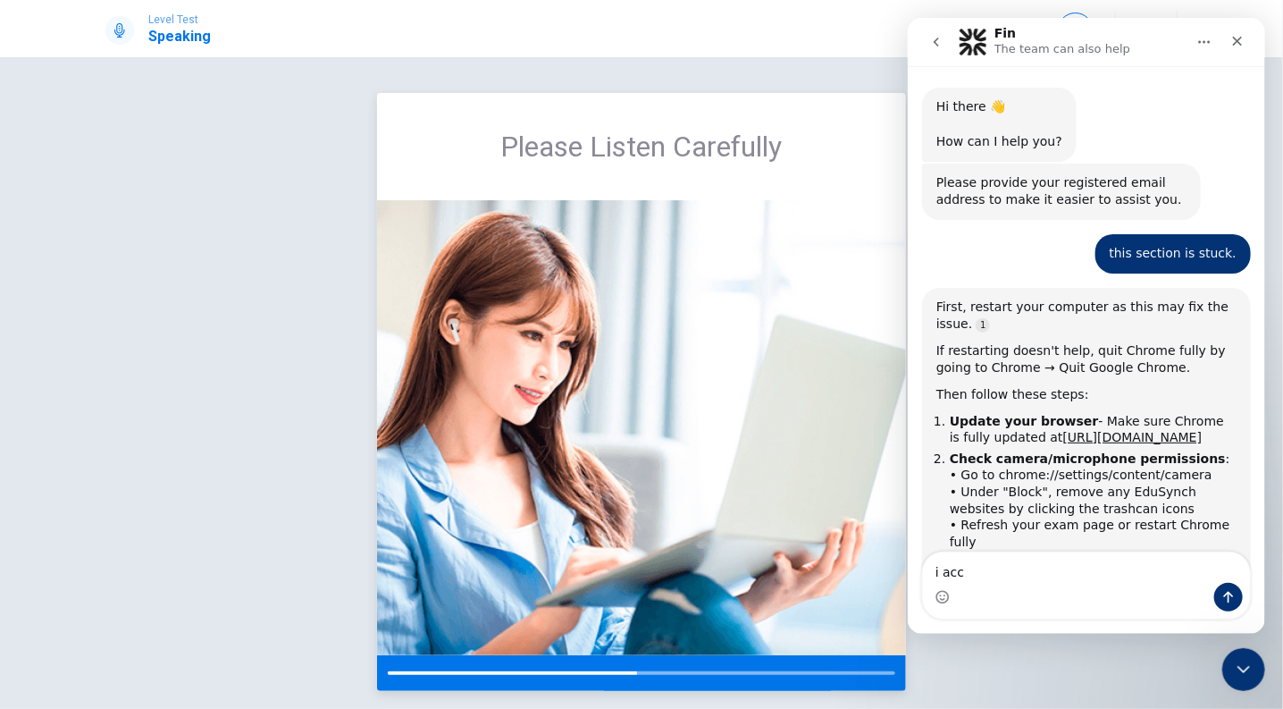
scroll to position [153, 0]
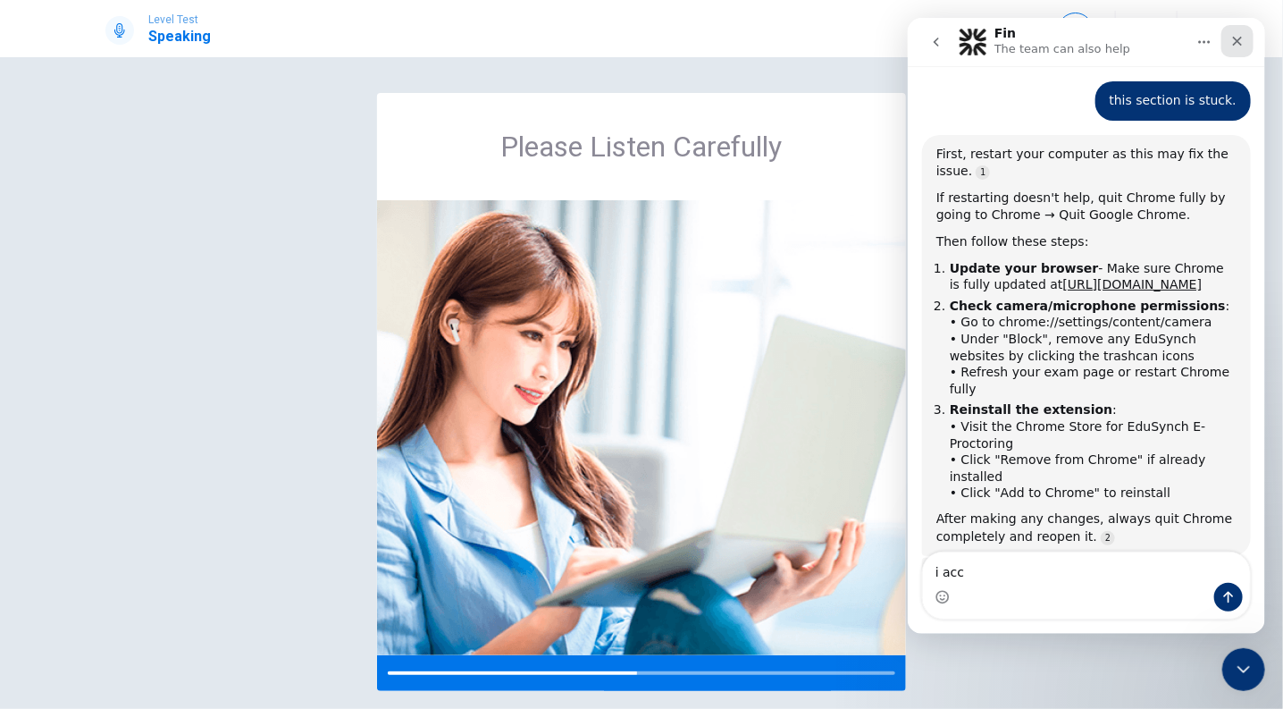
click at [1246, 49] on div "Close" at bounding box center [1237, 41] width 32 height 32
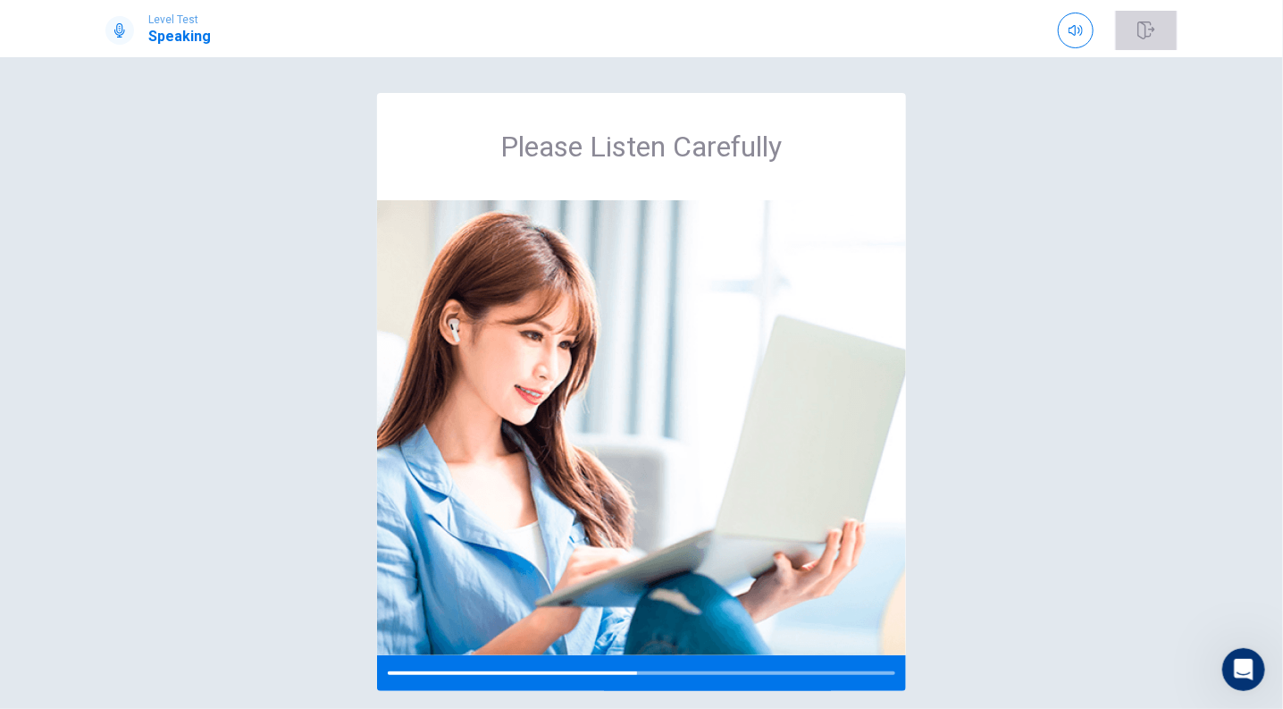
click at [1143, 32] on icon "button" at bounding box center [1147, 30] width 18 height 18
